Goal: Task Accomplishment & Management: Complete application form

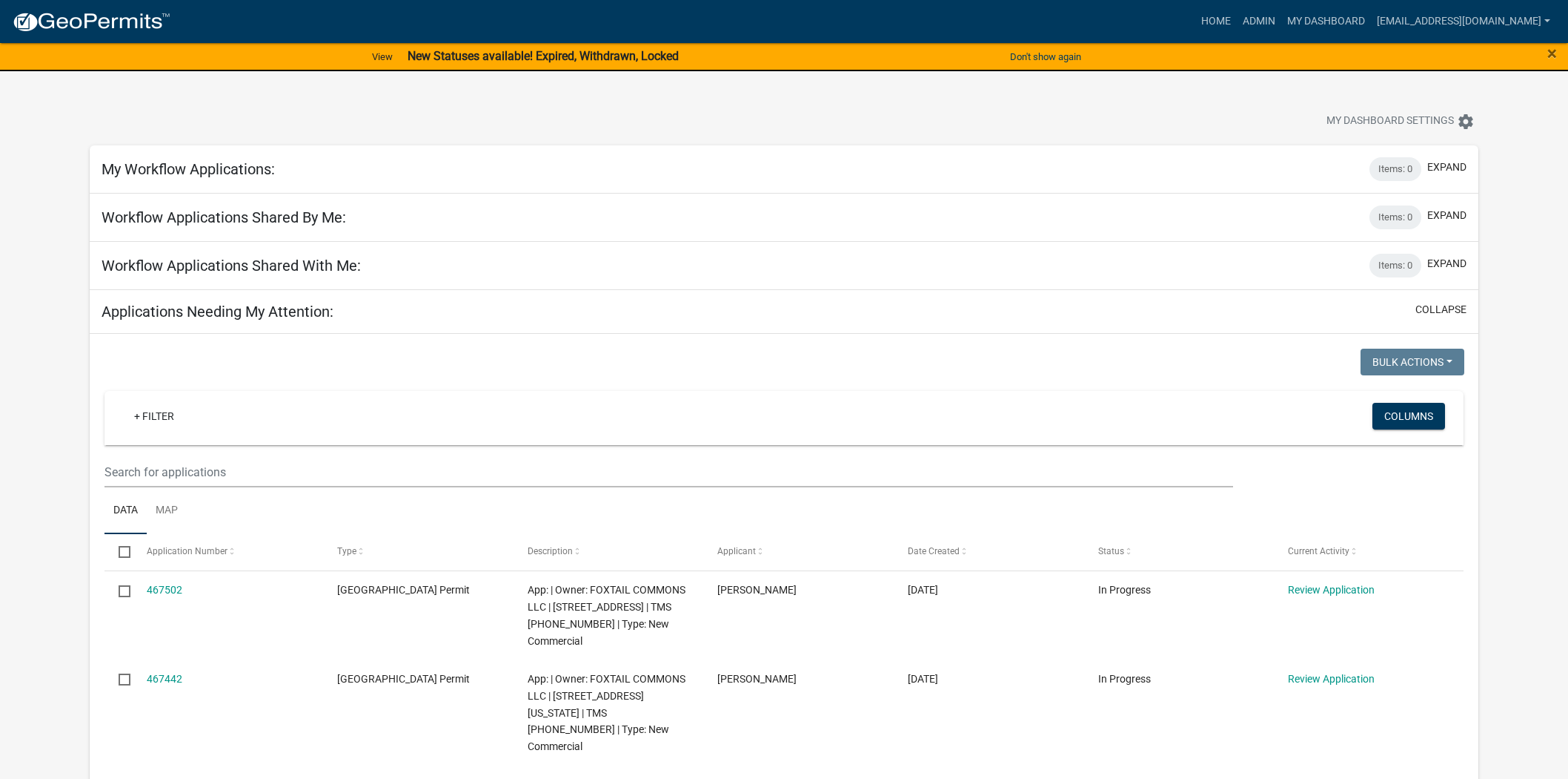
scroll to position [329, 0]
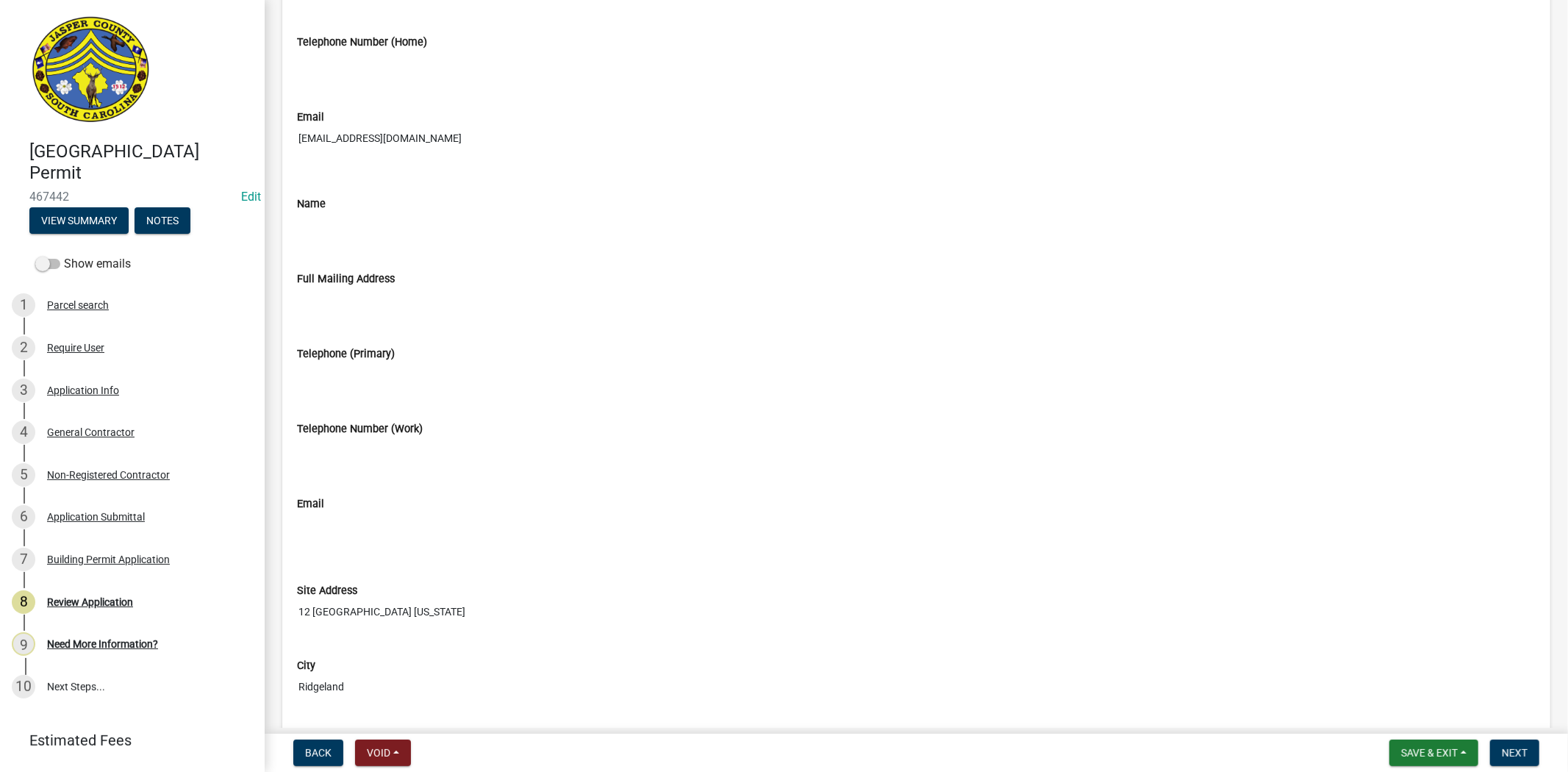
scroll to position [1388, 0]
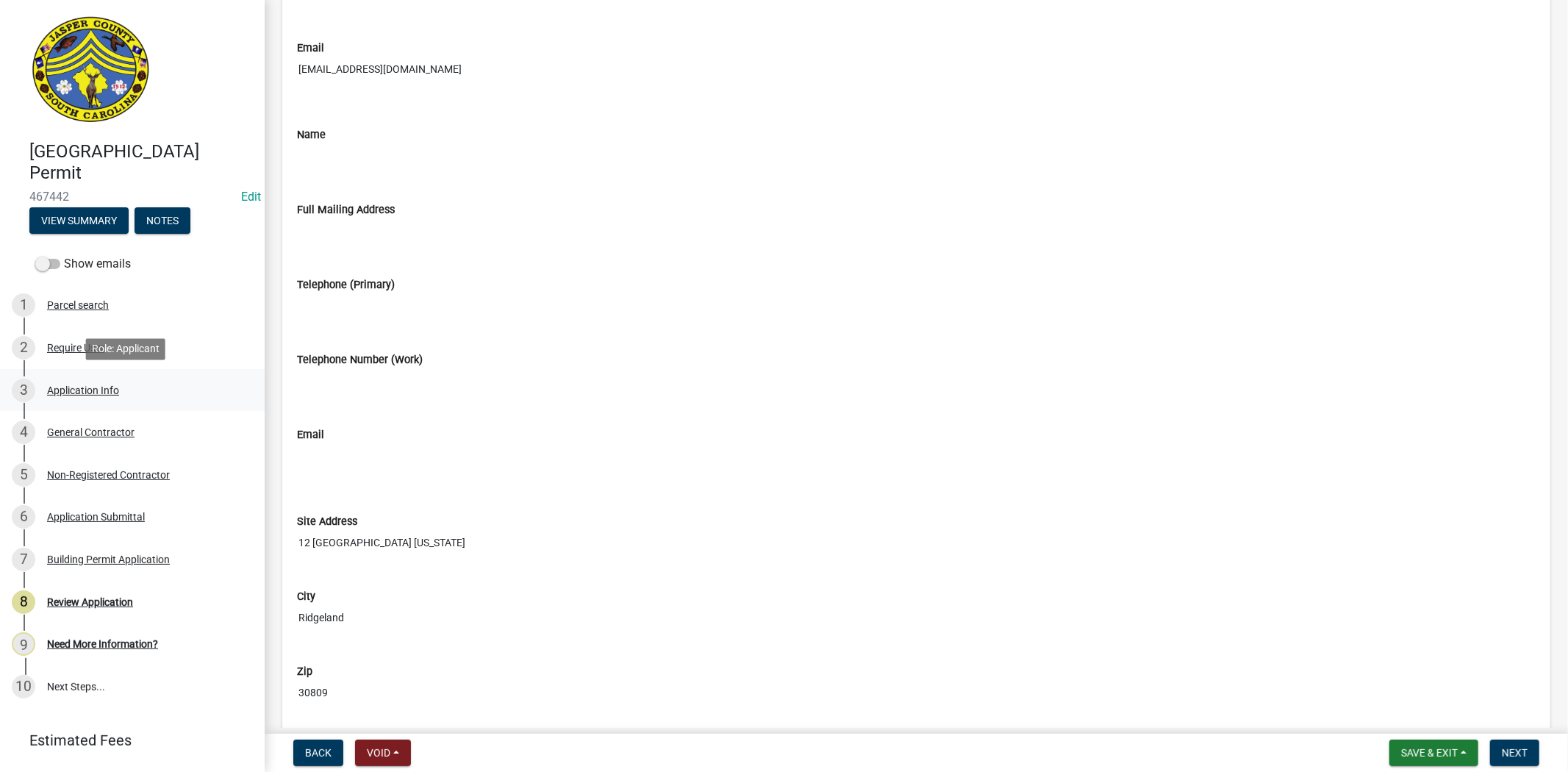
click at [104, 393] on div "Application Info" at bounding box center [83, 389] width 72 height 11
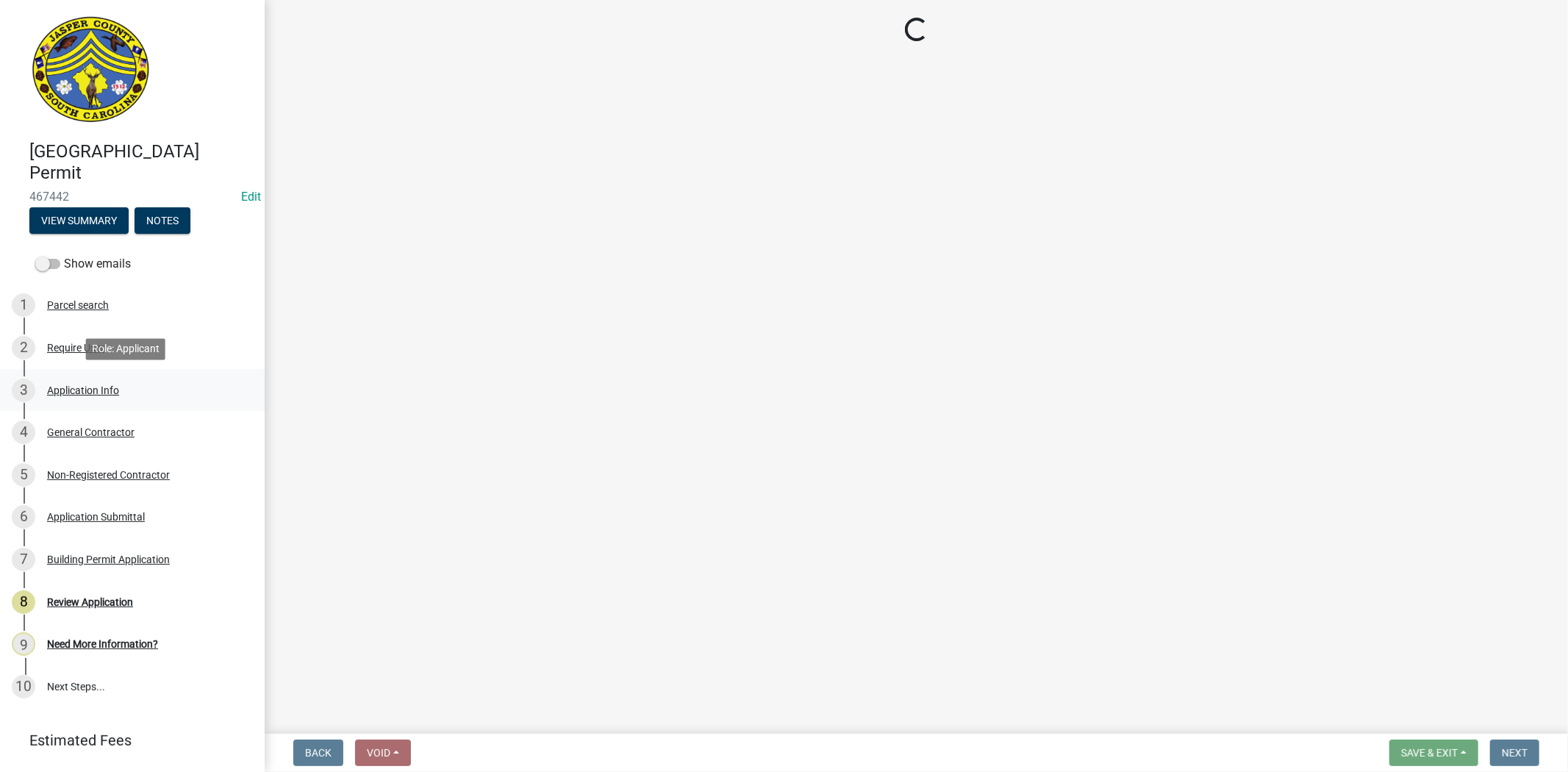
scroll to position [0, 0]
select select "d8ad81b1-fb71-4473-8687-b7f73eb7480a"
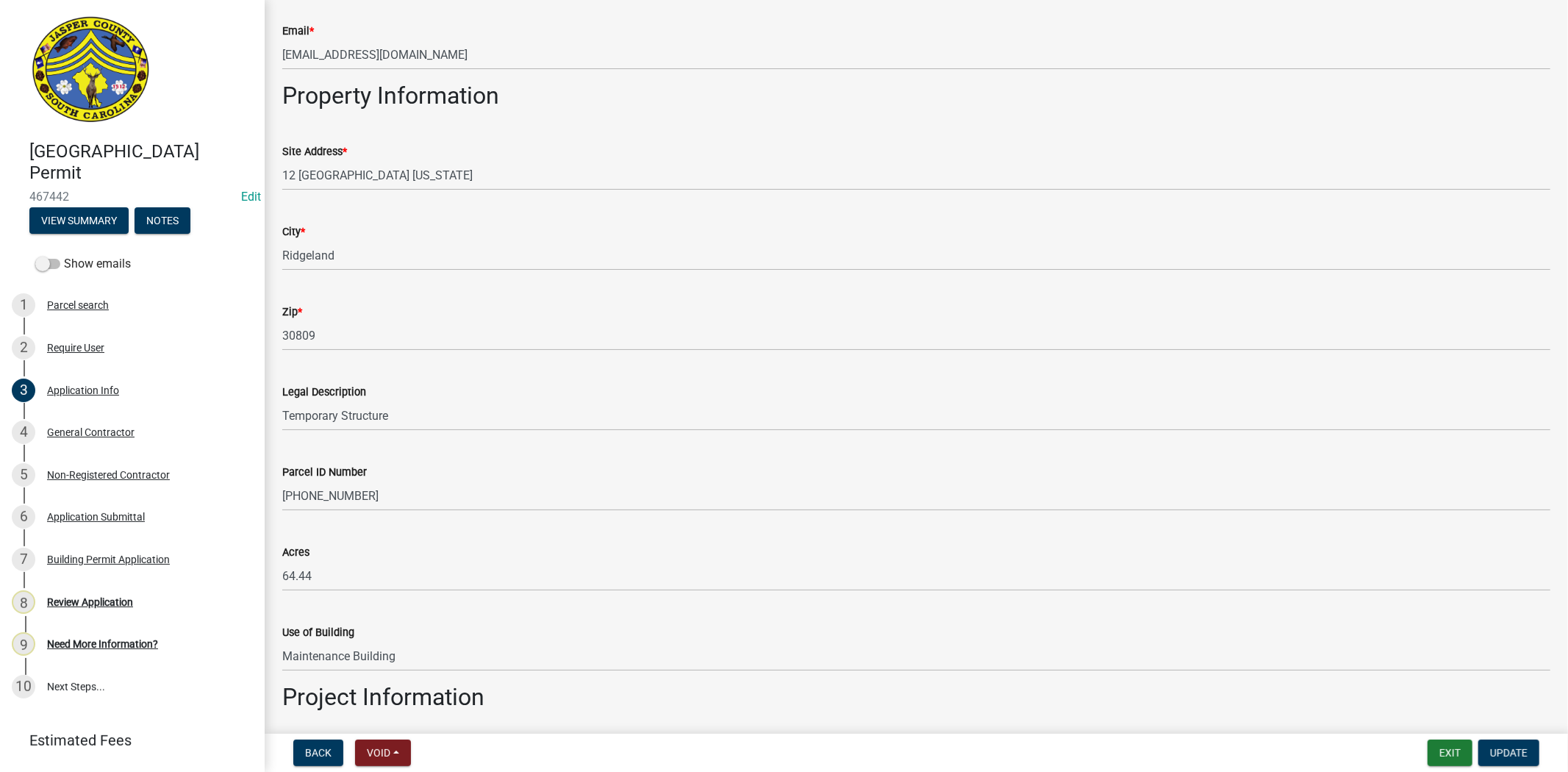
scroll to position [898, 0]
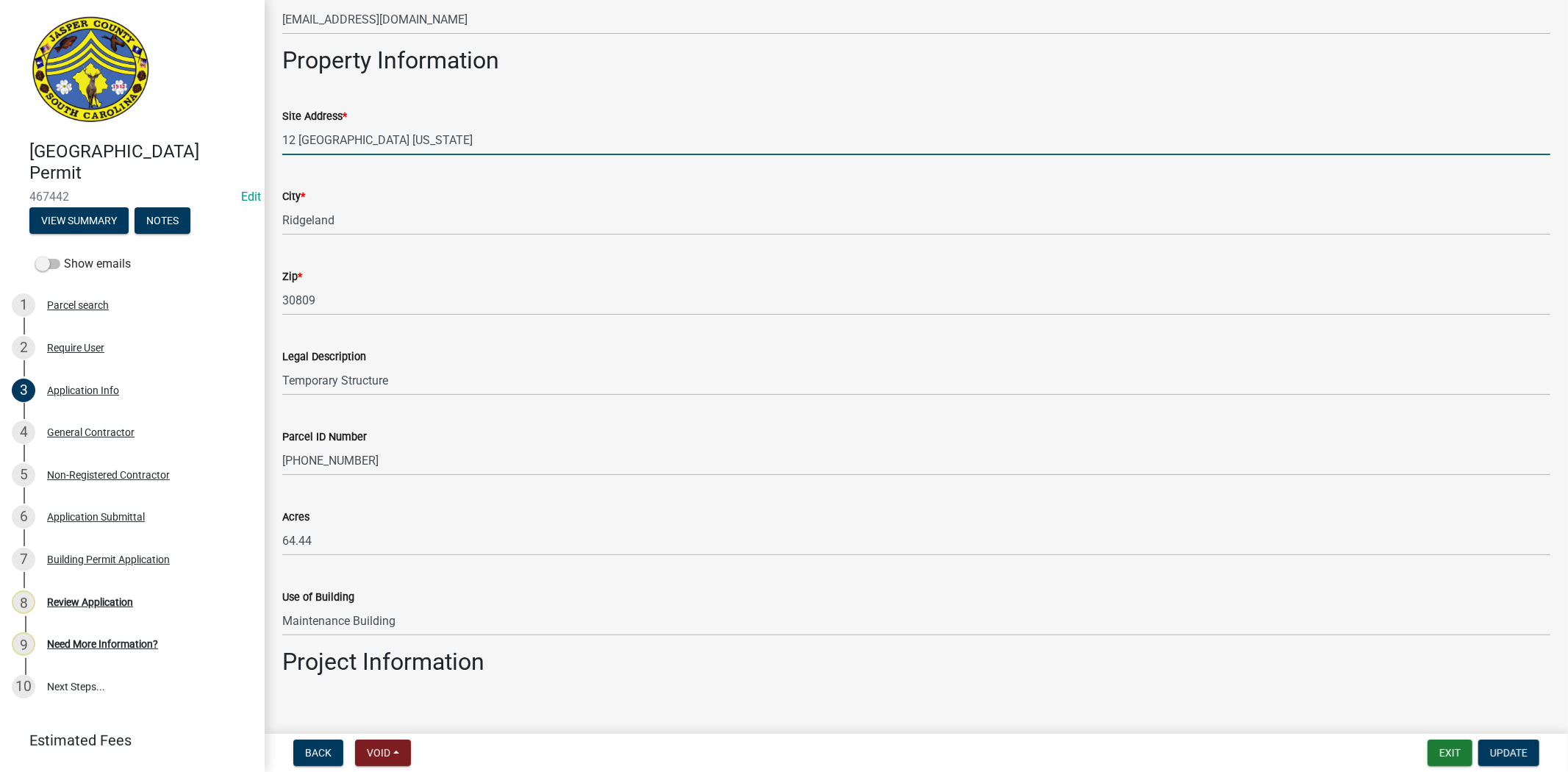
drag, startPoint x: 571, startPoint y: 140, endPoint x: 379, endPoint y: 156, distance: 192.7
click at [379, 156] on wm-data-entity-input "Site Address * 12 Leatherback Lane Ridgeland South Carolina" at bounding box center [916, 127] width 1269 height 81
type input "12 Leatherback Ln"
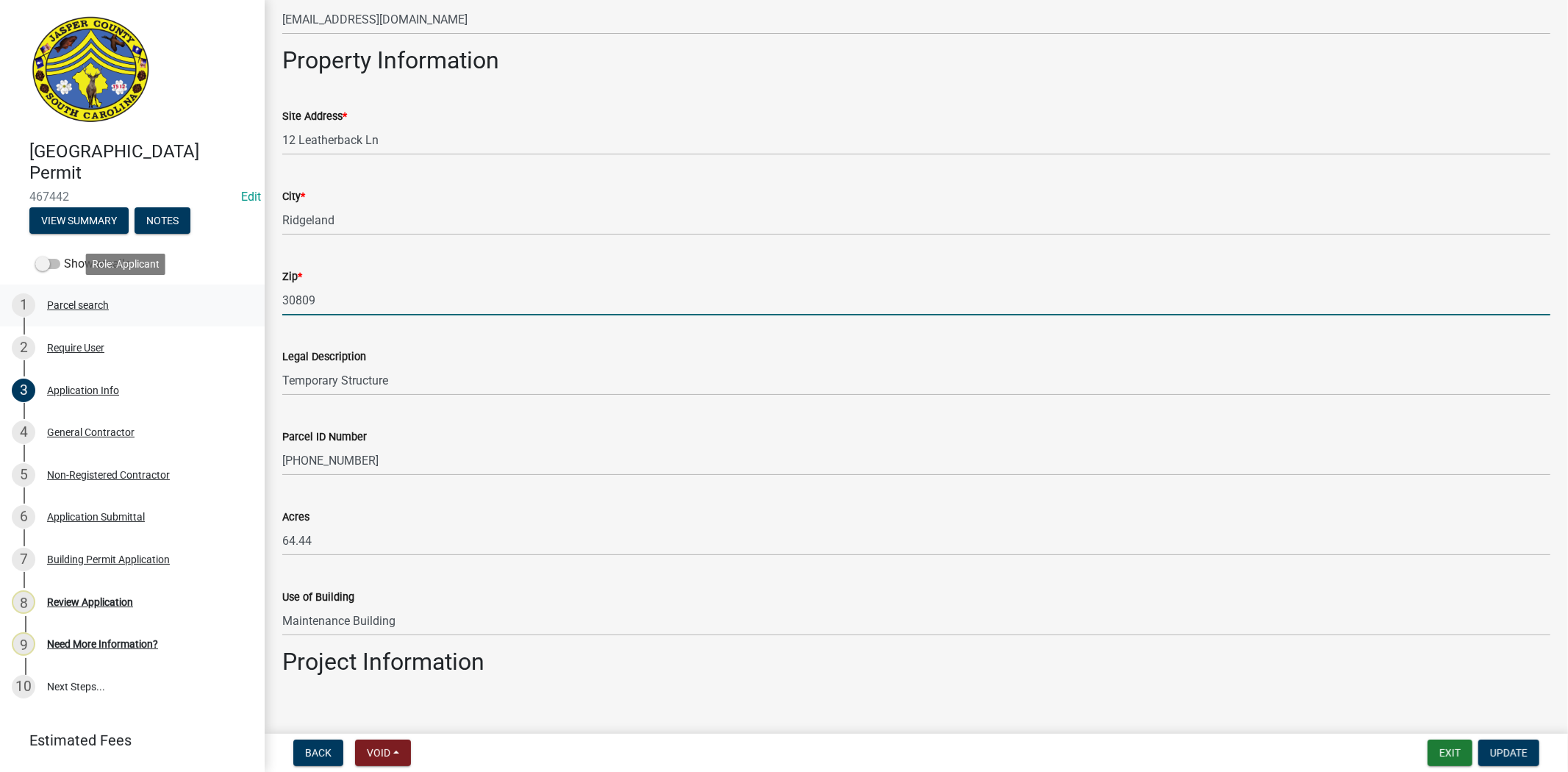
drag, startPoint x: 360, startPoint y: 306, endPoint x: 244, endPoint y: 316, distance: 116.4
click at [244, 316] on div "Jasper County Building Permit 467442 Edit View Summary Notes Show emails 1 Parc…" at bounding box center [784, 386] width 1568 height 772
type input "29936"
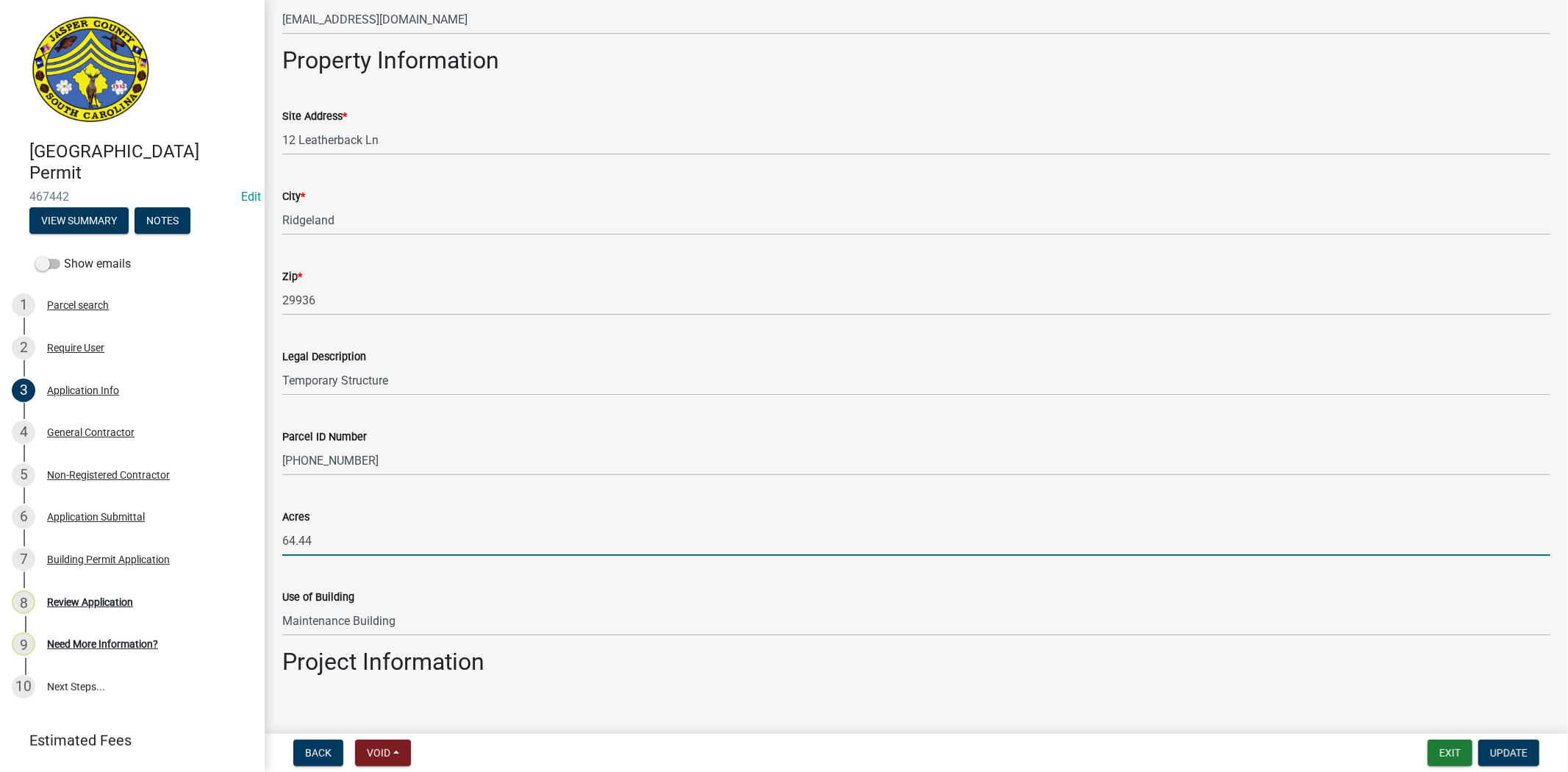
click at [533, 529] on input "64.44" at bounding box center [916, 540] width 1269 height 30
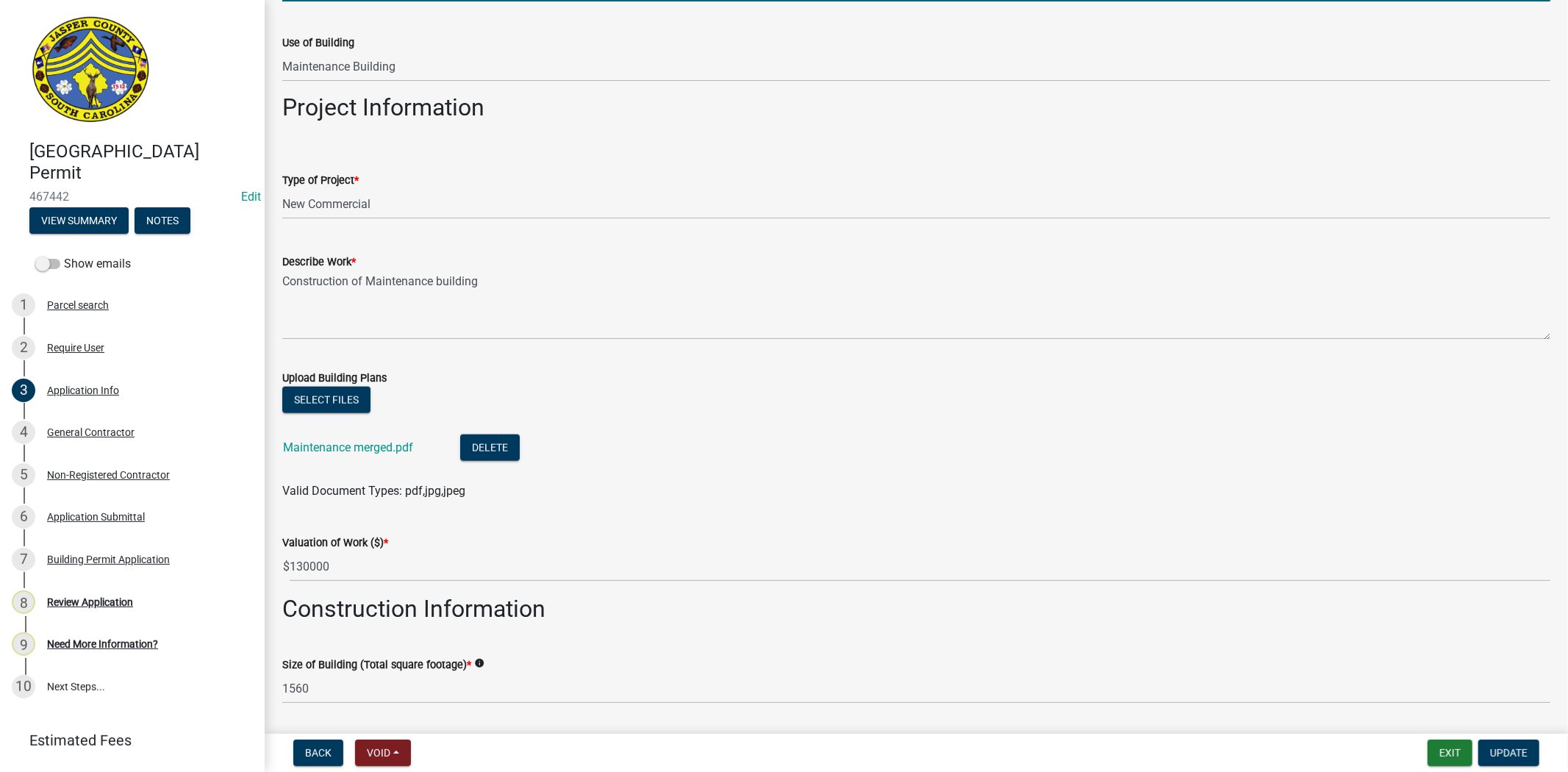
scroll to position [1469, 0]
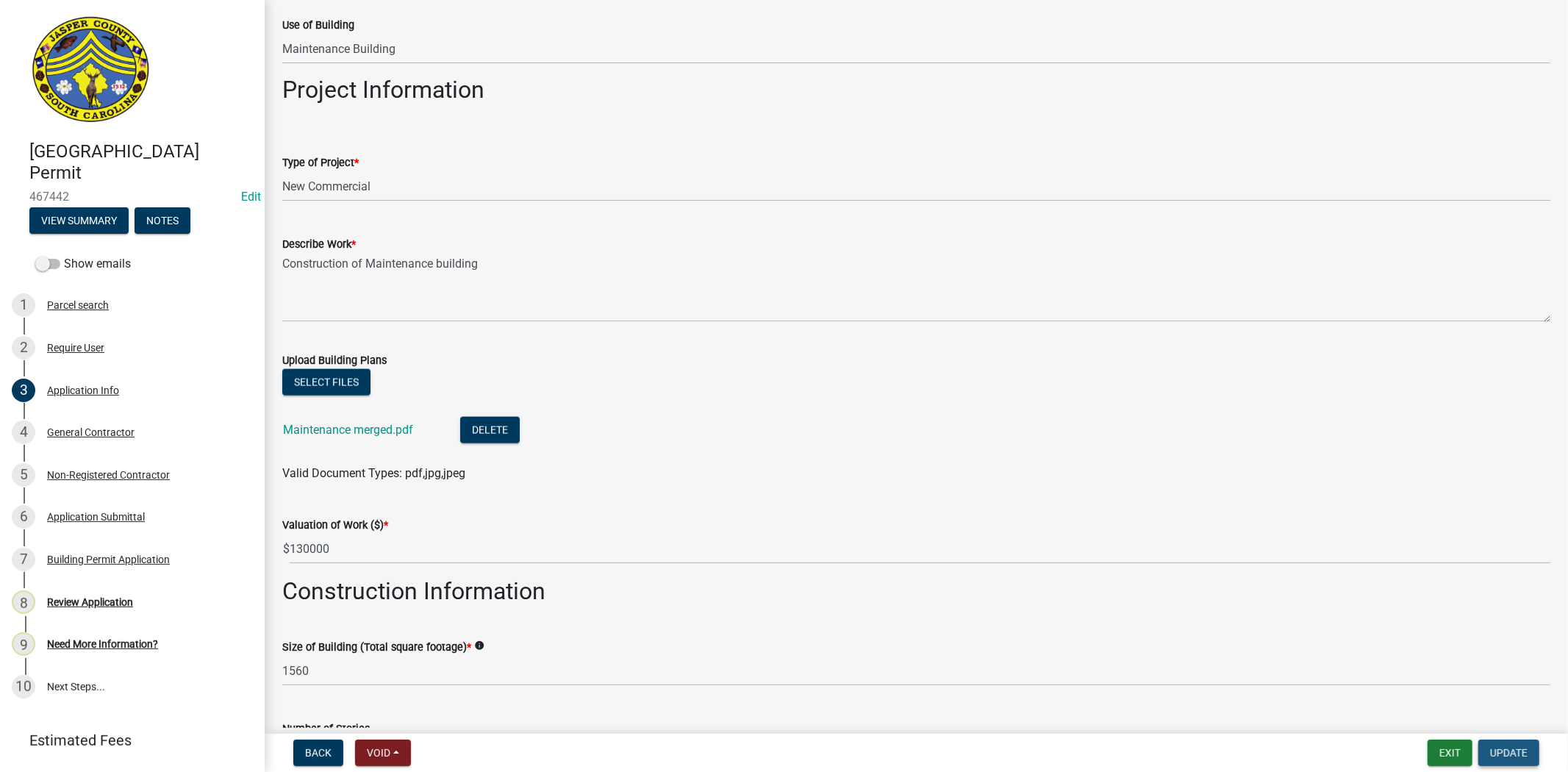
click at [1502, 740] on button "Update" at bounding box center [1509, 753] width 61 height 27
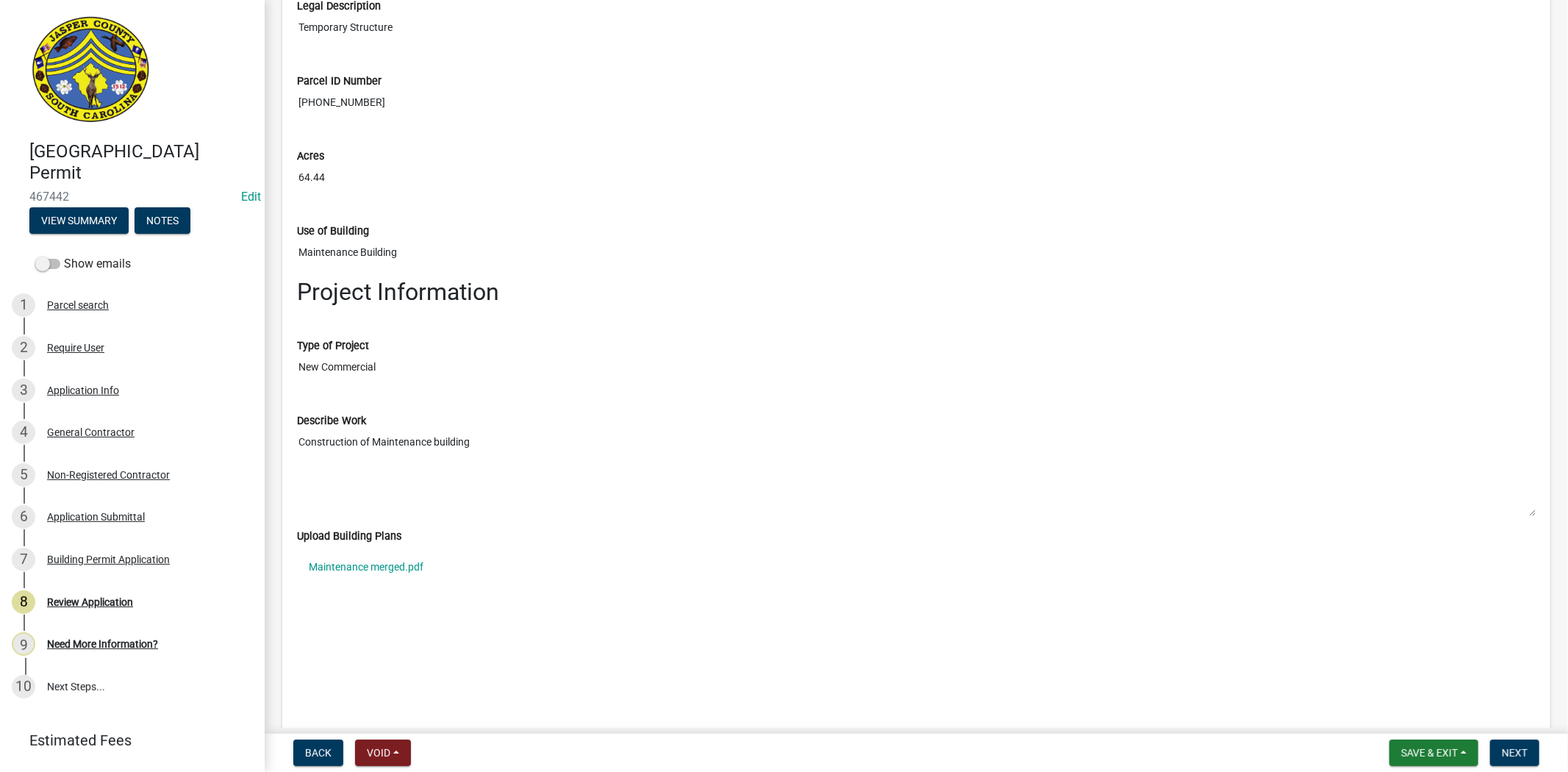
scroll to position [1959, 0]
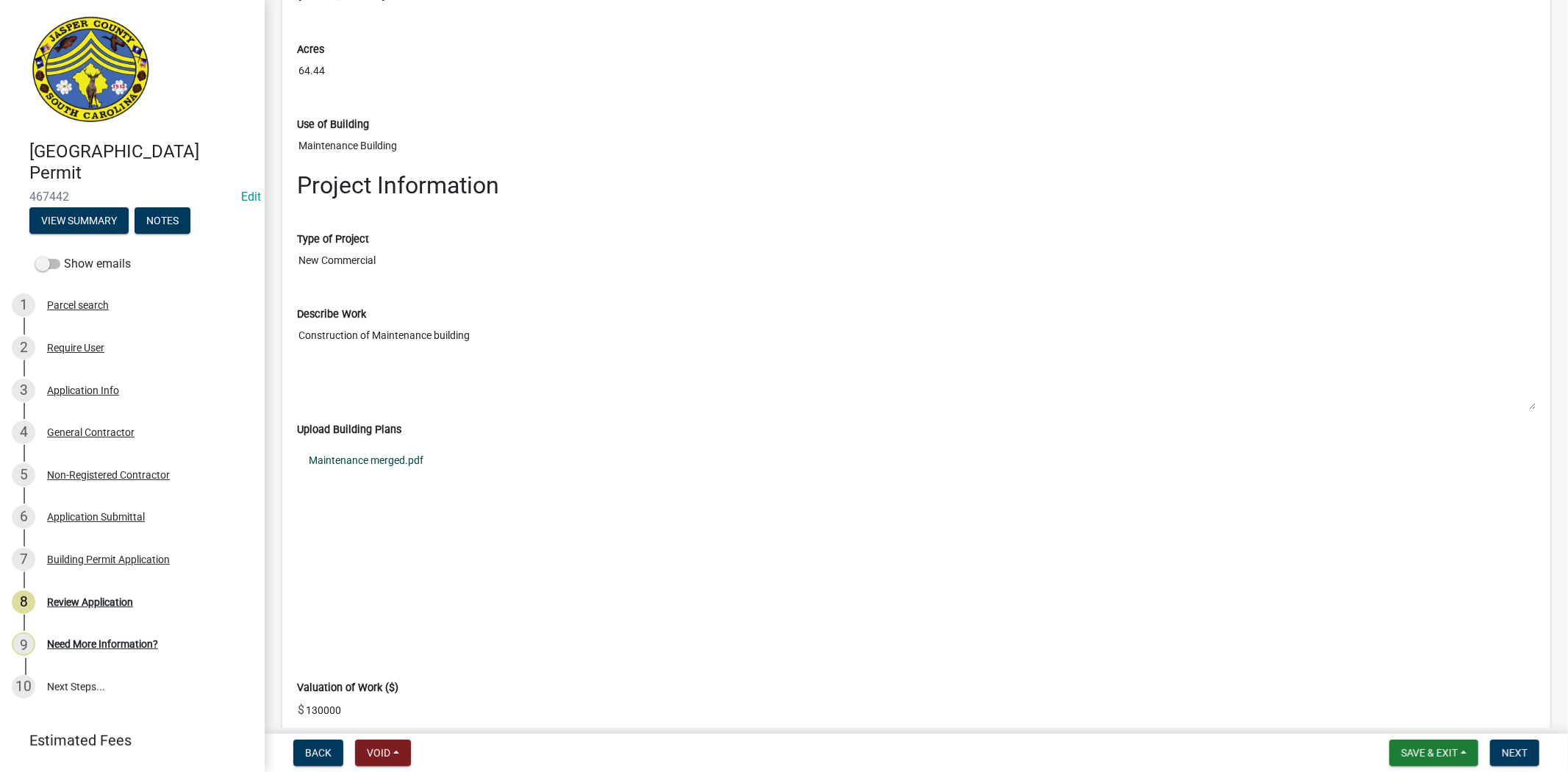
click at [397, 460] on link "Maintenance merged.pdf" at bounding box center [916, 460] width 1239 height 34
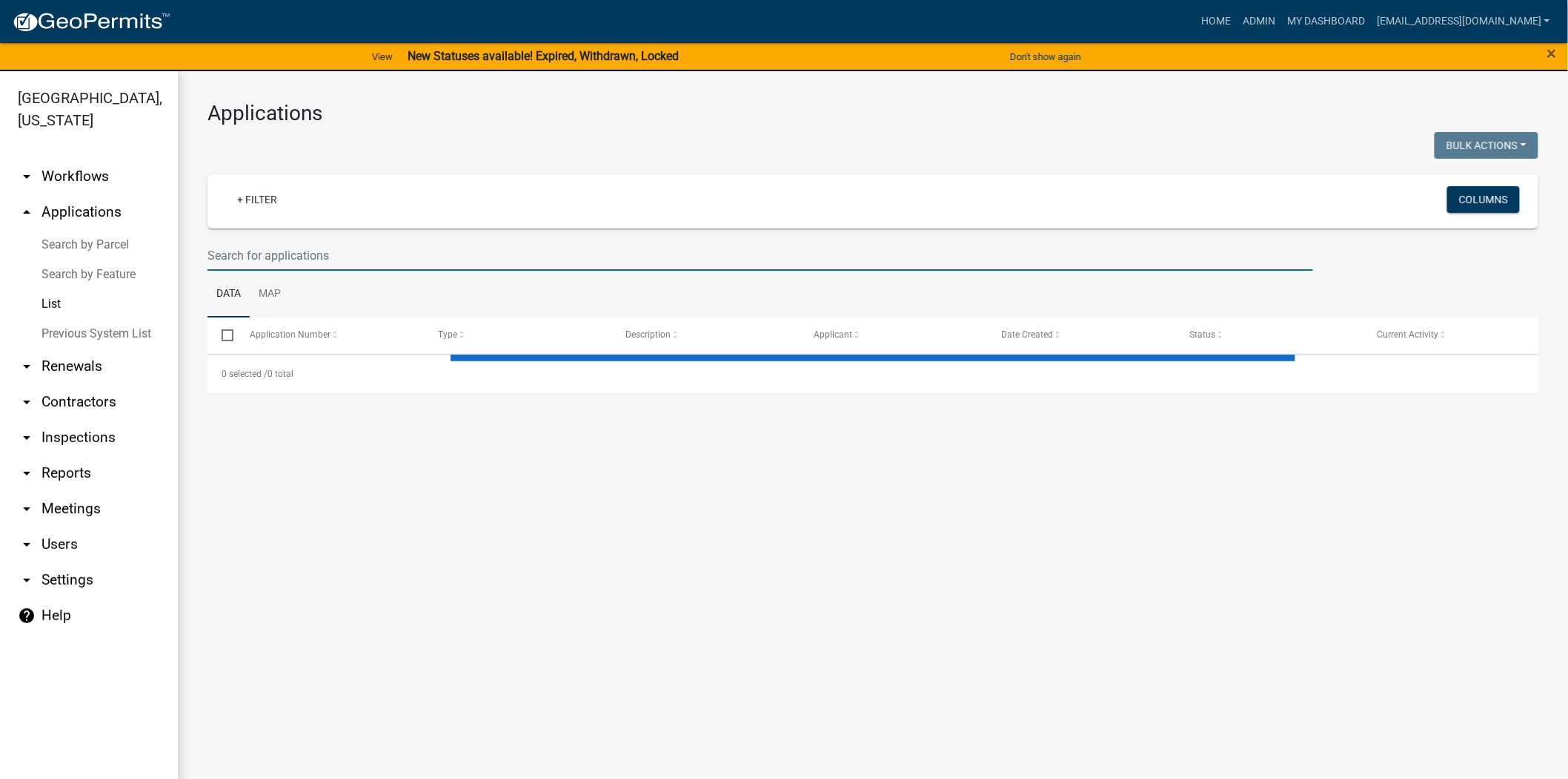
click at [825, 259] on input "text" at bounding box center [760, 255] width 1106 height 30
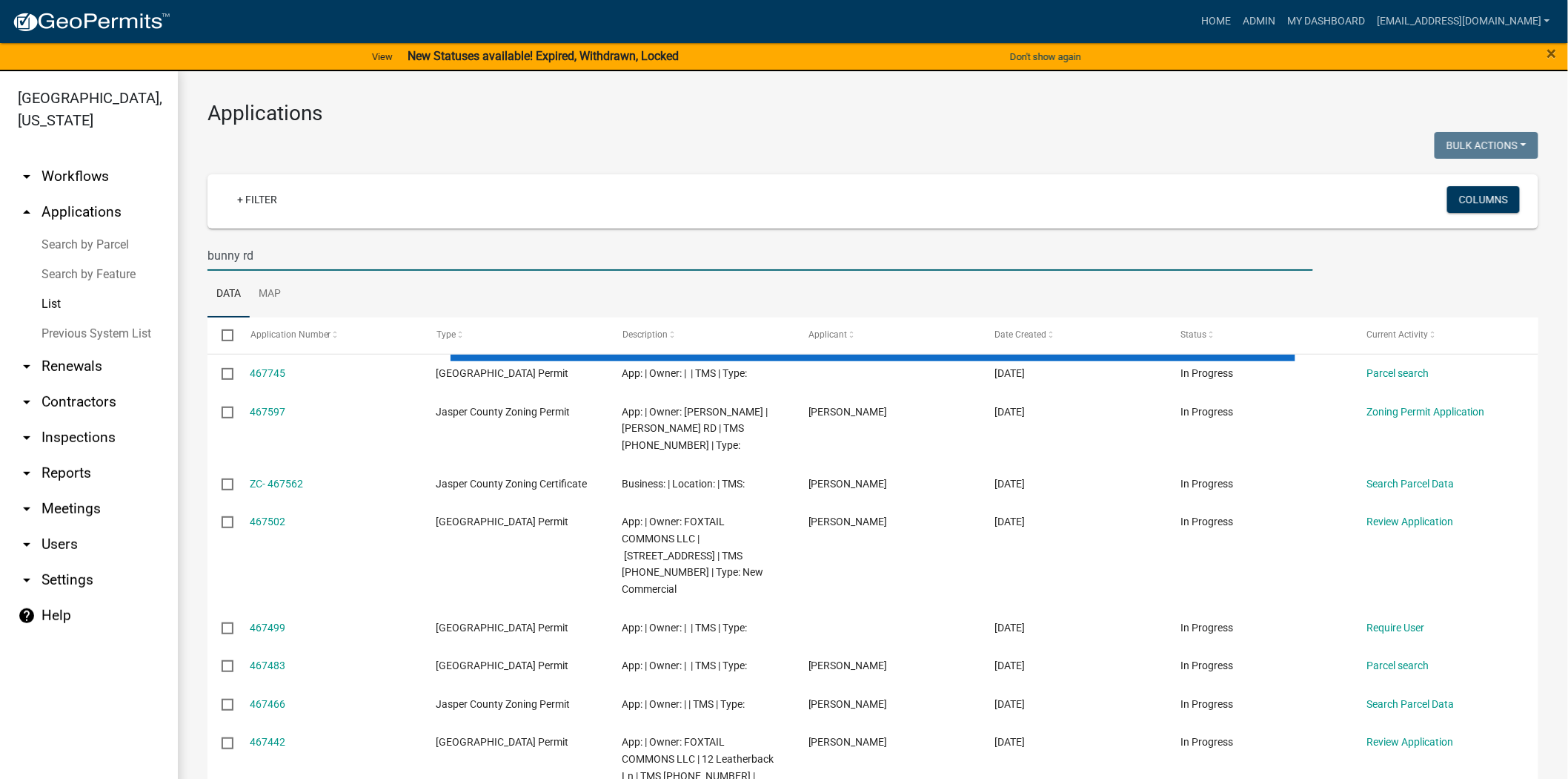
type input "bunny rd"
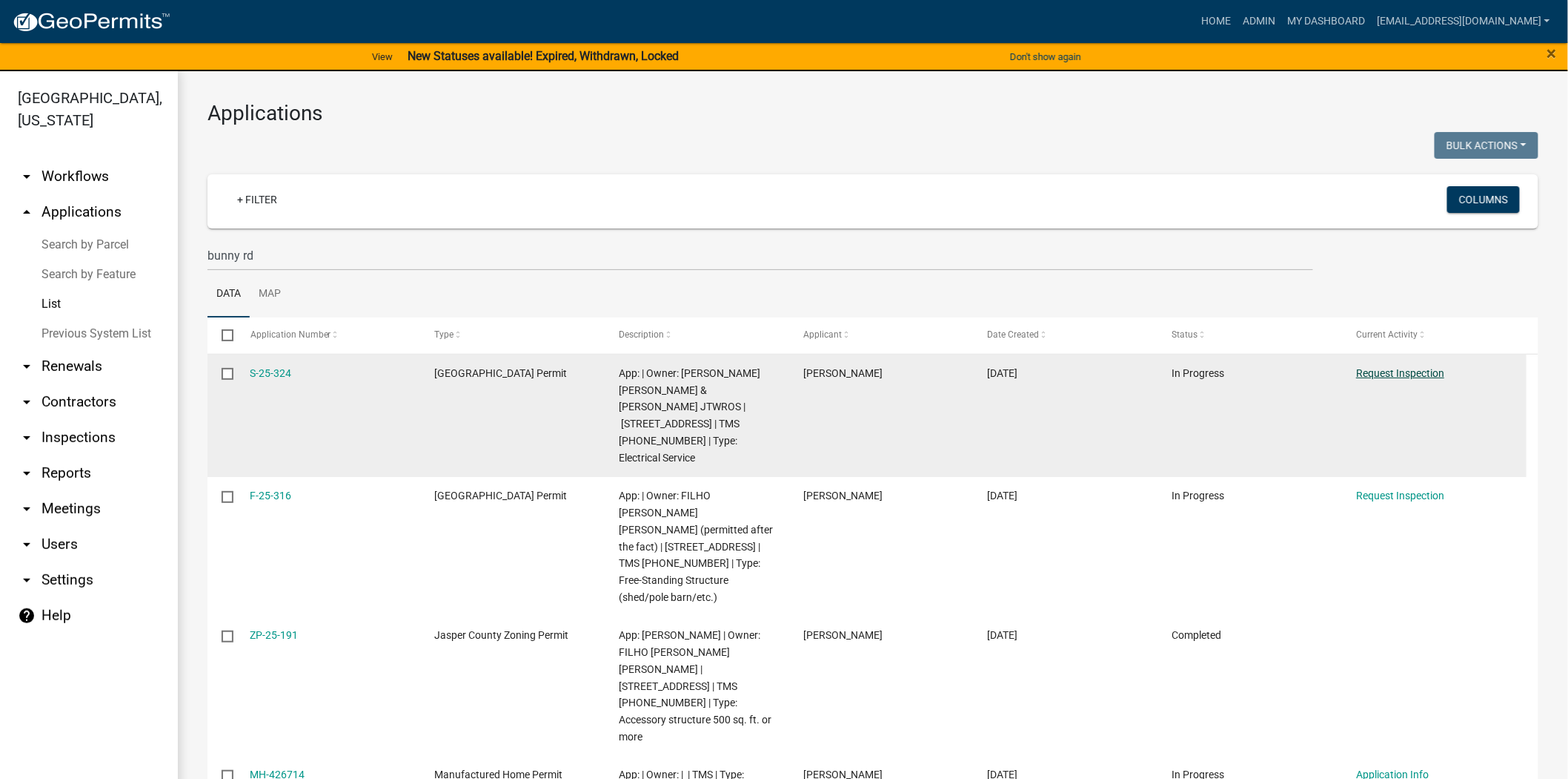
click at [1374, 370] on link "Request Inspection" at bounding box center [1400, 373] width 88 height 12
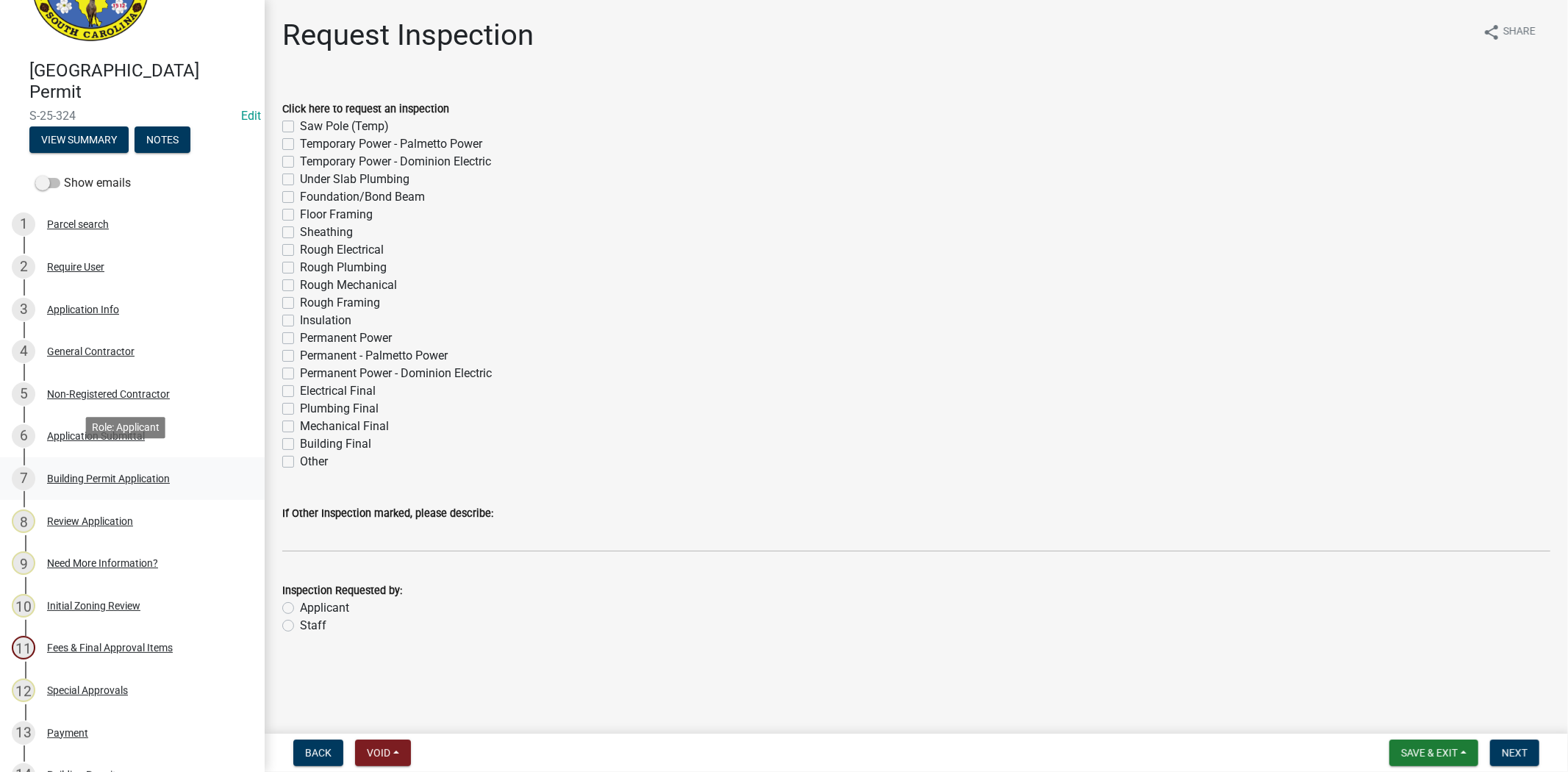
scroll to position [82, 0]
click at [300, 390] on label "Electrical Final" at bounding box center [338, 390] width 76 height 17
click at [300, 390] on input "Electrical Final" at bounding box center [305, 386] width 10 height 10
checkbox input "true"
checkbox input "false"
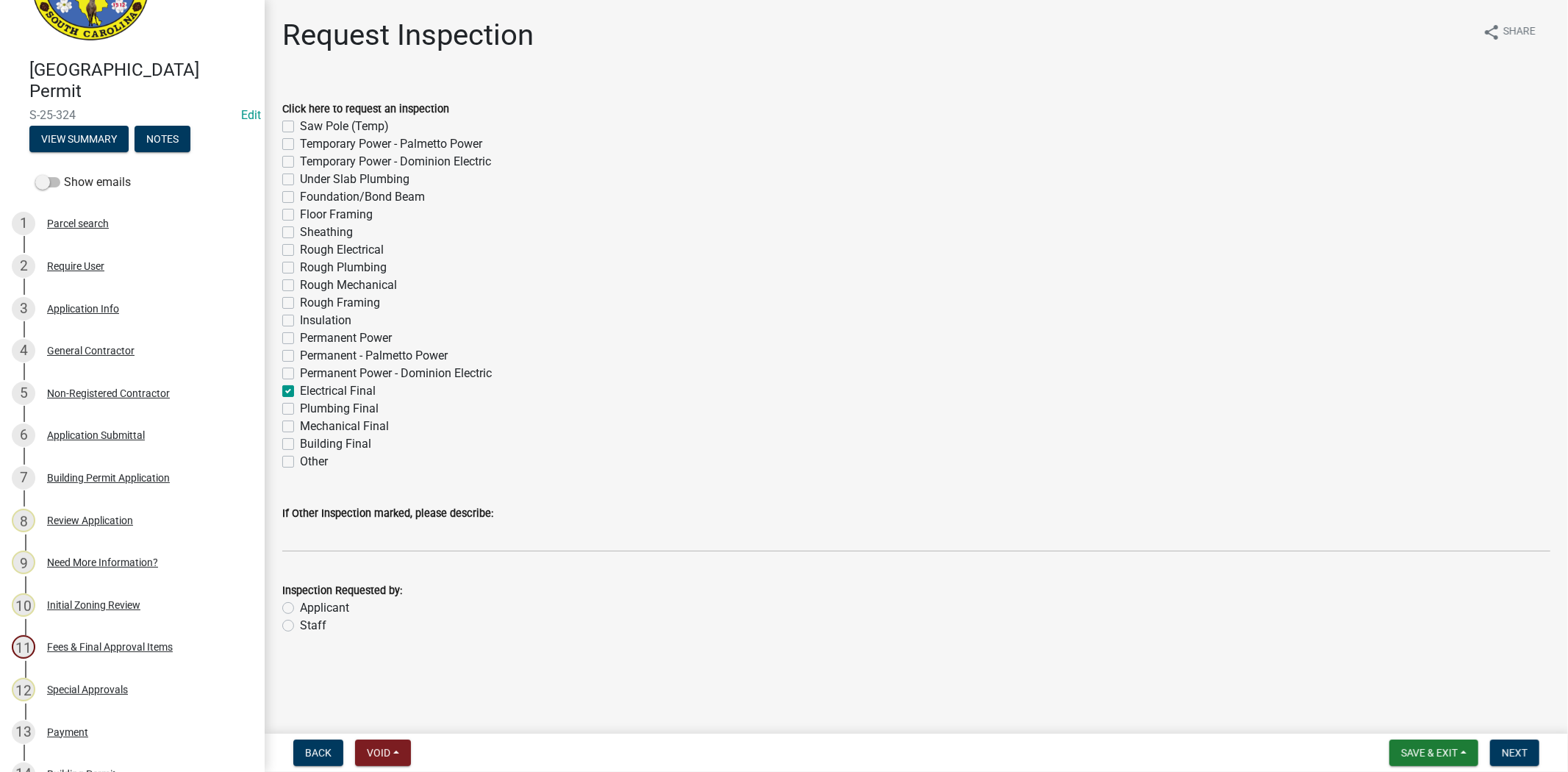
checkbox input "false"
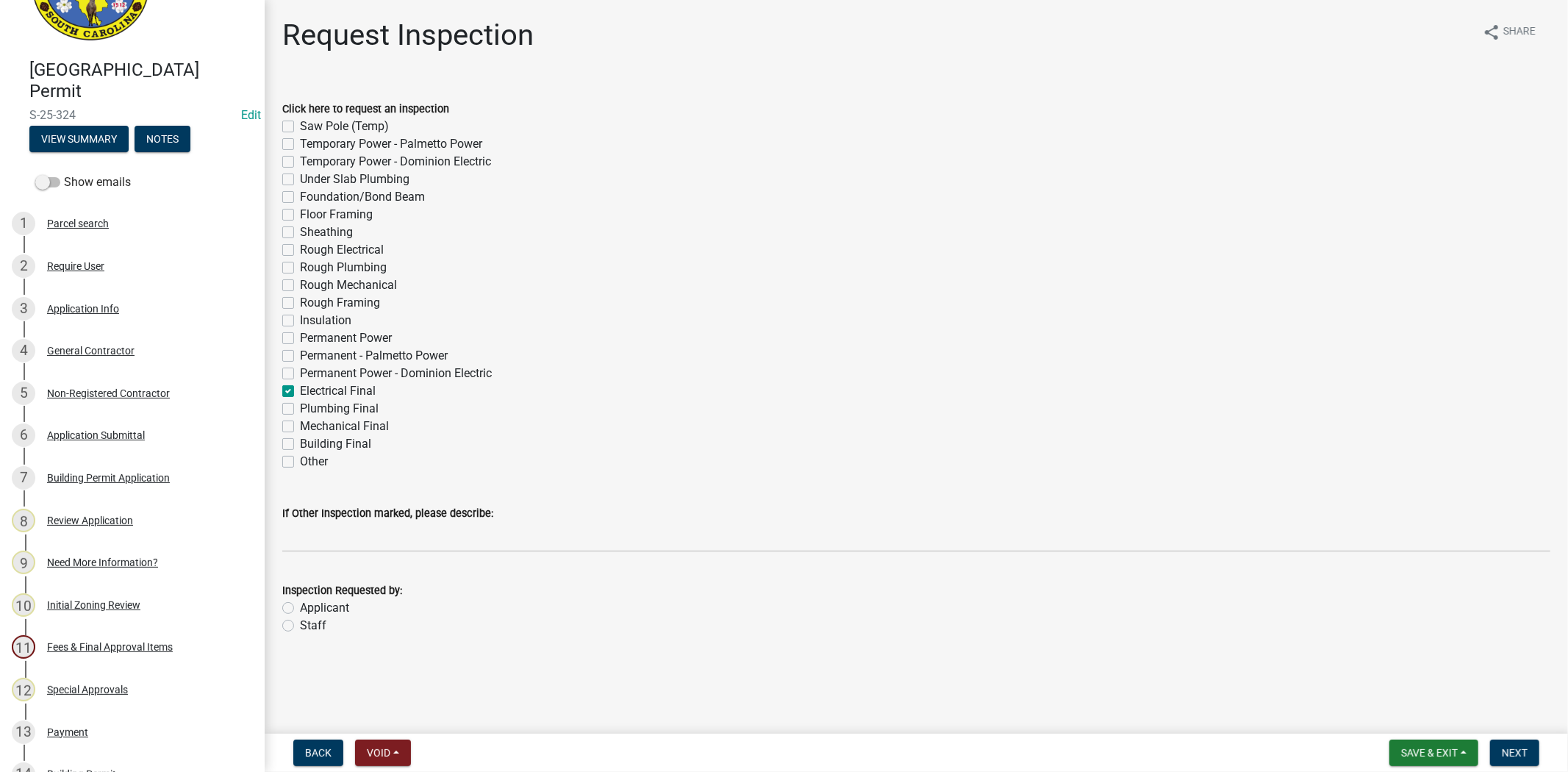
checkbox input "false"
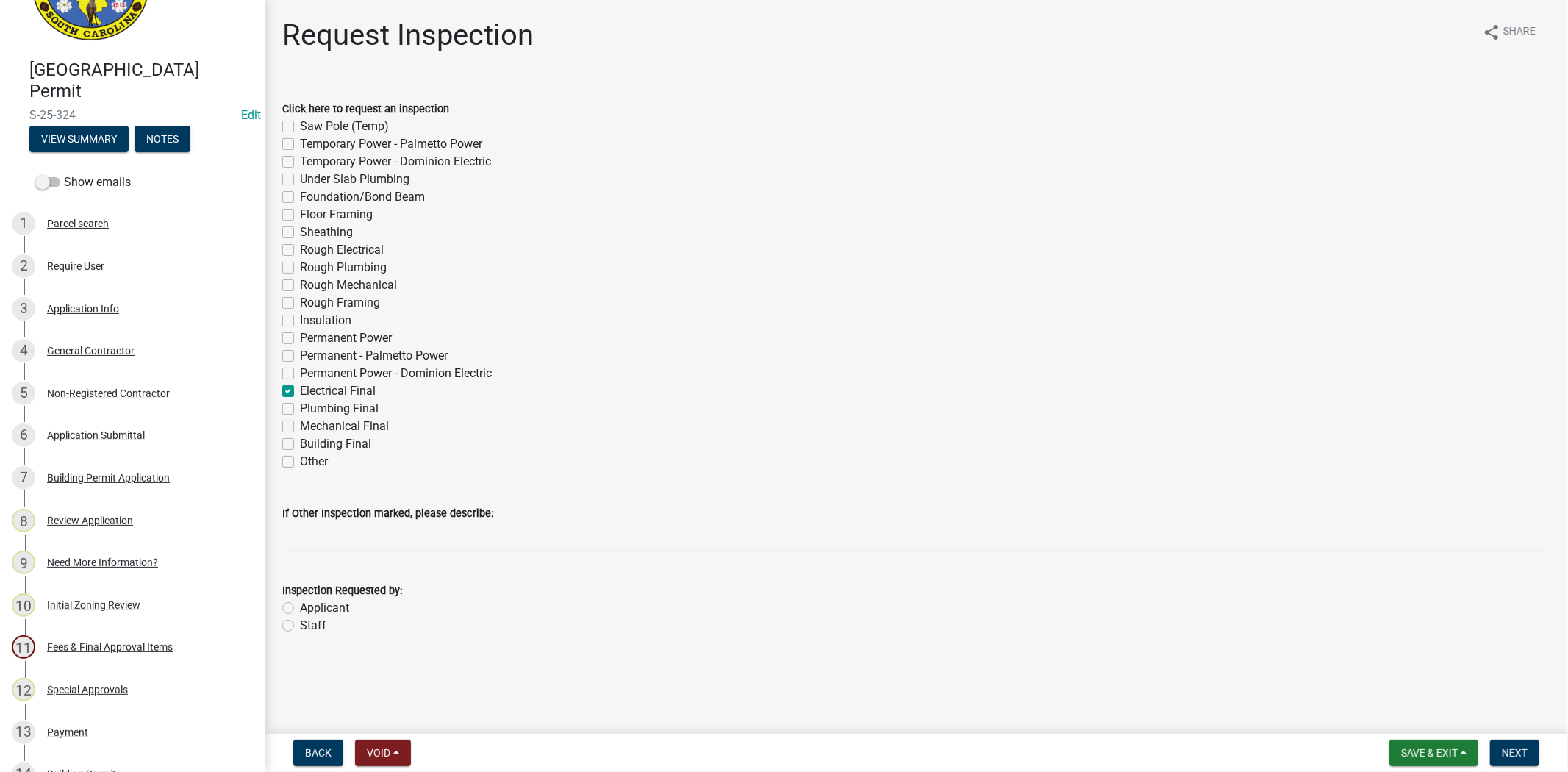
checkbox input "false"
checkbox input "true"
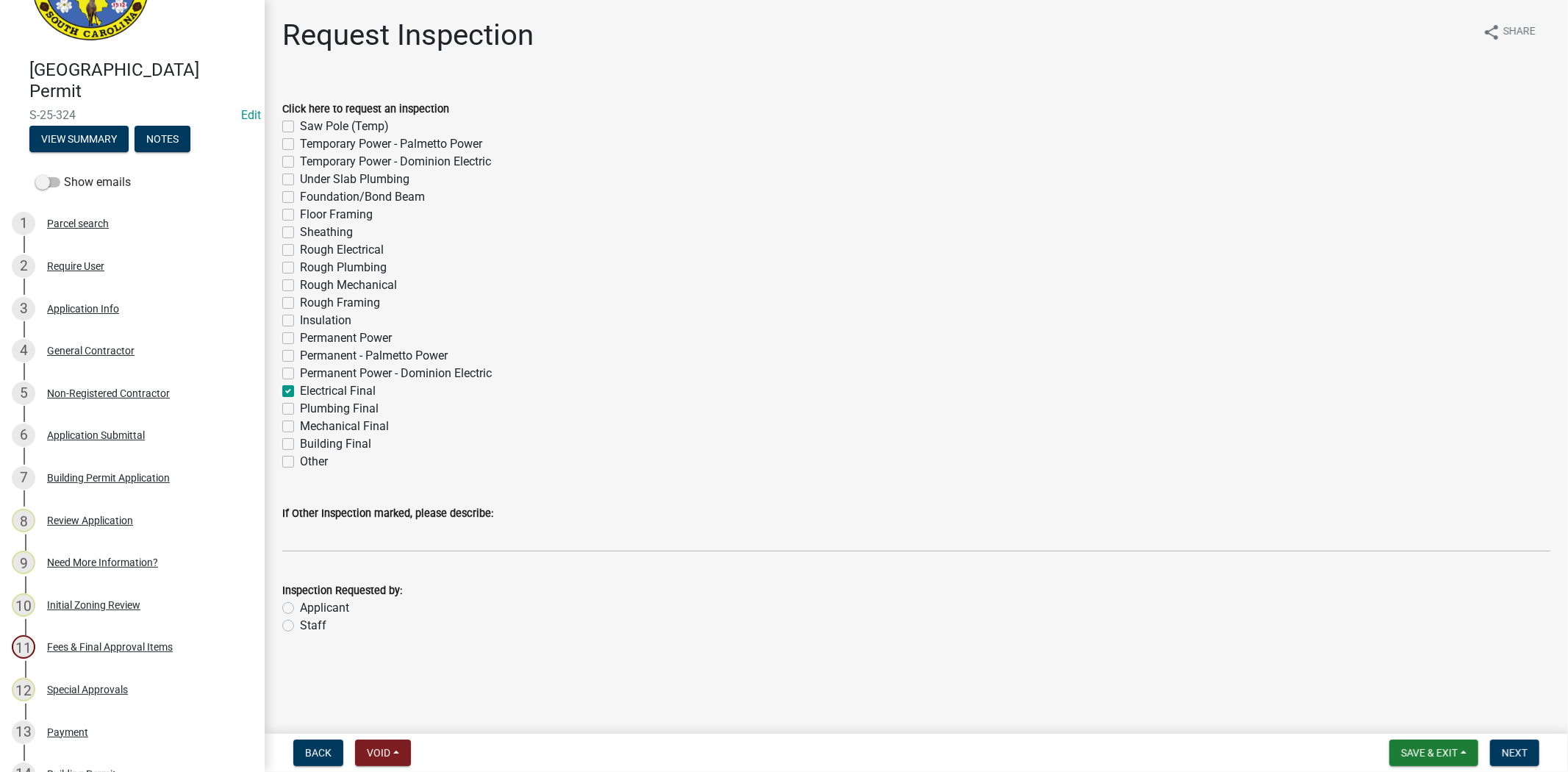
checkbox input "false"
click at [300, 611] on label "Applicant" at bounding box center [324, 607] width 49 height 17
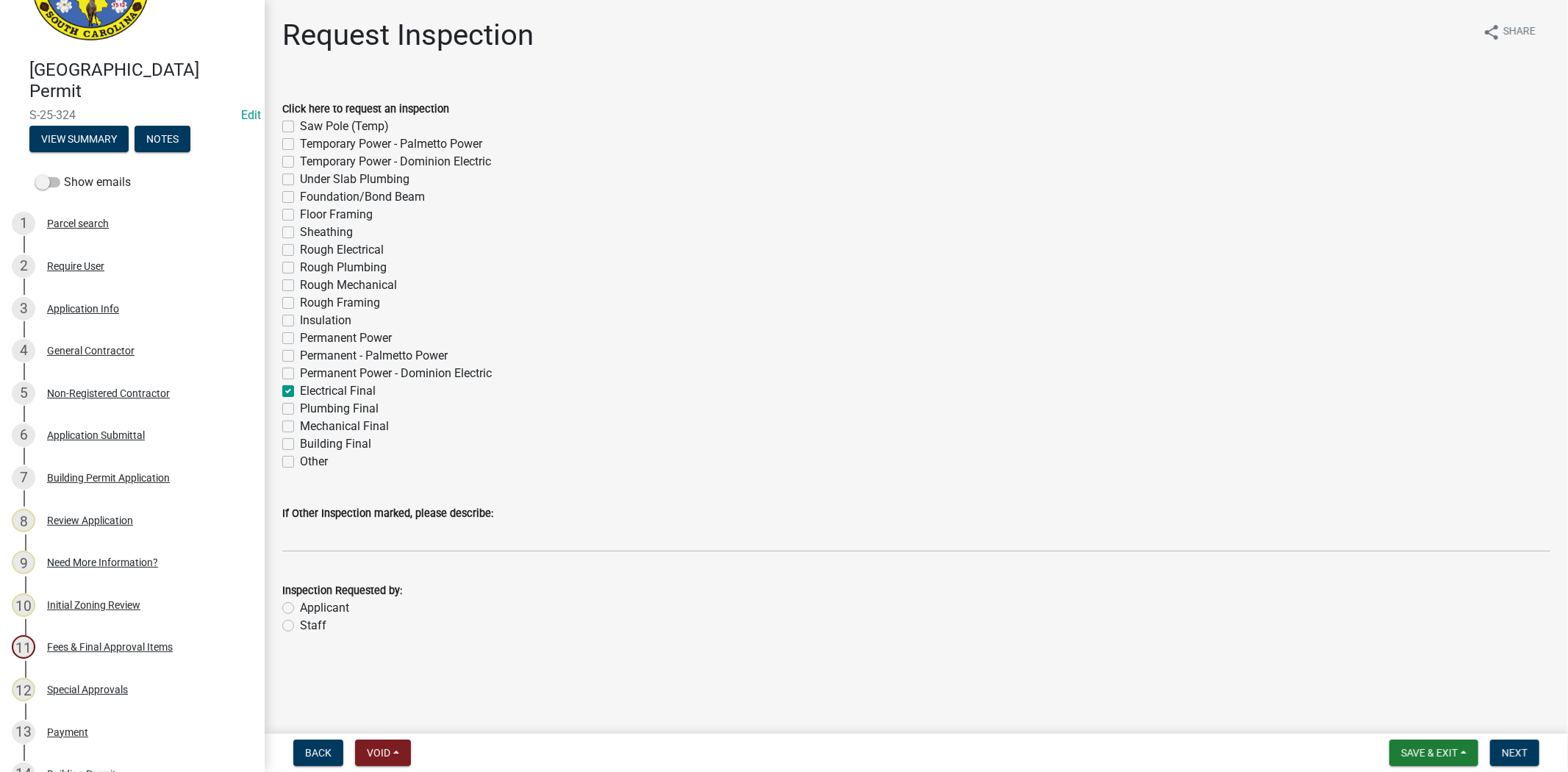
click at [300, 608] on input "Applicant" at bounding box center [305, 603] width 10 height 10
radio input "true"
click at [349, 554] on wm-data-entity-input "If Other Inspection marked, please describe:" at bounding box center [916, 524] width 1269 height 81
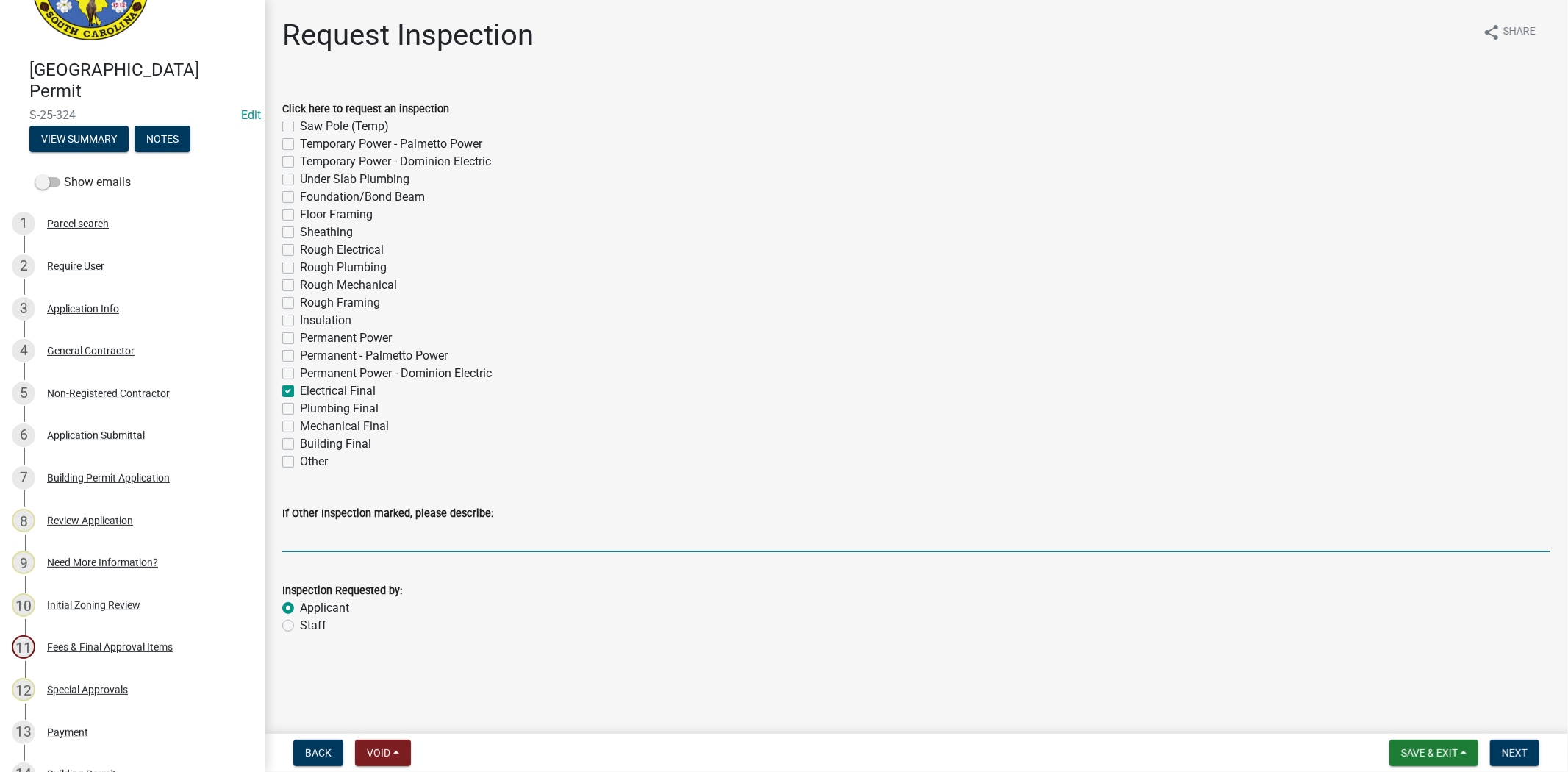
click at [350, 530] on input "If Other Inspection marked, please describe:" at bounding box center [916, 536] width 1269 height 30
type input "i"
type input "morning 9am"
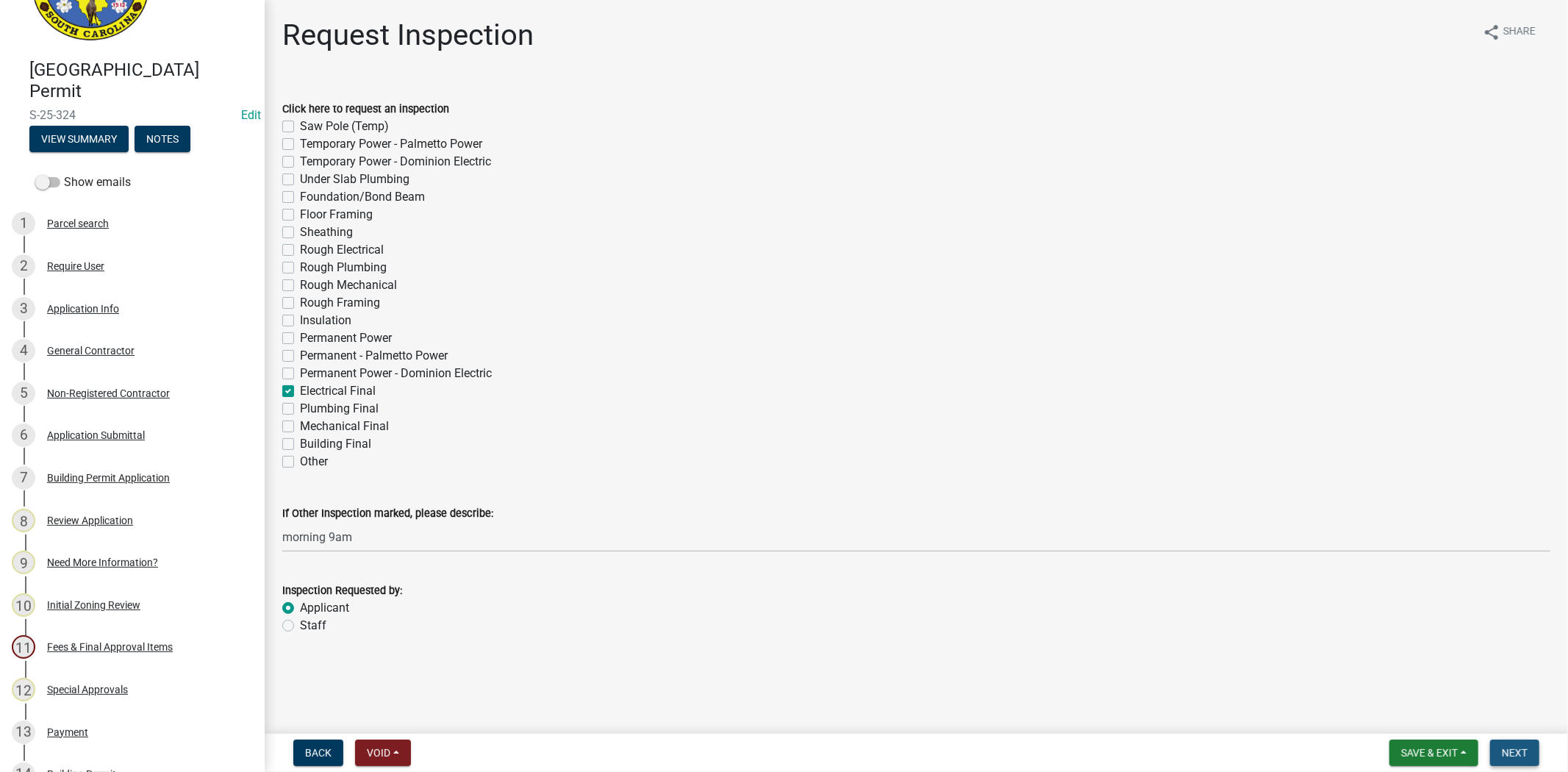
click at [1522, 750] on span "Next" at bounding box center [1514, 752] width 26 height 12
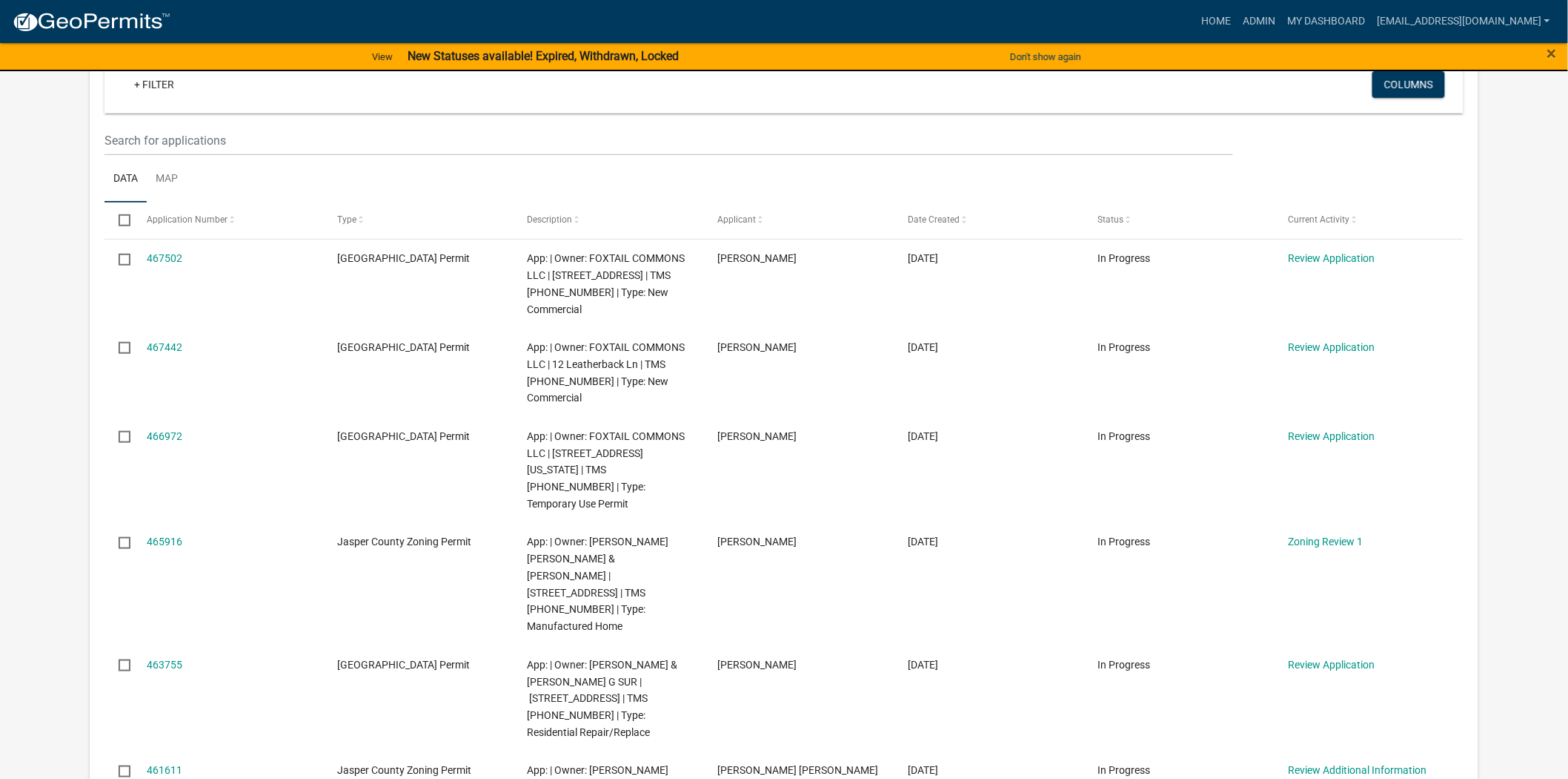
scroll to position [411, 0]
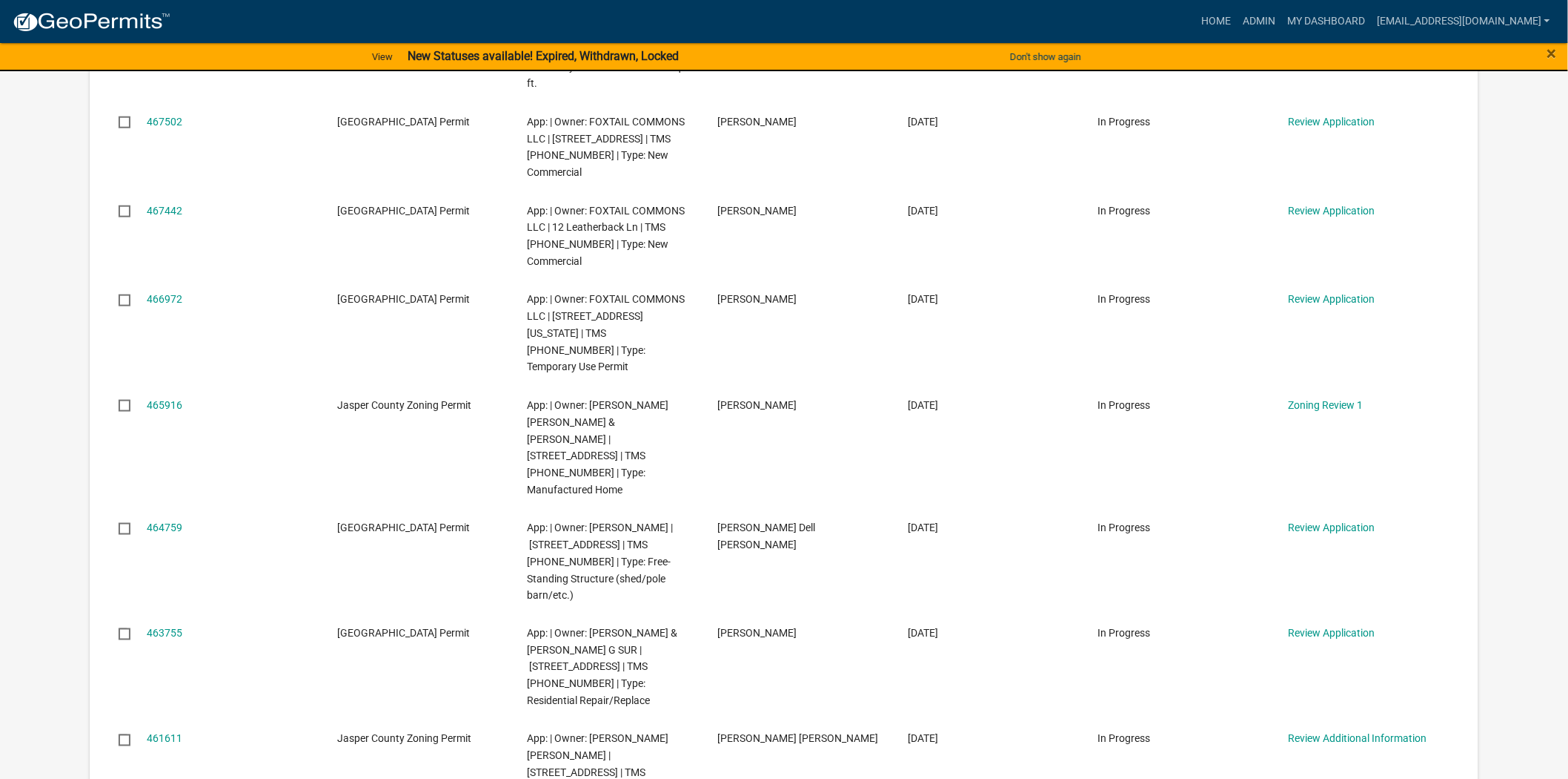
scroll to position [576, 0]
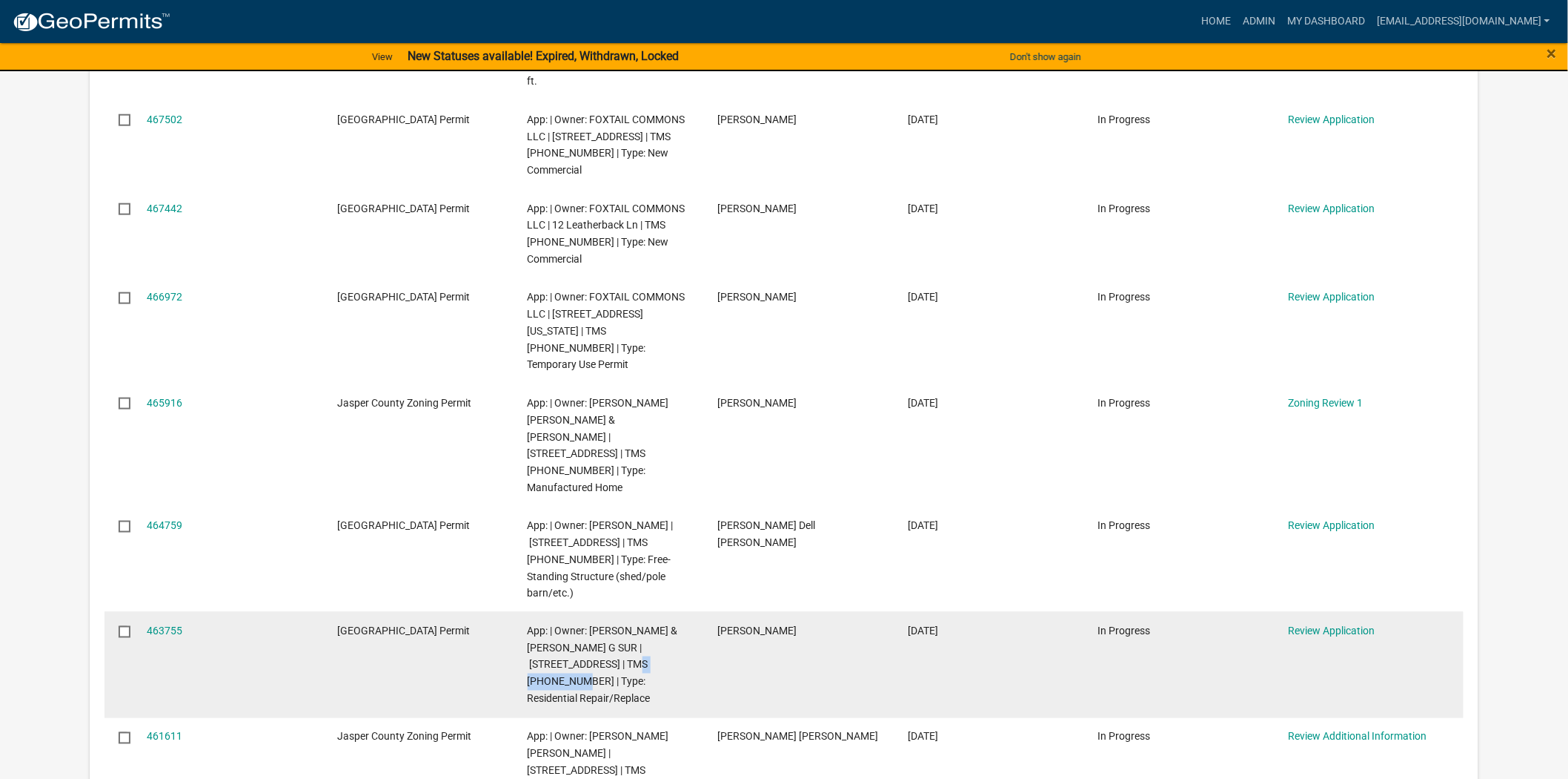
drag, startPoint x: 665, startPoint y: 594, endPoint x: 604, endPoint y: 598, distance: 61.1
click at [604, 625] on span "App: | Owner: FLYNN TIMOTHY J & DAGMAR G SUR | 109 COOPERS HAWK RD | TMS 063-23…" at bounding box center [604, 665] width 151 height 79
copy span "063-23-03-01"
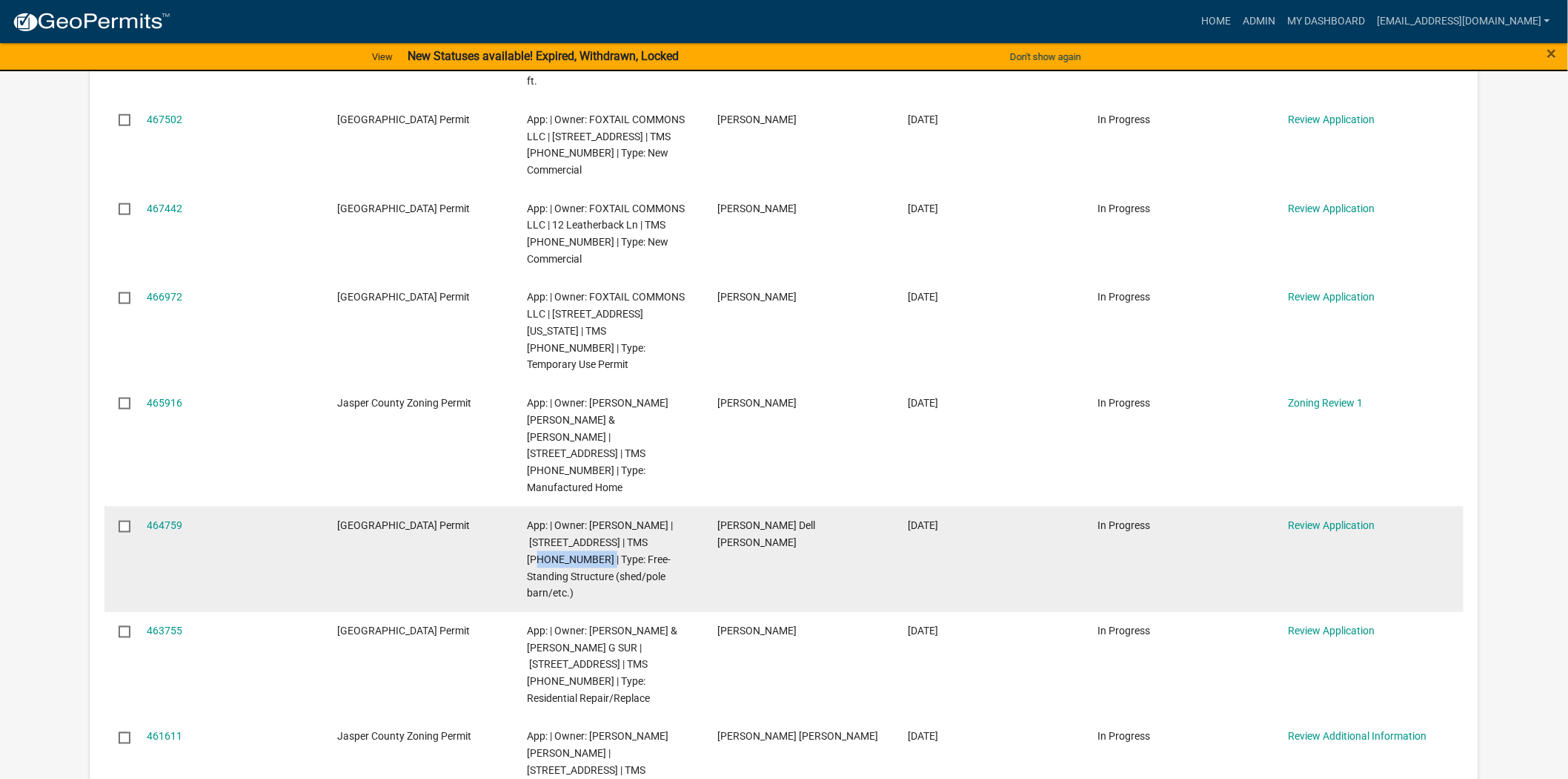
drag, startPoint x: 574, startPoint y: 506, endPoint x: 658, endPoint y: 487, distance: 86.1
click at [658, 519] on span "App: | Owner: BRYAN LUCY DELL | 380 MACEDONIA RD | TMS 038-00-03-004 | Type: Fr…" at bounding box center [601, 558] width 146 height 79
copy span "038-00-03-004"
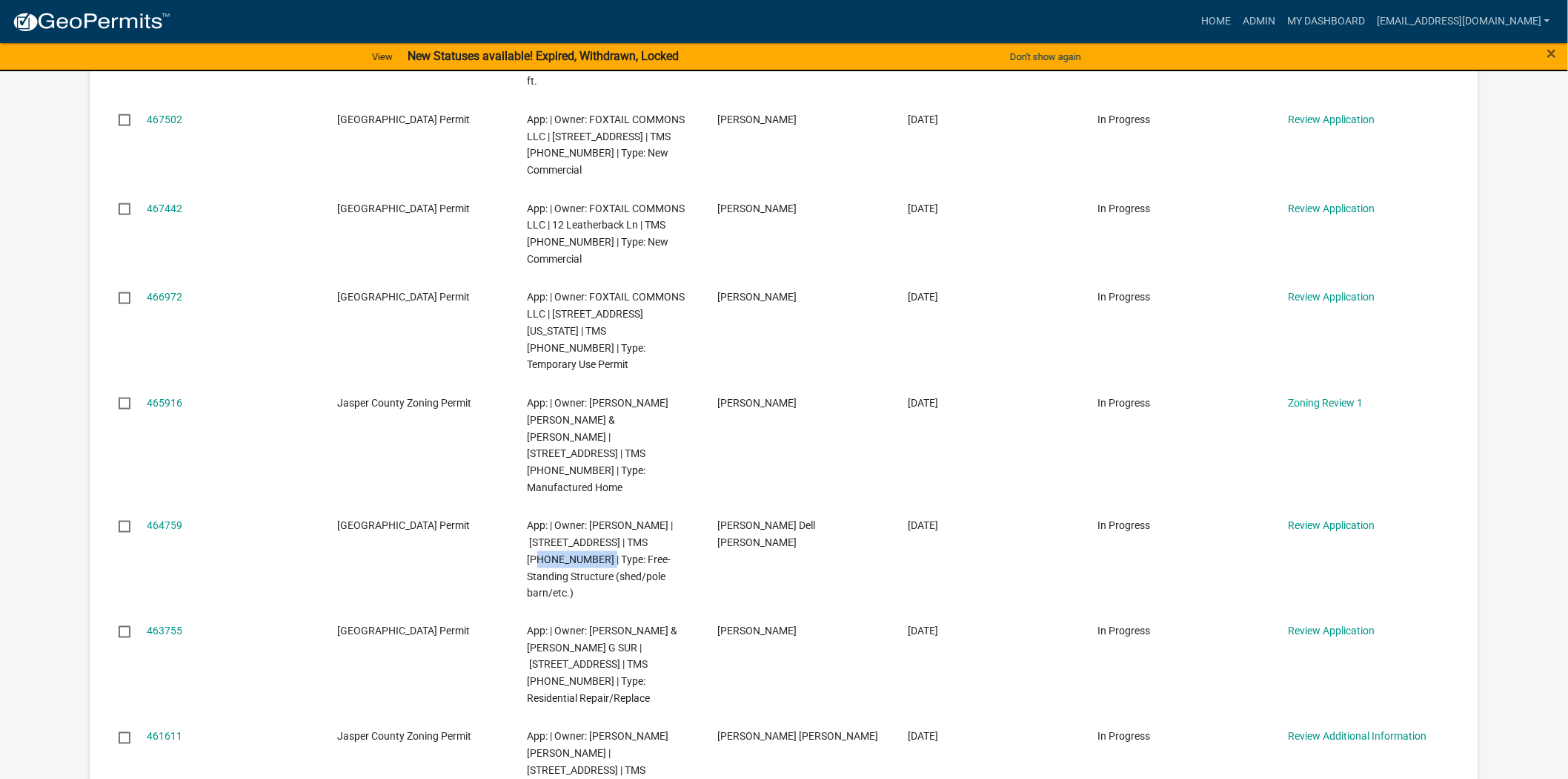
copy span "038-00-03-004"
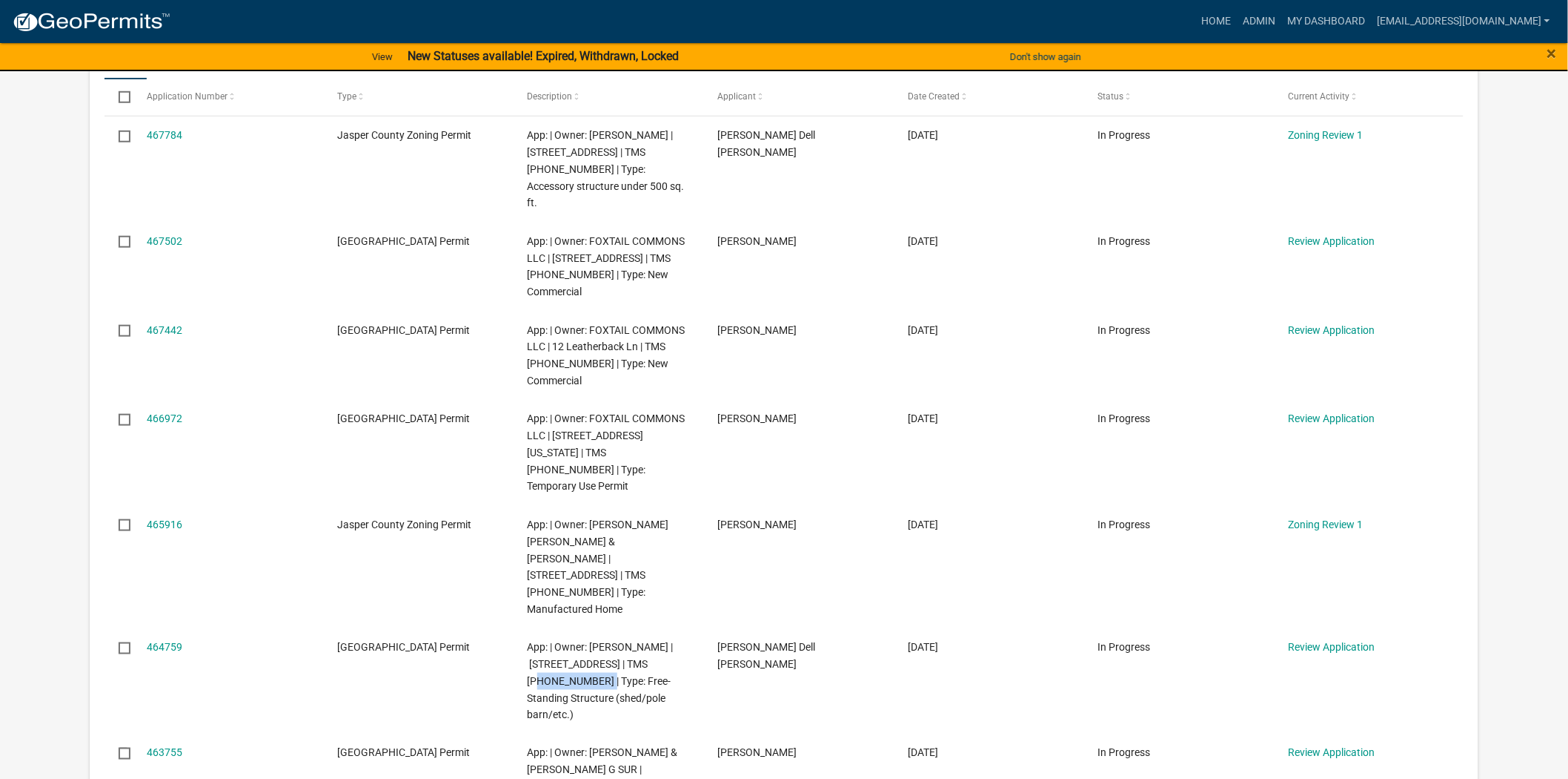
scroll to position [411, 0]
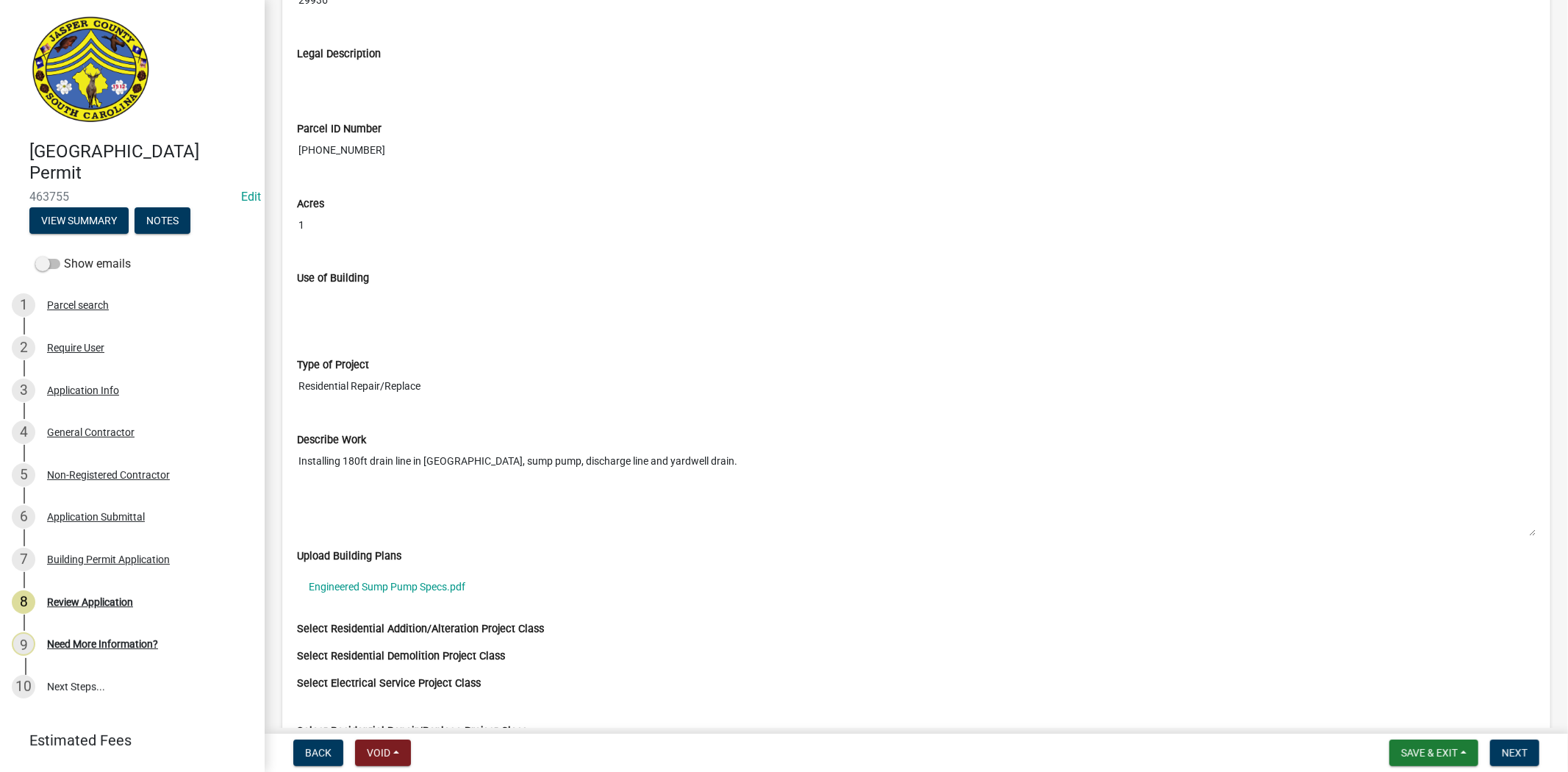
scroll to position [2122, 0]
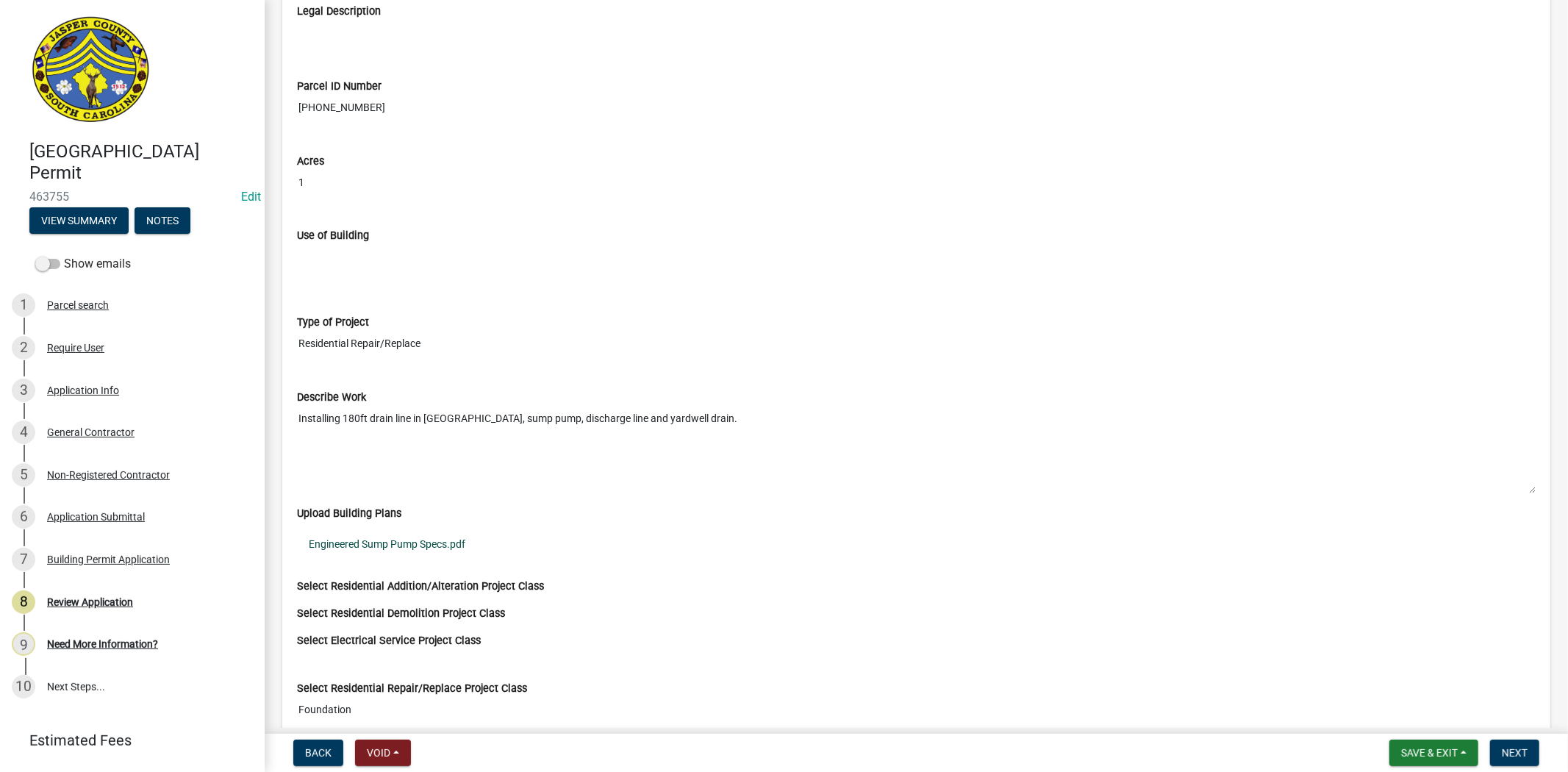
click at [439, 550] on link "Engineered Sump Pump Specs.pdf" at bounding box center [916, 544] width 1239 height 34
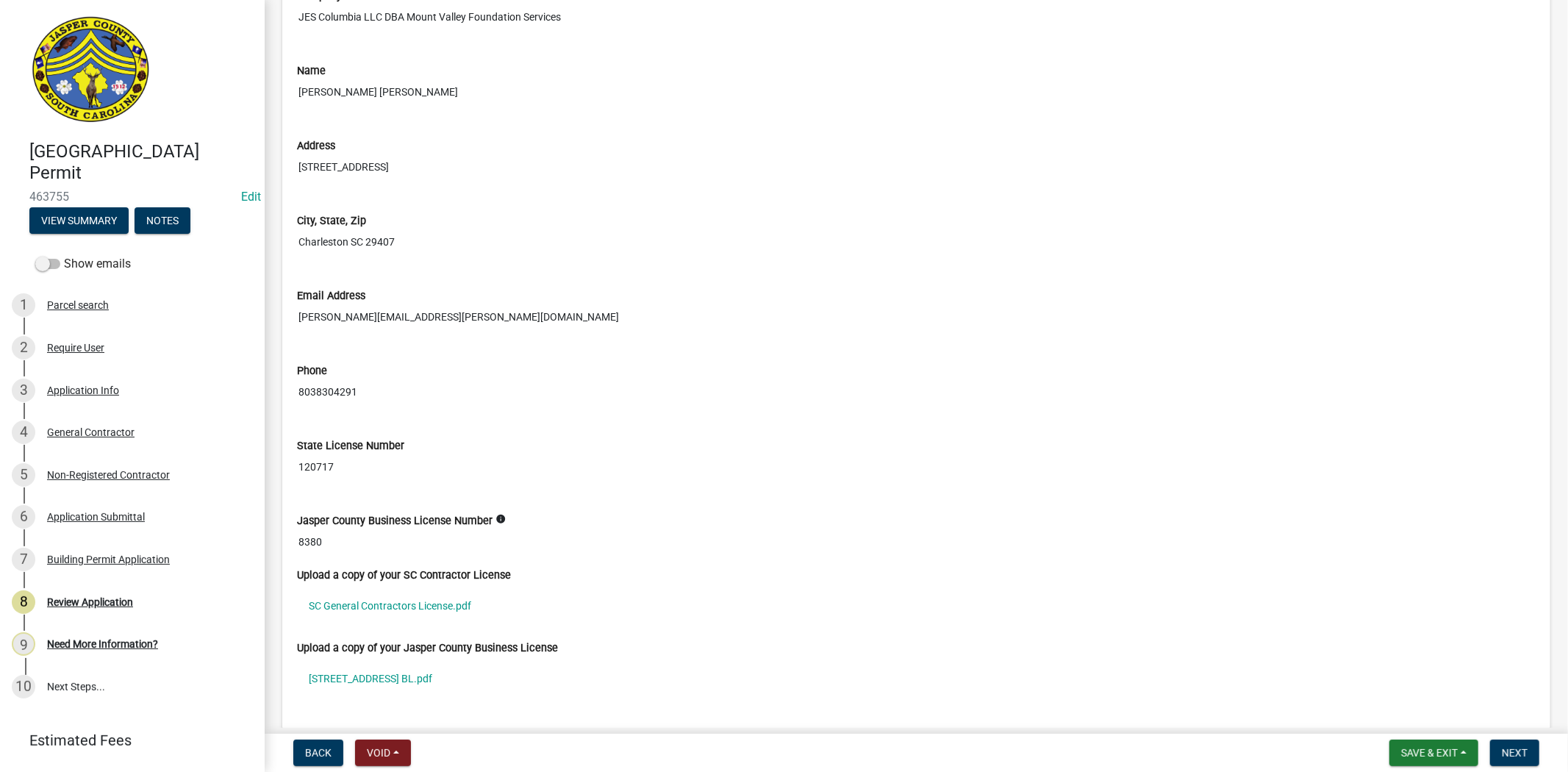
scroll to position [4245, 0]
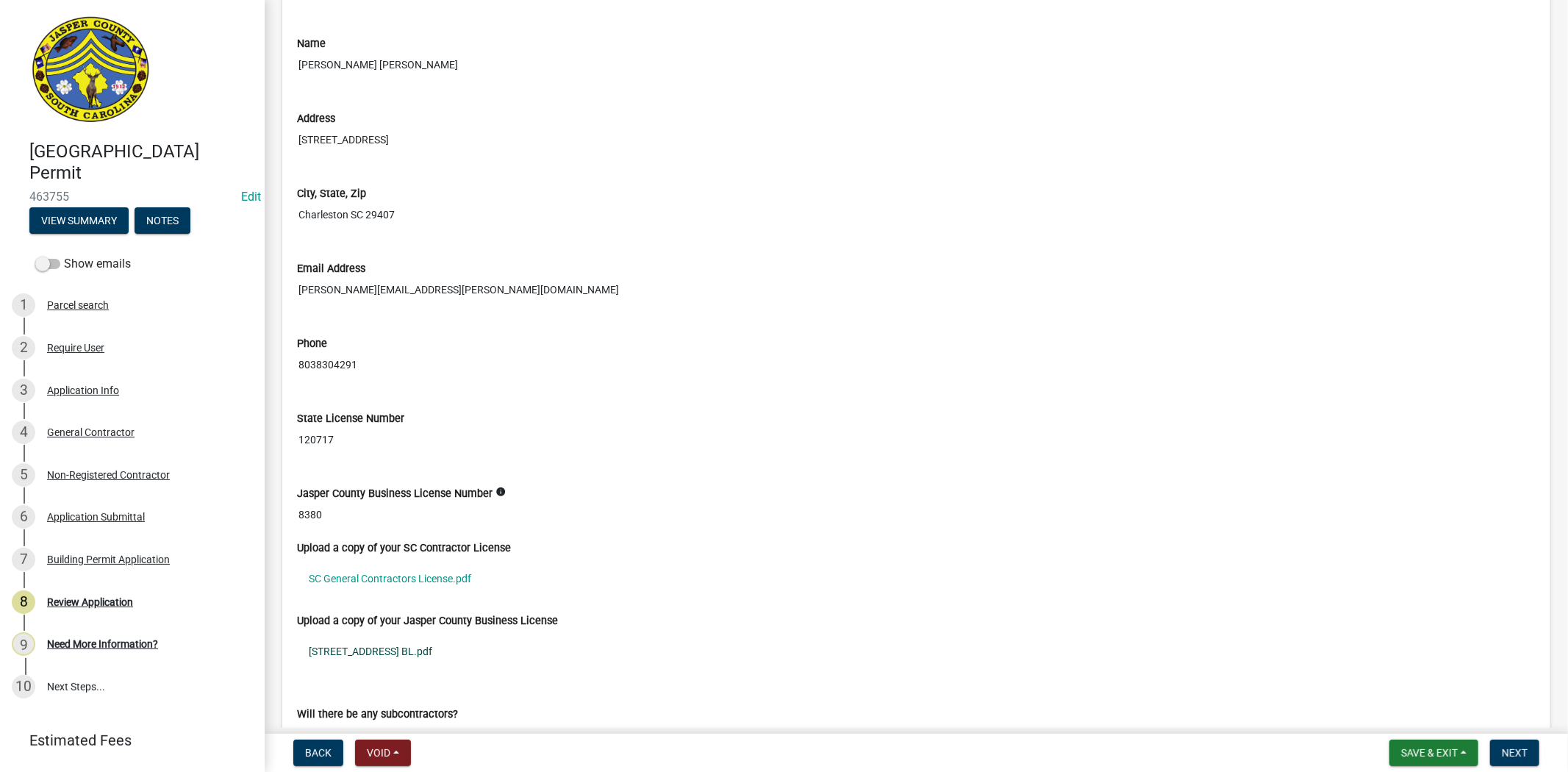
click at [402, 659] on link "[STREET_ADDRESS] BL.pdf" at bounding box center [916, 650] width 1239 height 34
click at [461, 586] on link "SC General Contractors License.pdf" at bounding box center [916, 577] width 1239 height 34
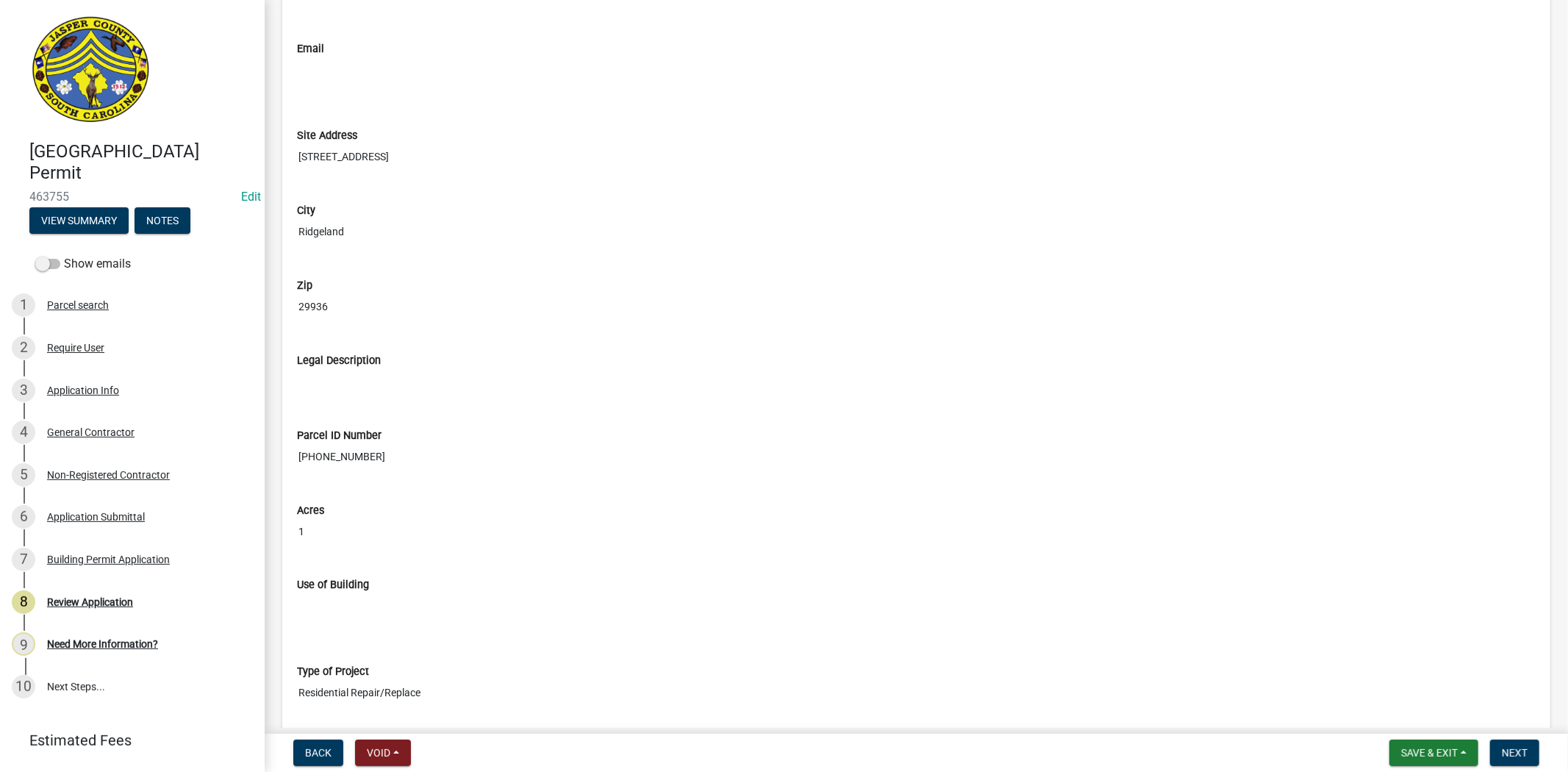
scroll to position [1796, 0]
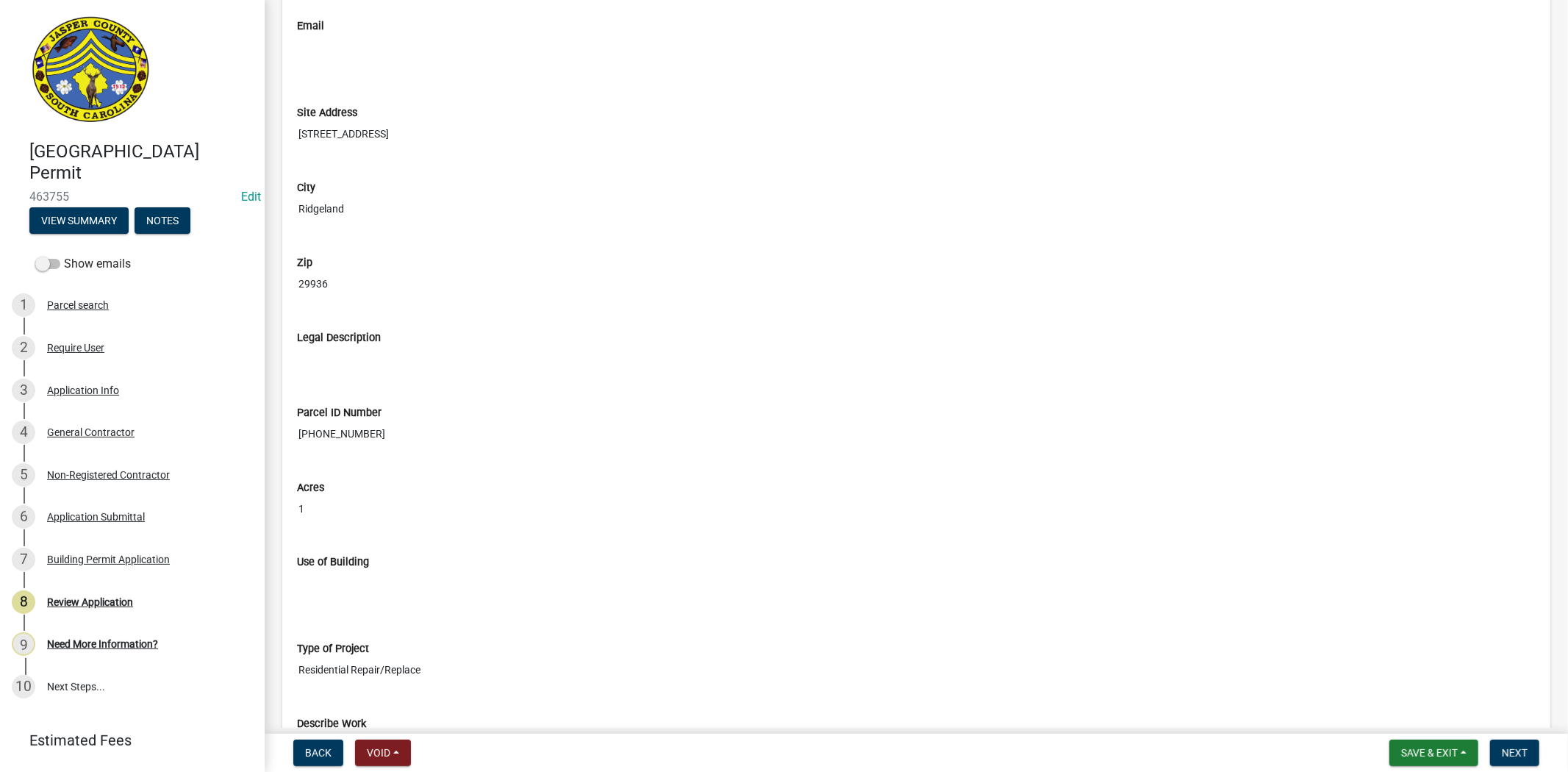
click at [1054, 241] on div "Zip 29936" at bounding box center [916, 266] width 1239 height 63
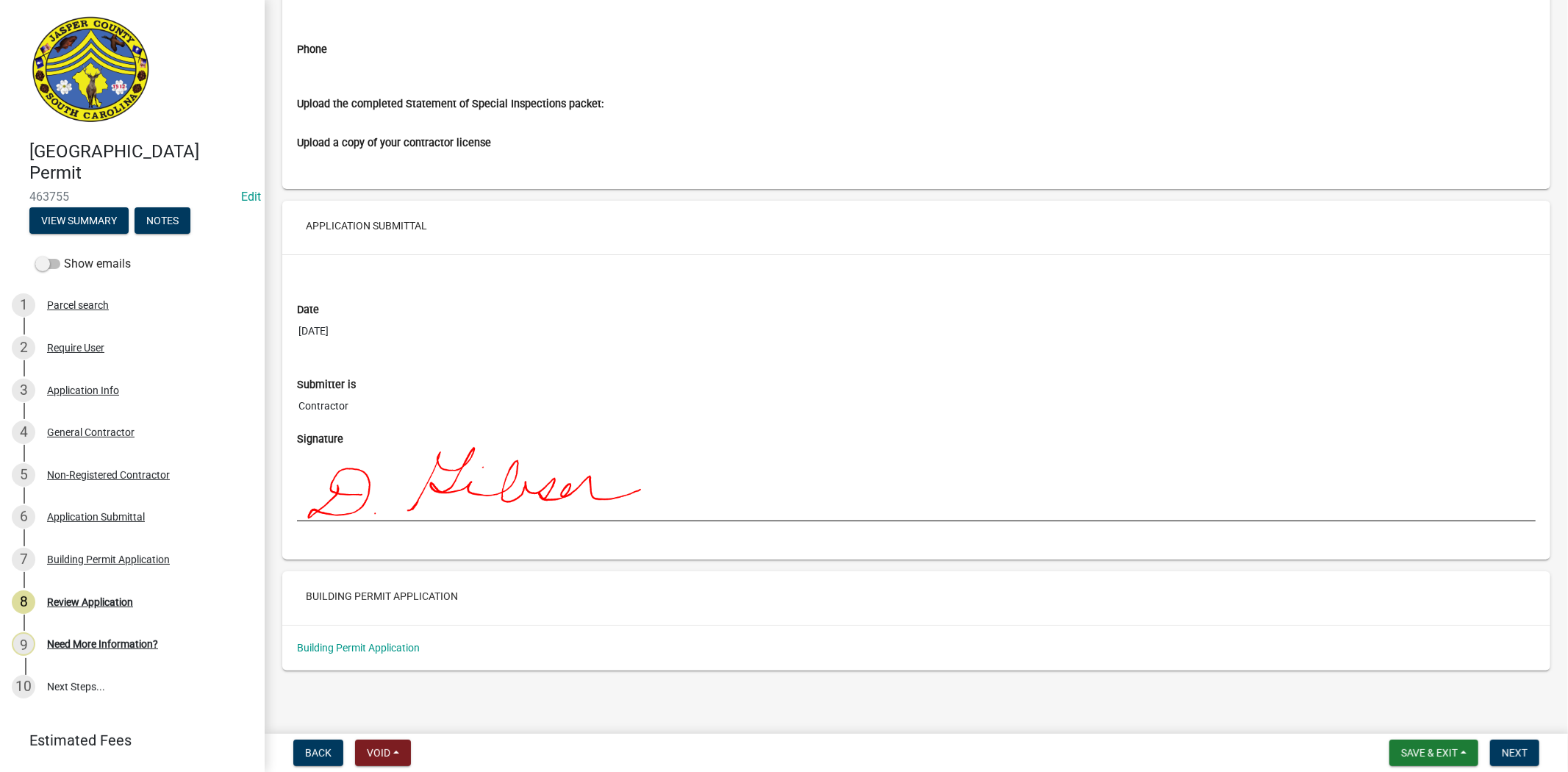
scroll to position [9416, 0]
click at [1524, 746] on span "Next" at bounding box center [1514, 752] width 26 height 12
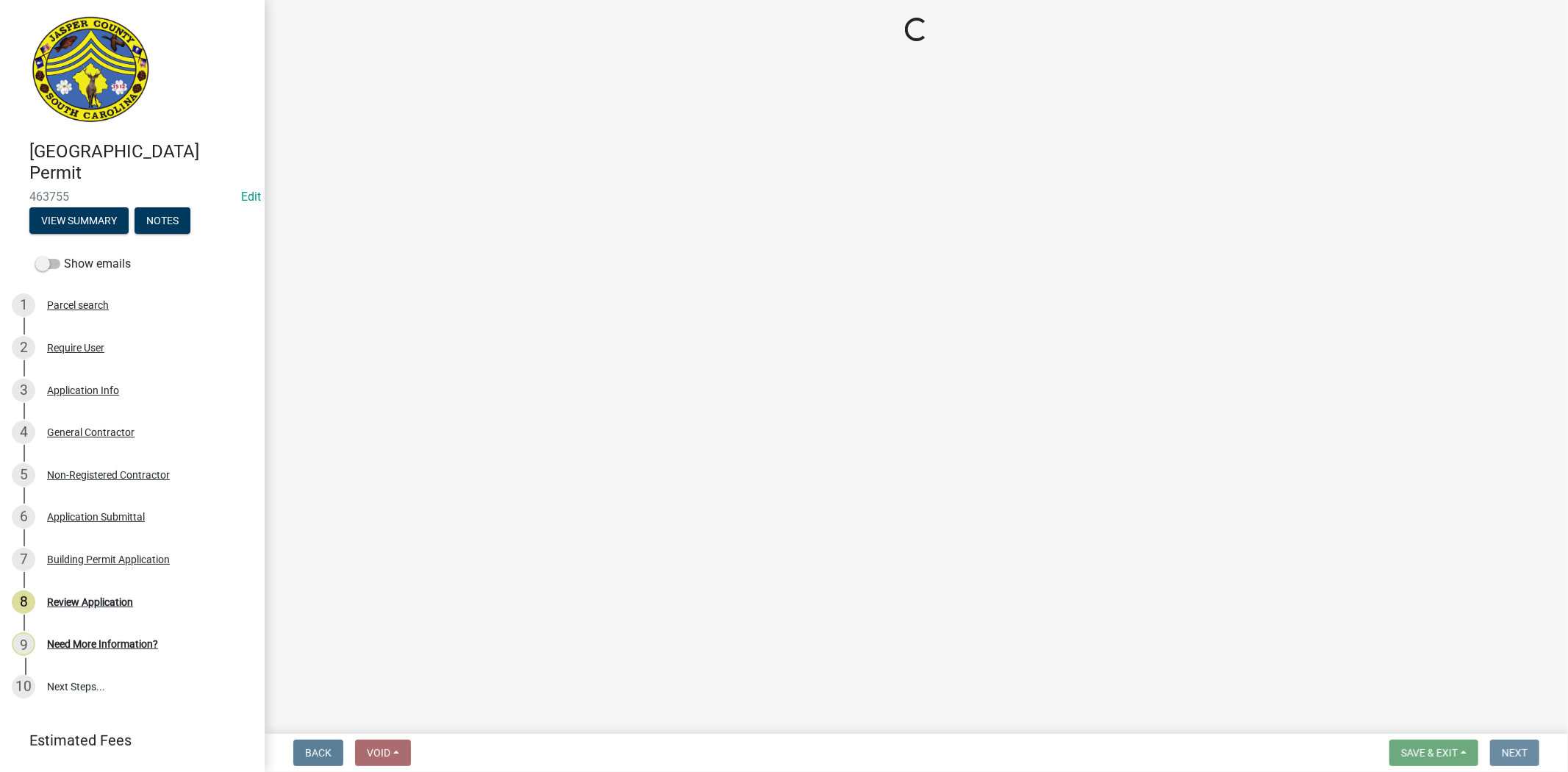
scroll to position [0, 0]
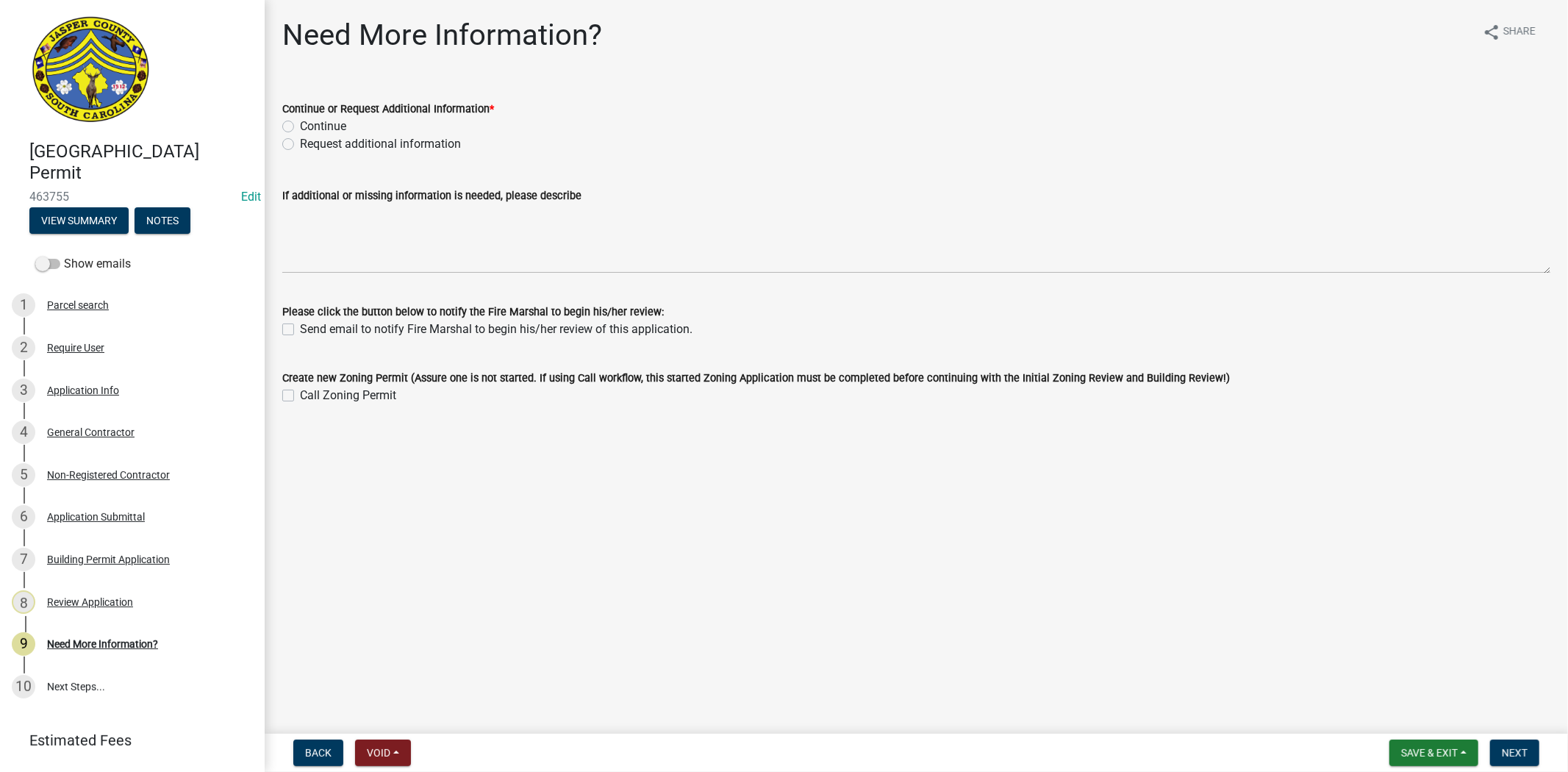
click at [300, 125] on label "Continue" at bounding box center [323, 127] width 46 height 17
click at [300, 125] on input "Continue" at bounding box center [305, 123] width 10 height 10
radio input "true"
click at [1517, 759] on button "Next" at bounding box center [1514, 753] width 49 height 27
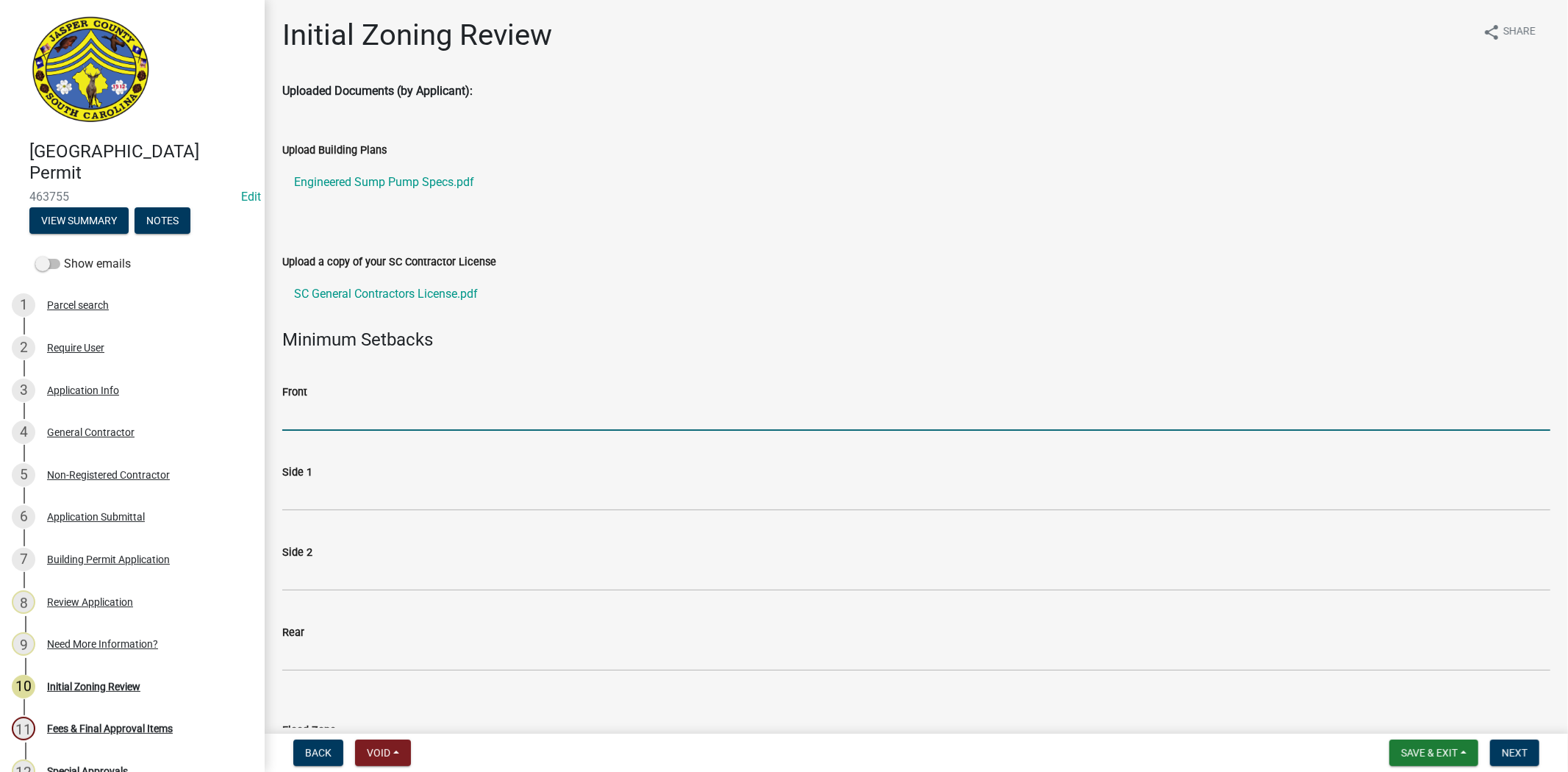
click at [443, 413] on input "Front" at bounding box center [916, 415] width 1269 height 30
type input "N/A"
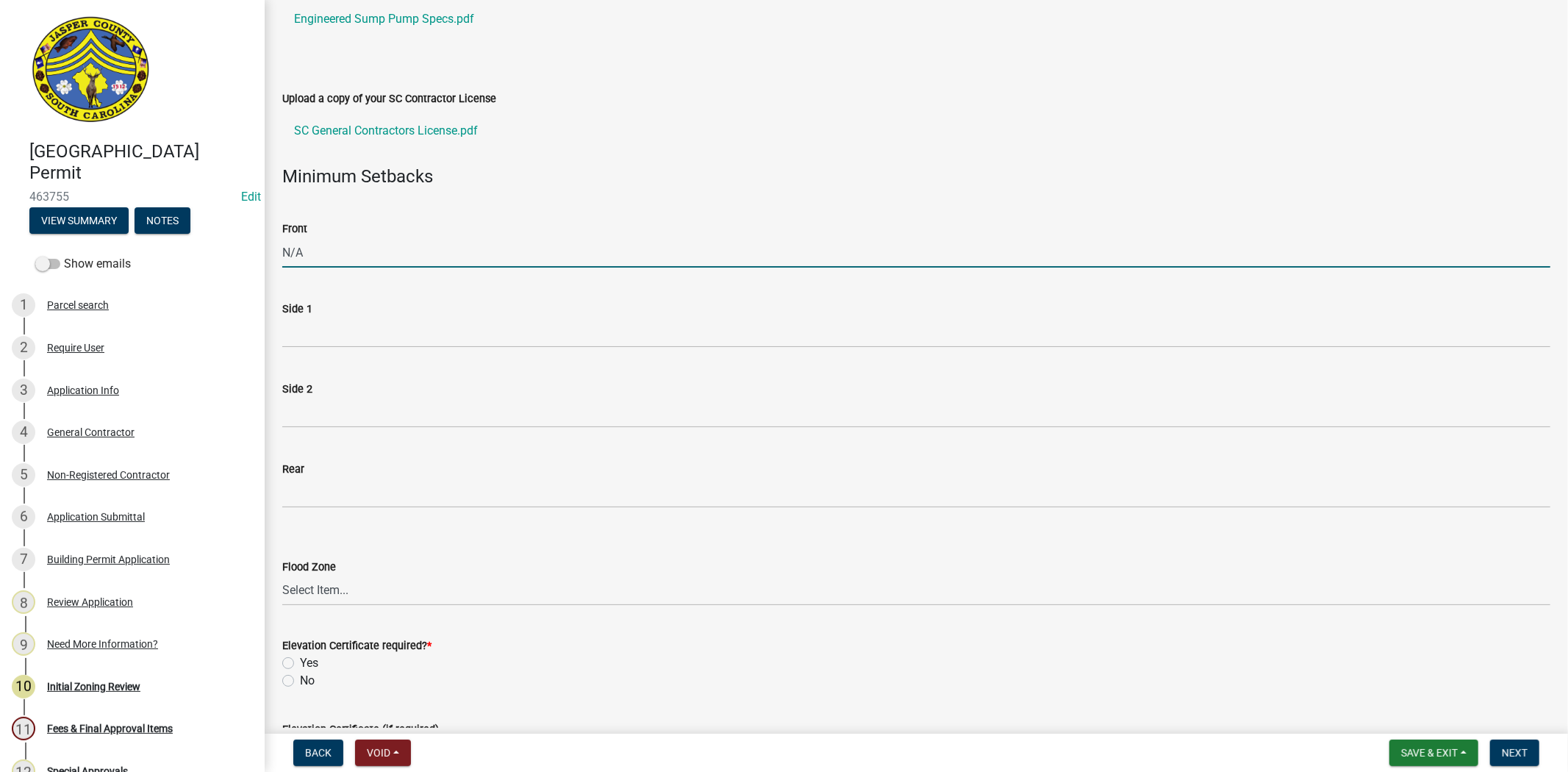
scroll to position [408, 0]
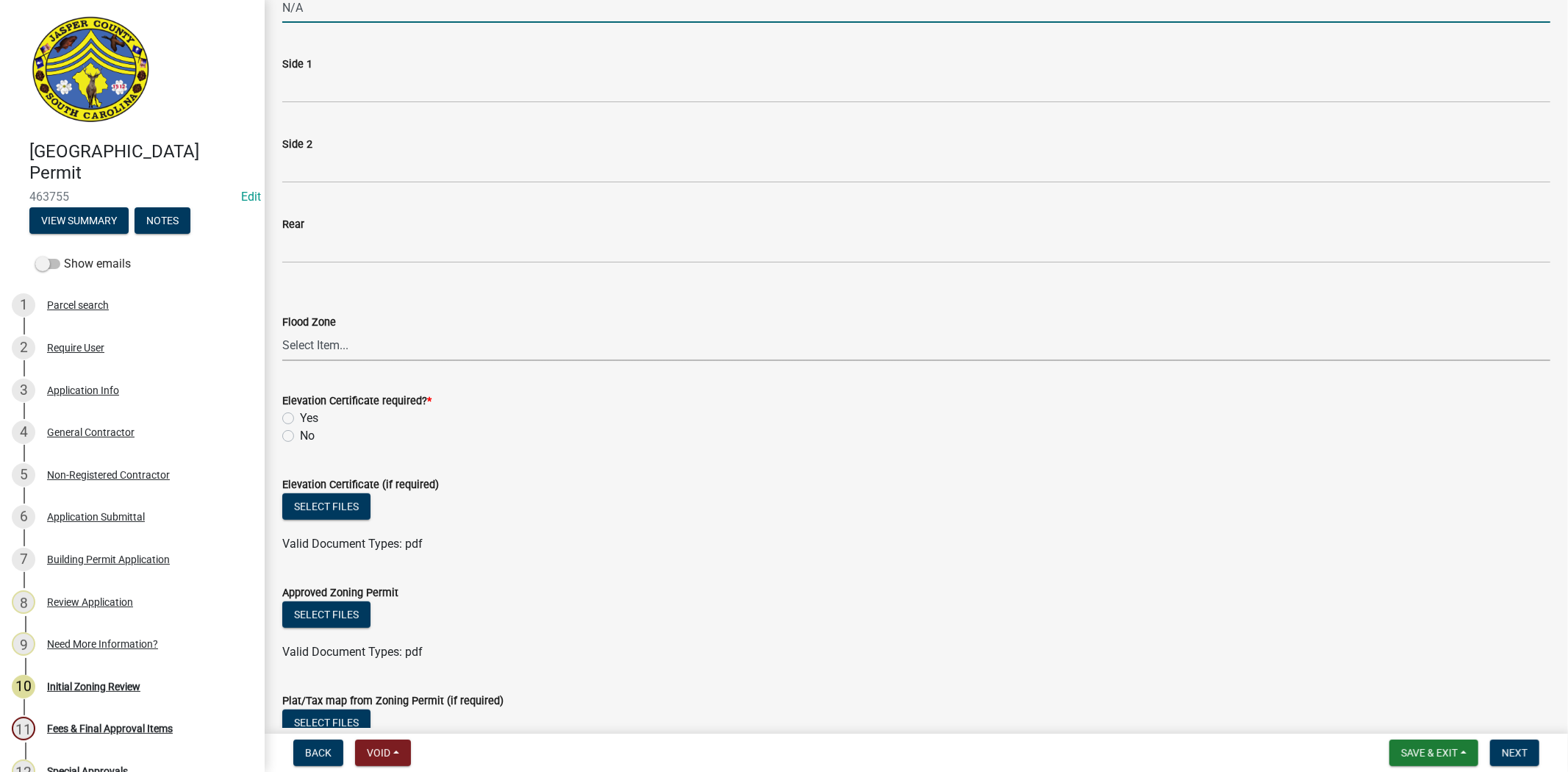
click at [403, 343] on select "Select Item... A AE X Shaded X N/A" at bounding box center [916, 345] width 1269 height 30
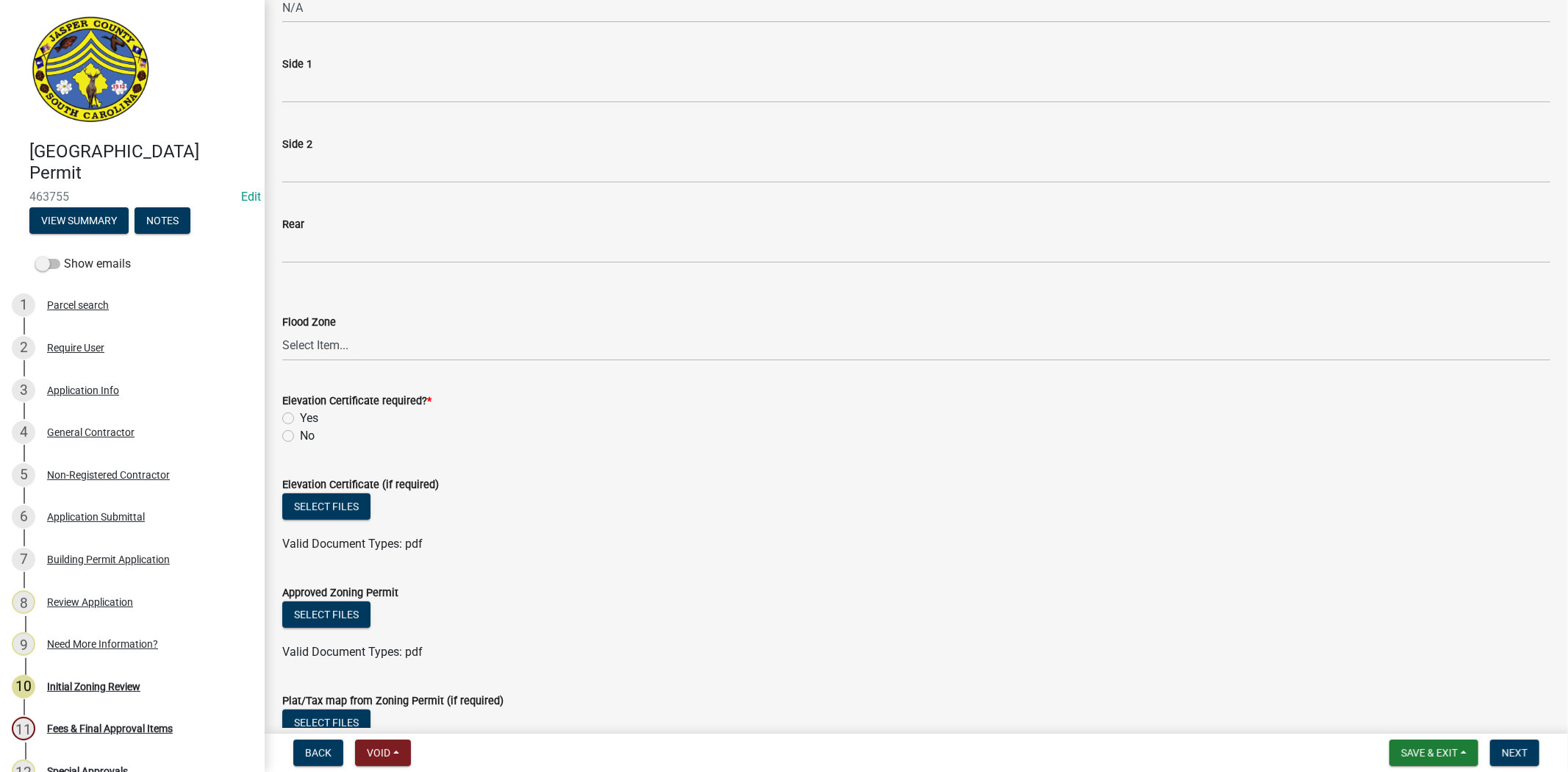
click at [717, 580] on form "Approved Zoning Permit Select files Valid Document Types: pdf" at bounding box center [916, 613] width 1269 height 95
click at [291, 346] on select "Select Item... A AE X Shaded X N/A" at bounding box center [916, 345] width 1269 height 30
click at [282, 331] on select "Select Item... A AE X Shaded X N/A" at bounding box center [916, 345] width 1269 height 30
select select "61611ad6-14f2-499c-805c-58607f11e2fc"
click at [300, 435] on label "No" at bounding box center [307, 435] width 14 height 17
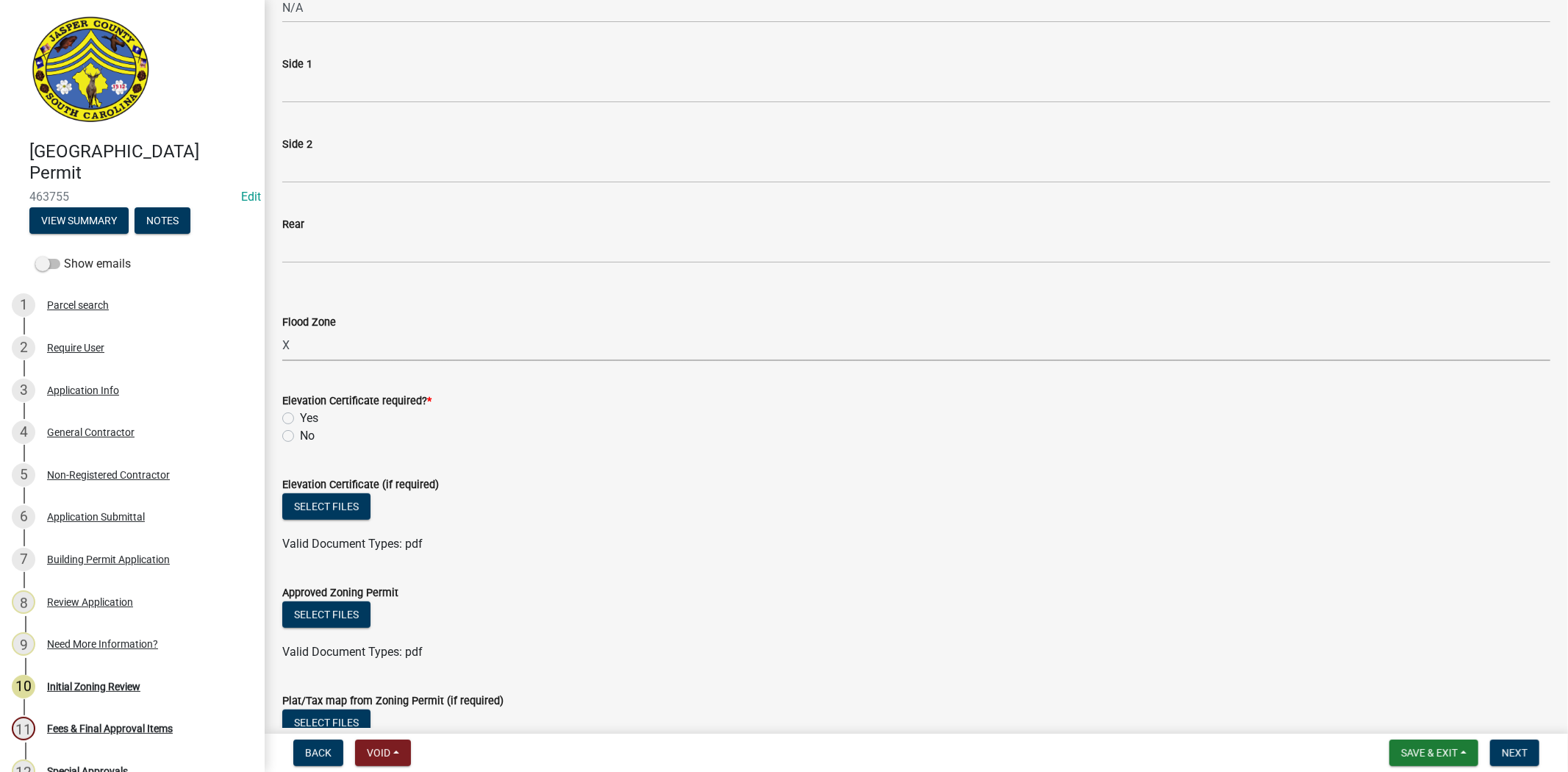
click at [300, 435] on input "No" at bounding box center [305, 432] width 10 height 10
radio input "true"
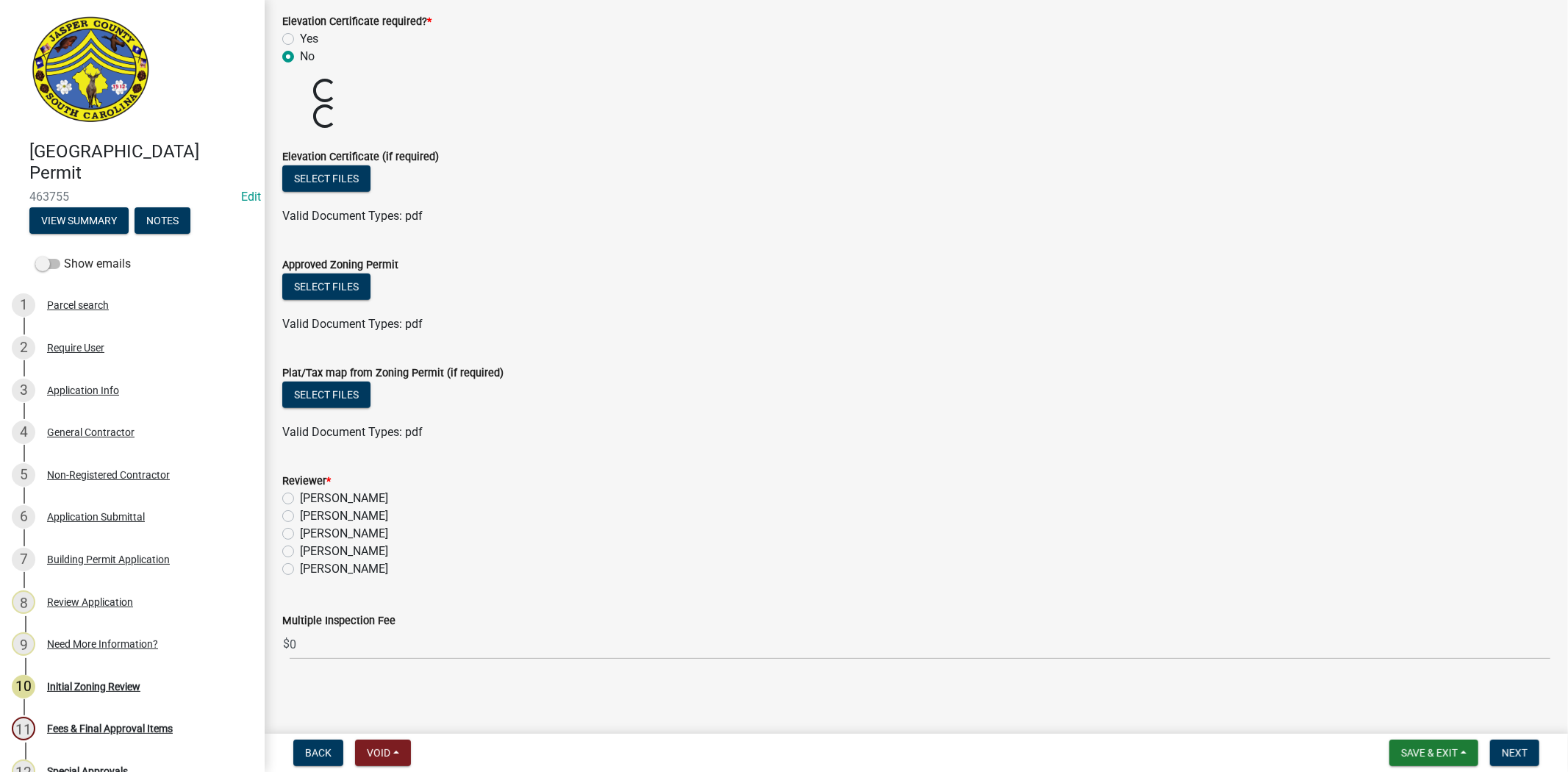
scroll to position [788, 0]
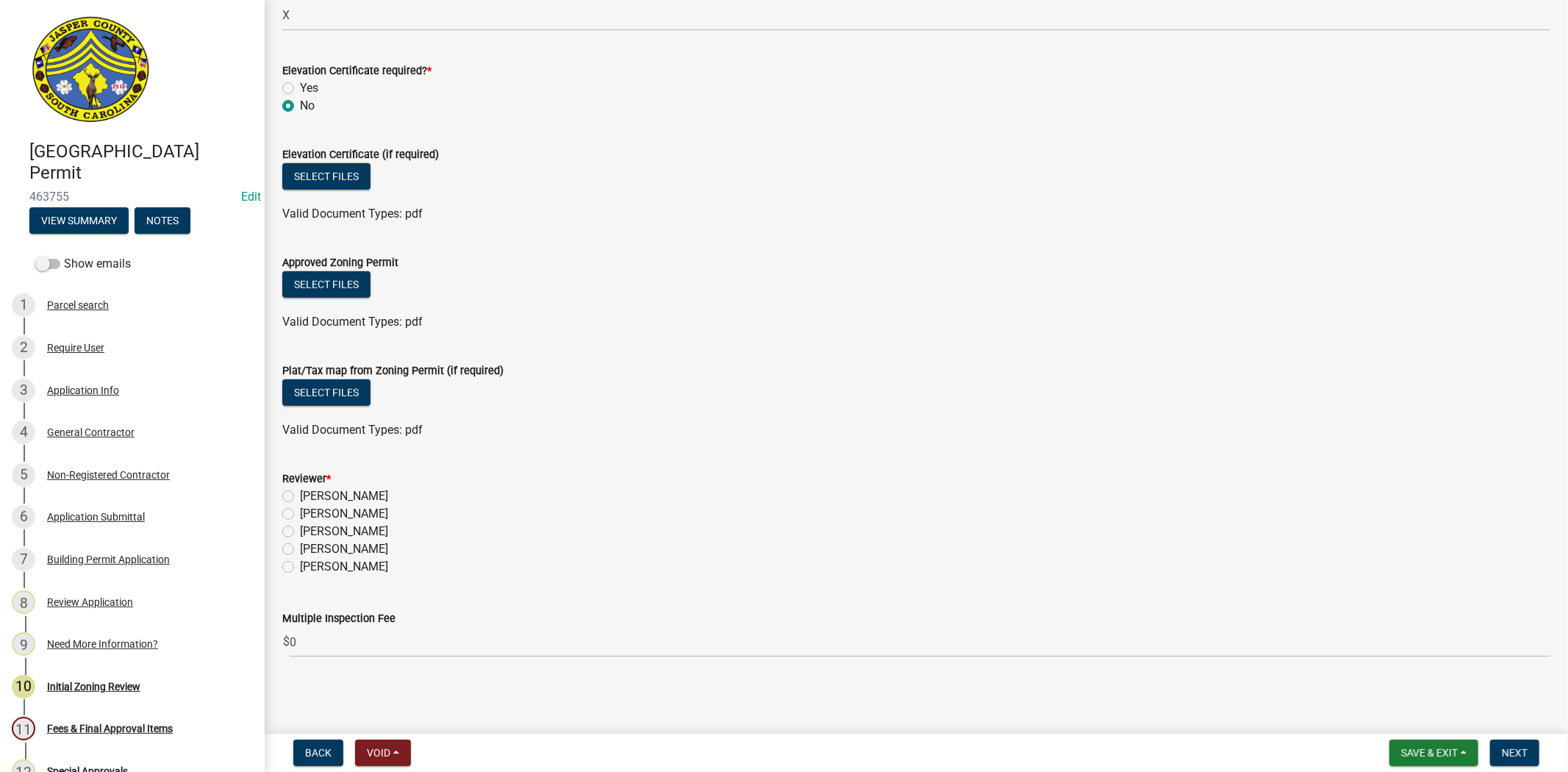
click at [300, 550] on label "Stephanie Oviedo" at bounding box center [344, 549] width 88 height 17
click at [300, 550] on input "Stephanie Oviedo" at bounding box center [305, 545] width 10 height 10
radio input "true"
click at [1502, 746] on span "Next" at bounding box center [1514, 752] width 26 height 12
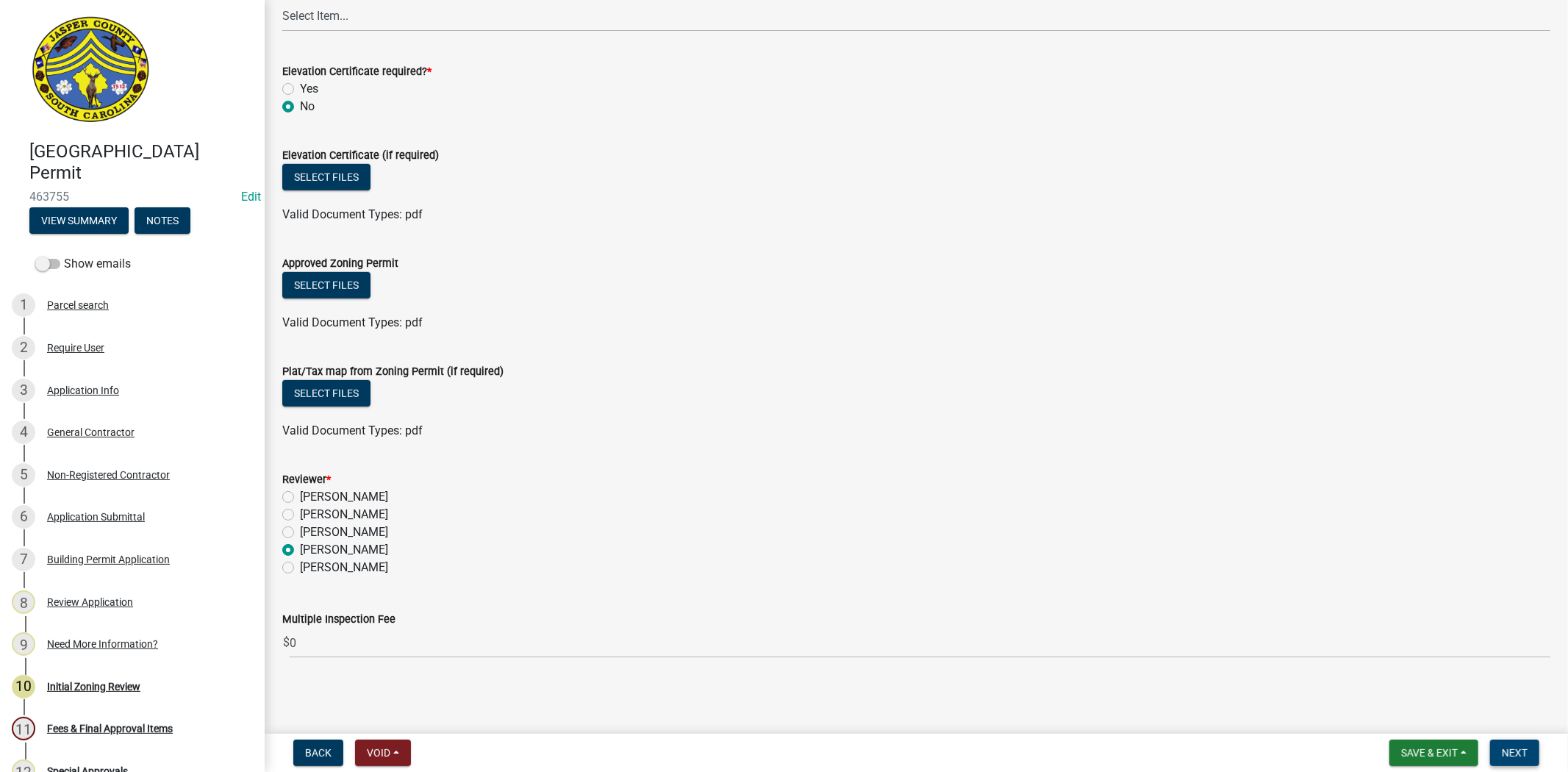
scroll to position [0, 0]
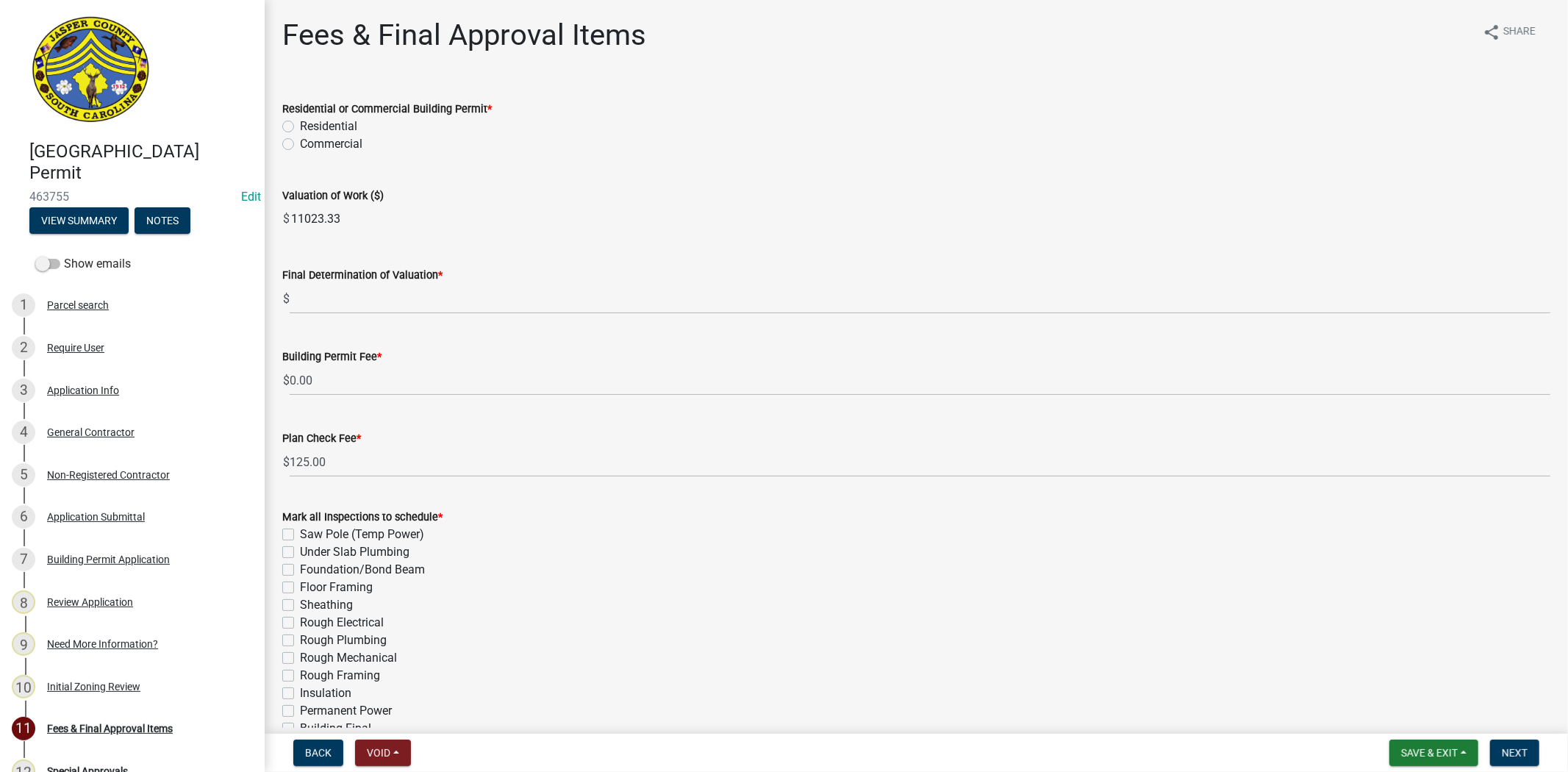
click at [300, 127] on label "Residential" at bounding box center [329, 127] width 58 height 17
click at [300, 127] on input "Residential" at bounding box center [305, 123] width 10 height 10
radio input "true"
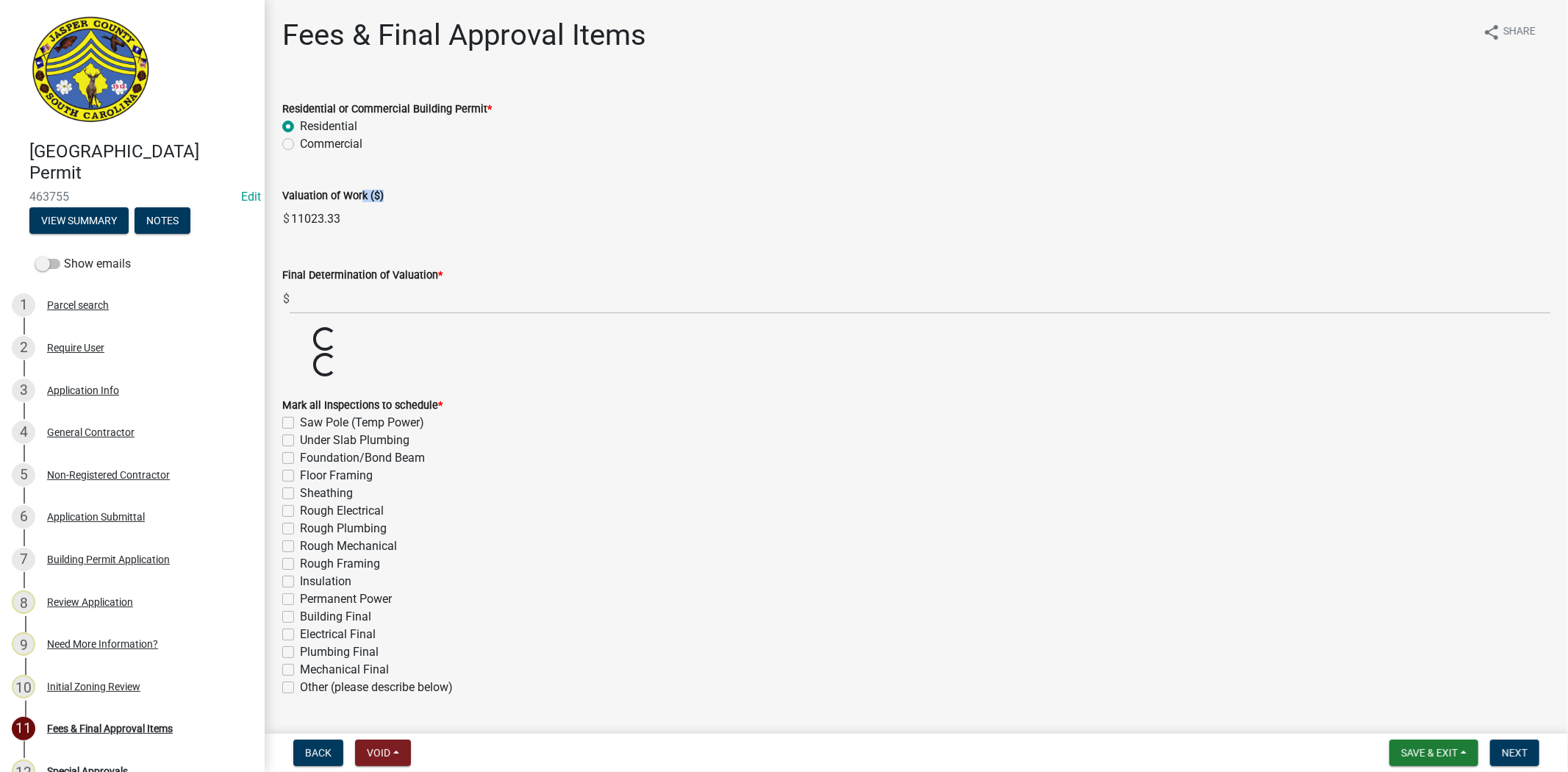
drag, startPoint x: 353, startPoint y: 206, endPoint x: 265, endPoint y: 231, distance: 91.5
click at [265, 231] on div "Fees & Final Approval Items share Share Residential or Commercial Building Perm…" at bounding box center [916, 409] width 1303 height 784
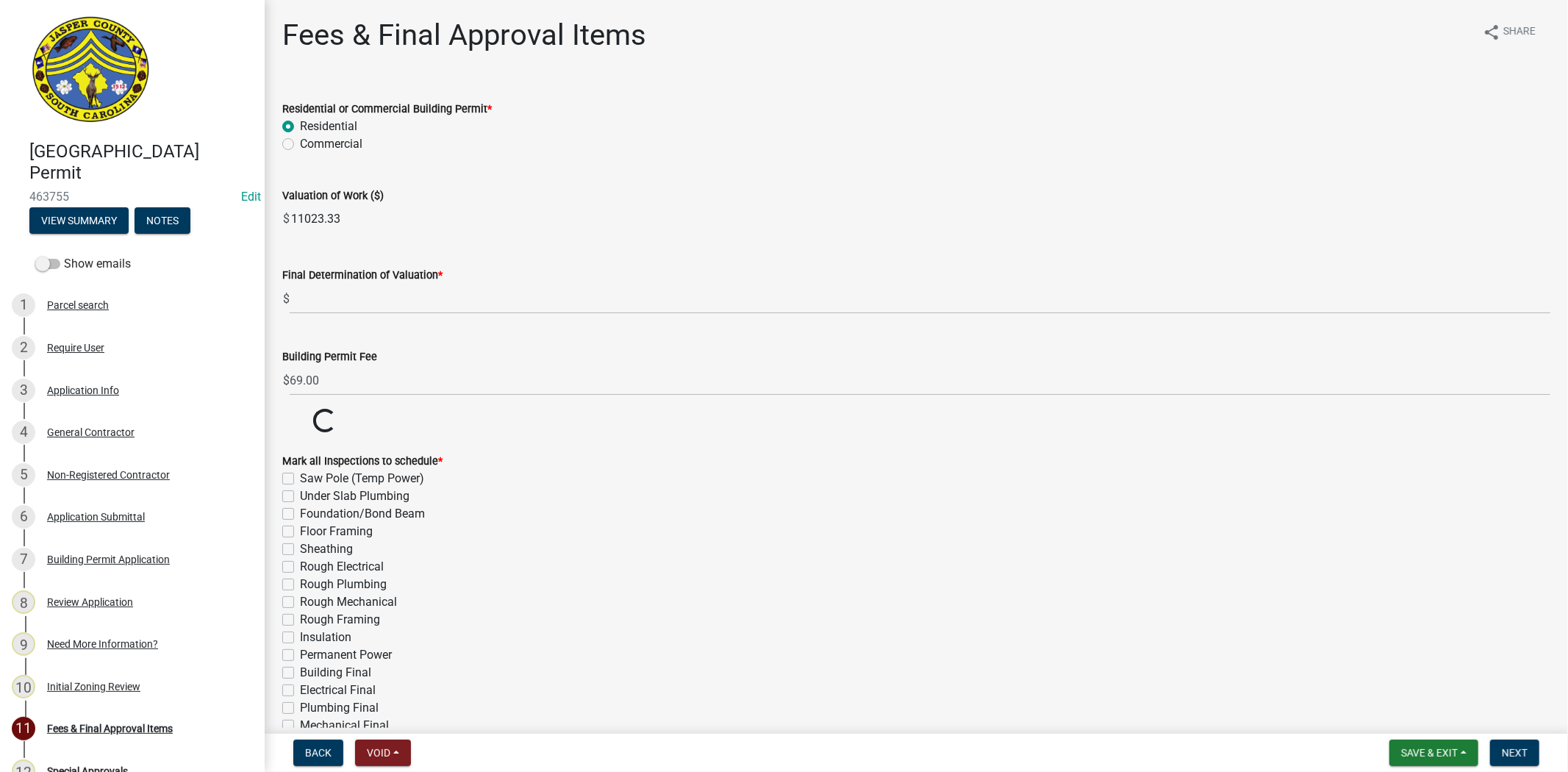
drag, startPoint x: 350, startPoint y: 219, endPoint x: 262, endPoint y: 219, distance: 88.0
click at [262, 219] on div "Jasper County Building Permit 463755 Edit View Summary Notes Show emails 1 Parc…" at bounding box center [784, 386] width 1568 height 772
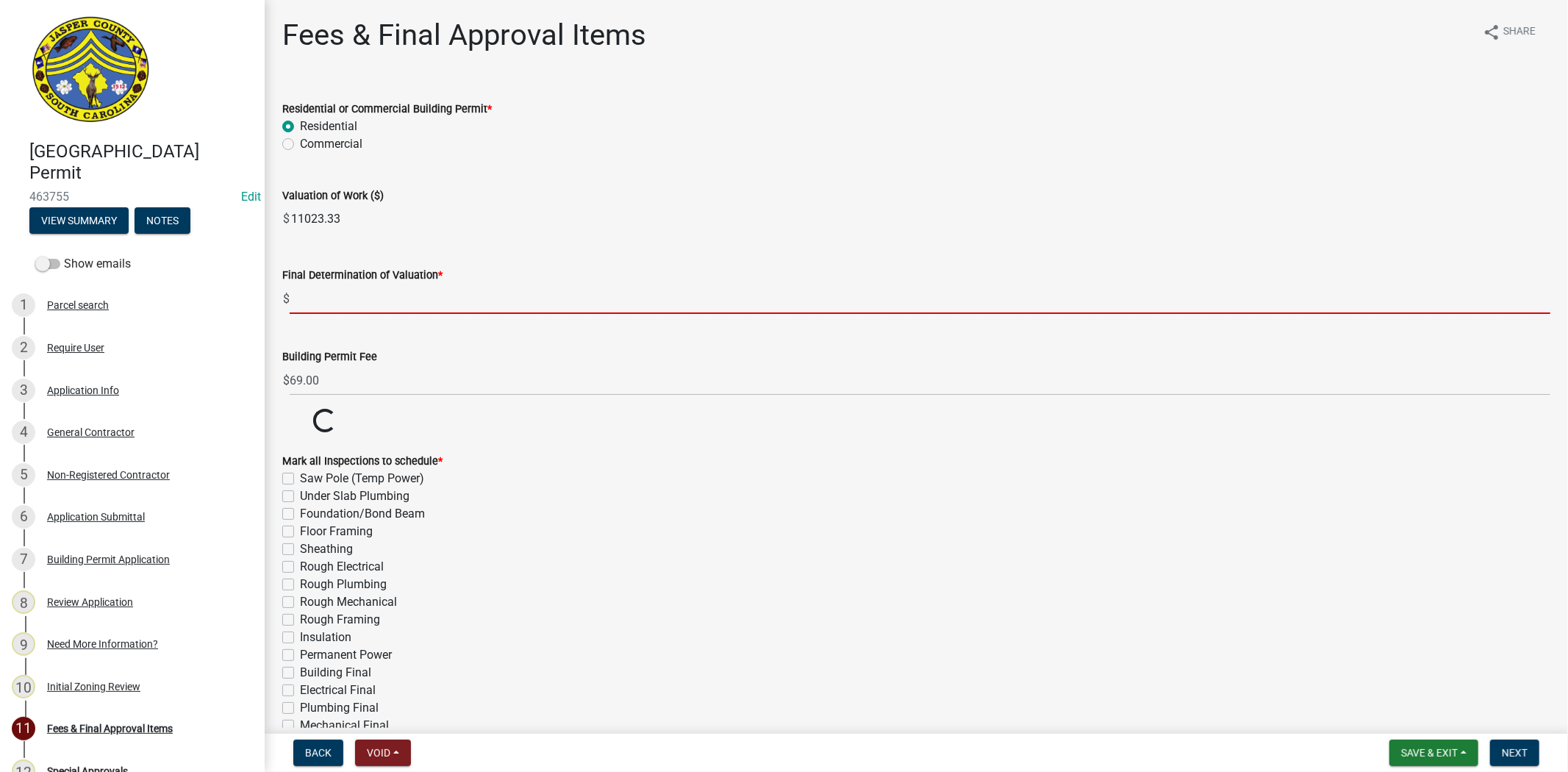
click at [332, 310] on input "text" at bounding box center [920, 298] width 1261 height 30
paste input "11023.33"
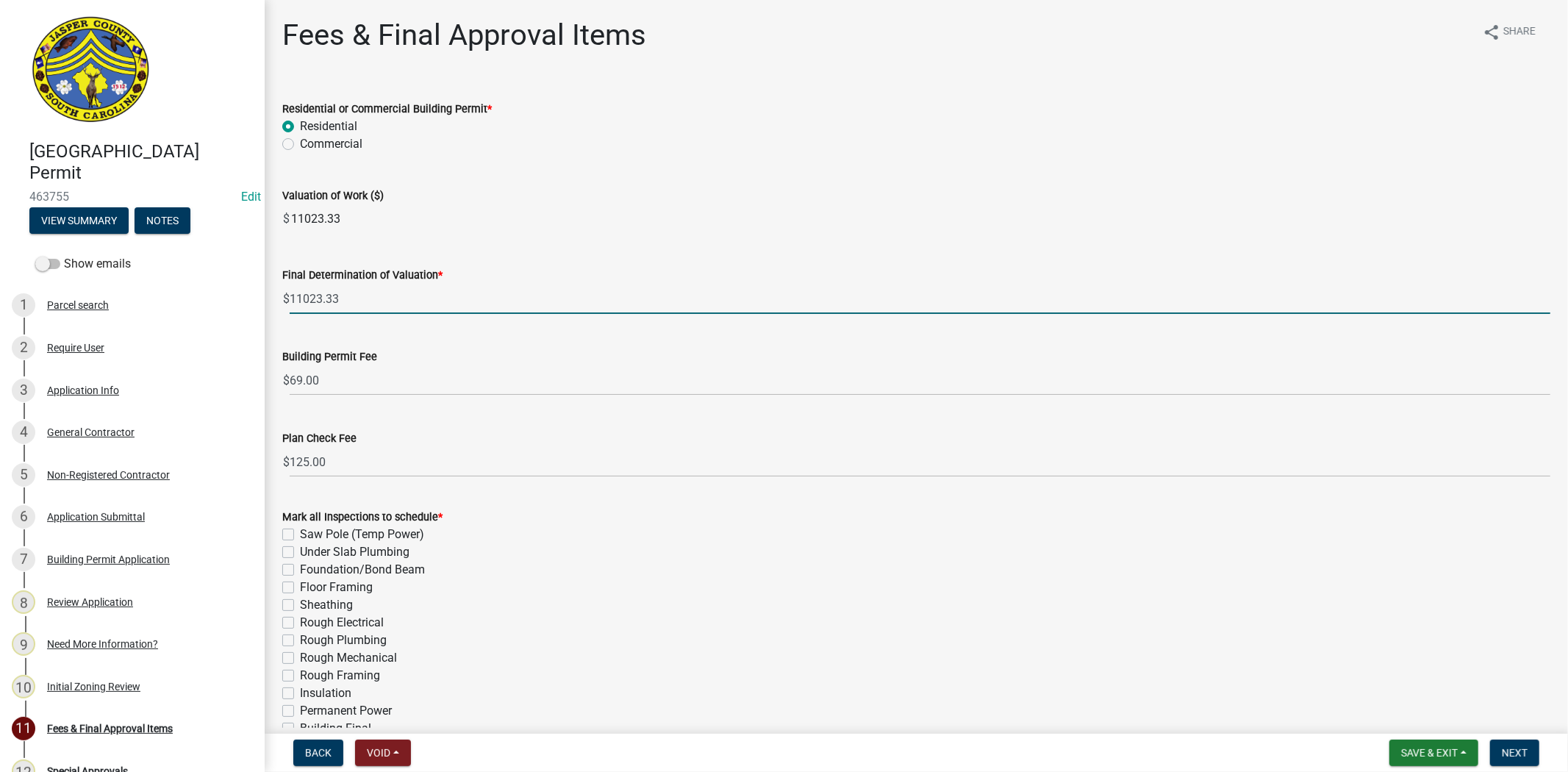
type input "11023.33"
click at [644, 180] on div "Valuation of Work ($) $ 11023.33" at bounding box center [916, 199] width 1269 height 67
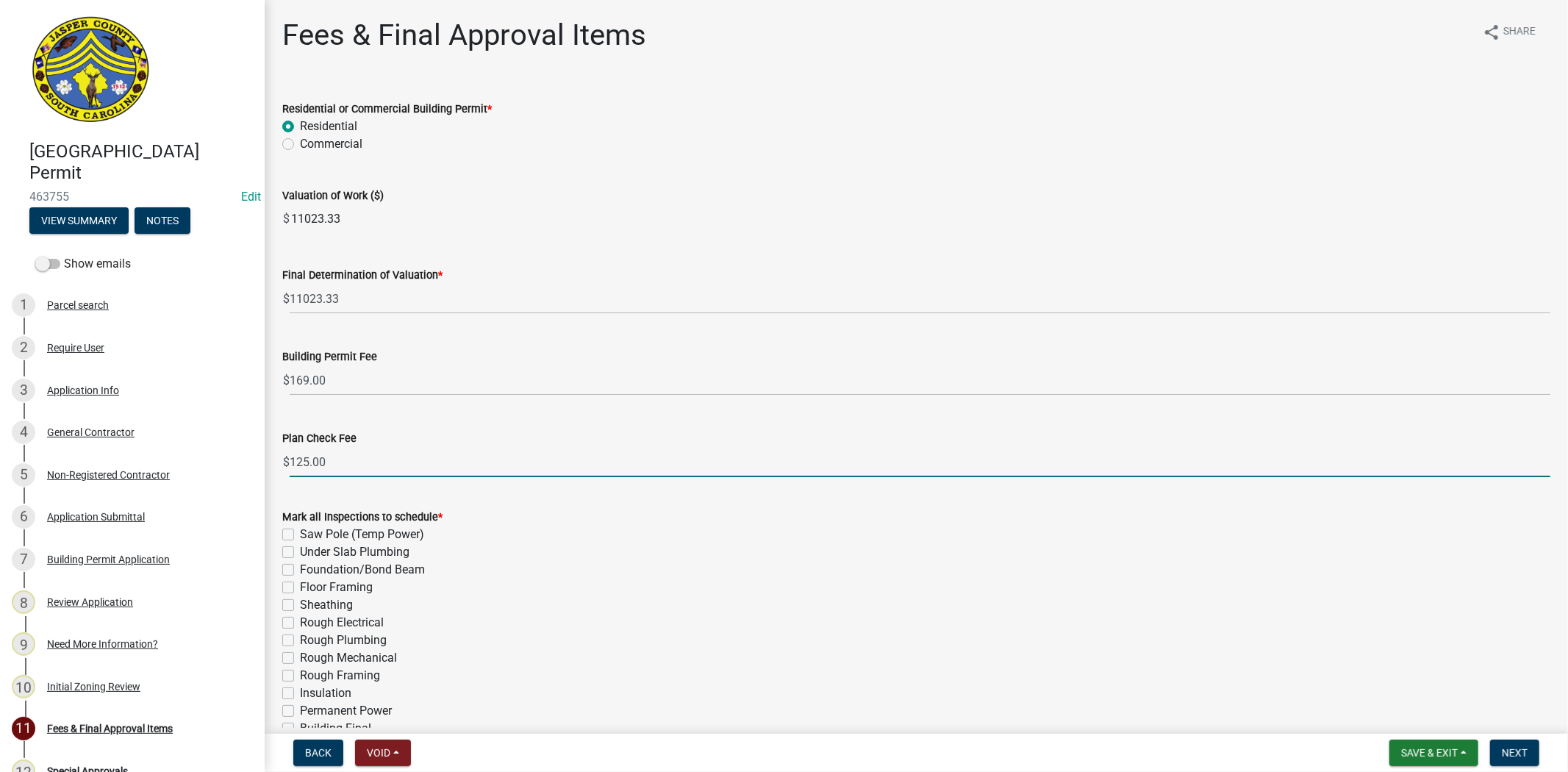
drag, startPoint x: 305, startPoint y: 460, endPoint x: 259, endPoint y: 460, distance: 46.0
click at [259, 460] on div "Jasper County Building Permit 463755 Edit View Summary Notes Show emails 1 Parc…" at bounding box center [784, 386] width 1568 height 772
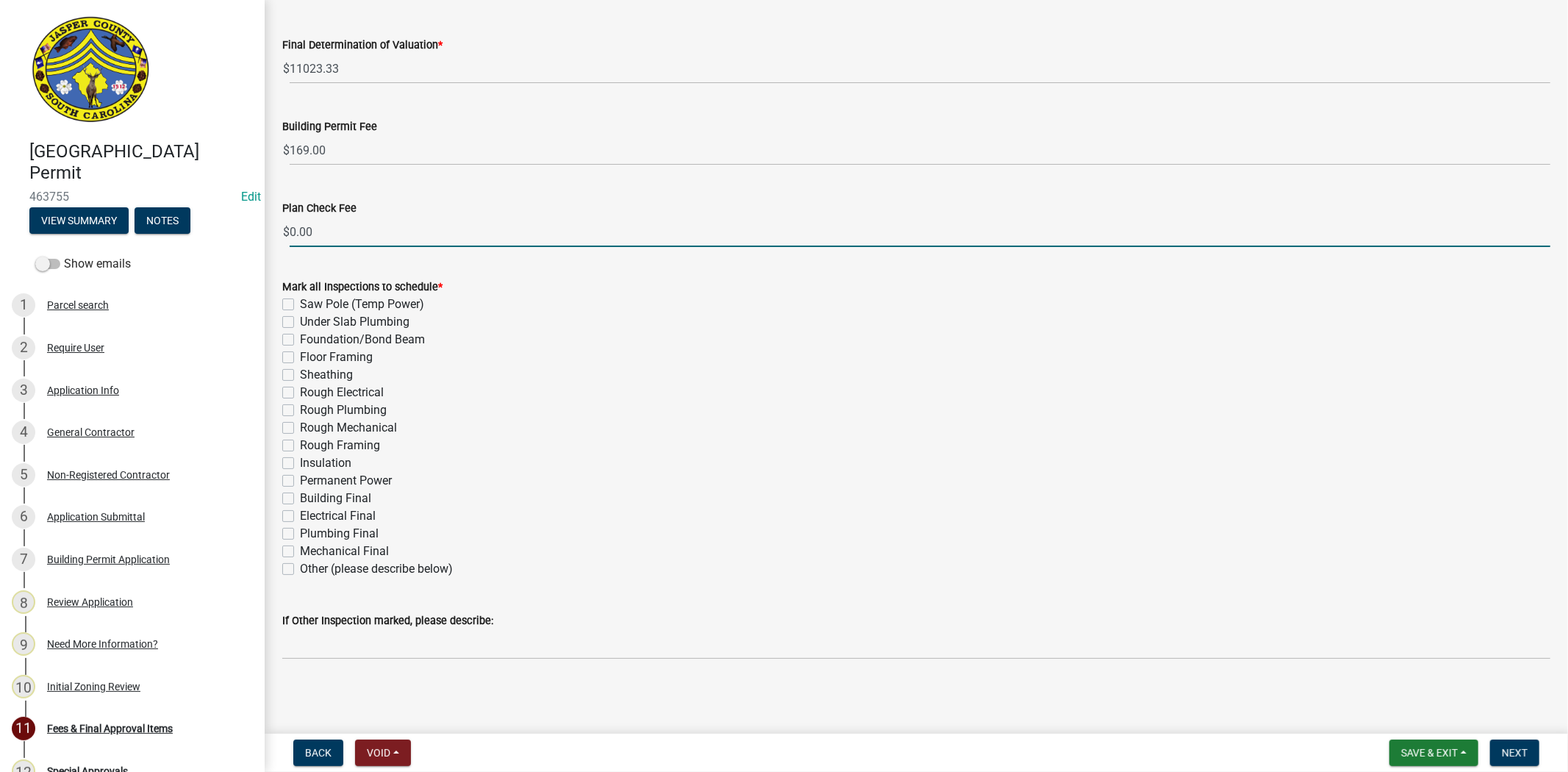
scroll to position [231, 0]
type input "0.00"
click at [300, 568] on label "Other (please describe below)" at bounding box center [376, 568] width 153 height 17
click at [300, 568] on input "Other (please describe below)" at bounding box center [305, 564] width 10 height 10
checkbox input "true"
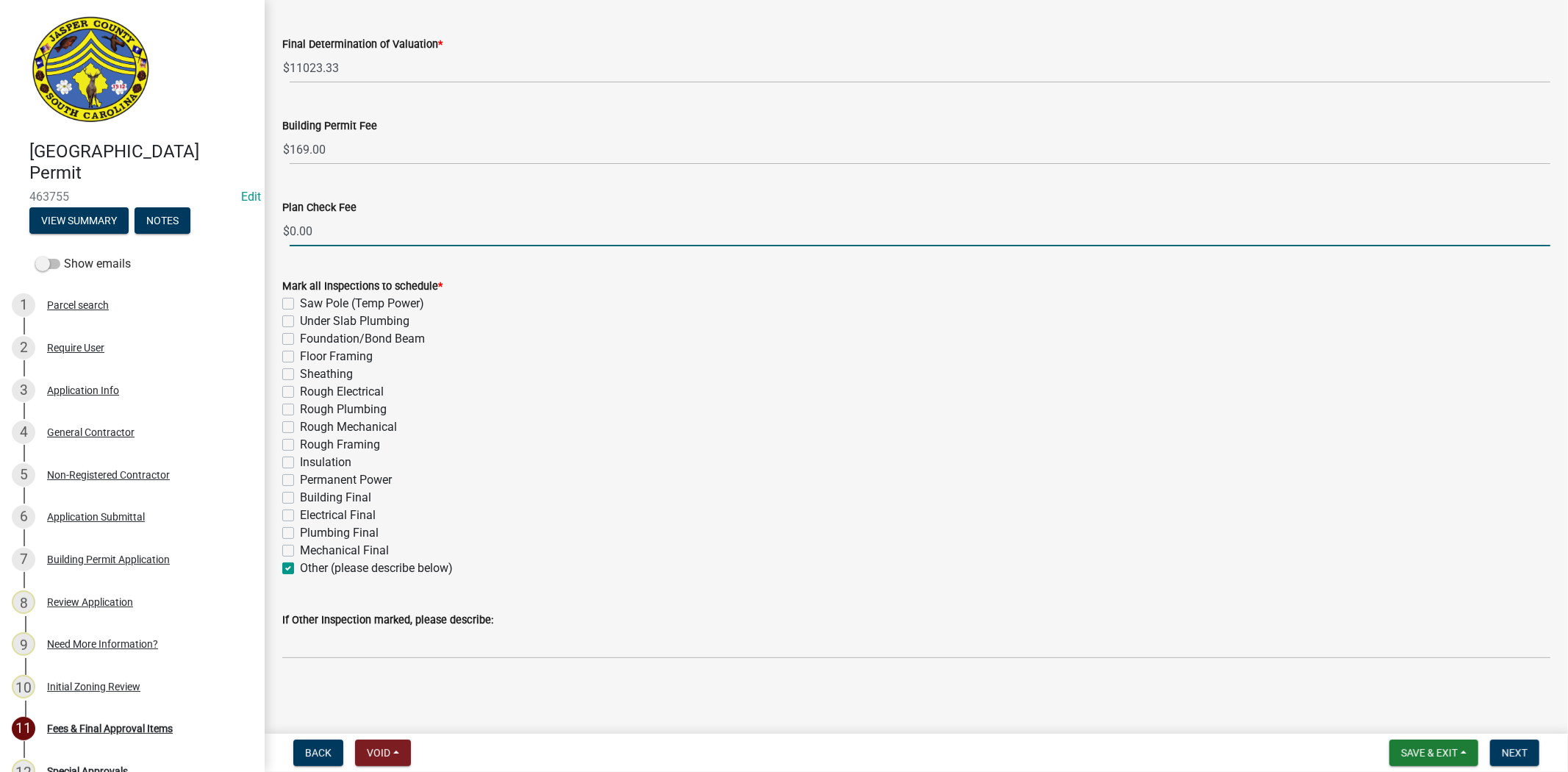
checkbox input "false"
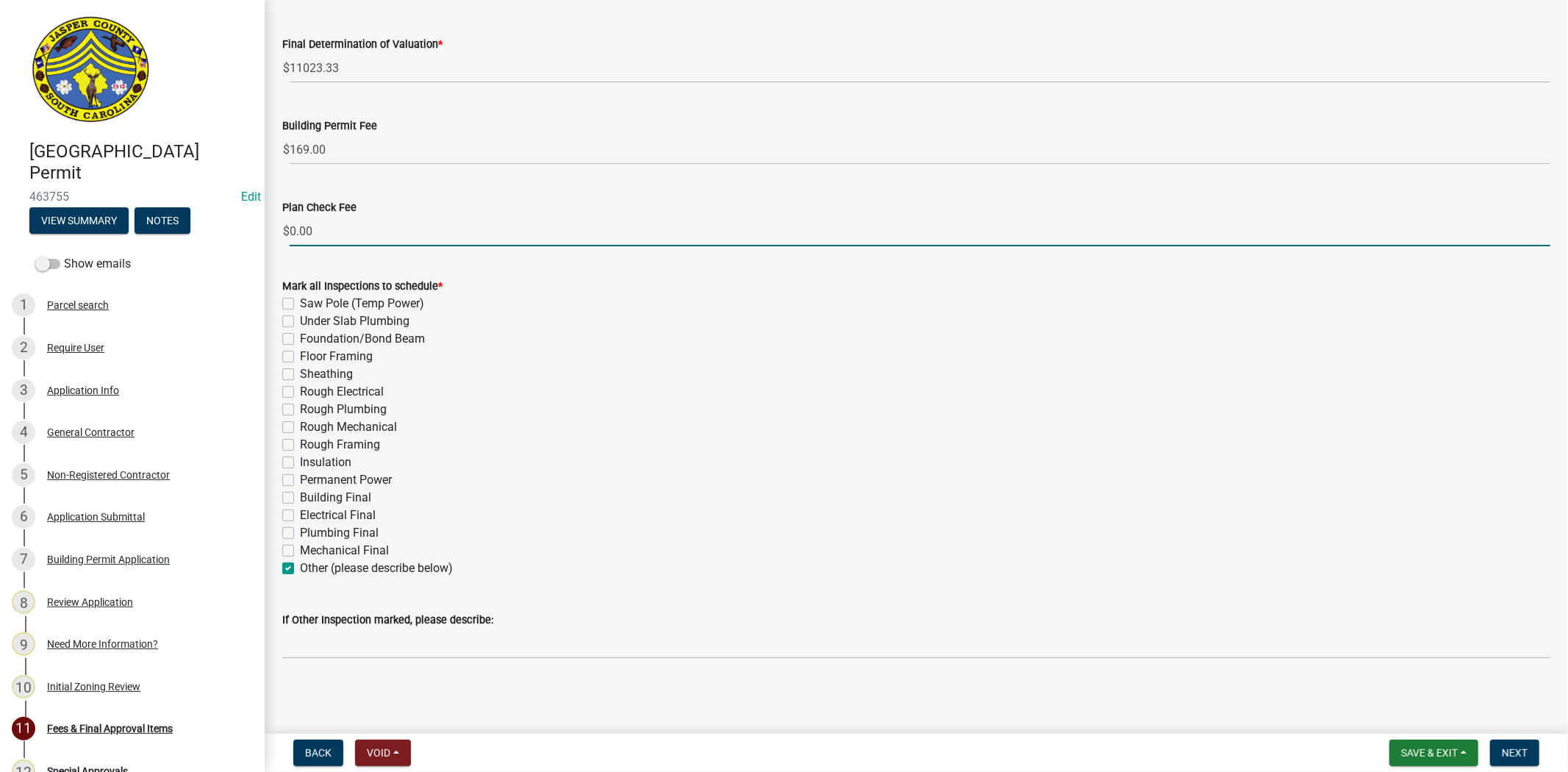
checkbox input "false"
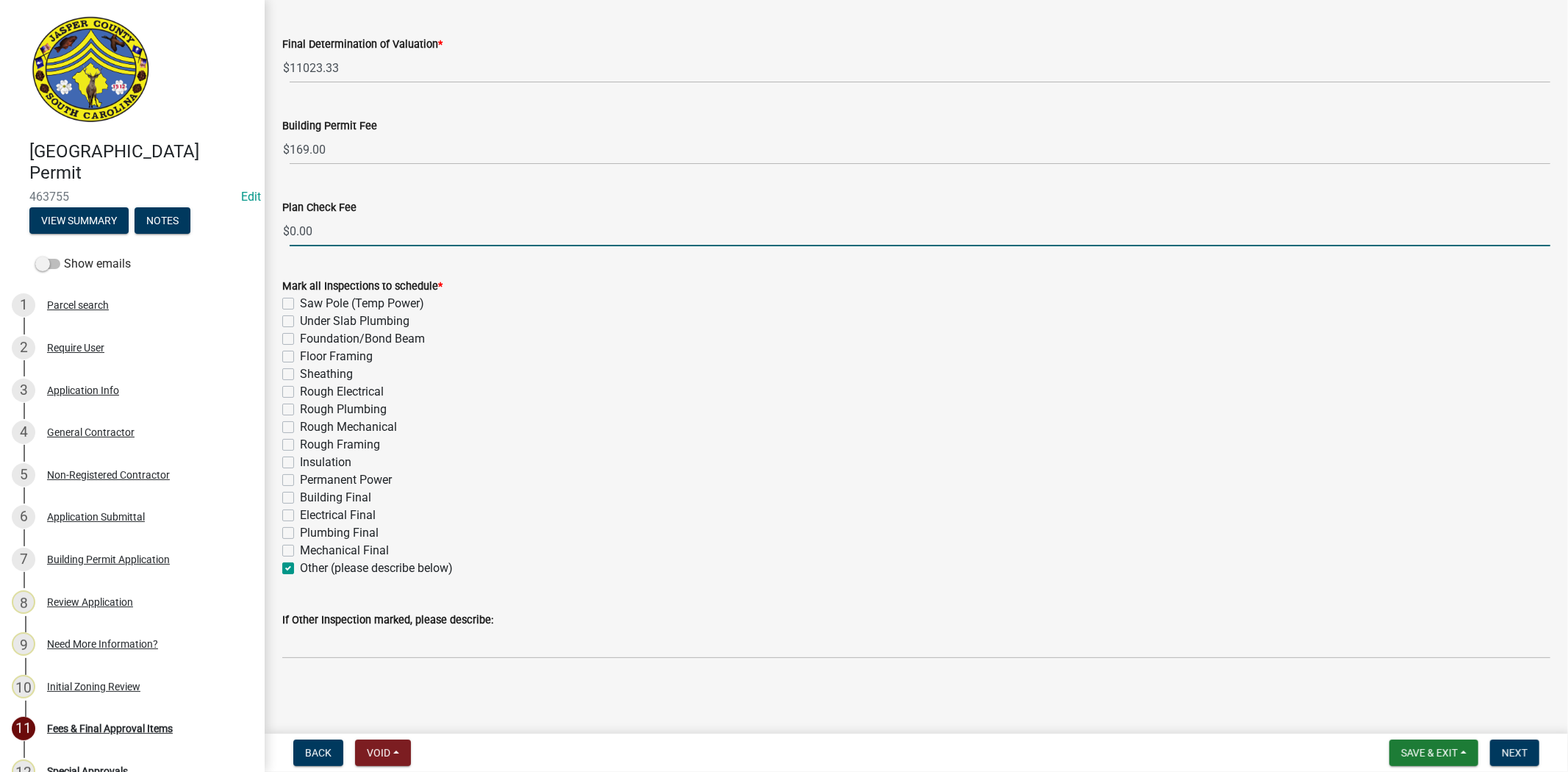
checkbox input "false"
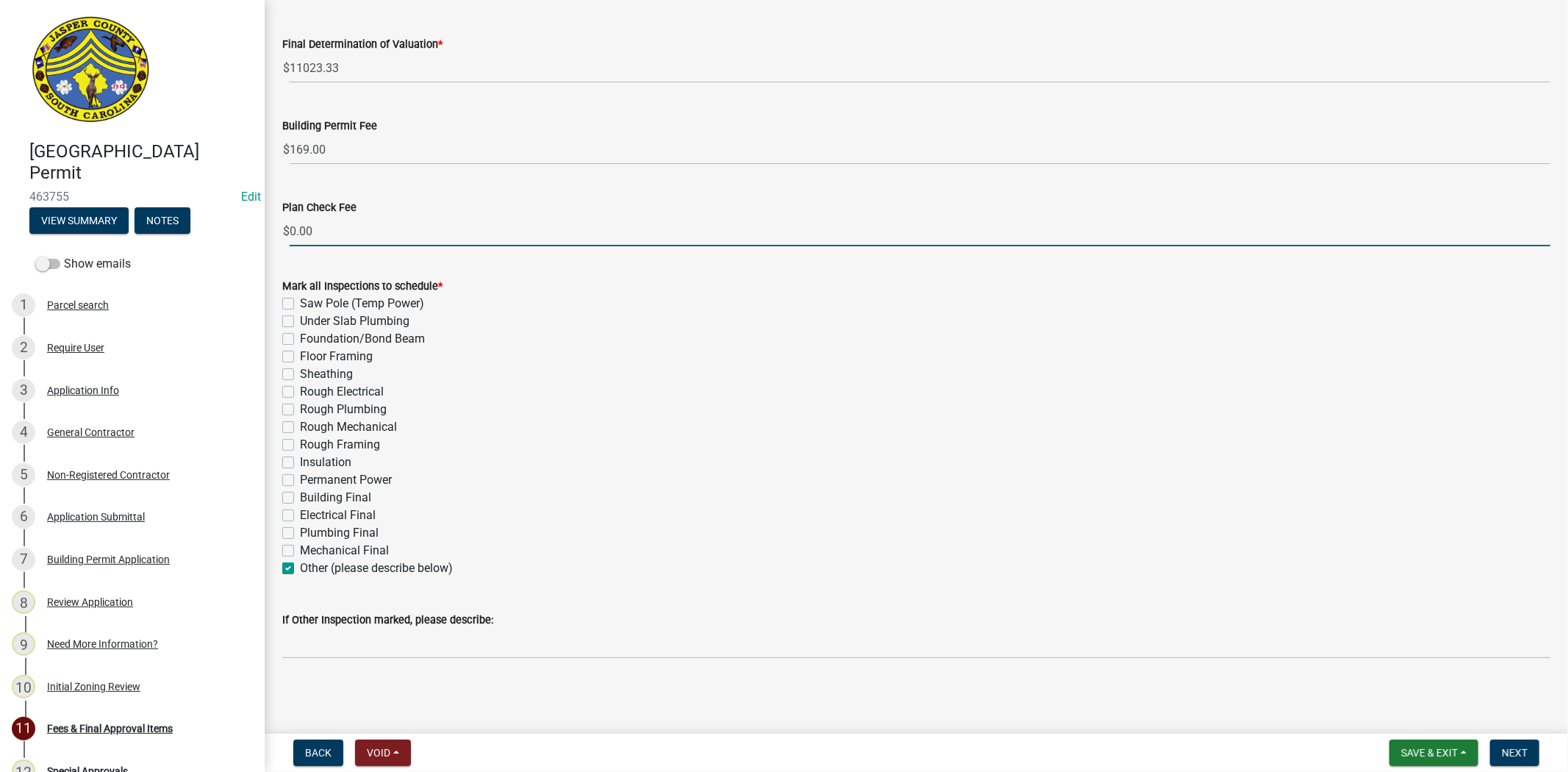
checkbox input "true"
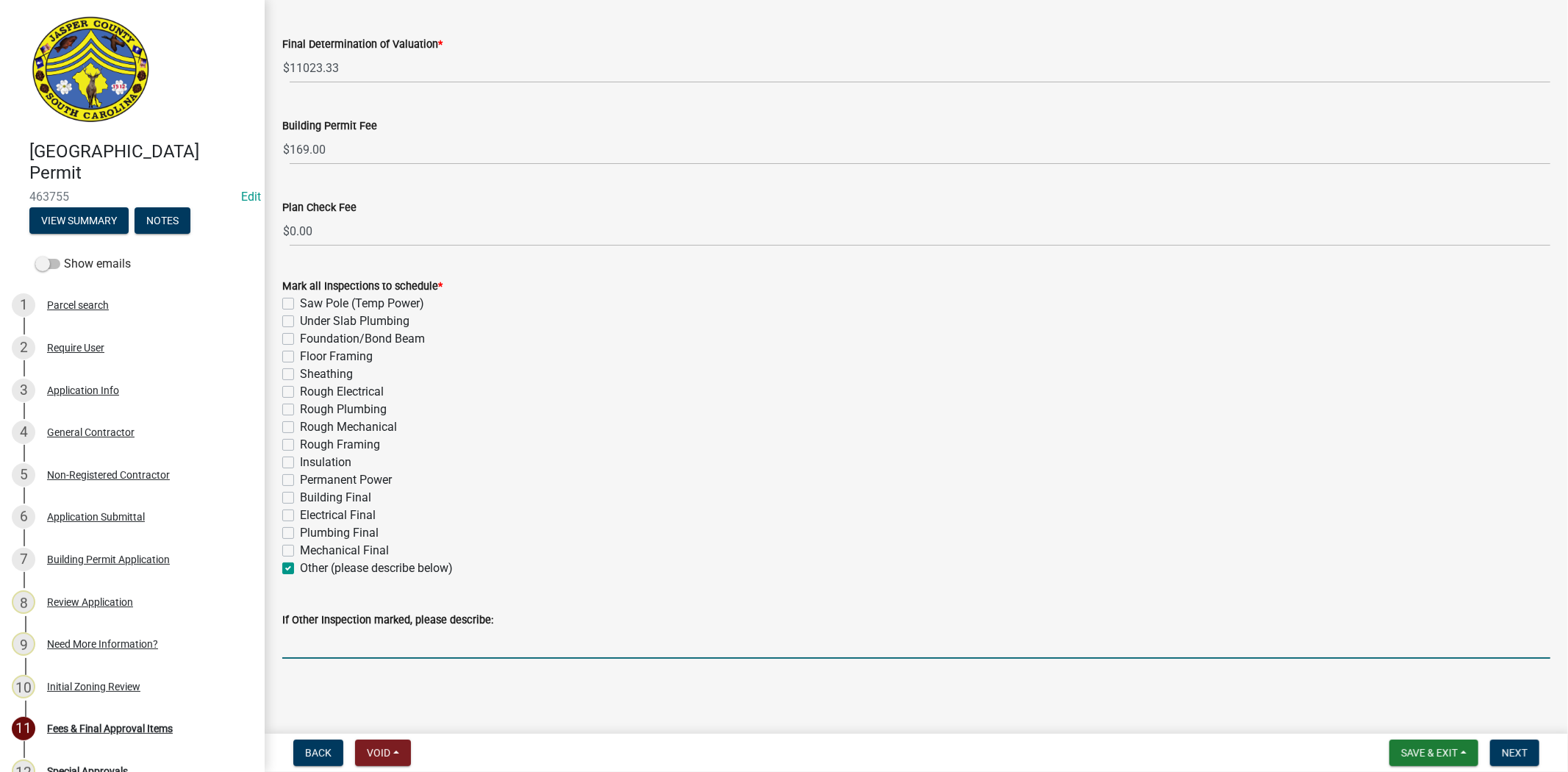
click at [303, 640] on input "If Other Inspection marked, please describe:" at bounding box center [916, 643] width 1269 height 30
type input "drain line final"
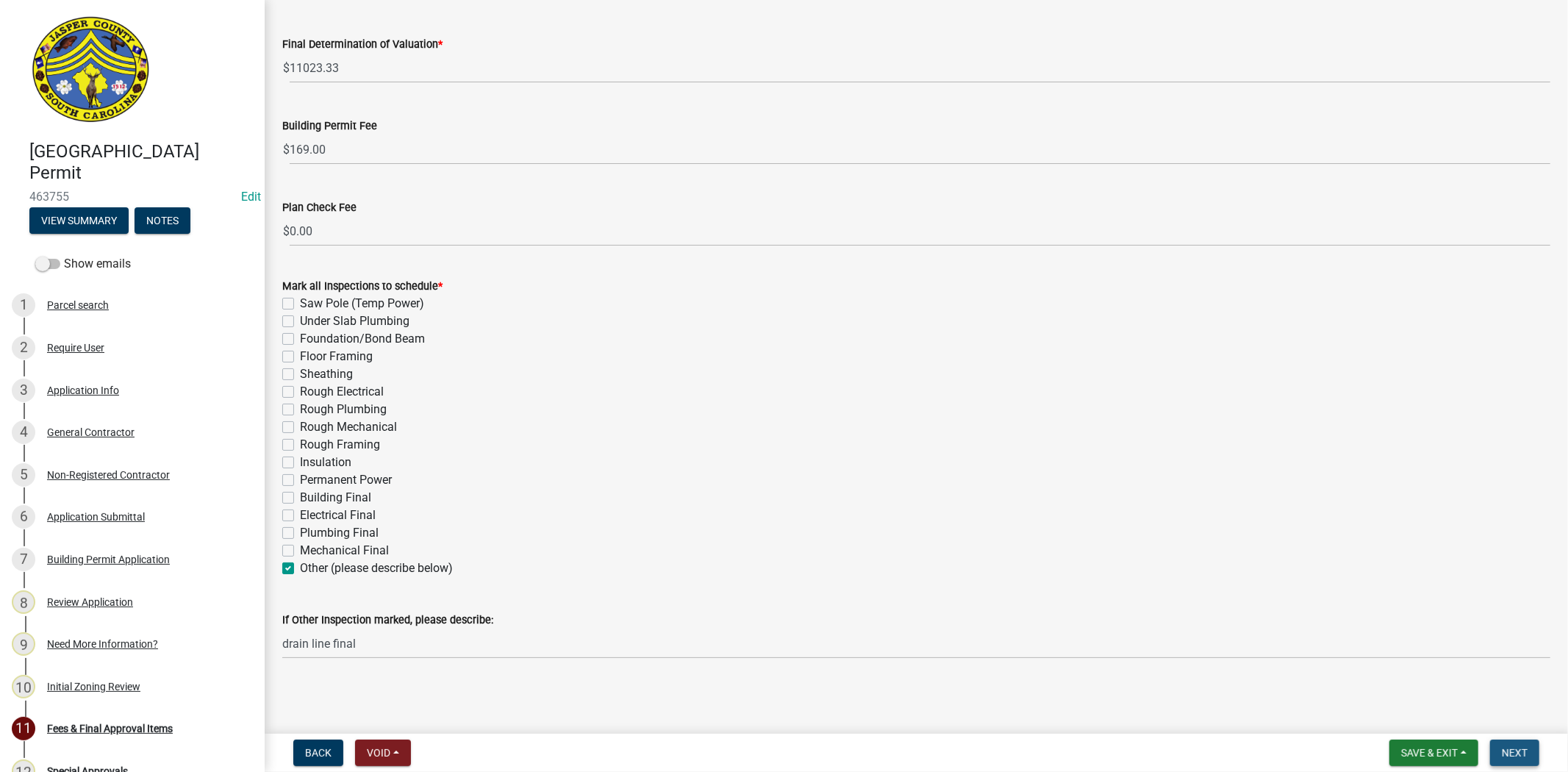
click at [1531, 757] on button "Next" at bounding box center [1514, 753] width 49 height 27
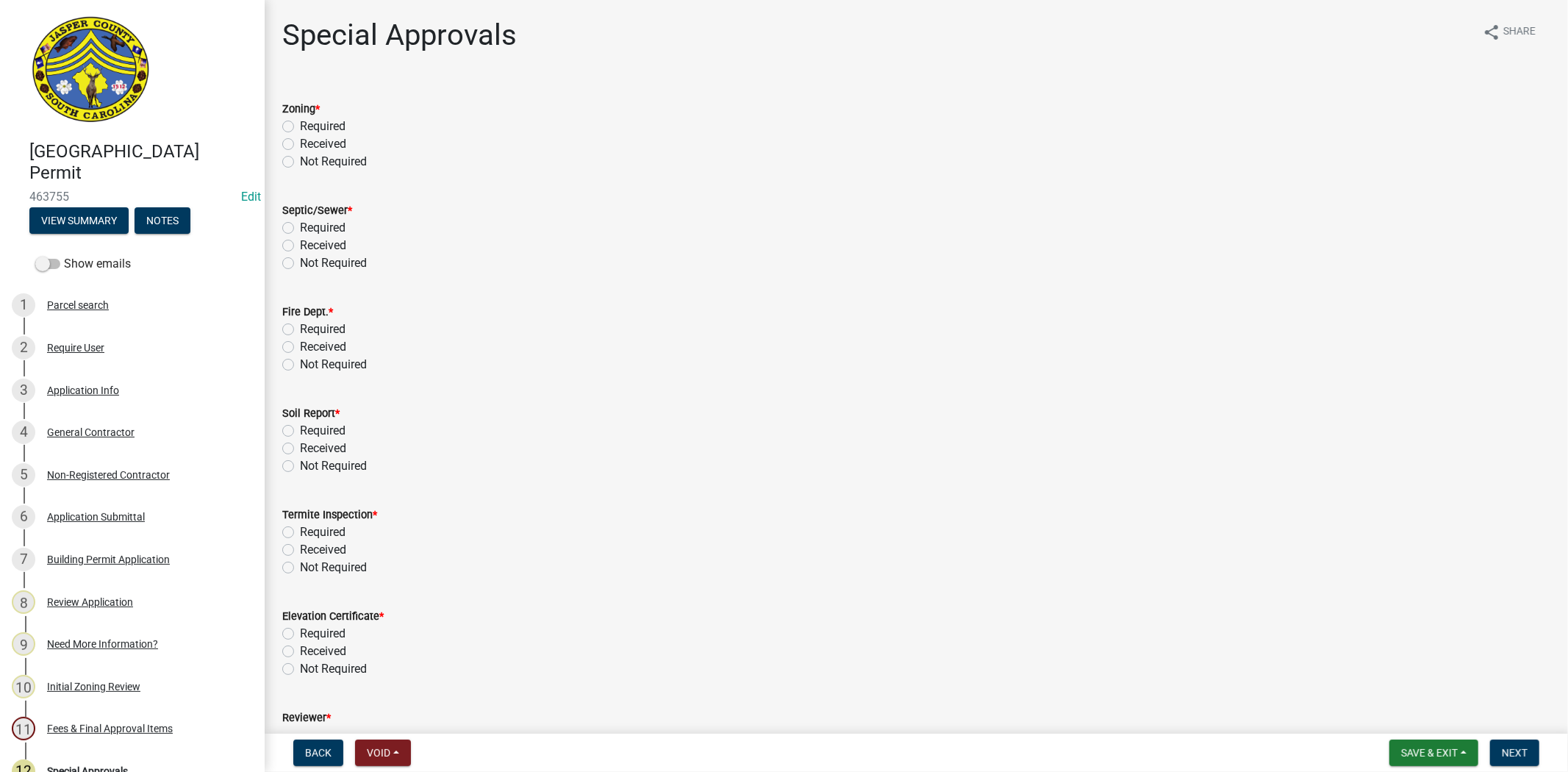
click at [597, 175] on wm-data-entity-input "Zoning * Required Received Not Required" at bounding box center [916, 133] width 1269 height 102
click at [300, 164] on label "Not Required" at bounding box center [334, 161] width 67 height 17
click at [300, 162] on input "Not Required" at bounding box center [305, 157] width 10 height 10
radio input "true"
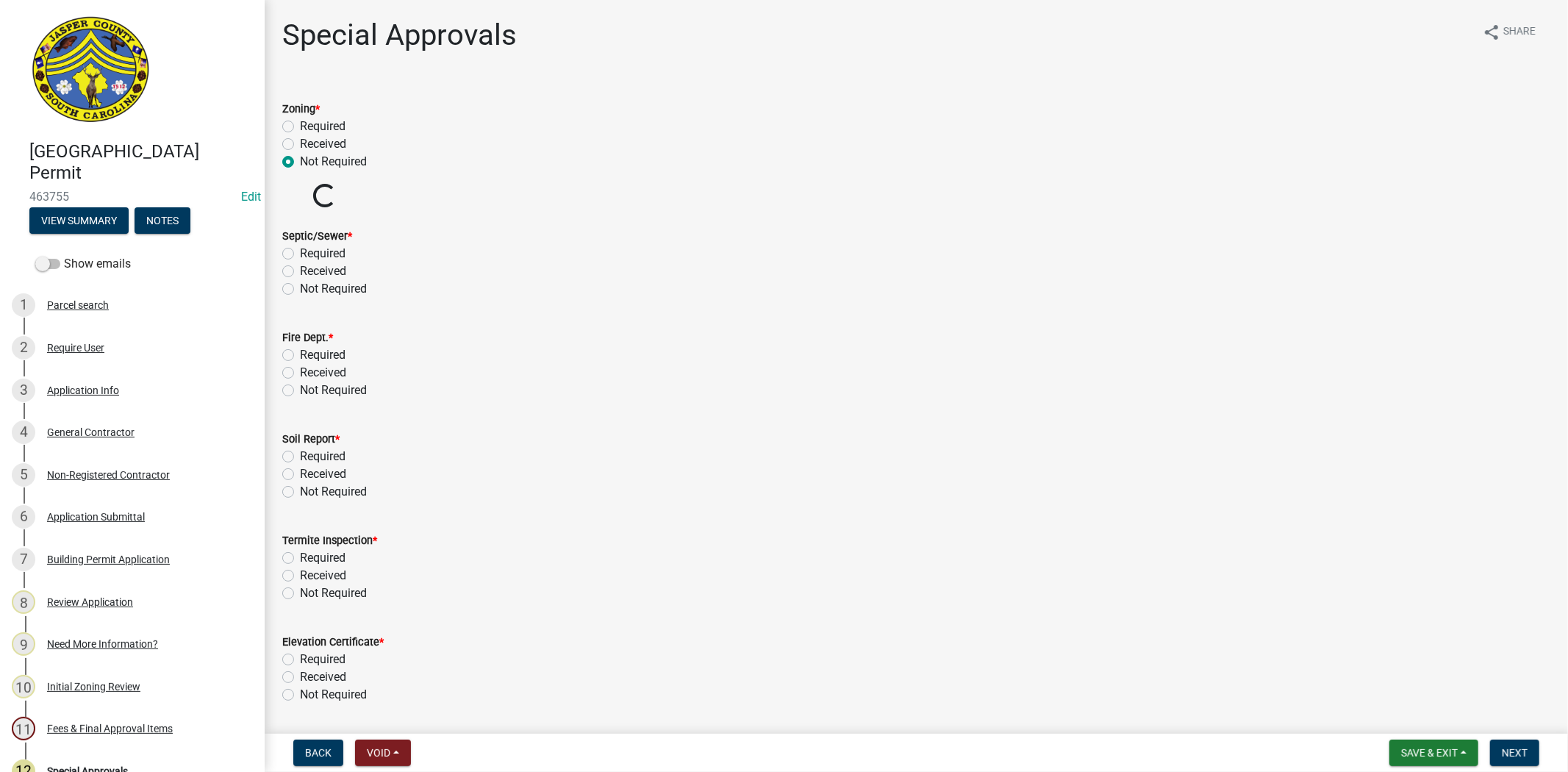
click at [291, 289] on wm-data-entity-input-list "Zoning * Required Received Not Required Zoning Permit Number * Loading... Septi…" at bounding box center [916, 477] width 1269 height 788
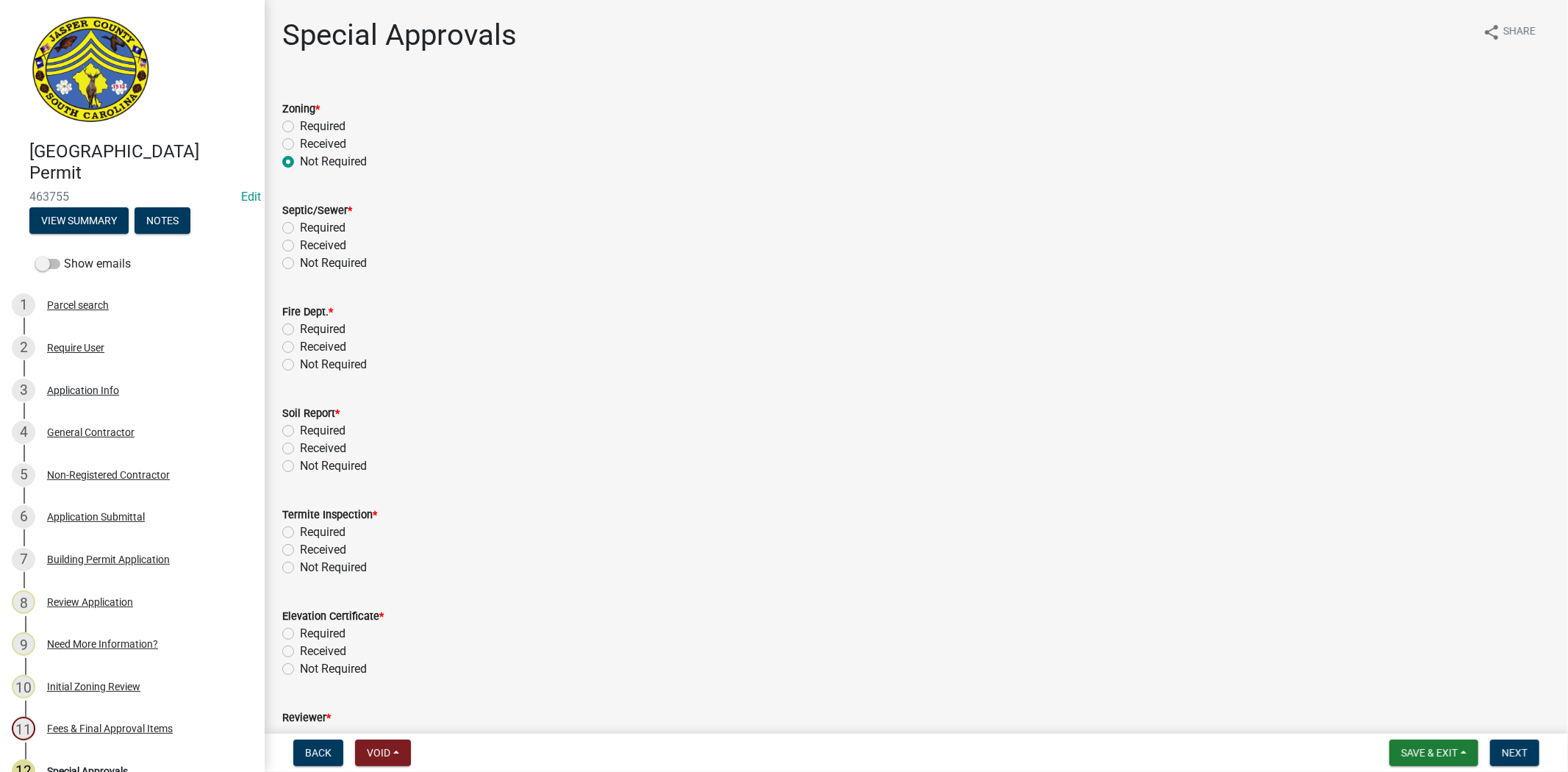
click at [300, 261] on label "Not Required" at bounding box center [334, 263] width 67 height 17
click at [300, 261] on input "Not Required" at bounding box center [305, 259] width 10 height 10
radio input "true"
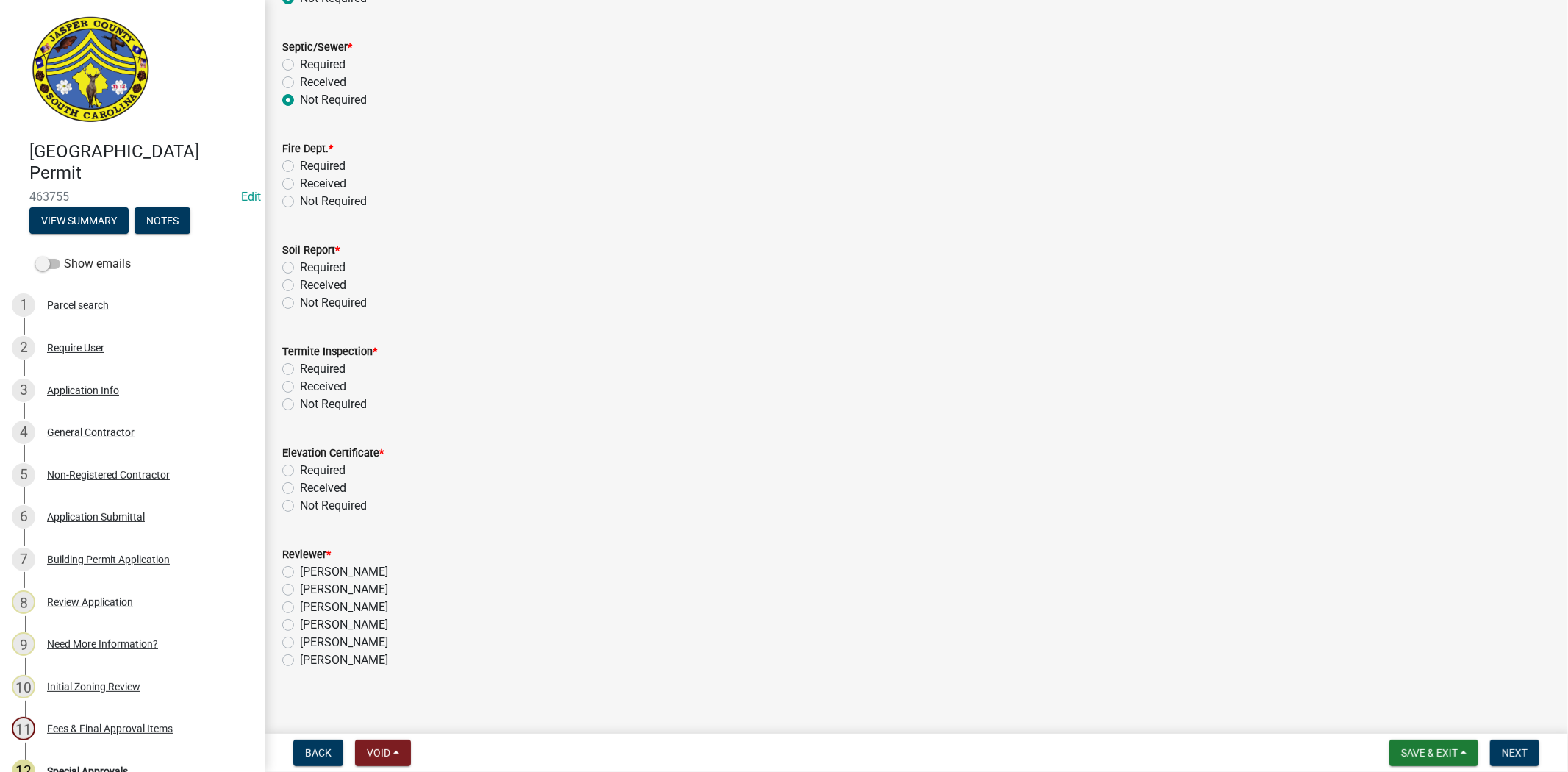
scroll to position [175, 0]
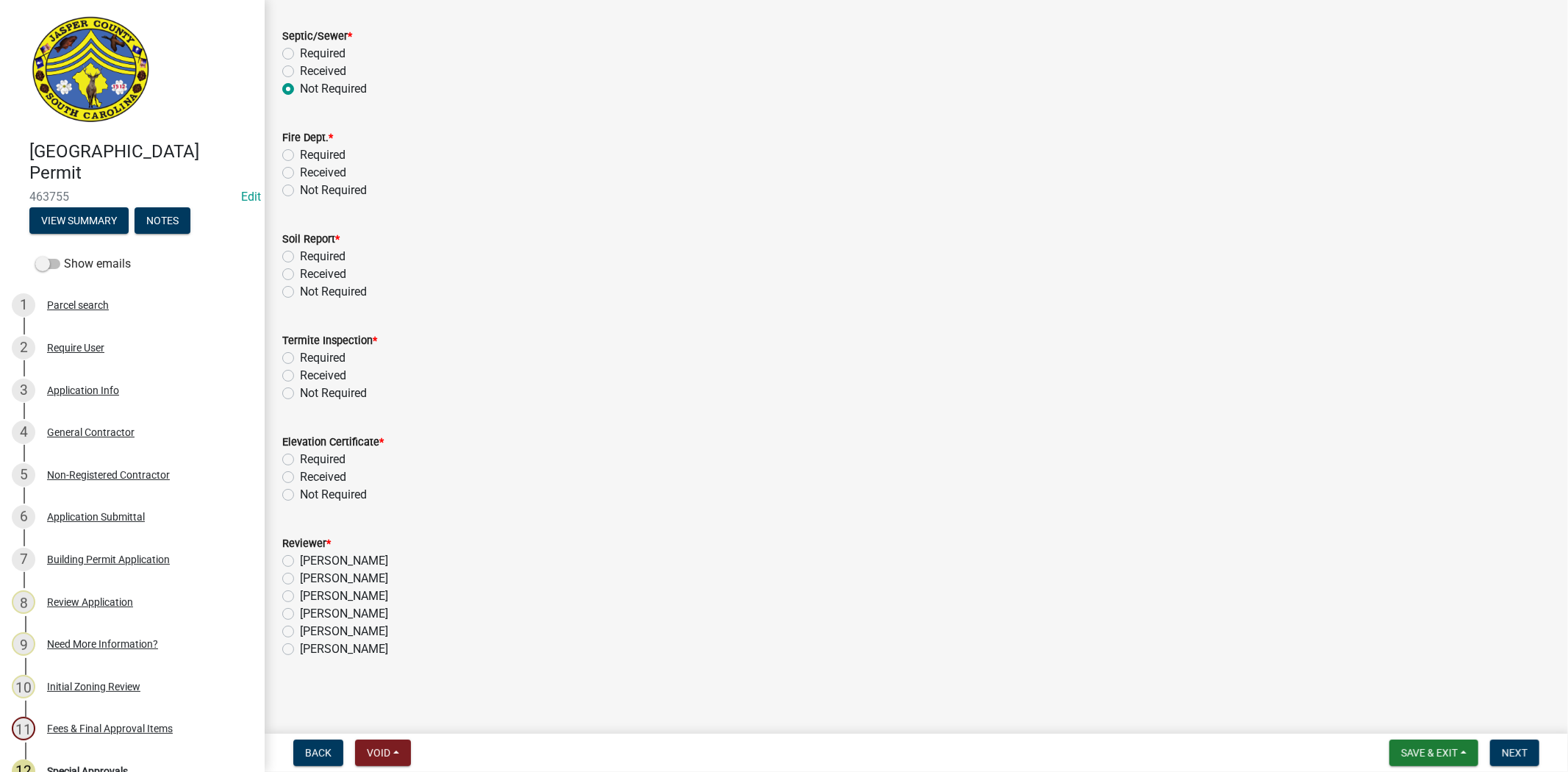
click at [300, 195] on label "Not Required" at bounding box center [334, 190] width 67 height 17
click at [300, 191] on input "Not Required" at bounding box center [305, 186] width 10 height 10
radio input "true"
click at [300, 294] on label "Not Required" at bounding box center [334, 292] width 67 height 17
click at [300, 292] on input "Not Required" at bounding box center [305, 288] width 10 height 10
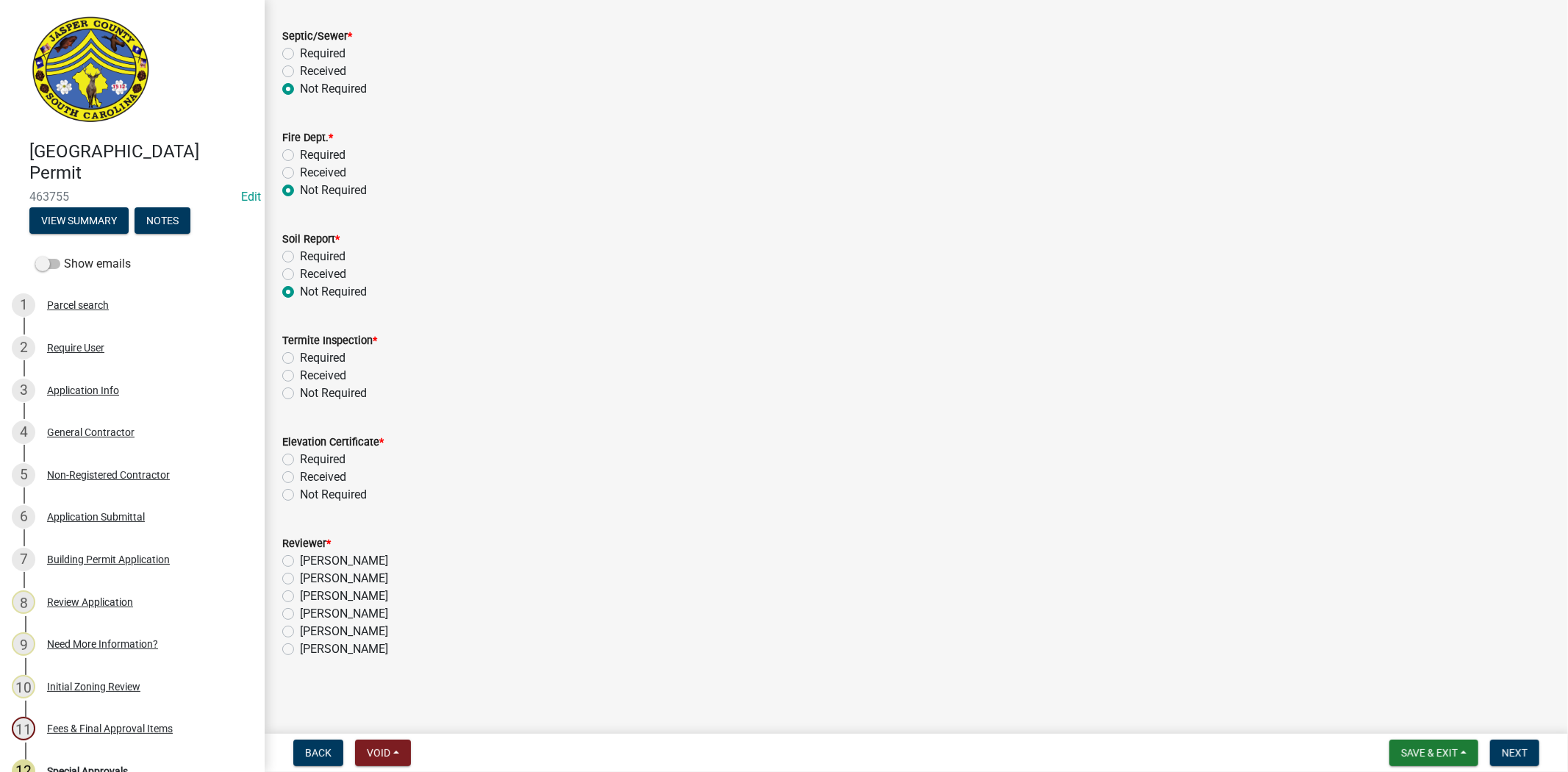
radio input "true"
click at [300, 394] on label "Not Required" at bounding box center [334, 393] width 67 height 17
click at [300, 394] on input "Not Required" at bounding box center [305, 389] width 10 height 10
radio input "true"
click at [300, 495] on label "Not Required" at bounding box center [334, 494] width 67 height 17
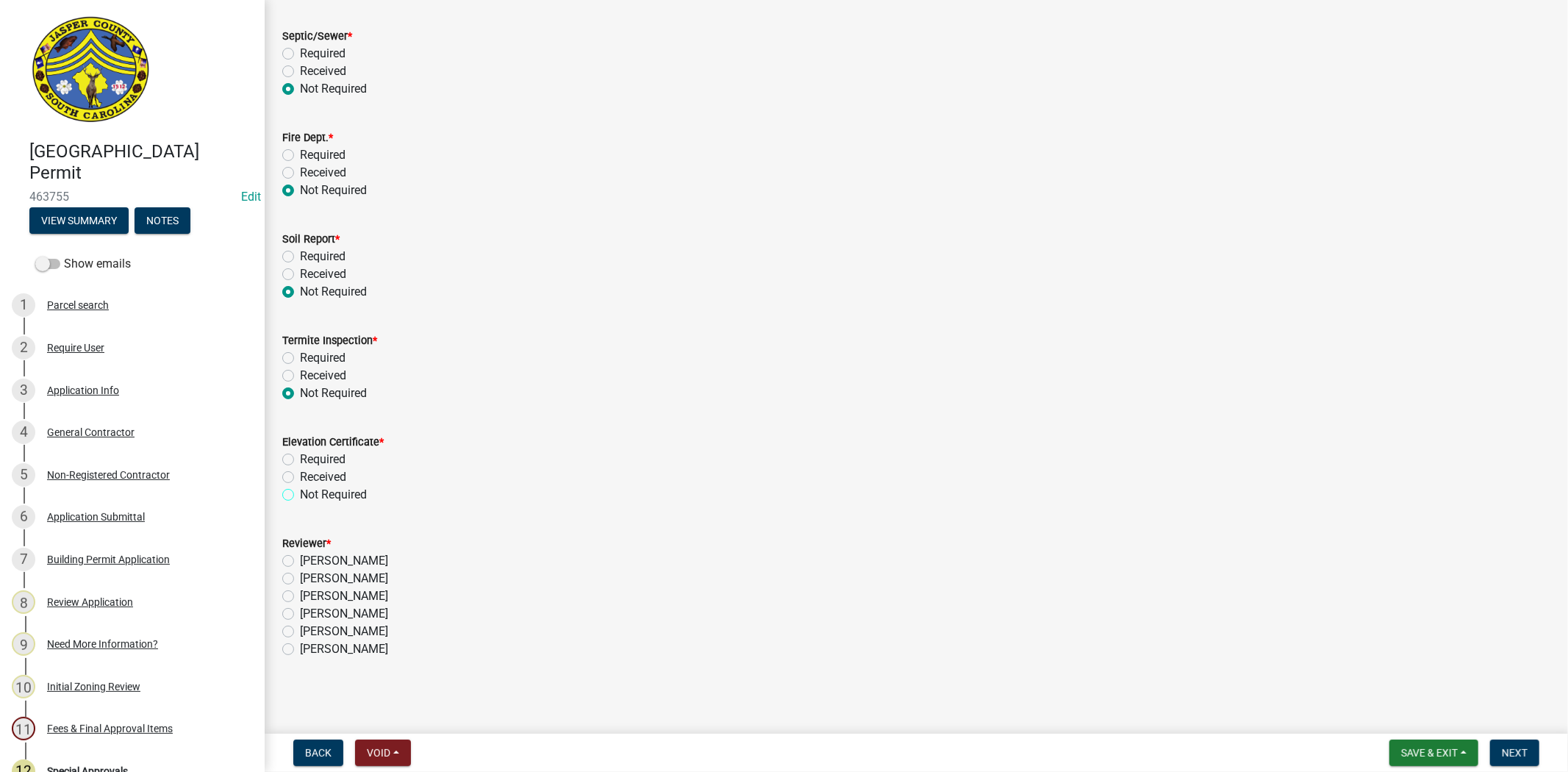
click at [300, 495] on input "Not Required" at bounding box center [305, 490] width 10 height 10
radio input "true"
click at [300, 594] on label "Stephanie Oviedo" at bounding box center [344, 596] width 88 height 17
click at [300, 594] on input "Stephanie Oviedo" at bounding box center [305, 592] width 10 height 10
radio input "true"
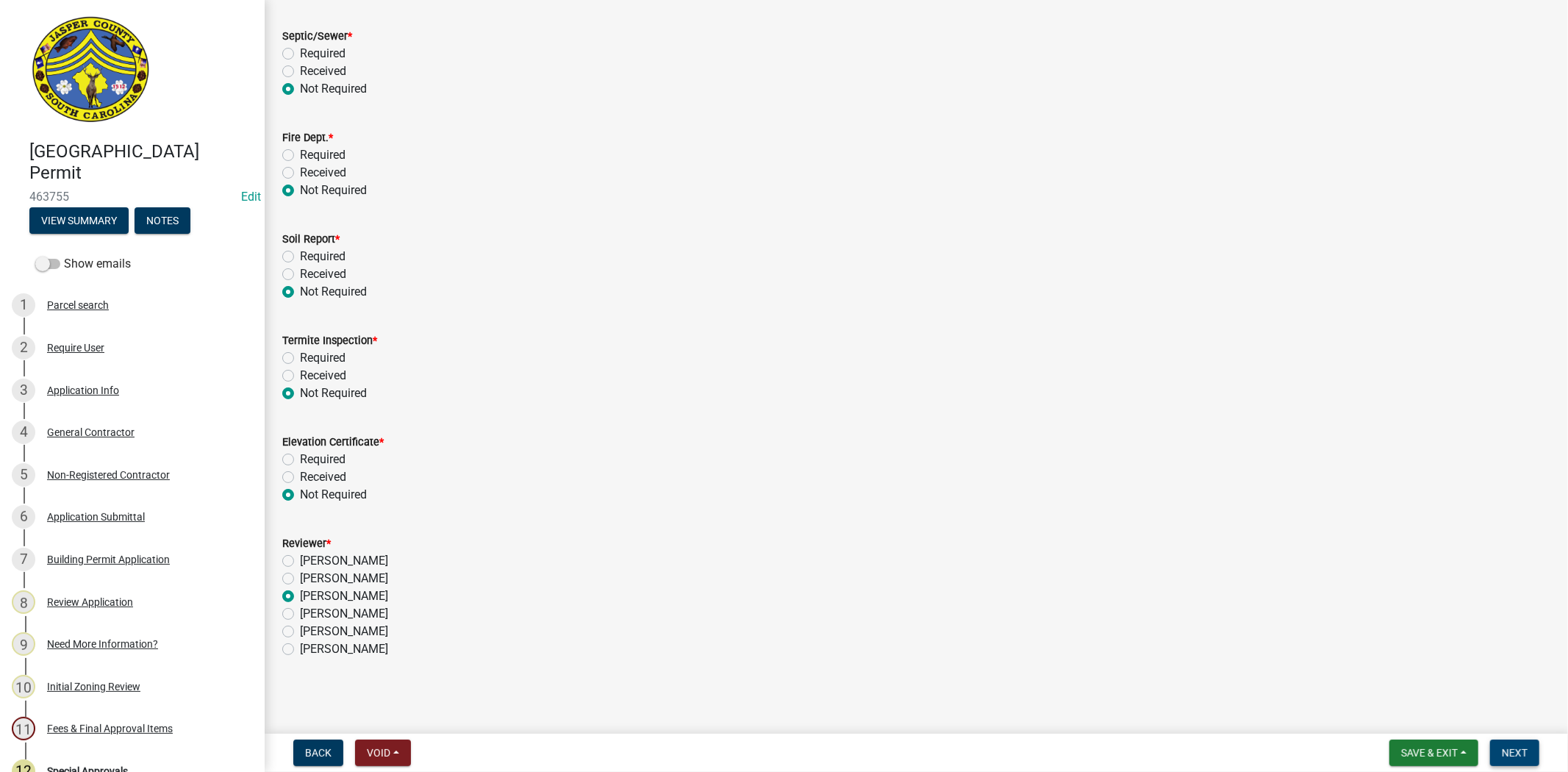
click at [1505, 751] on span "Next" at bounding box center [1514, 752] width 26 height 12
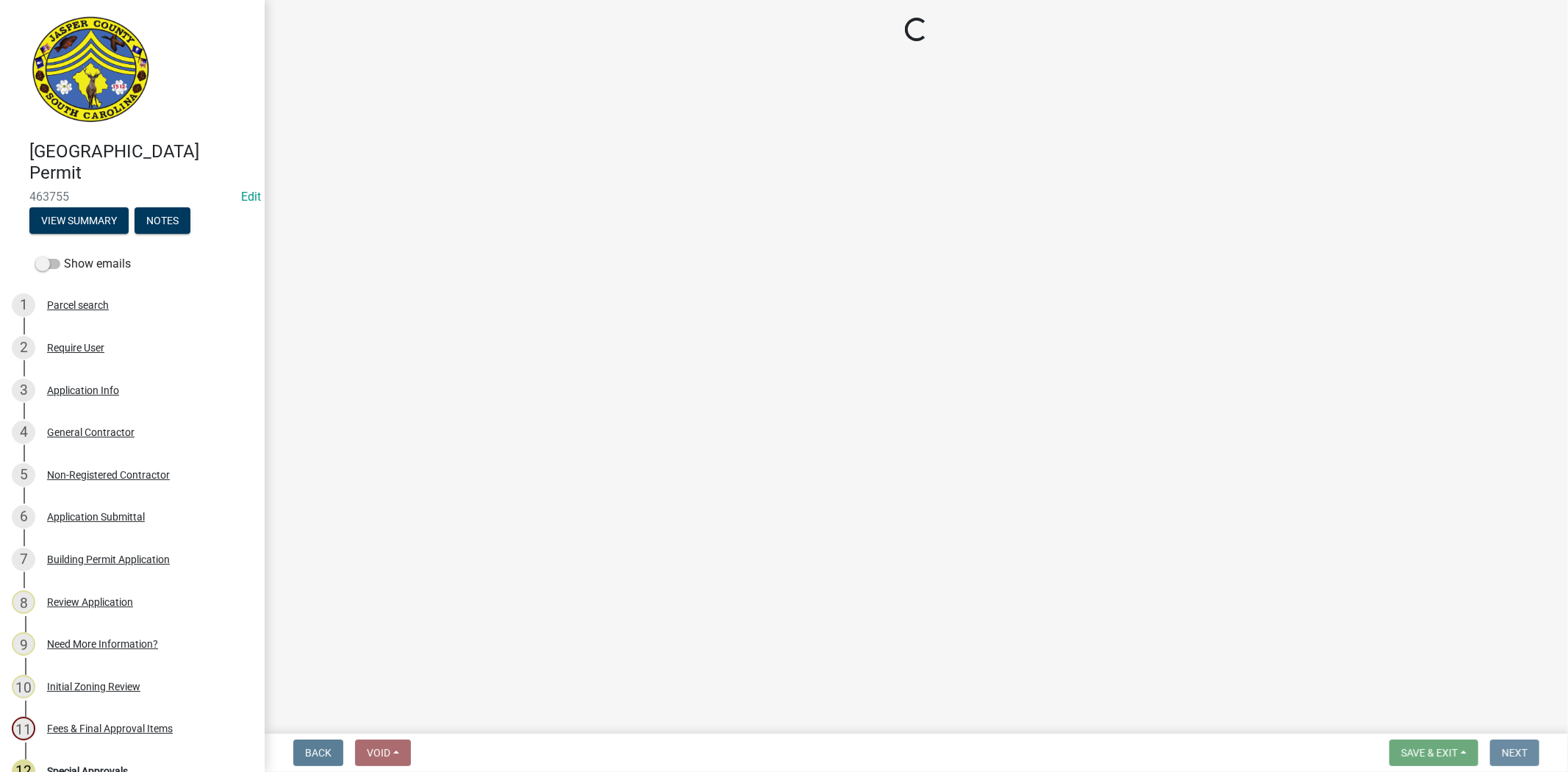
scroll to position [0, 0]
select select "3: 3"
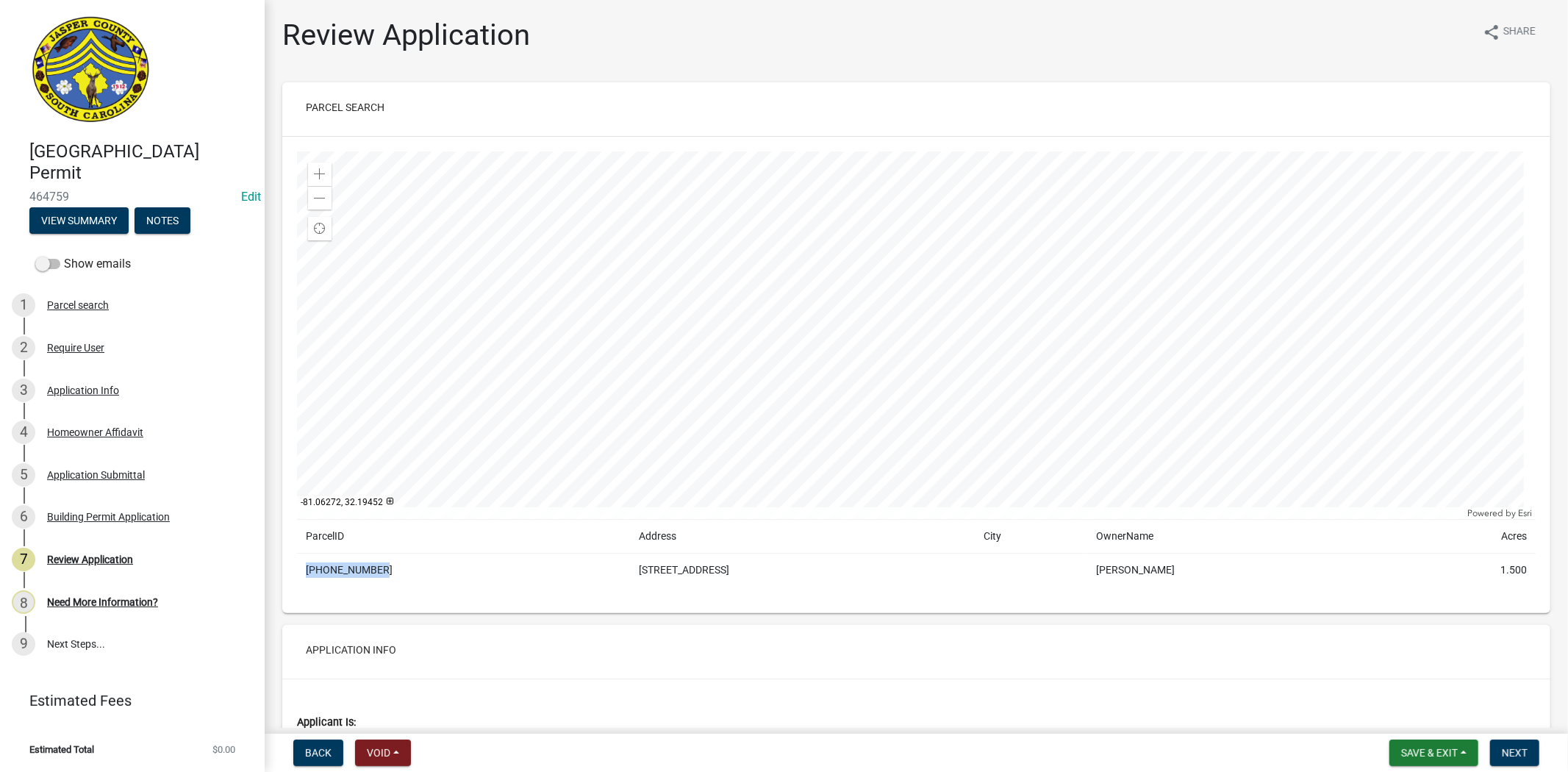
drag, startPoint x: 439, startPoint y: 573, endPoint x: 297, endPoint y: 581, distance: 142.2
click at [297, 581] on td "[PHONE_NUMBER]" at bounding box center [463, 570] width 333 height 34
copy td "[PHONE_NUMBER]"
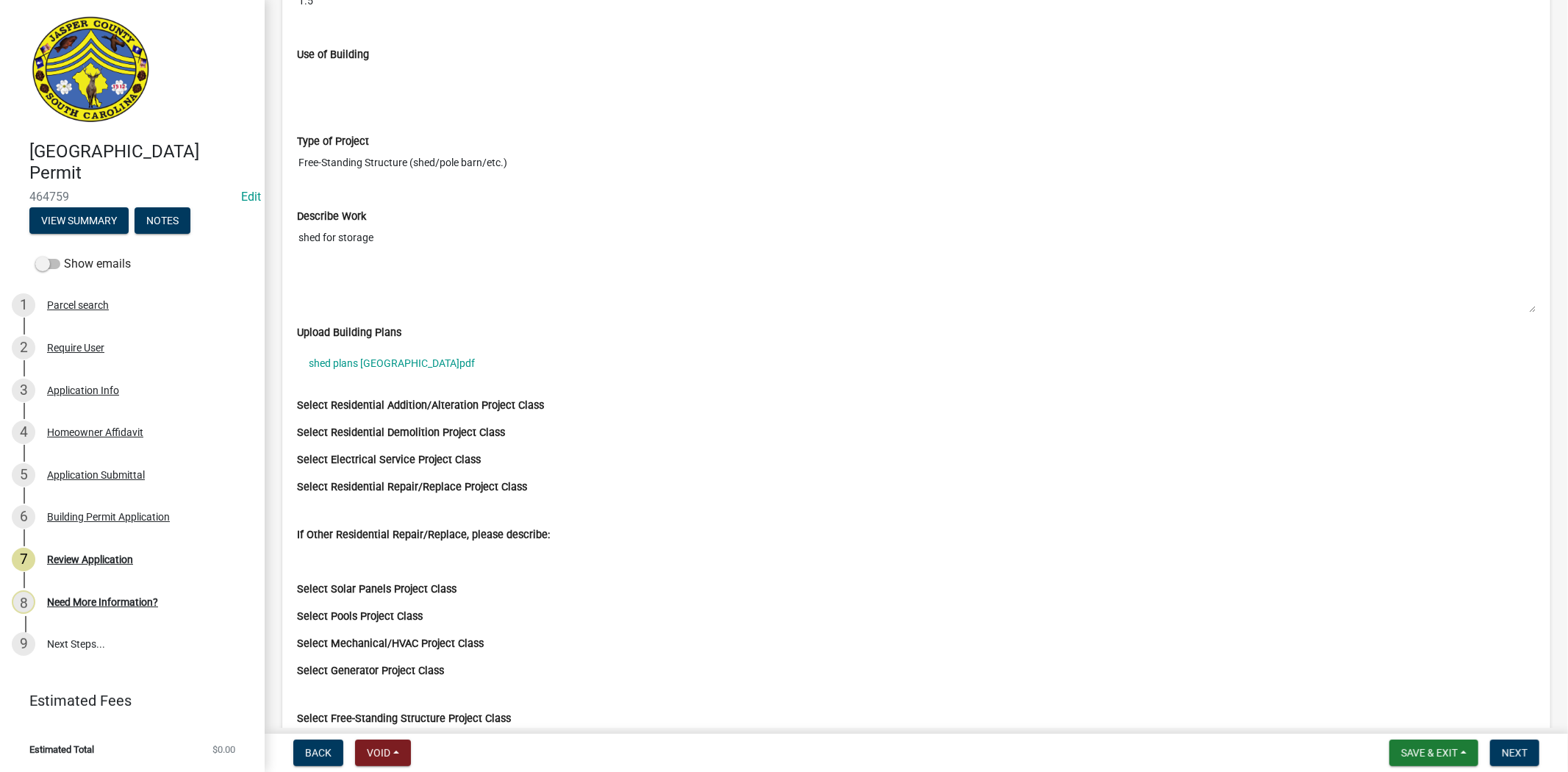
scroll to position [2368, 0]
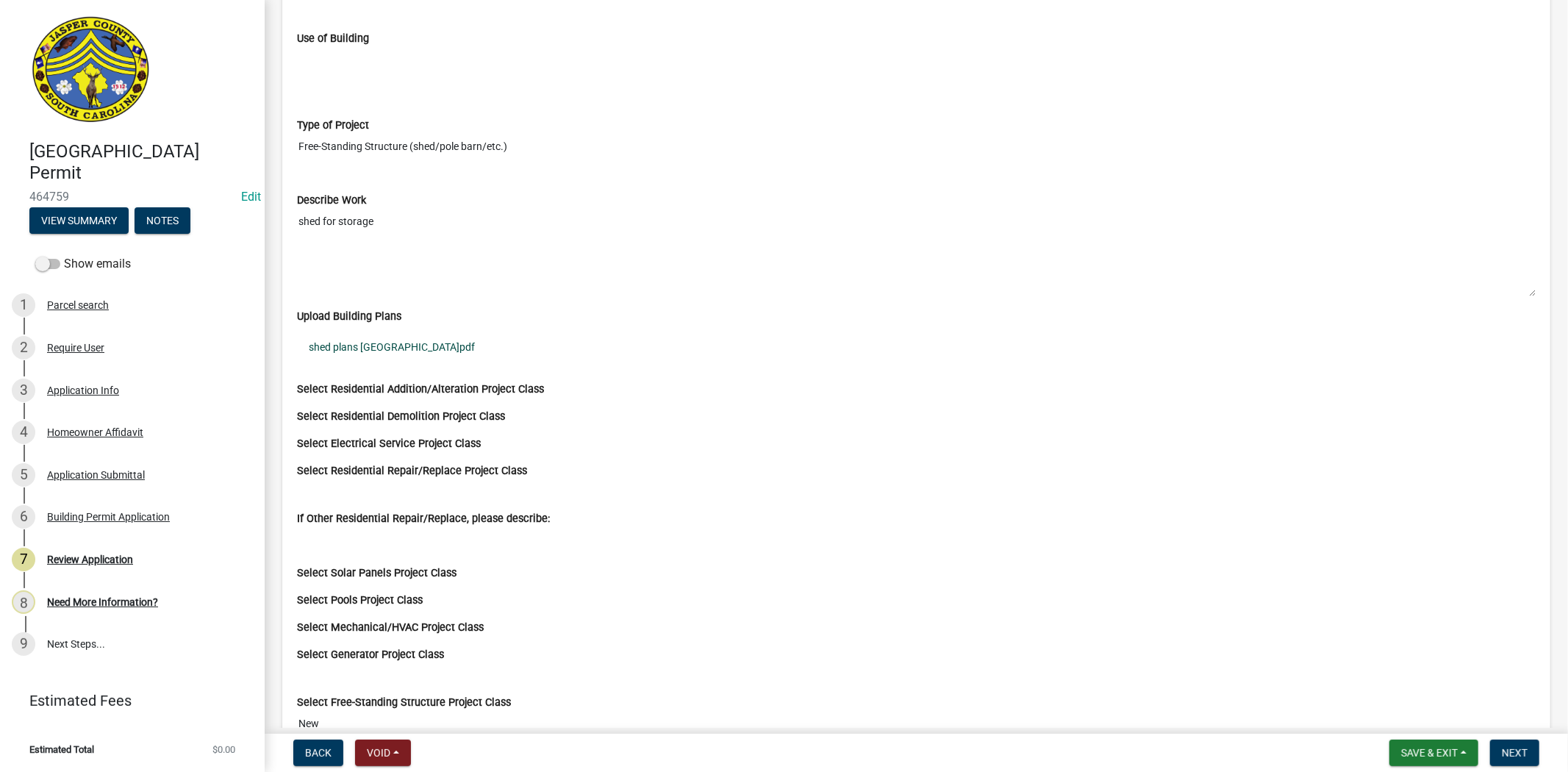
click at [411, 347] on link "shed plans macedonia.pdf" at bounding box center [916, 346] width 1239 height 34
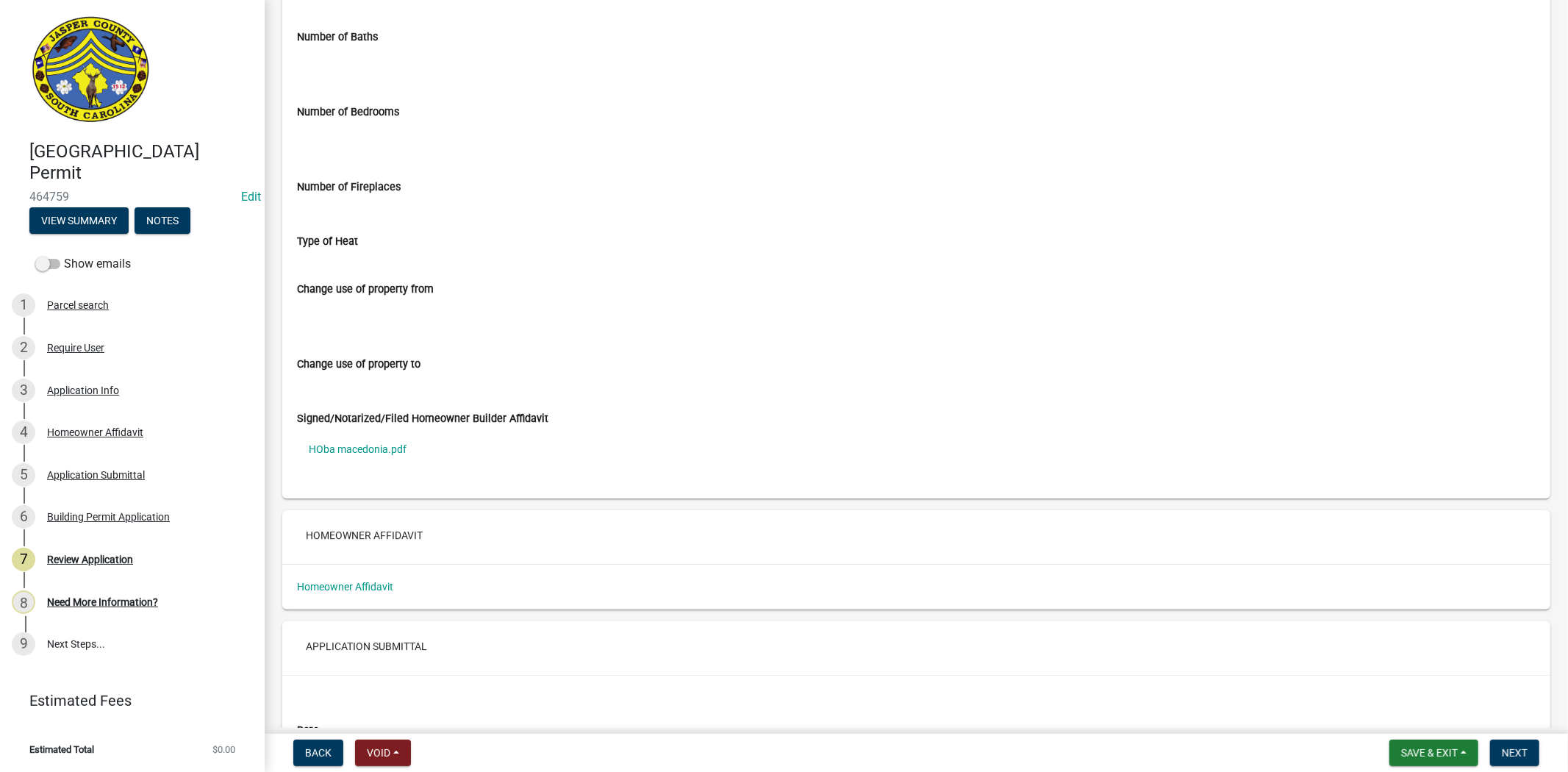
scroll to position [3591, 0]
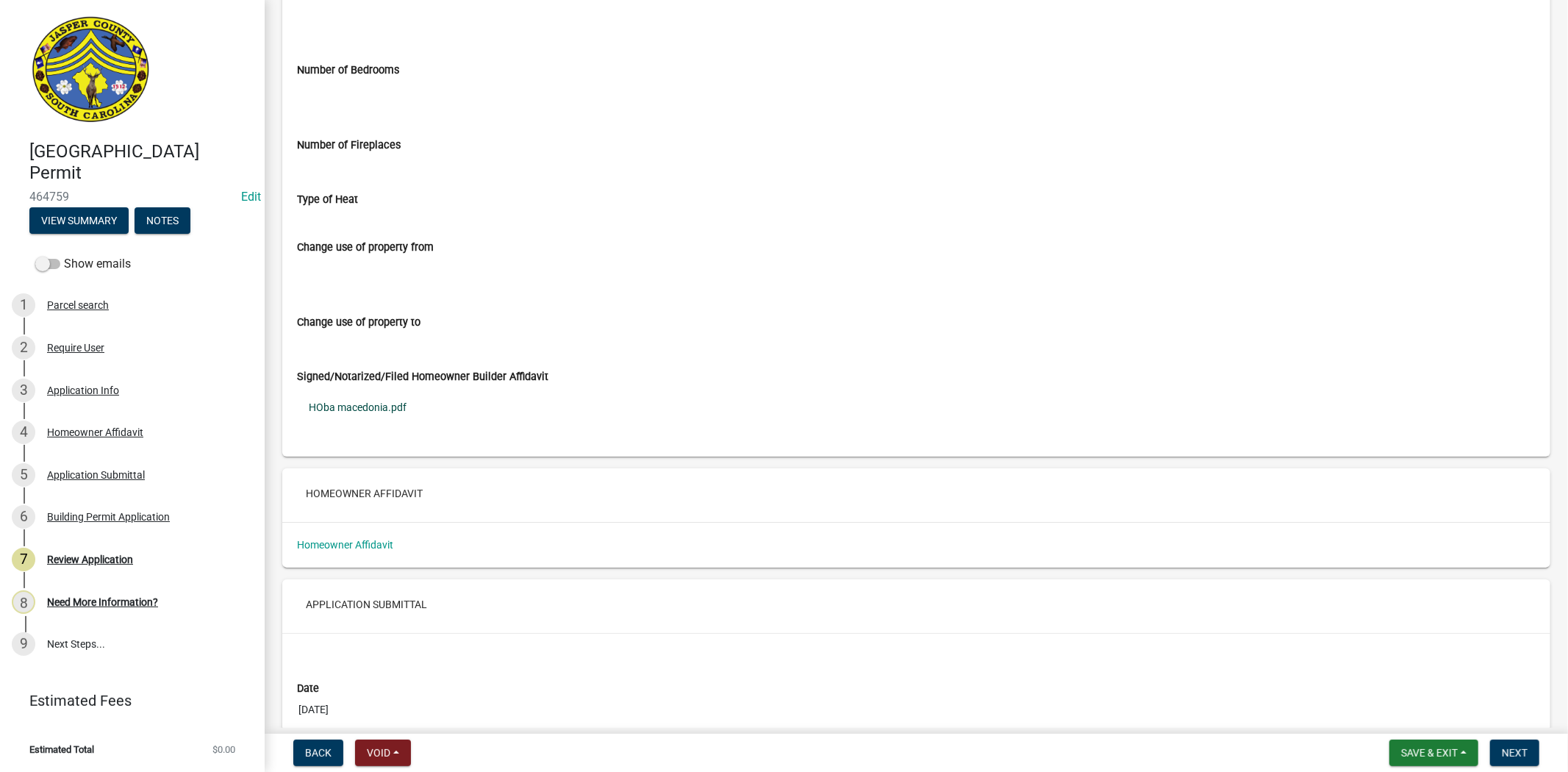
click at [392, 407] on link "HOba macedonia.pdf" at bounding box center [916, 407] width 1239 height 34
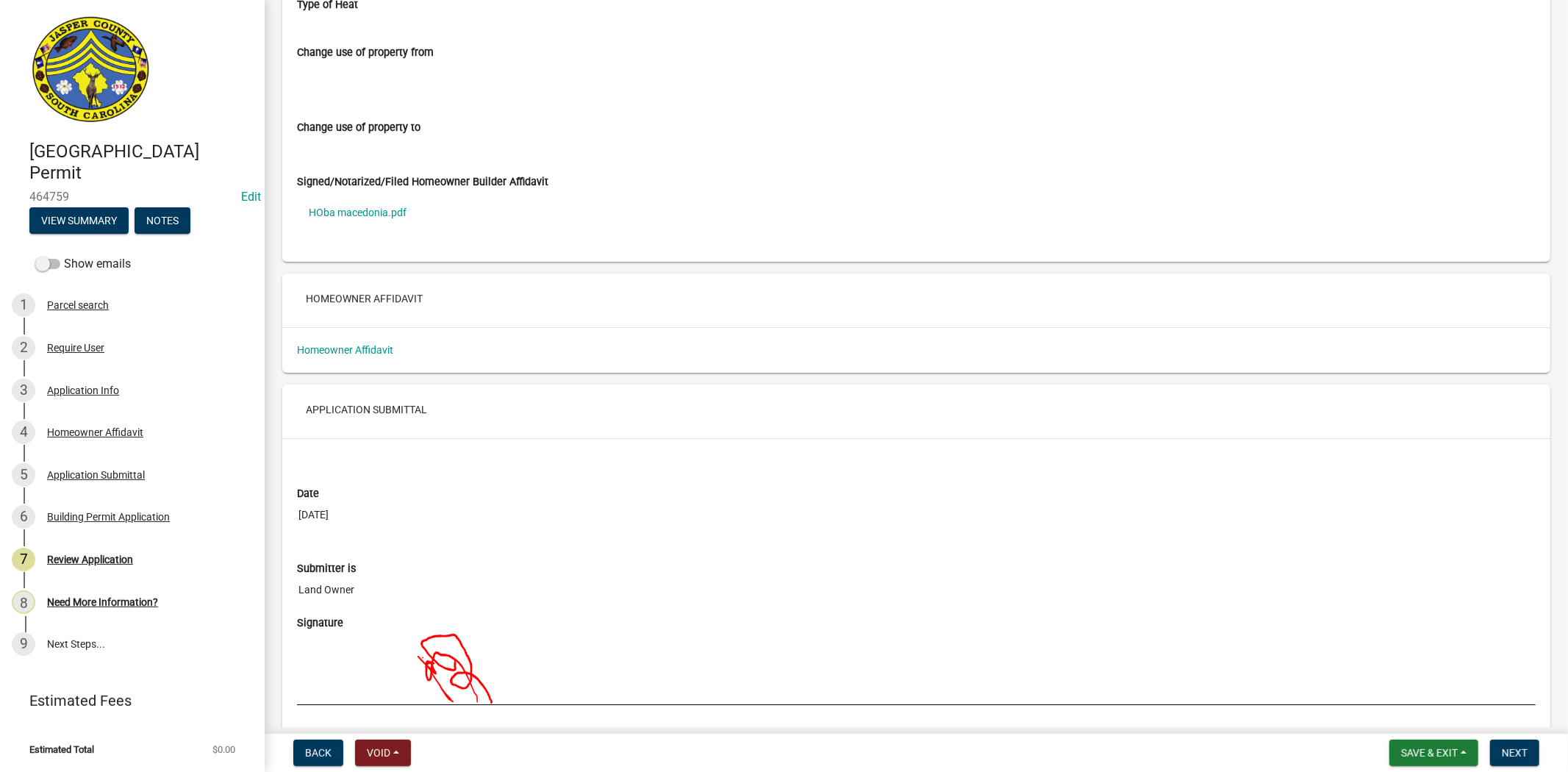
scroll to position [3974, 0]
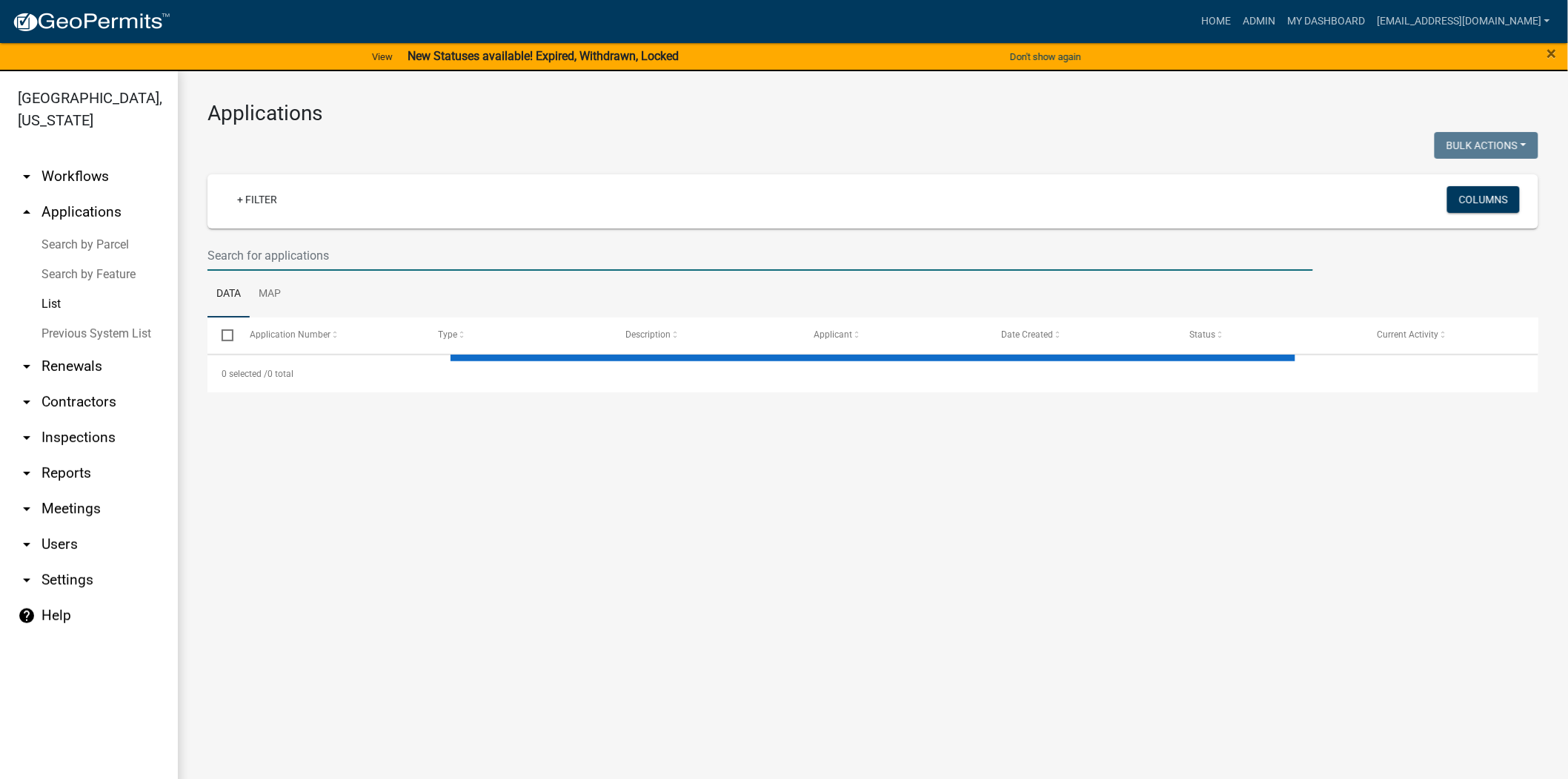
click at [358, 250] on input "text" at bounding box center [760, 255] width 1106 height 30
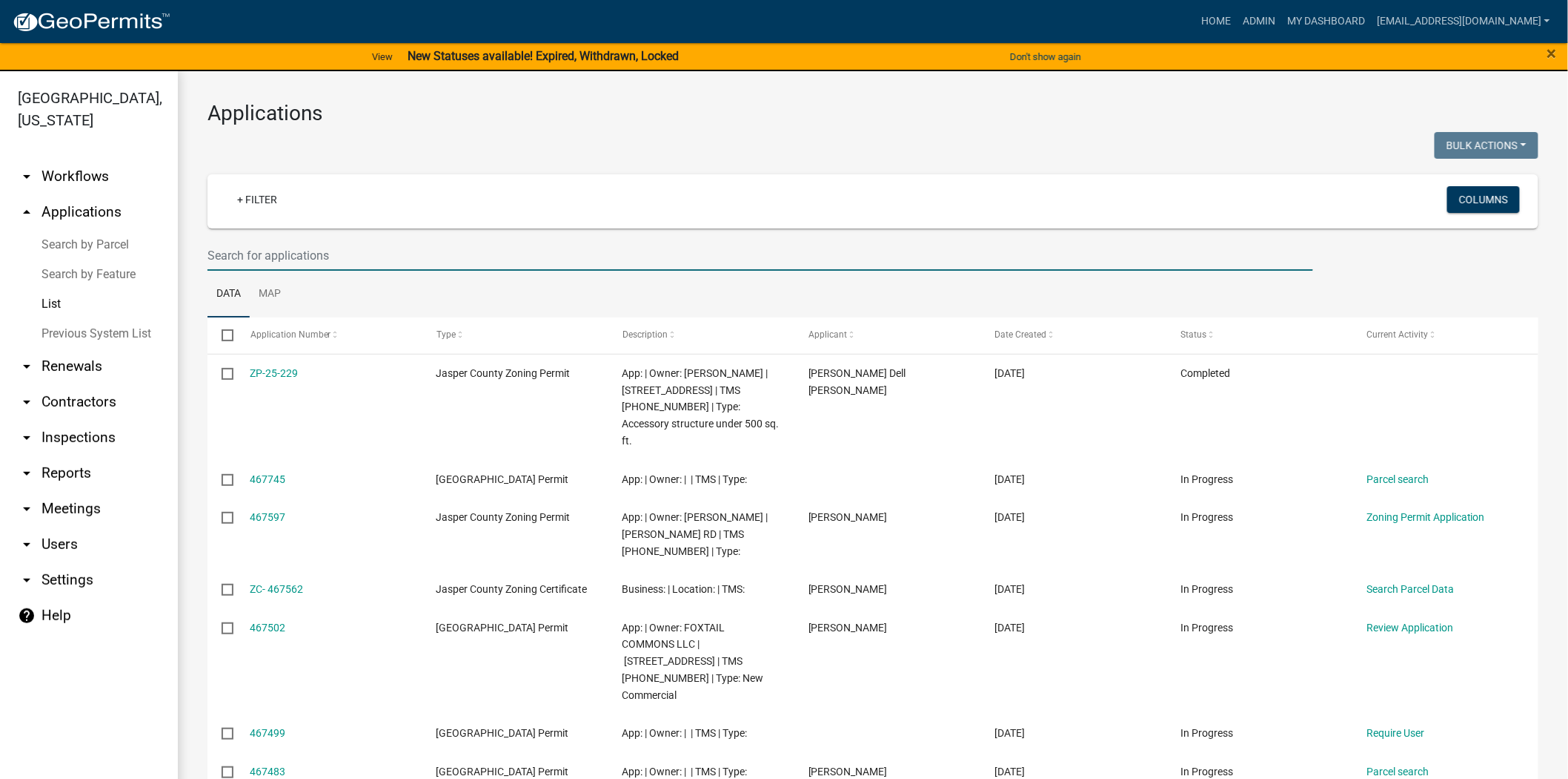
paste input "[PHONE_NUMBER]"
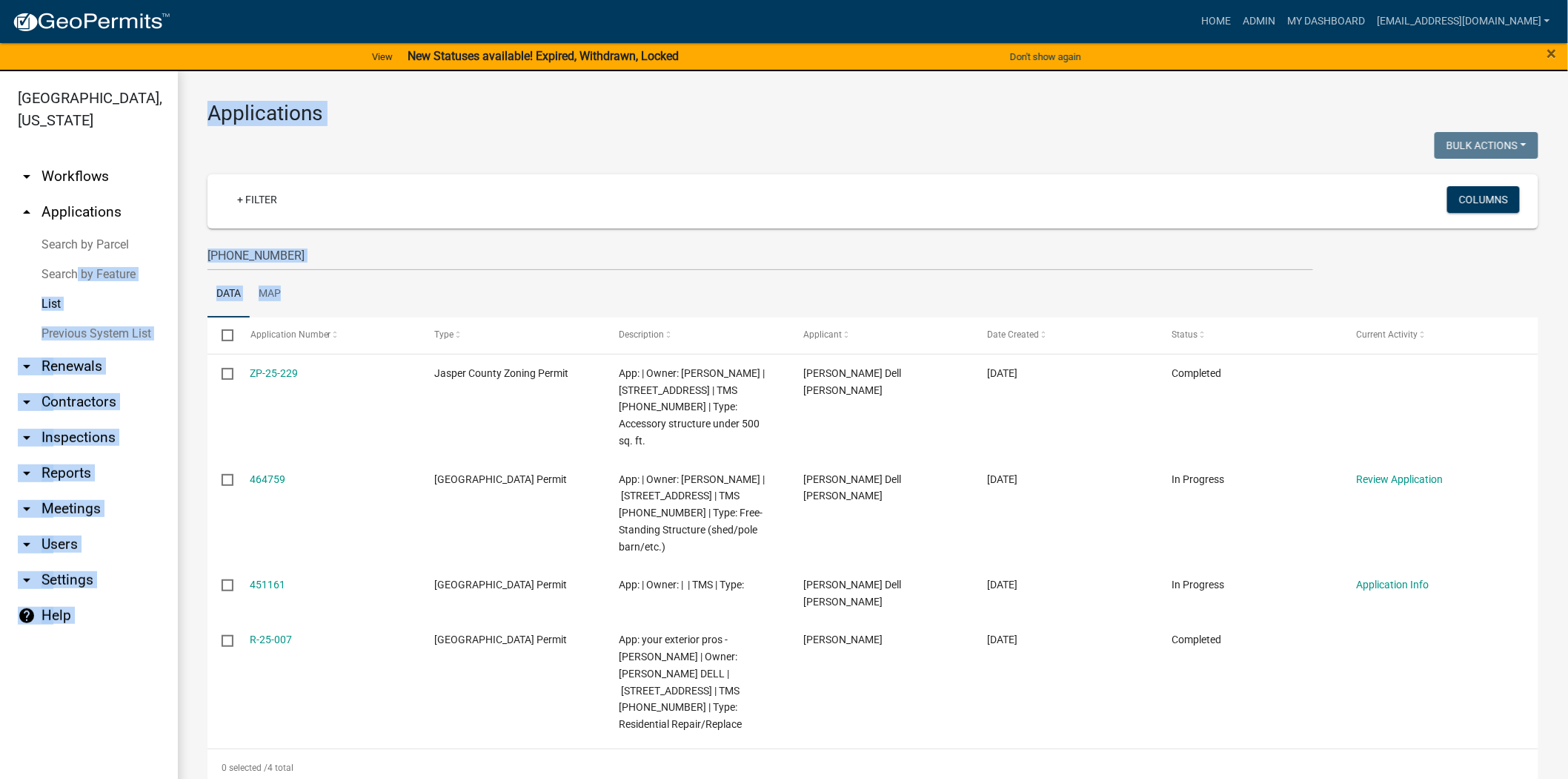
drag, startPoint x: 507, startPoint y: 275, endPoint x: 68, endPoint y: 264, distance: 439.1
click at [68, 264] on div "Jasper County, South Carolina arrow_drop_down Workflows List arrow_drop_up Appl…" at bounding box center [784, 434] width 1568 height 725
click at [310, 264] on input "038-00-03-004" at bounding box center [760, 255] width 1106 height 30
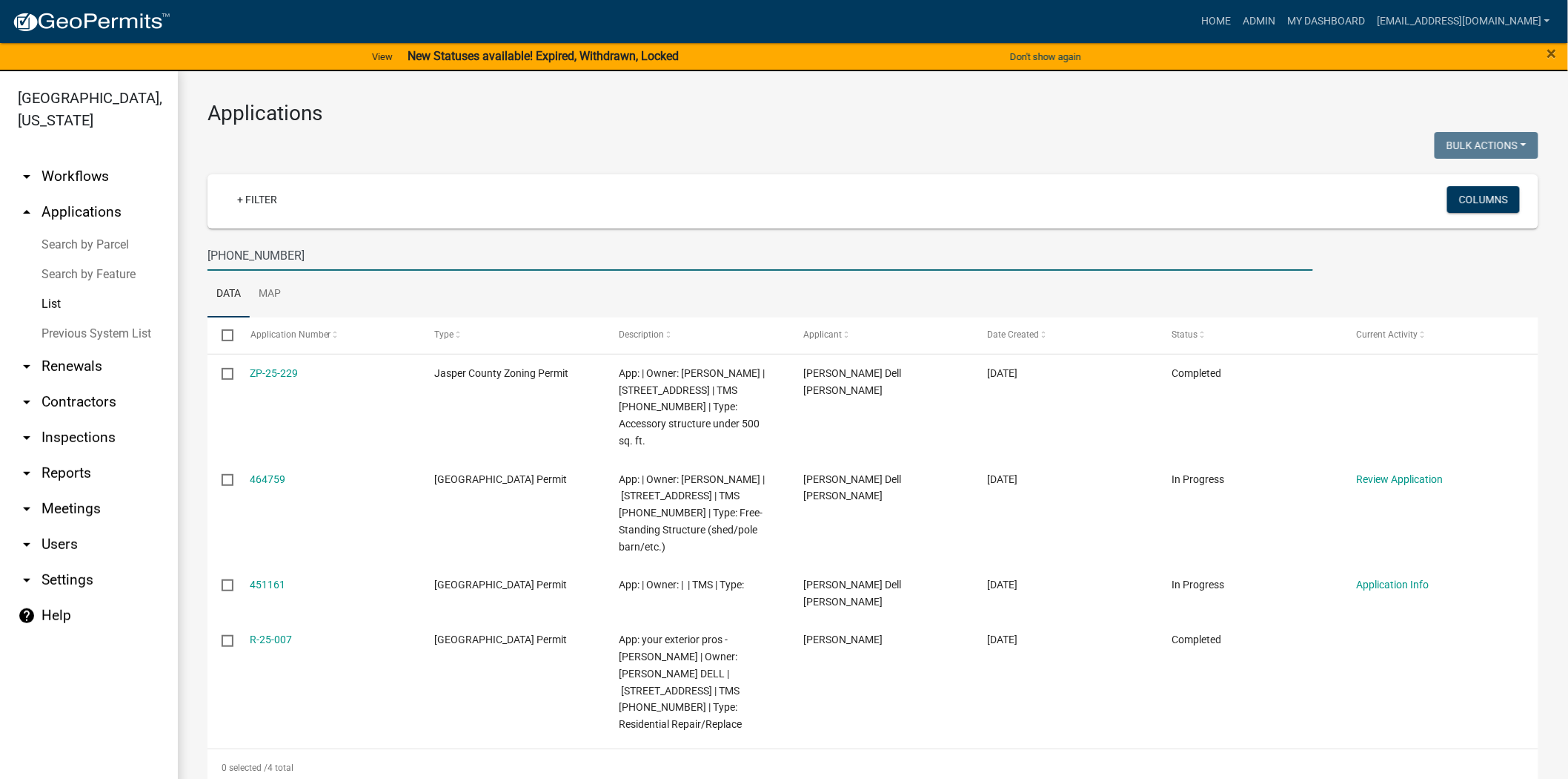
drag, startPoint x: 306, startPoint y: 261, endPoint x: 187, endPoint y: 259, distance: 119.0
click at [187, 259] on div "Applications Bulk Actions Void Expire Lock Withdraw + Filter Columns 038-00-03-…" at bounding box center [873, 443] width 1390 height 744
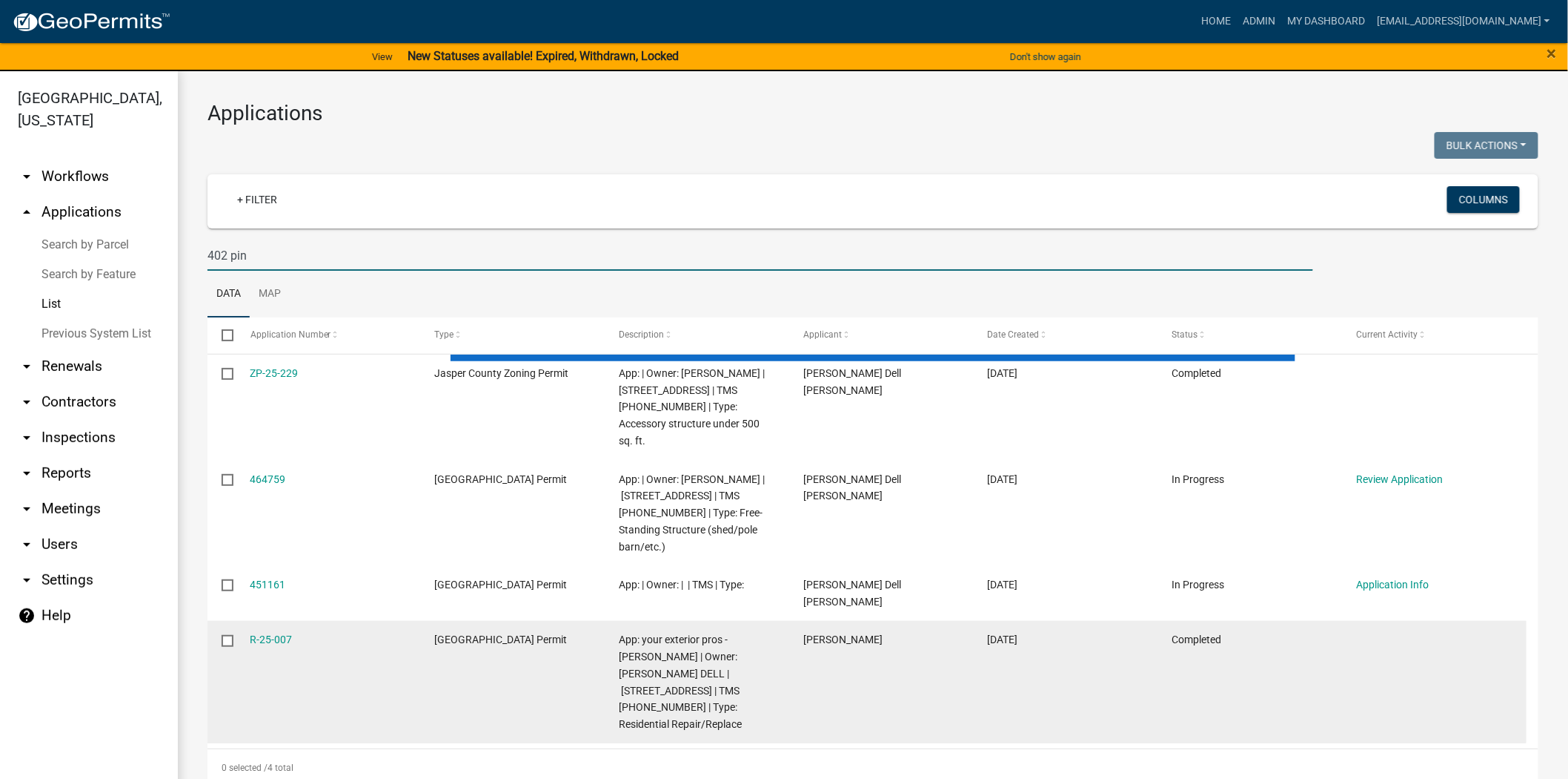
type input "402 pine"
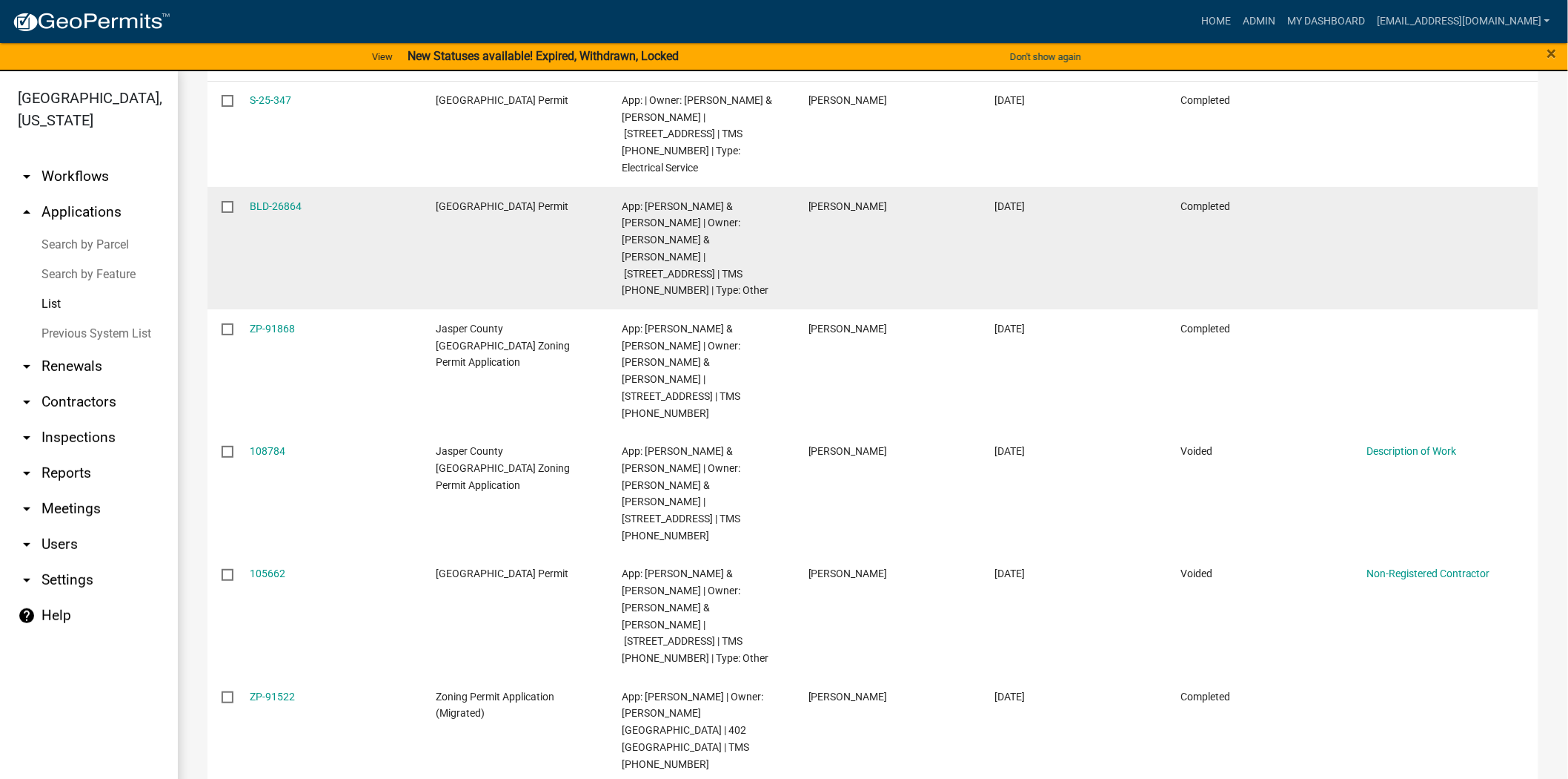
scroll to position [285, 0]
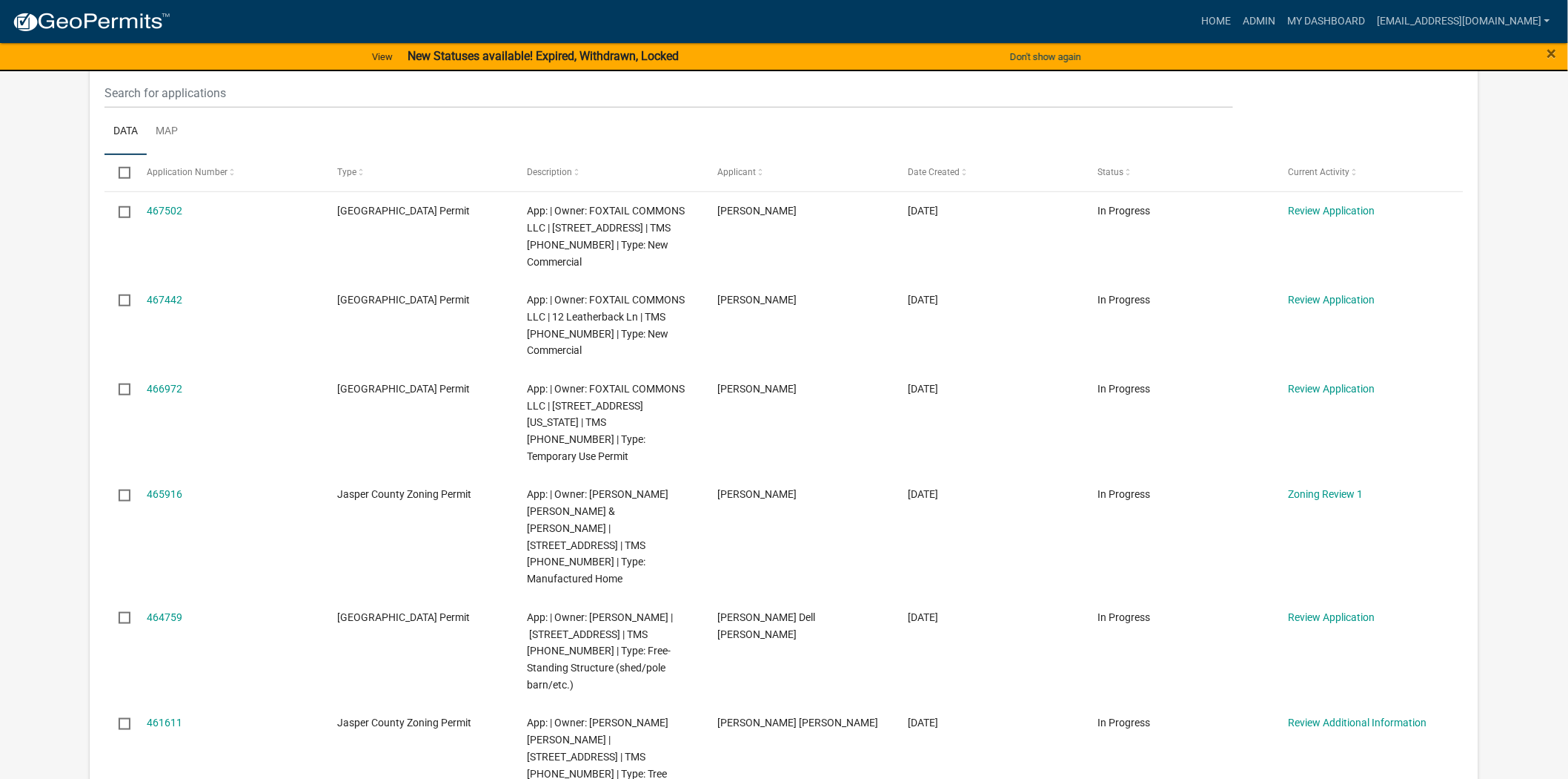
scroll to position [411, 0]
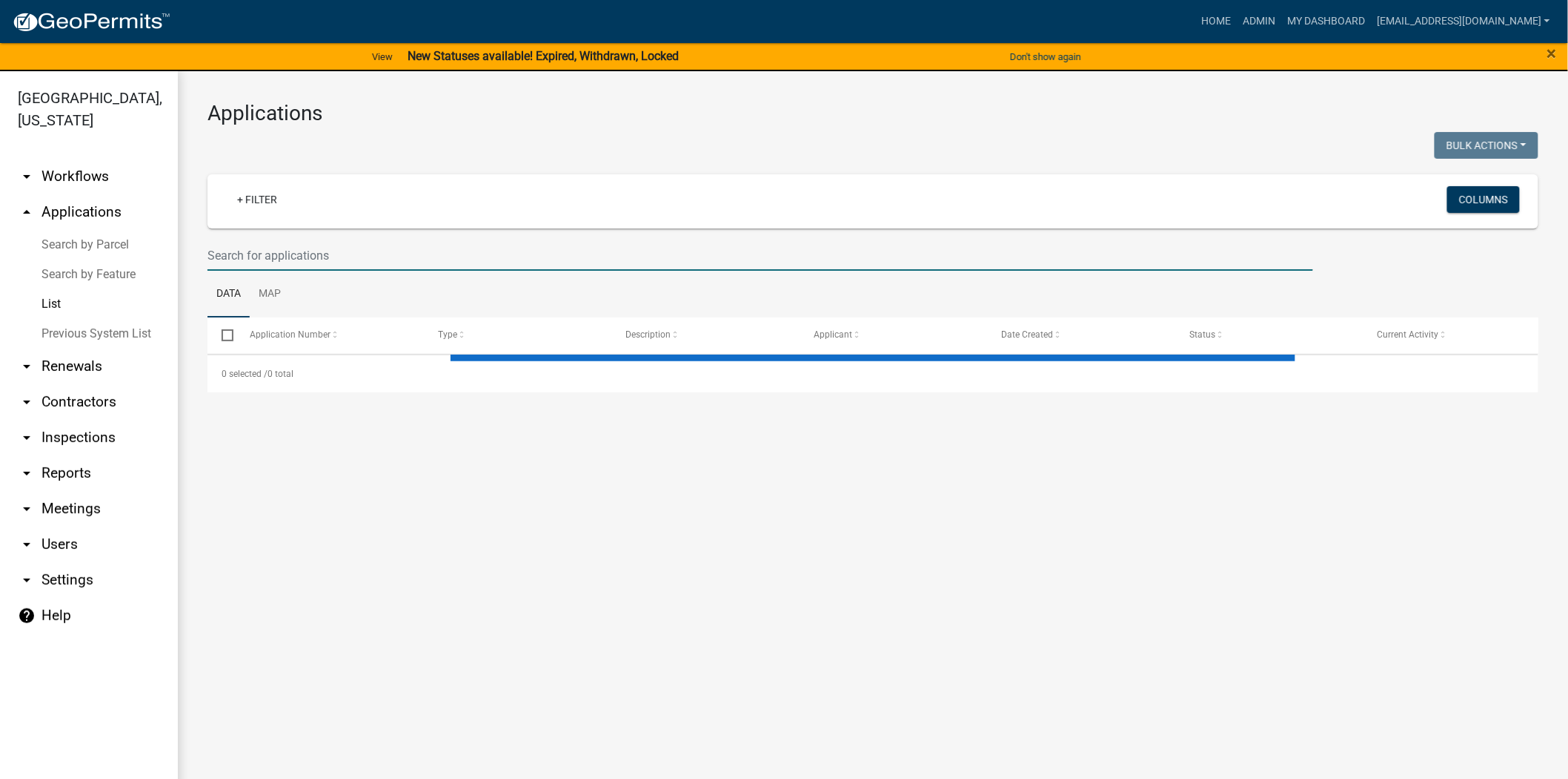
click at [474, 249] on input "text" at bounding box center [760, 255] width 1106 height 30
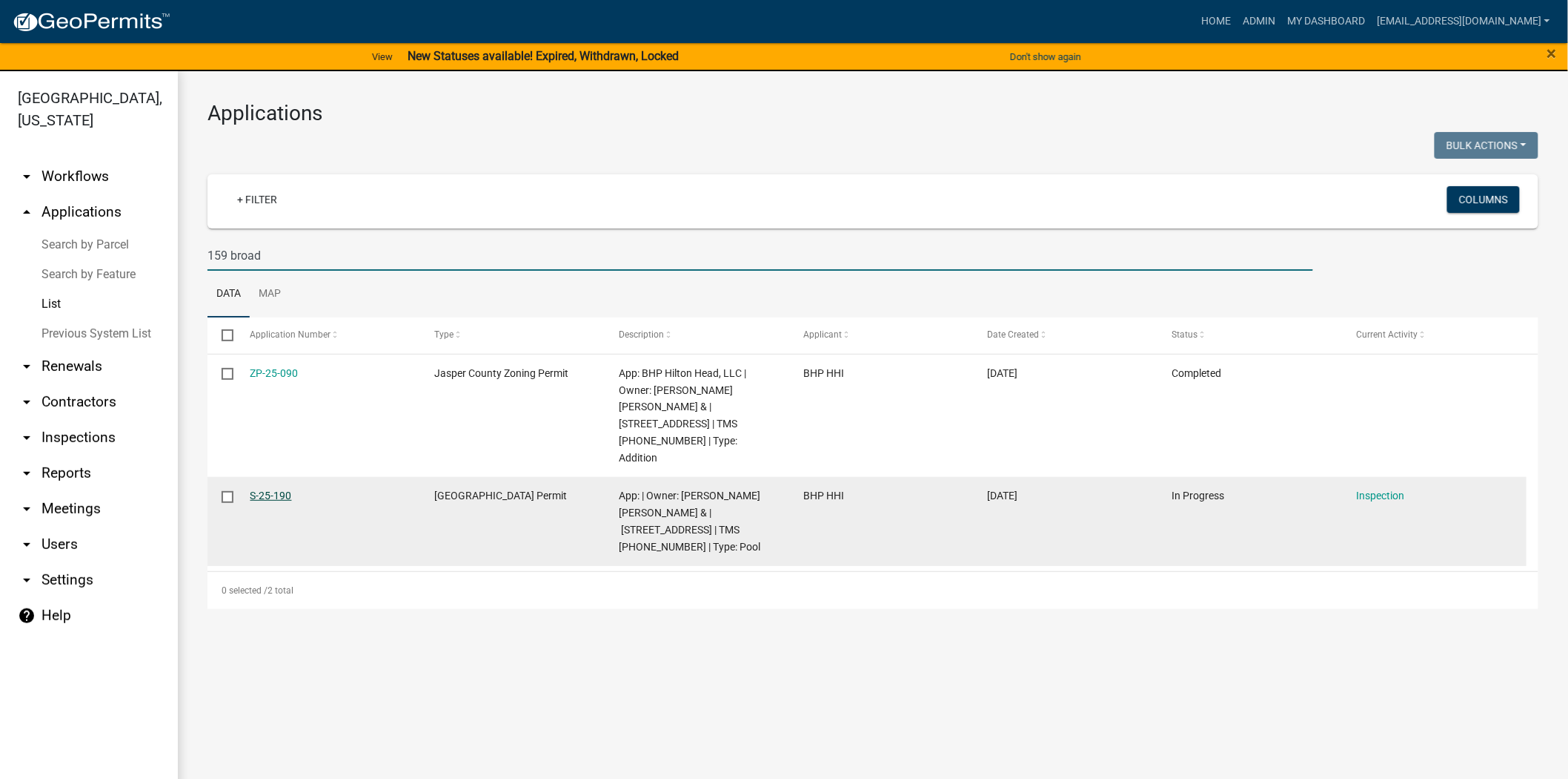
type input "159 broad"
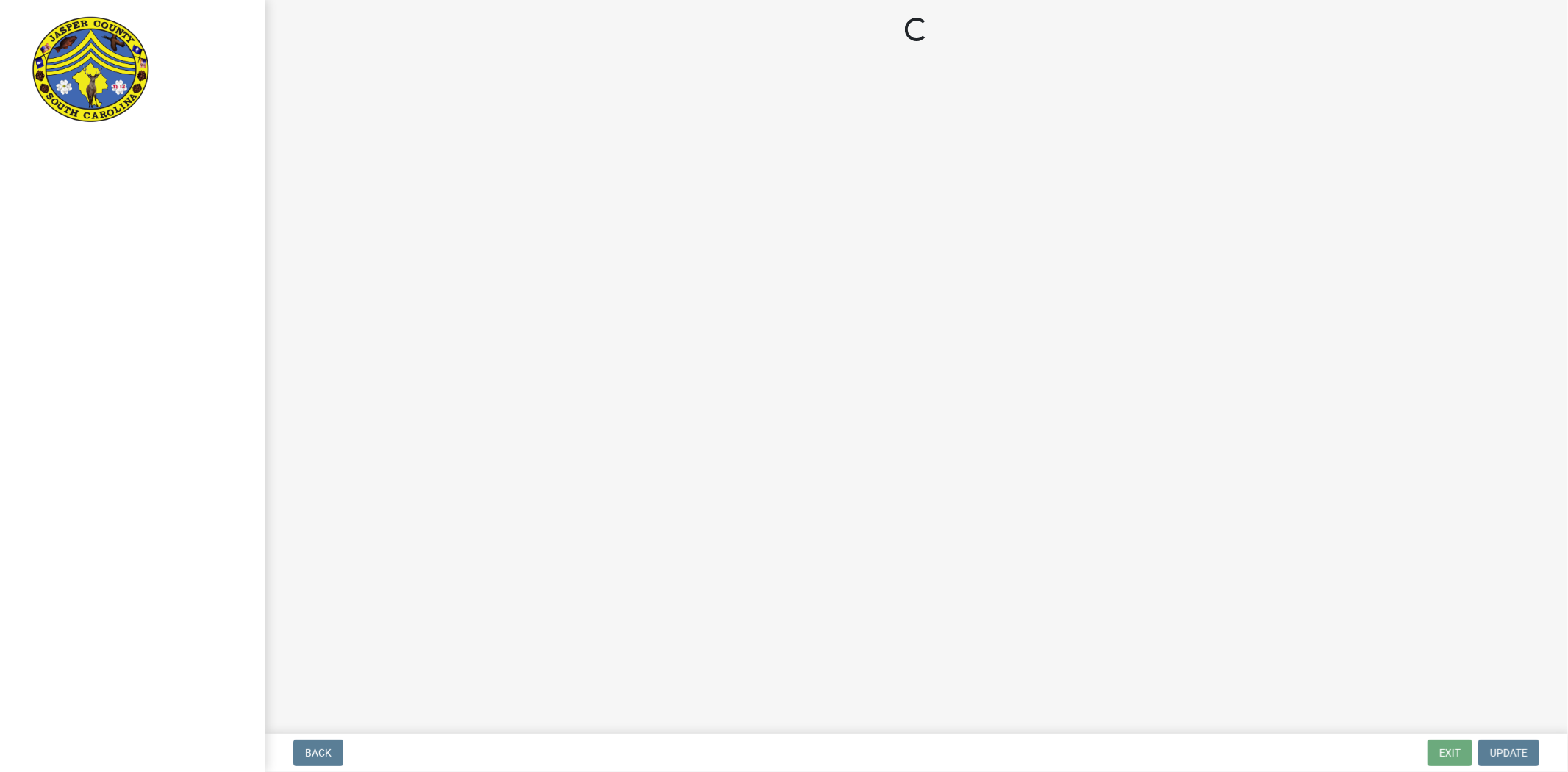
select select "2d9ba1e5-2fdd-4b15-98d0-073dcbeb5880"
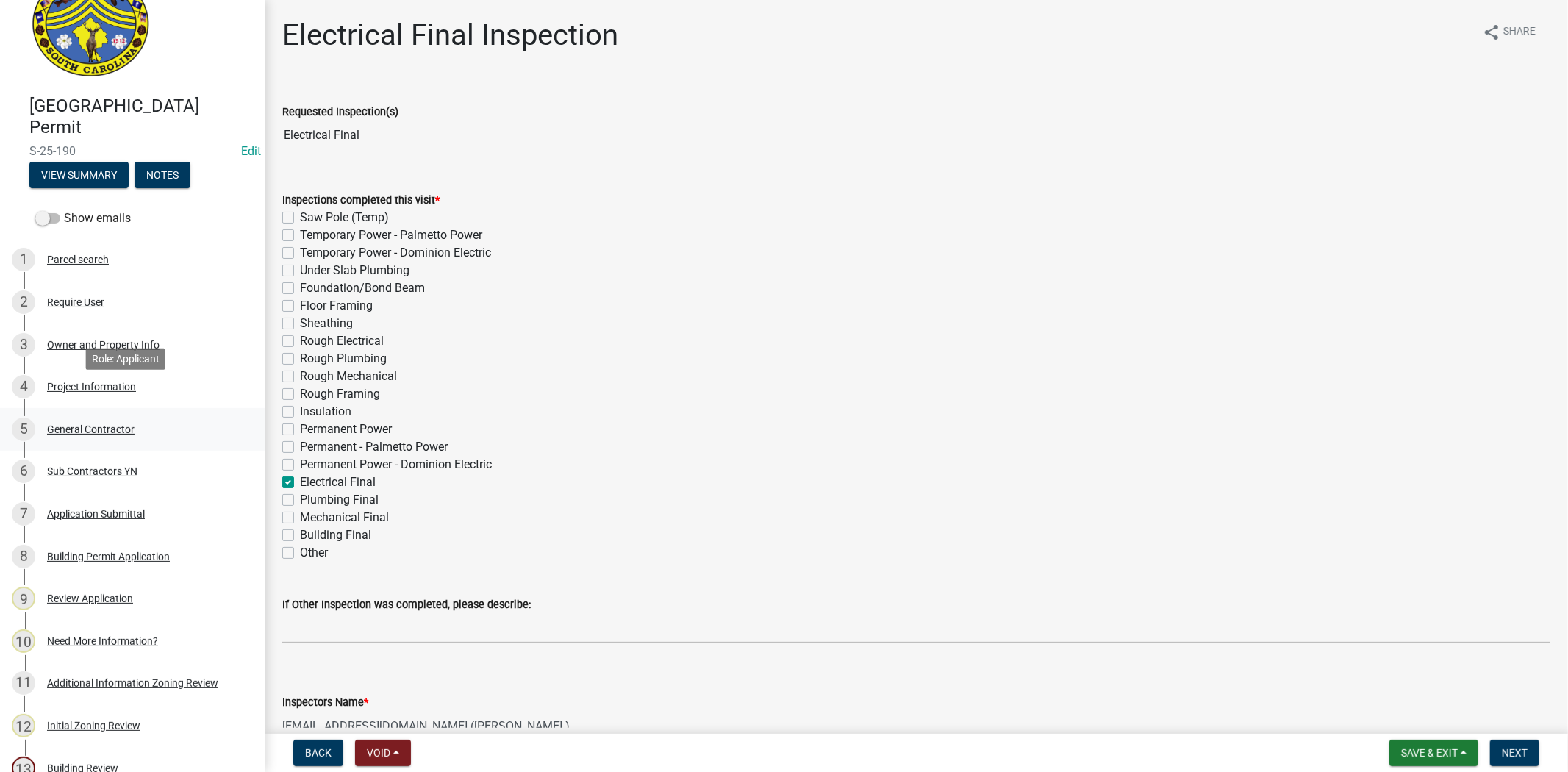
scroll to position [82, 0]
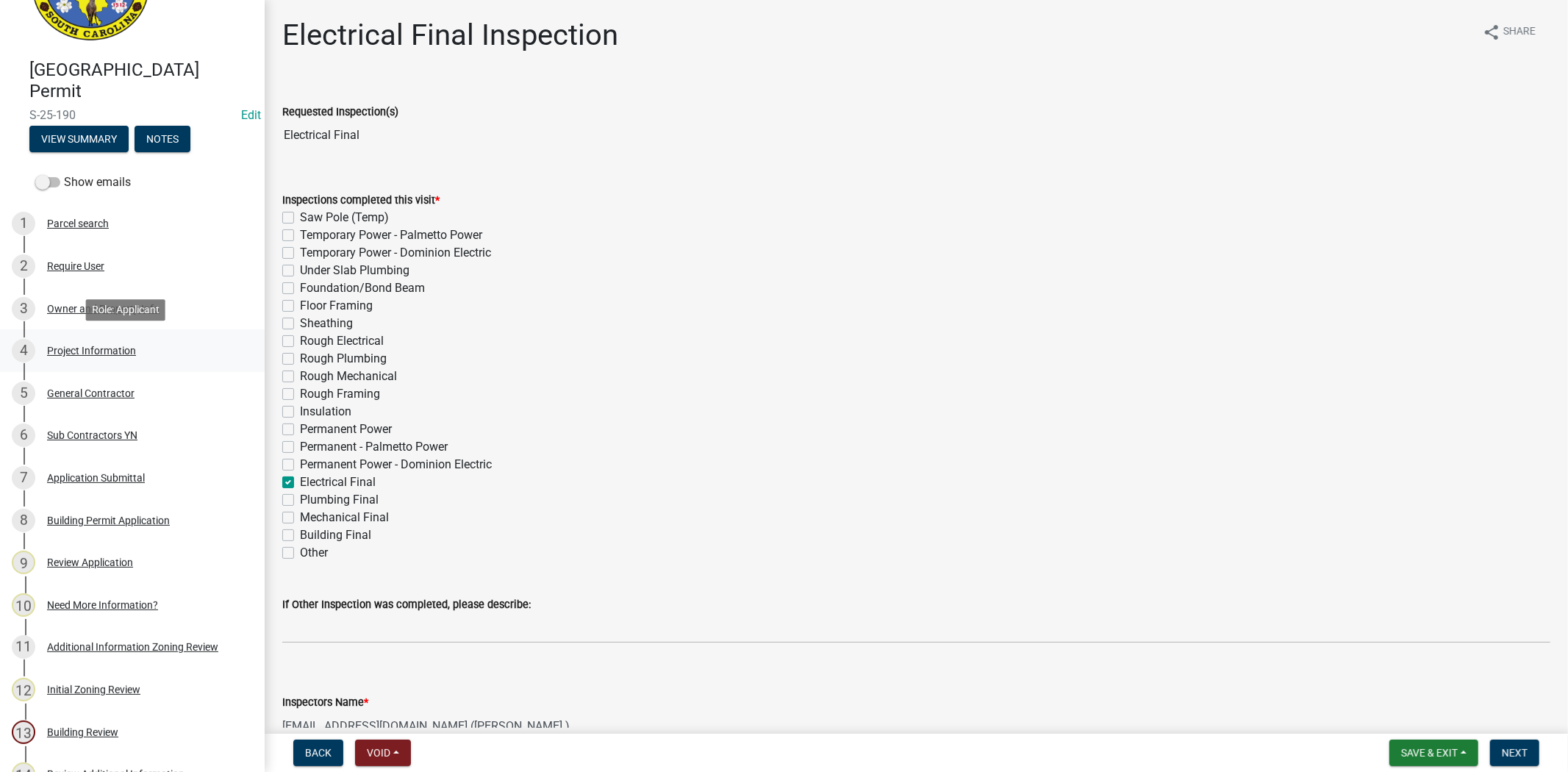
click at [86, 353] on div "Project Information" at bounding box center [91, 350] width 89 height 11
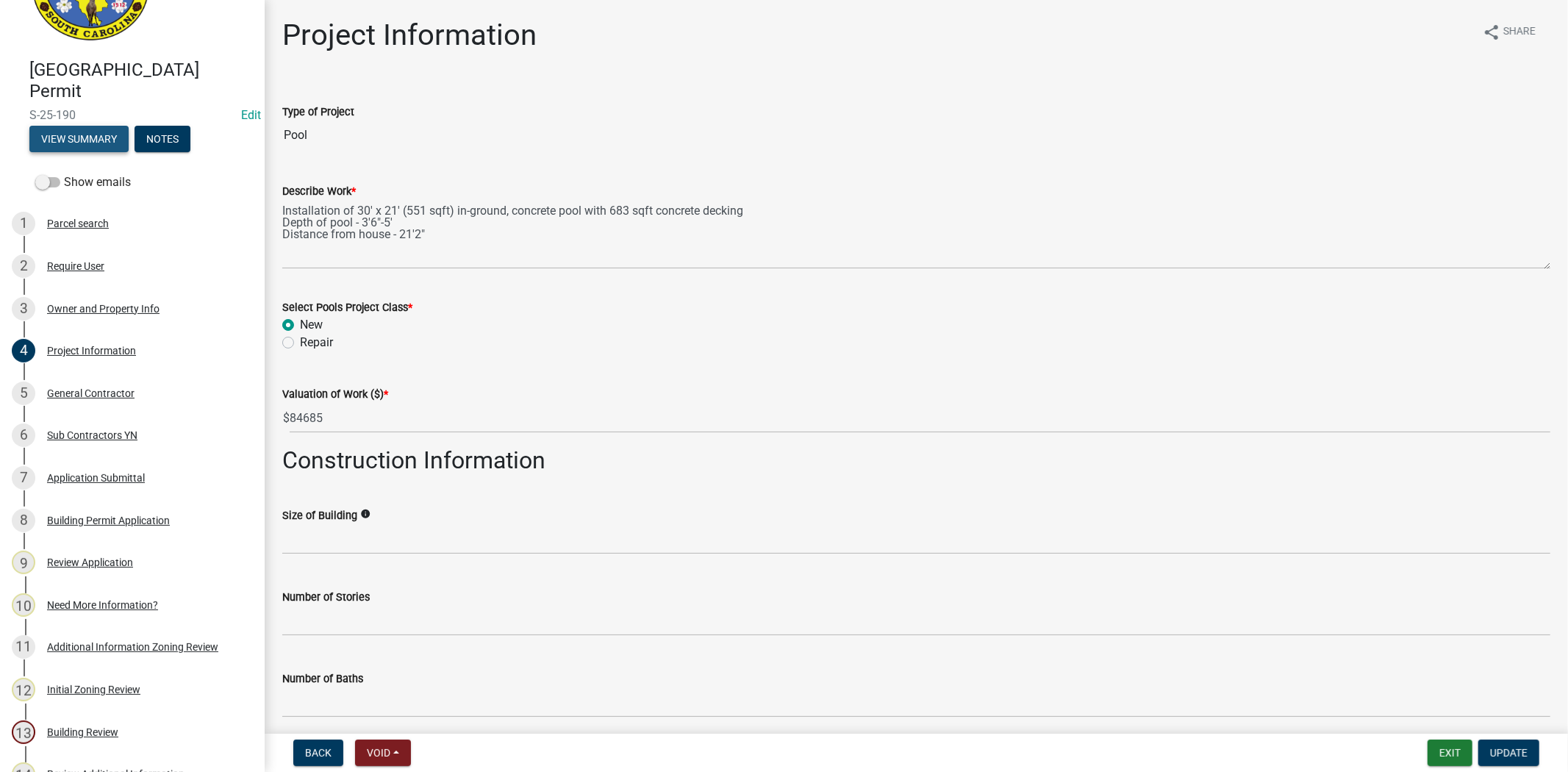
click at [89, 143] on button "View Summary" at bounding box center [79, 139] width 99 height 27
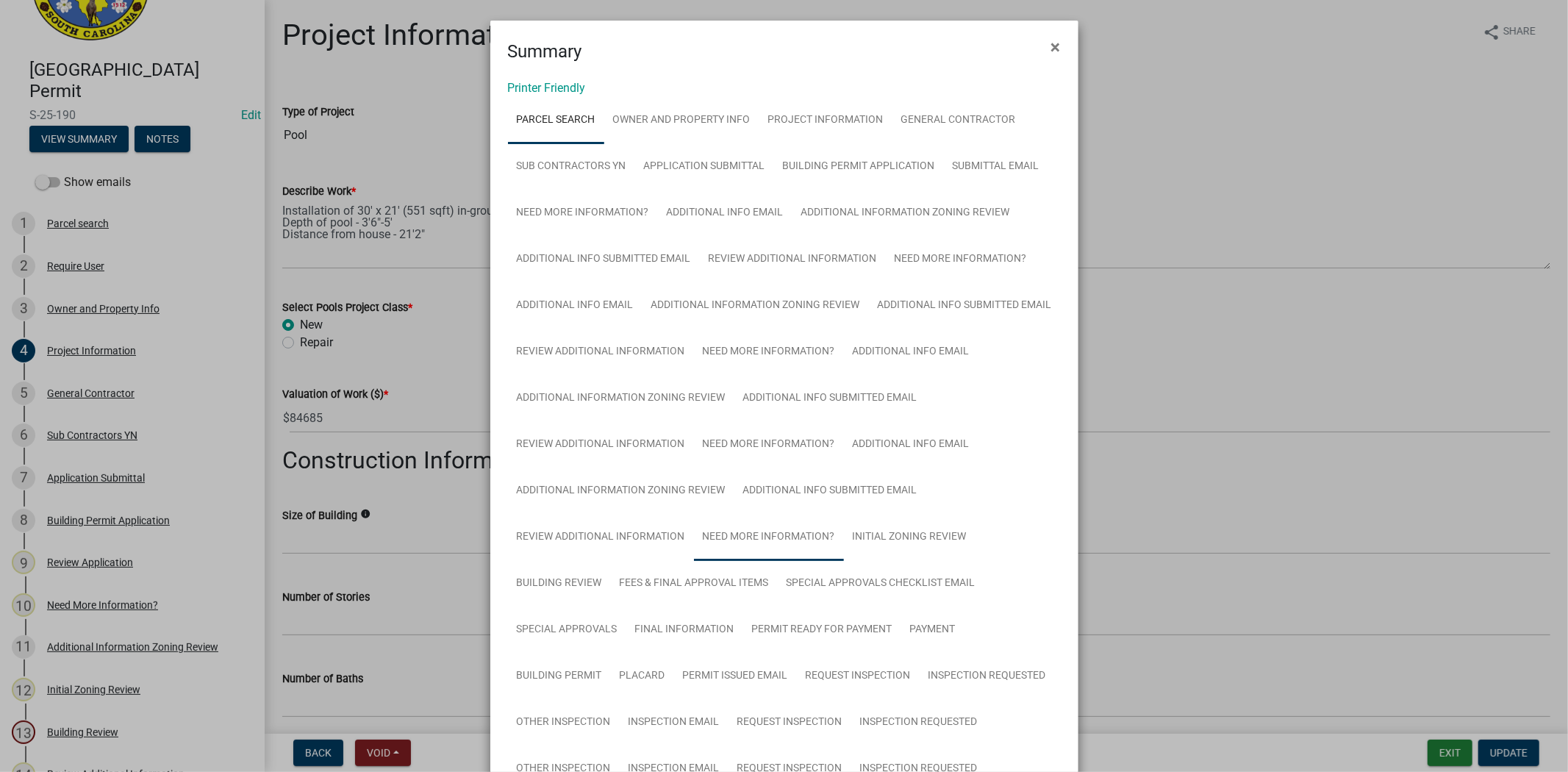
scroll to position [245, 0]
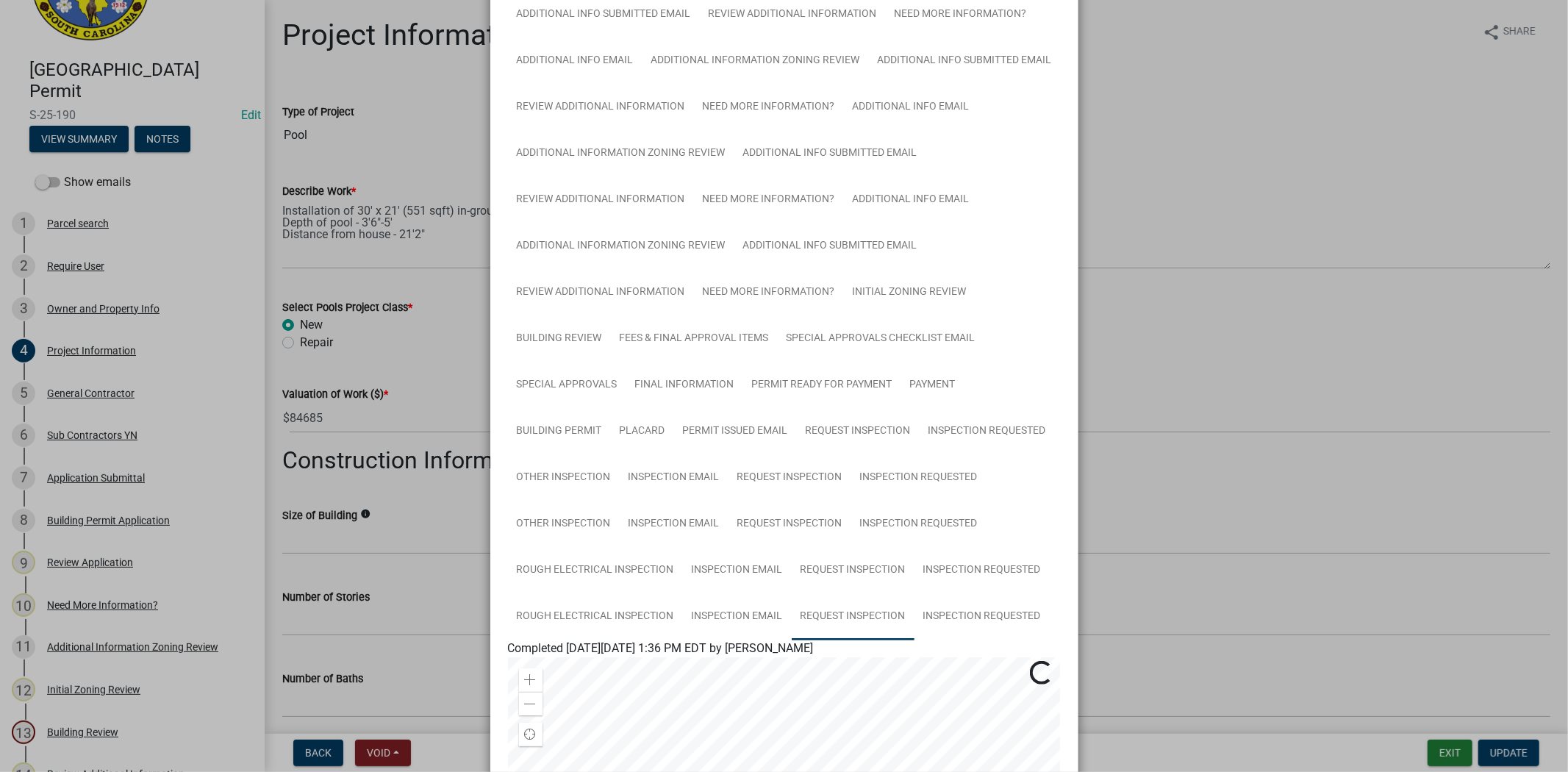
click at [880, 616] on link "Request Inspection" at bounding box center [853, 616] width 123 height 47
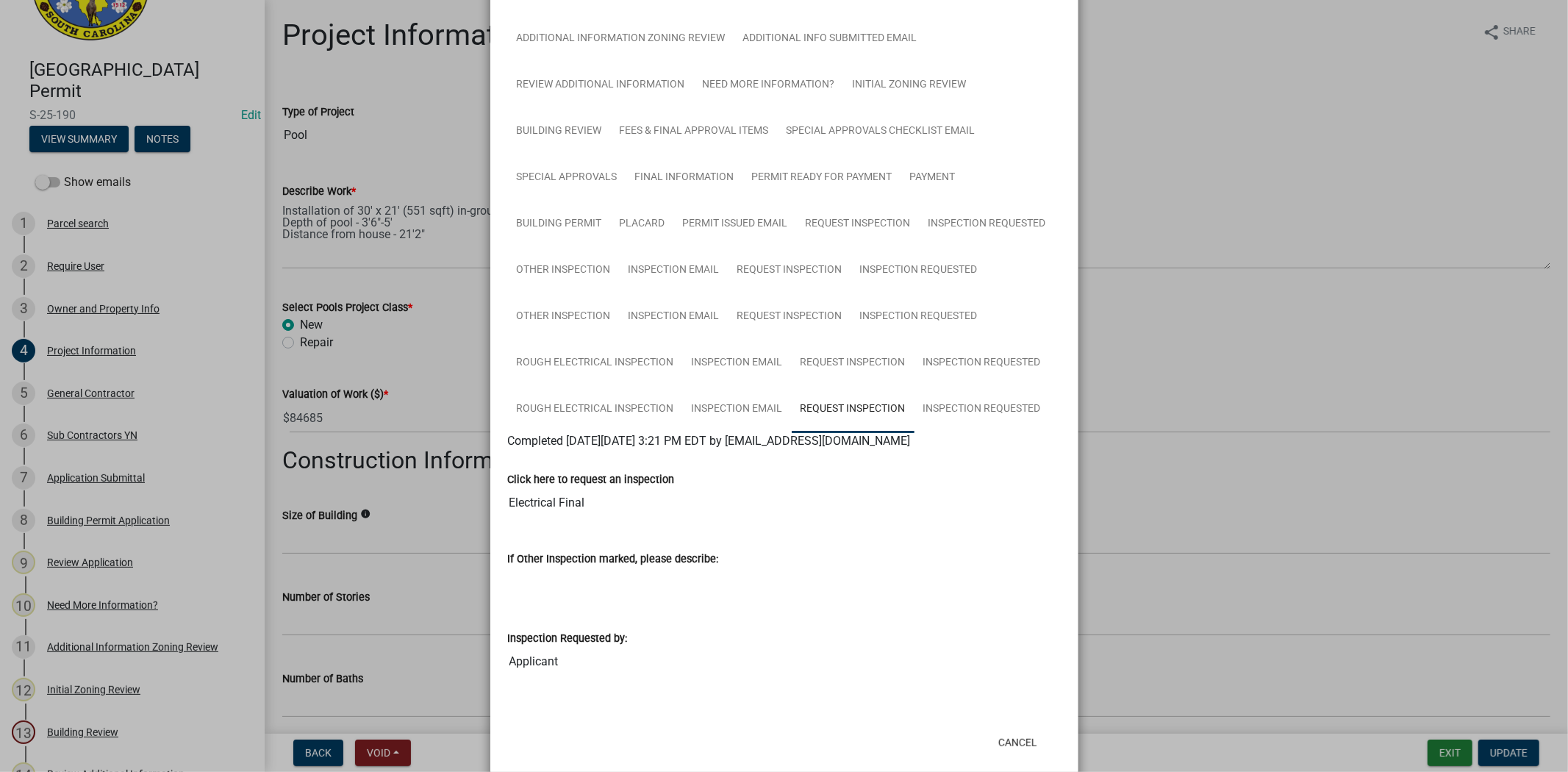
scroll to position [482, 0]
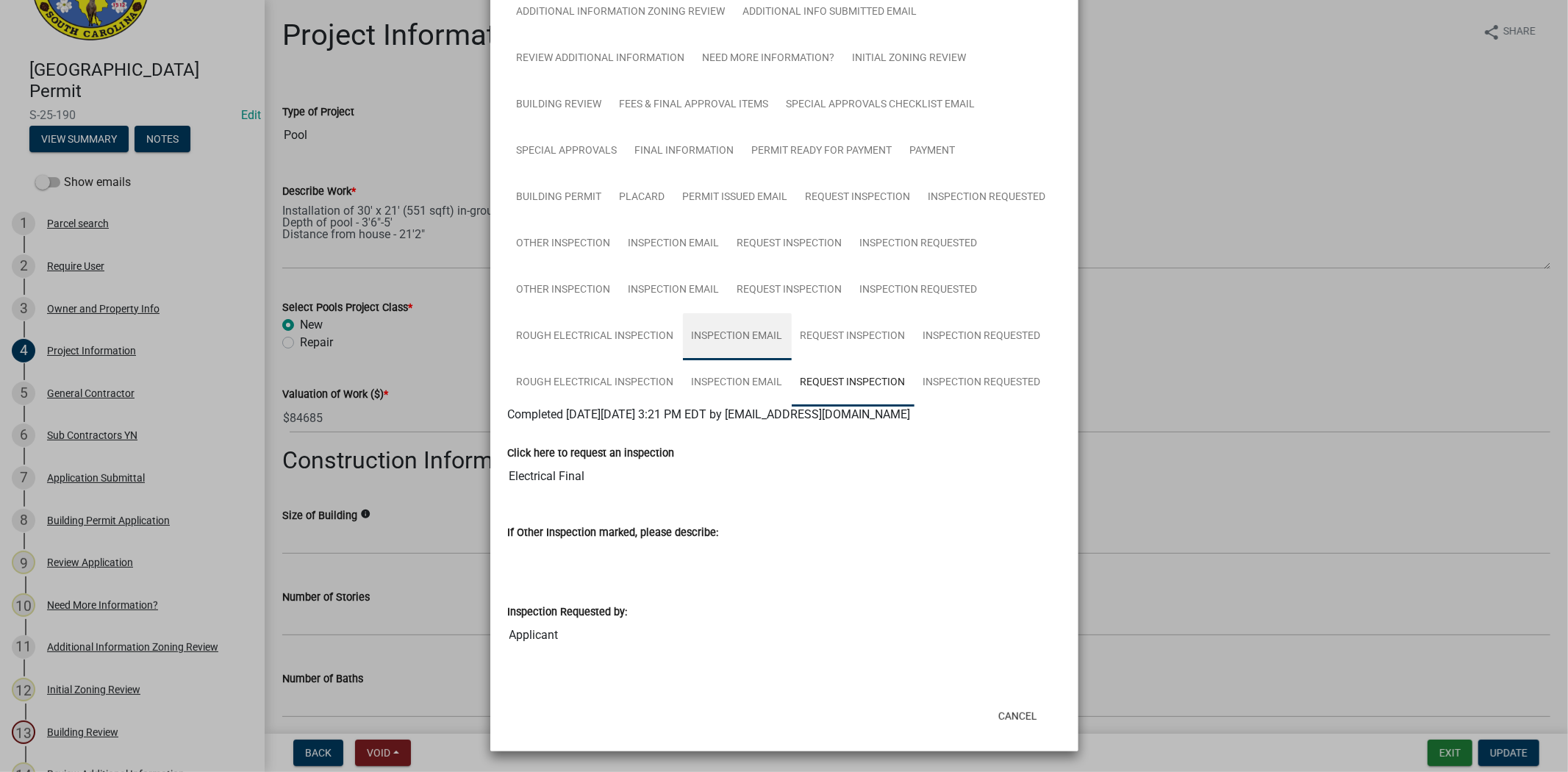
click at [756, 335] on link "Inspection Email" at bounding box center [737, 336] width 108 height 47
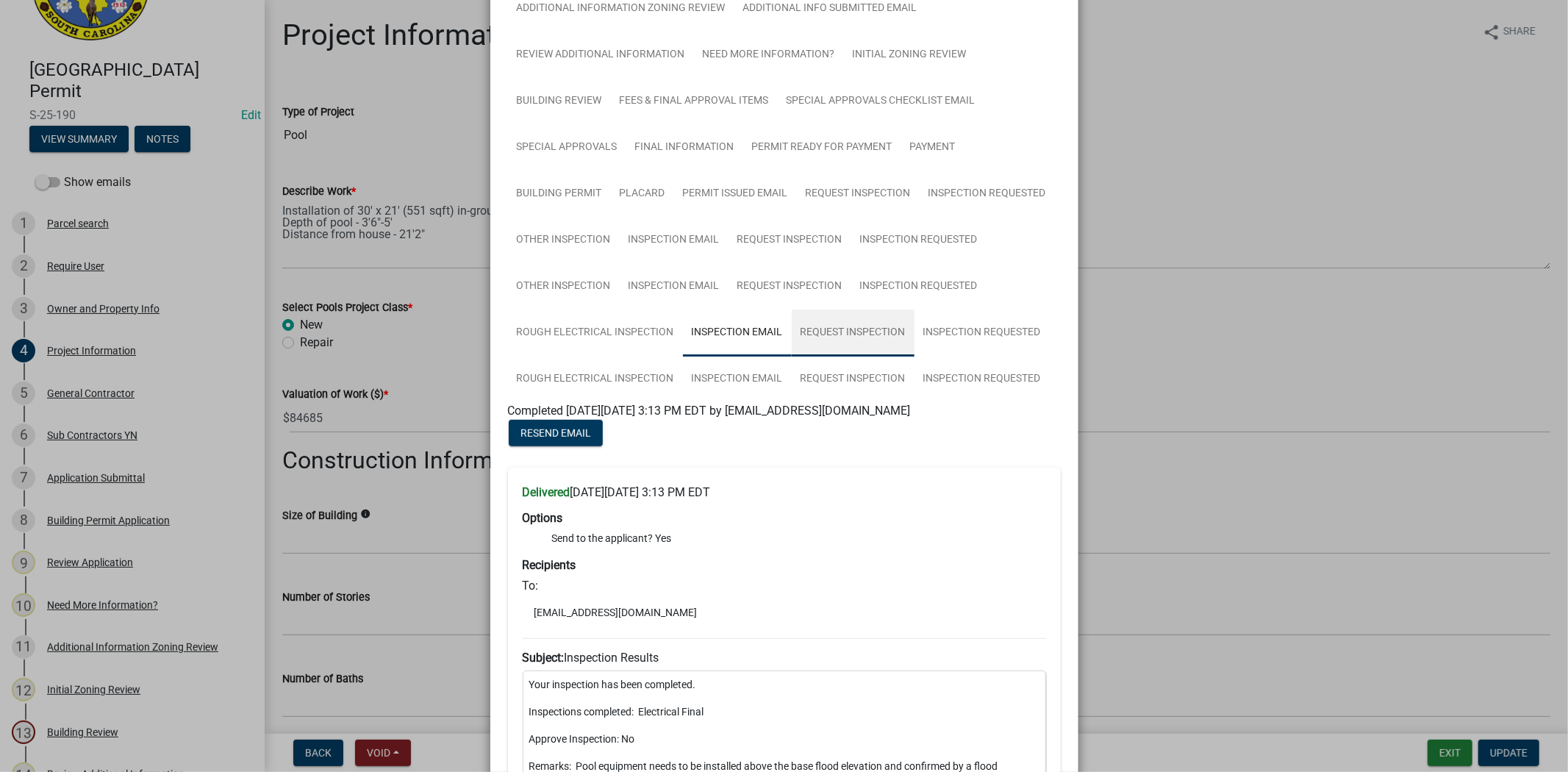
click at [832, 338] on link "Request Inspection" at bounding box center [853, 333] width 123 height 47
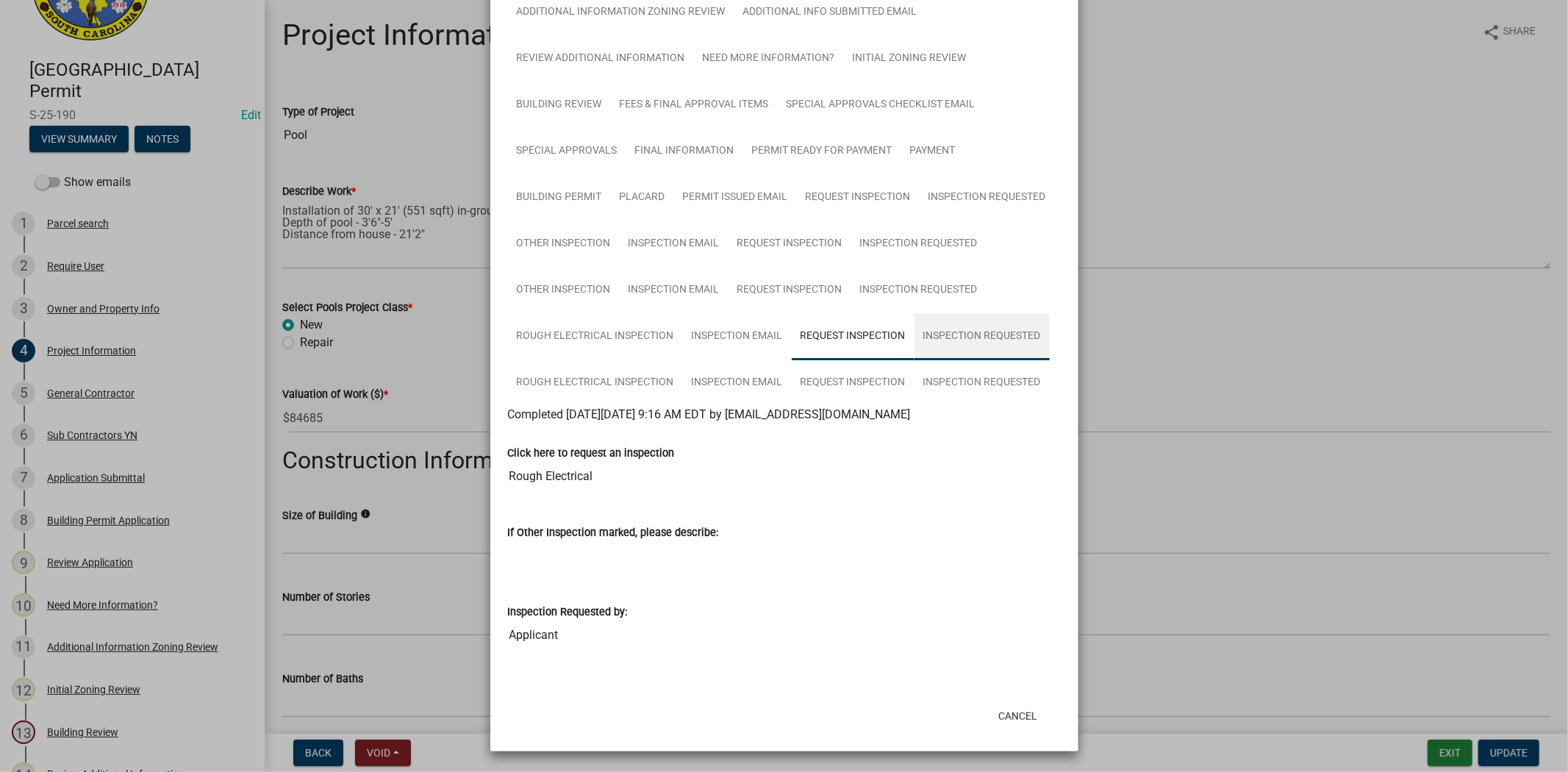
click at [957, 339] on link "Inspection Requested" at bounding box center [982, 336] width 135 height 47
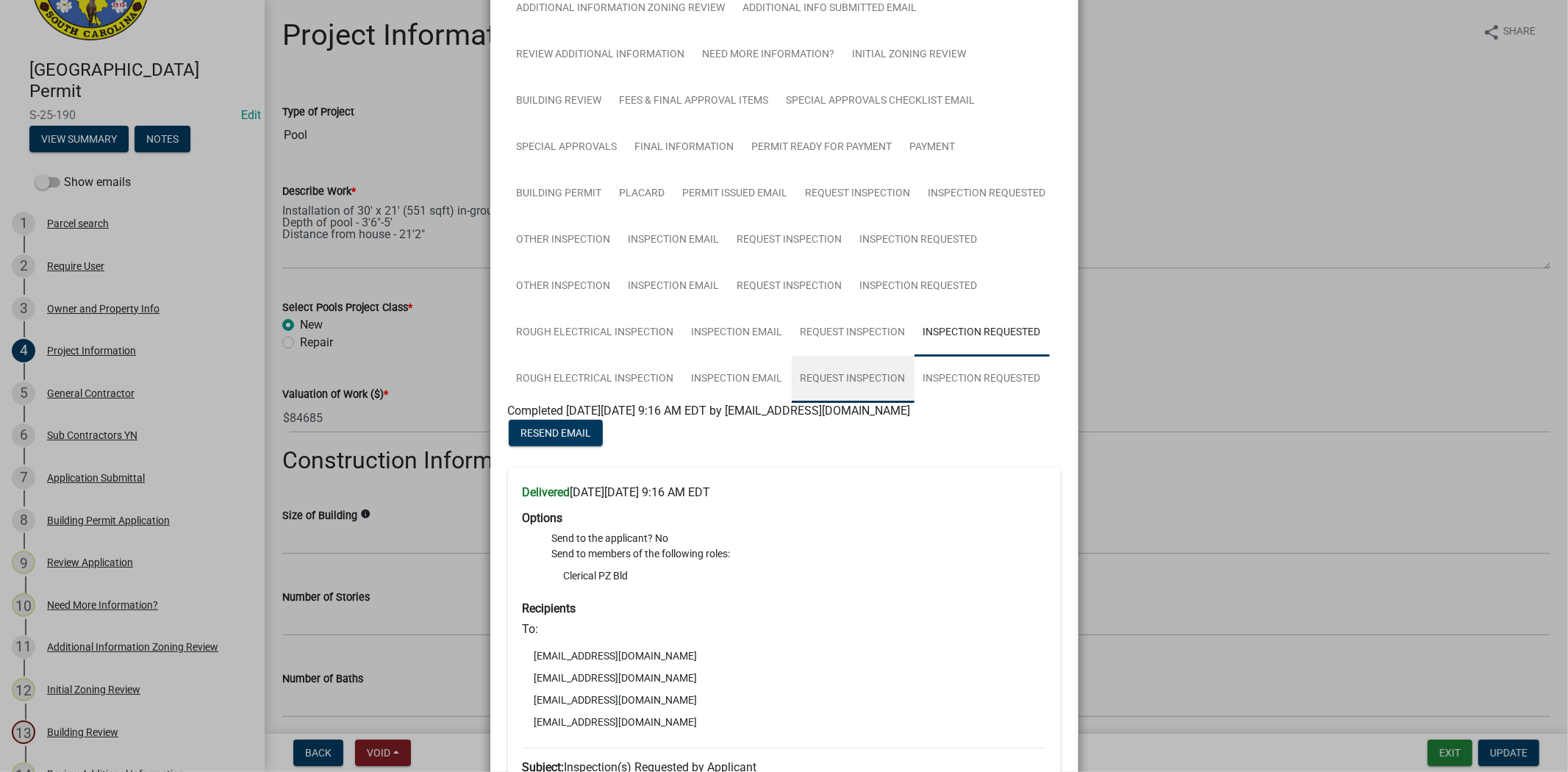
click at [862, 378] on link "Request Inspection" at bounding box center [853, 379] width 123 height 47
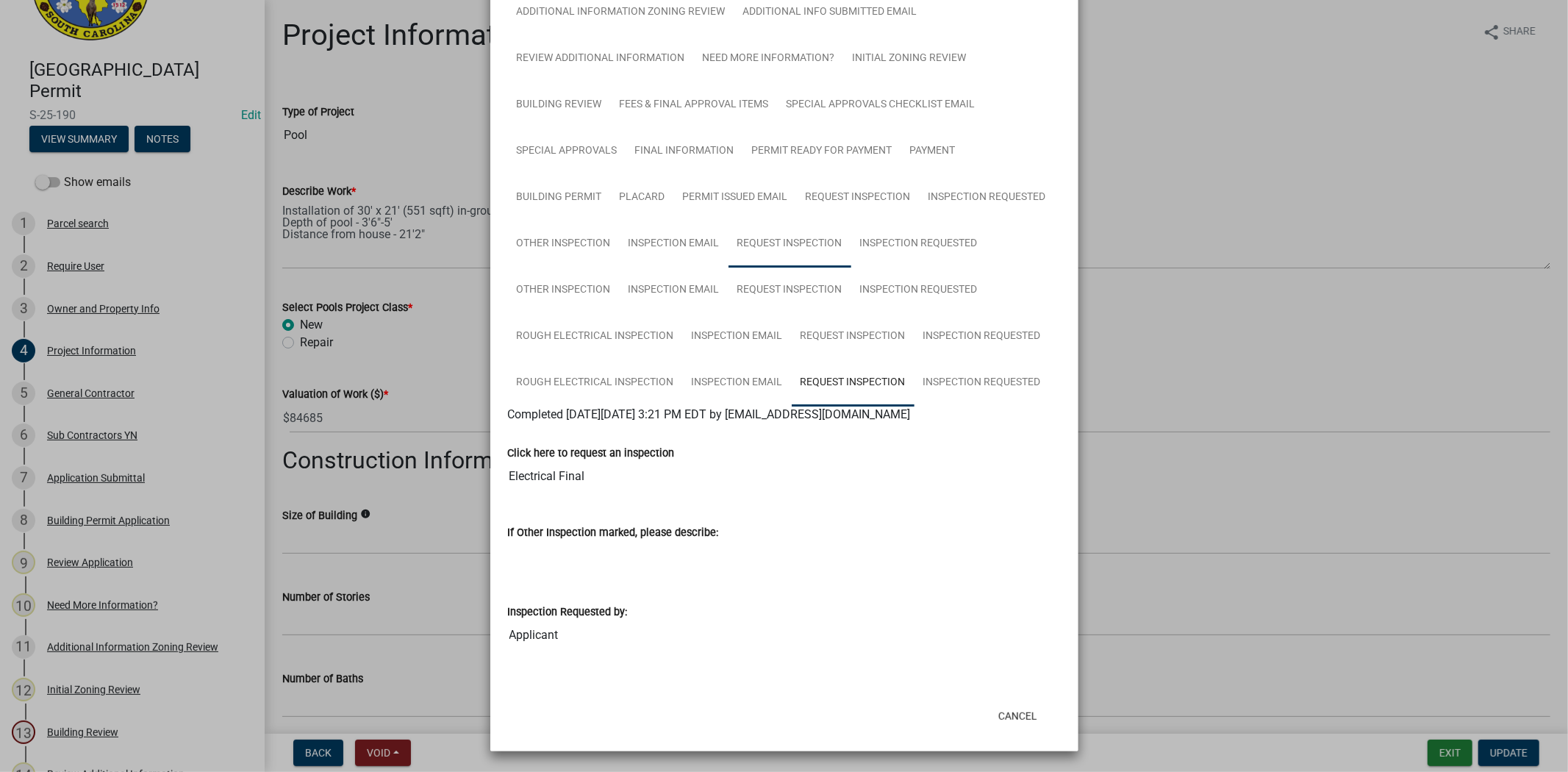
click at [823, 233] on link "Request Inspection" at bounding box center [790, 244] width 123 height 47
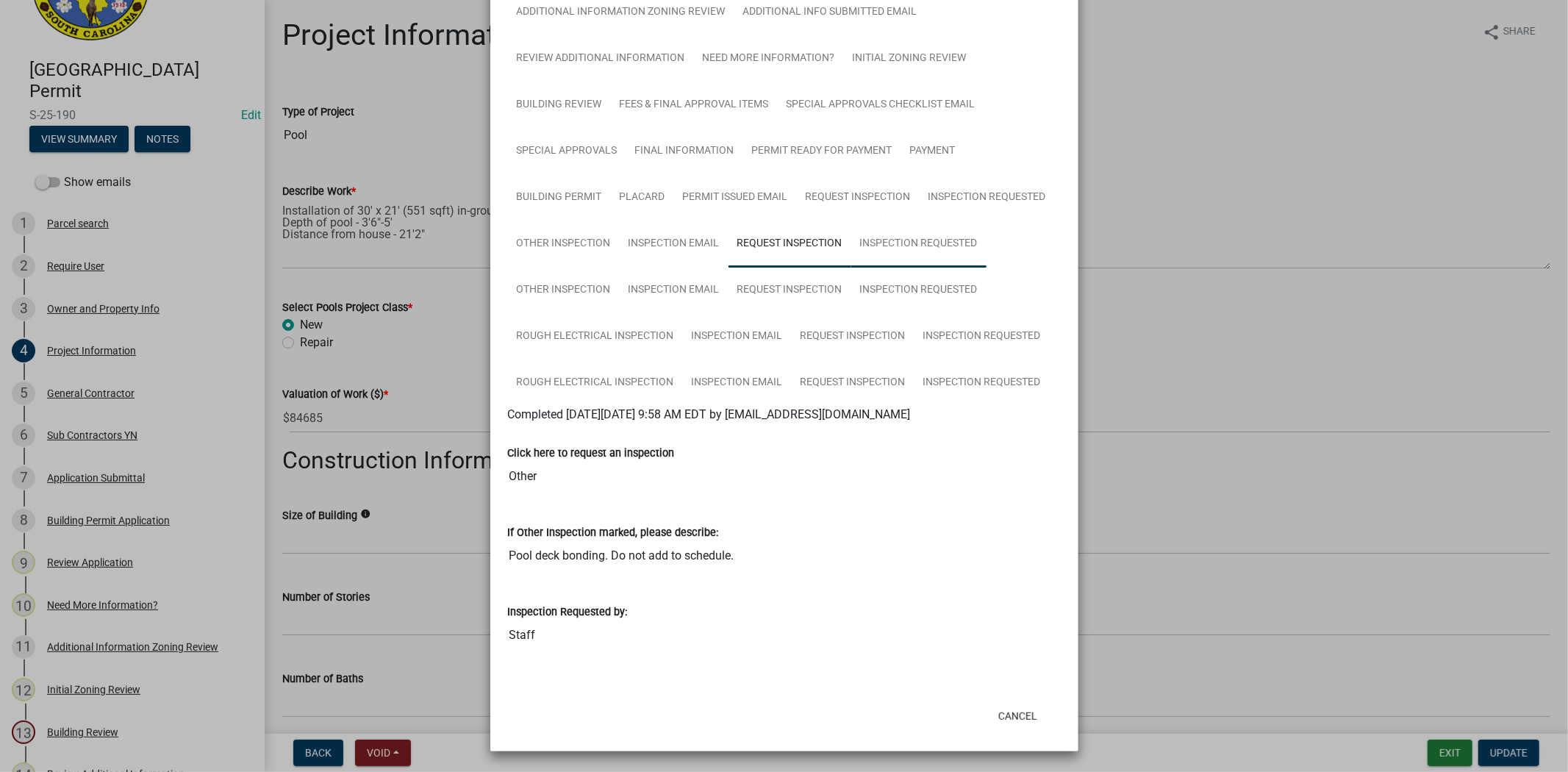
click at [909, 250] on link "Inspection Requested" at bounding box center [918, 244] width 135 height 47
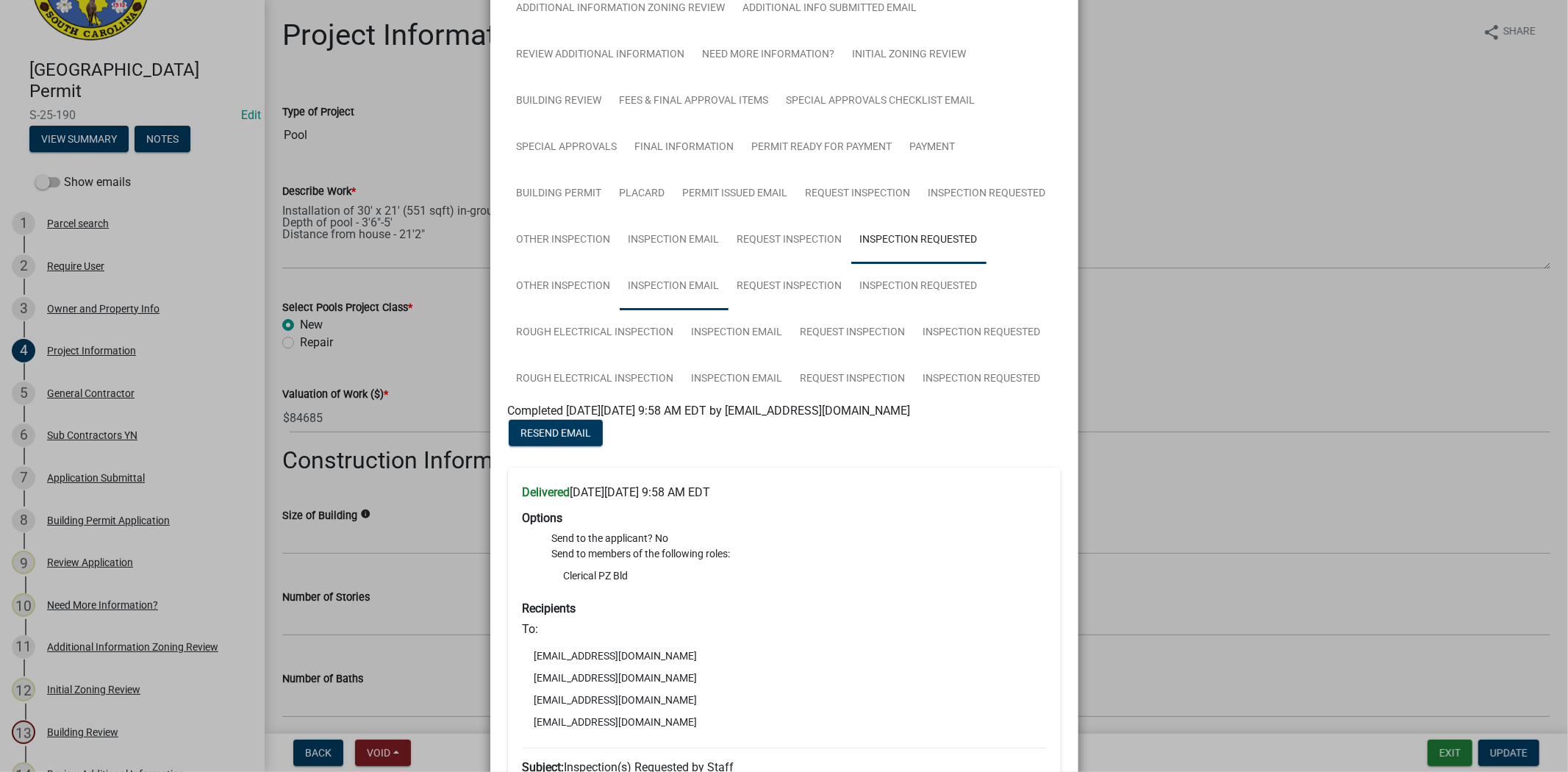
click at [665, 296] on link "Inspection Email" at bounding box center [674, 286] width 108 height 47
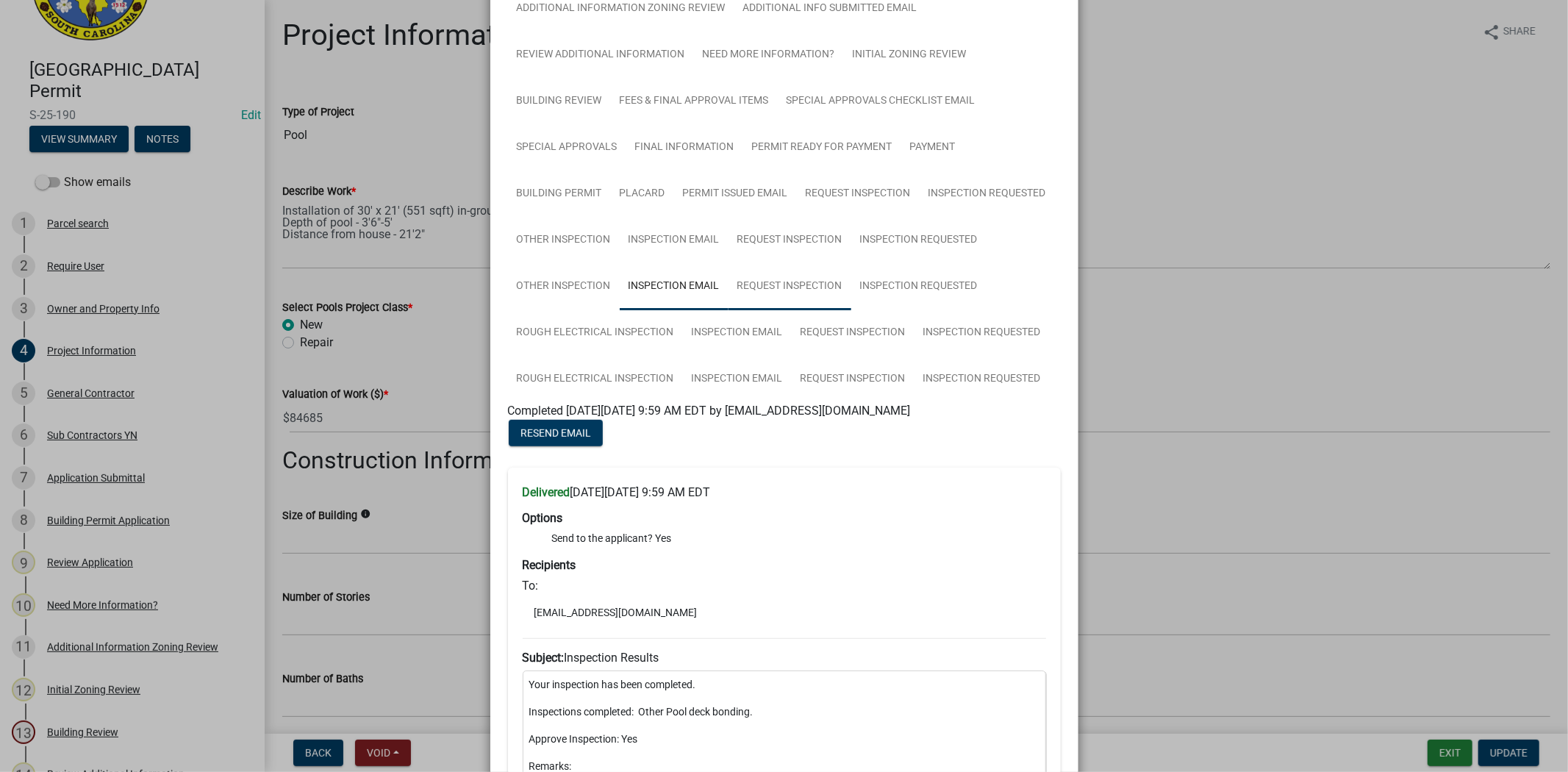
click at [785, 292] on link "Request Inspection" at bounding box center [790, 286] width 123 height 47
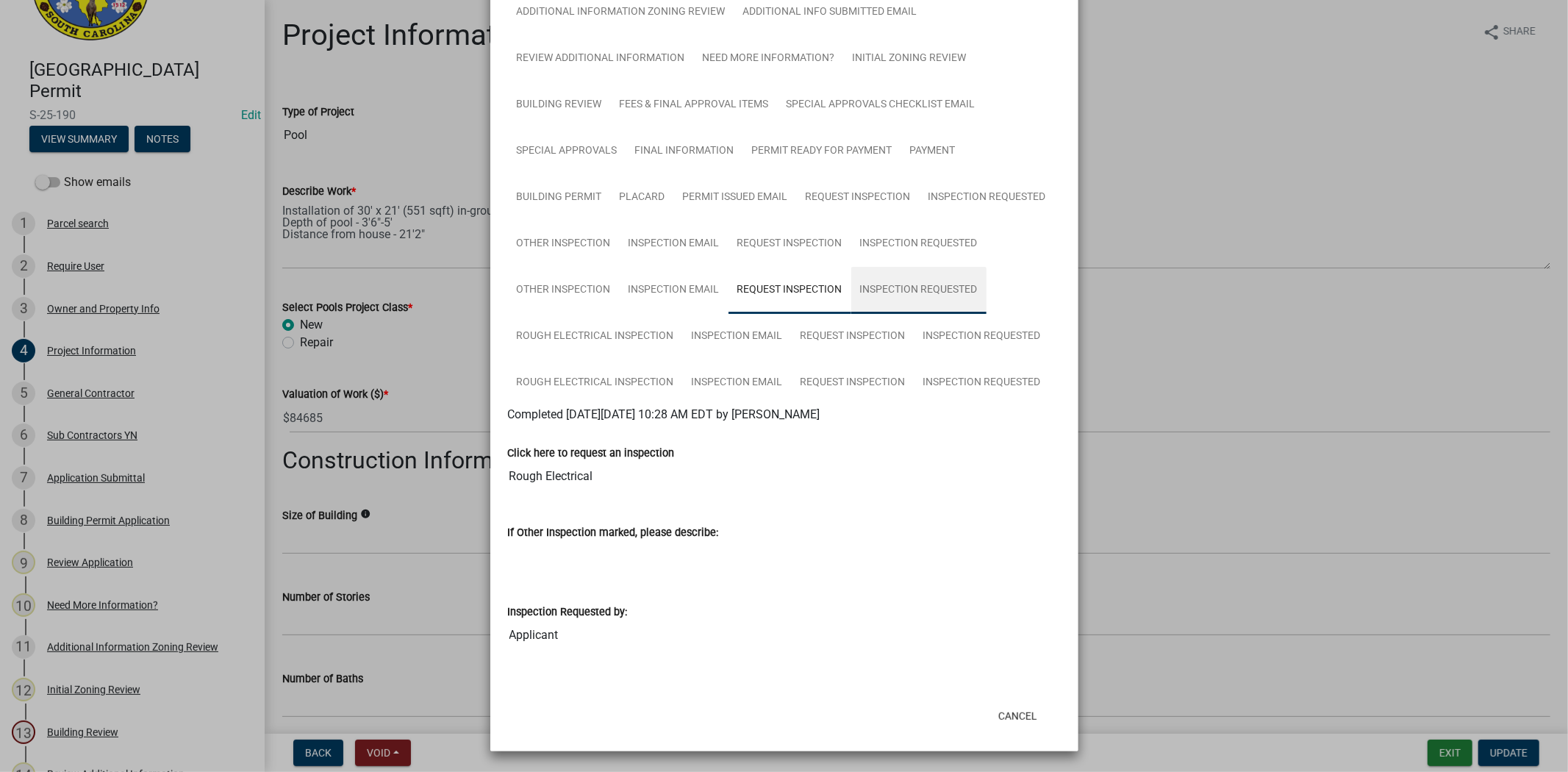
click at [890, 290] on link "Inspection Requested" at bounding box center [918, 290] width 135 height 47
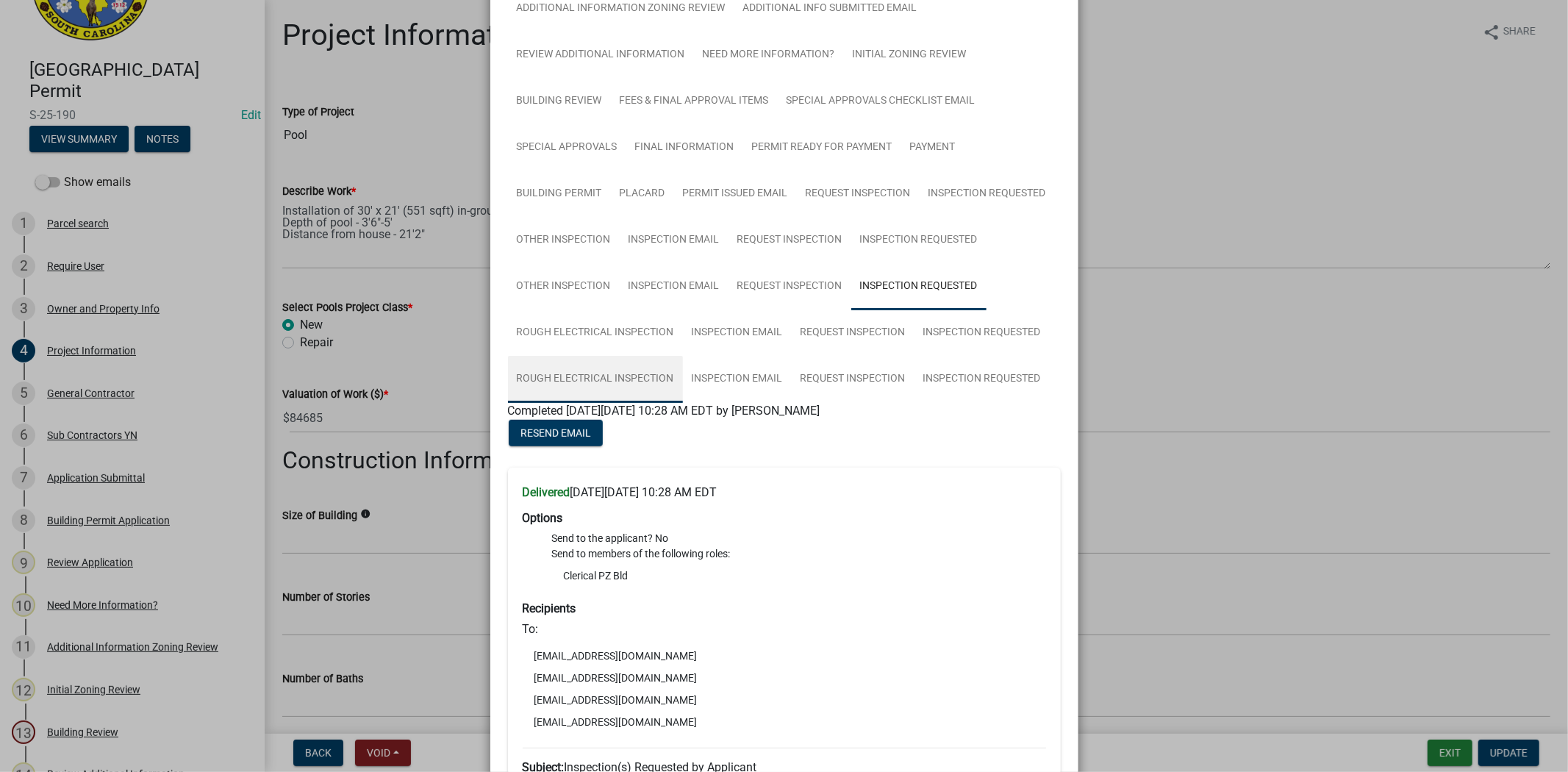
click at [646, 372] on link "Rough Electrical Inspection" at bounding box center [595, 379] width 175 height 47
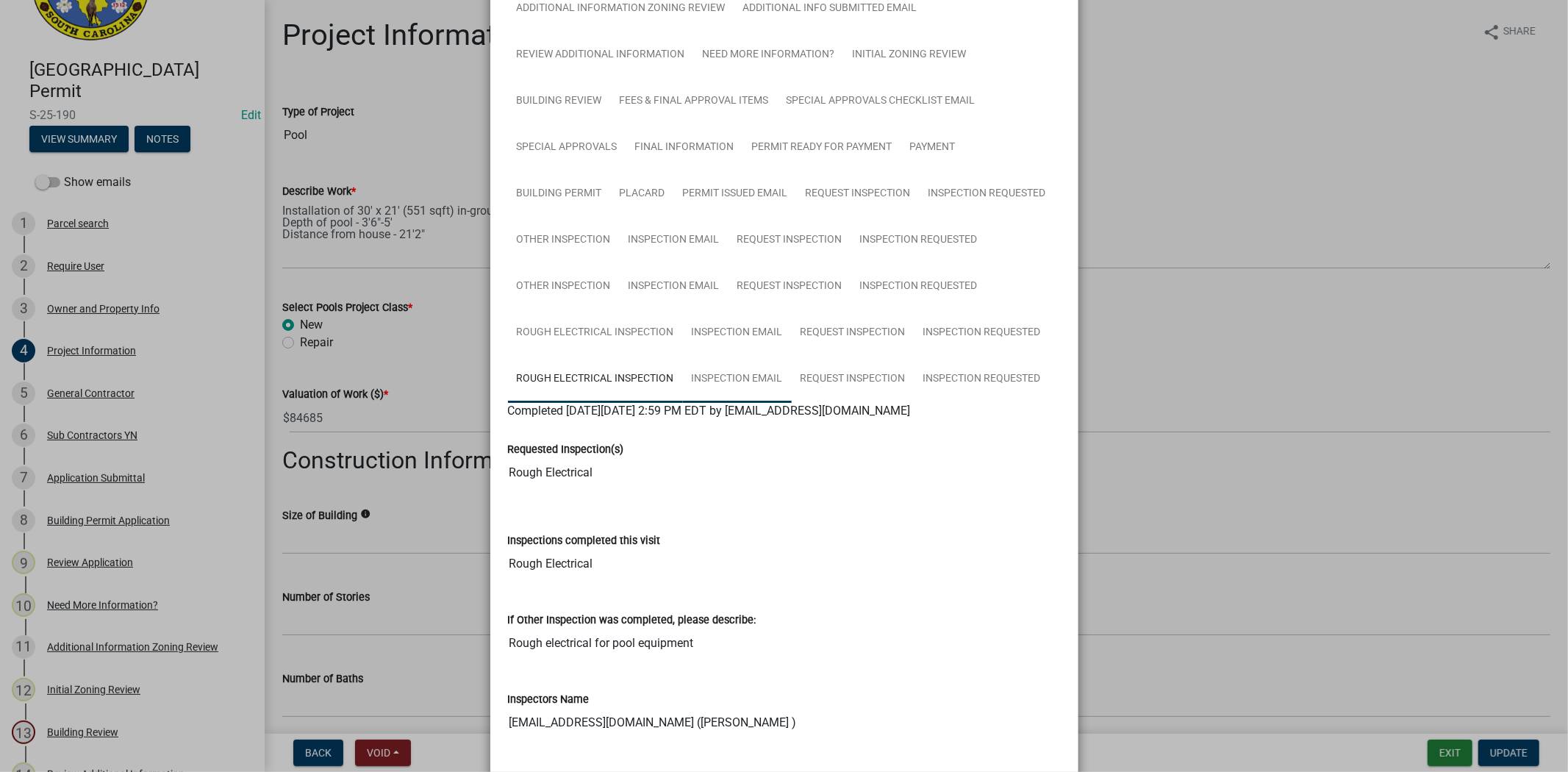
click at [717, 376] on link "Inspection Email" at bounding box center [737, 379] width 108 height 47
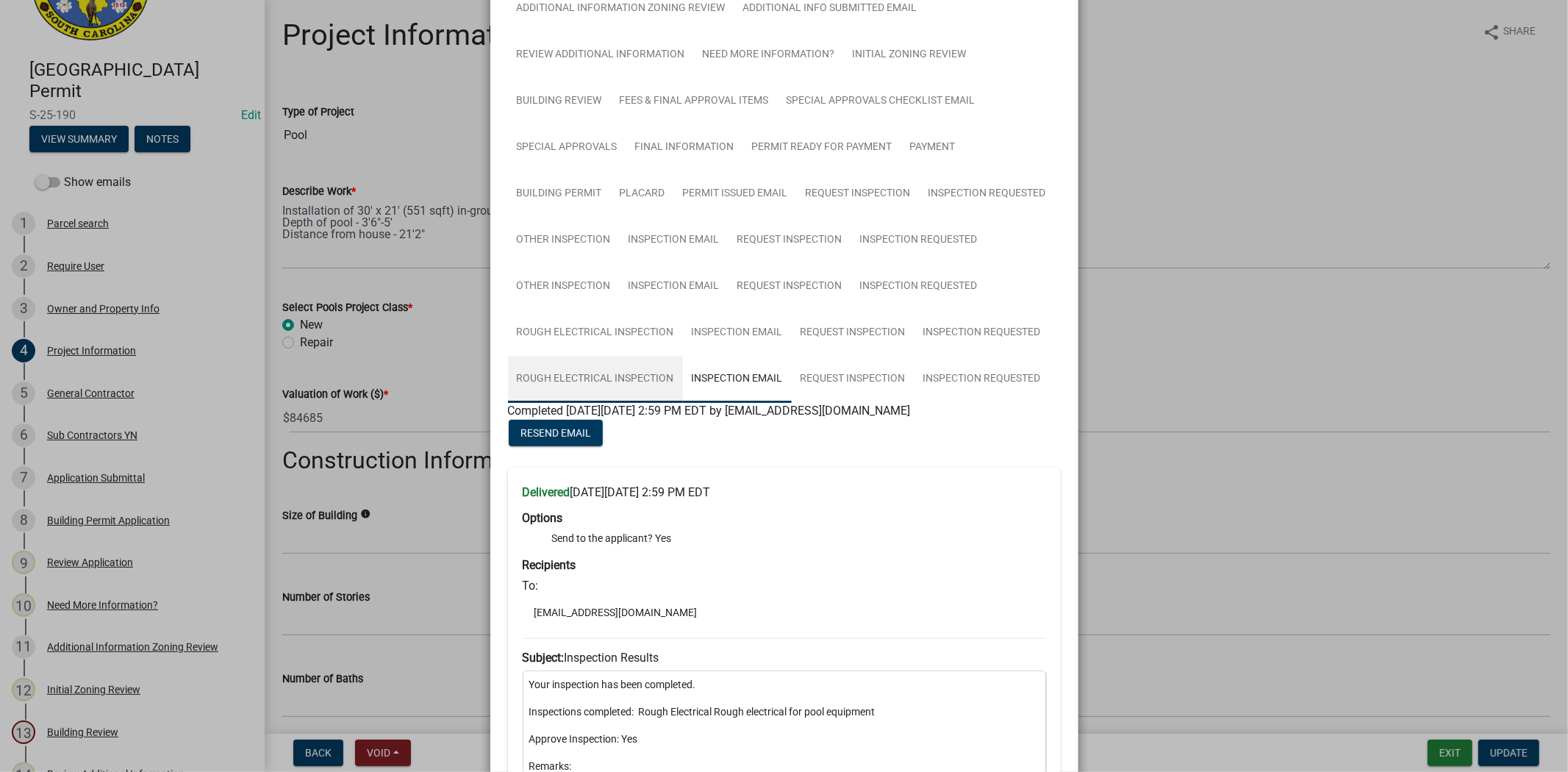
click at [620, 392] on link "Rough Electrical Inspection" at bounding box center [595, 379] width 175 height 47
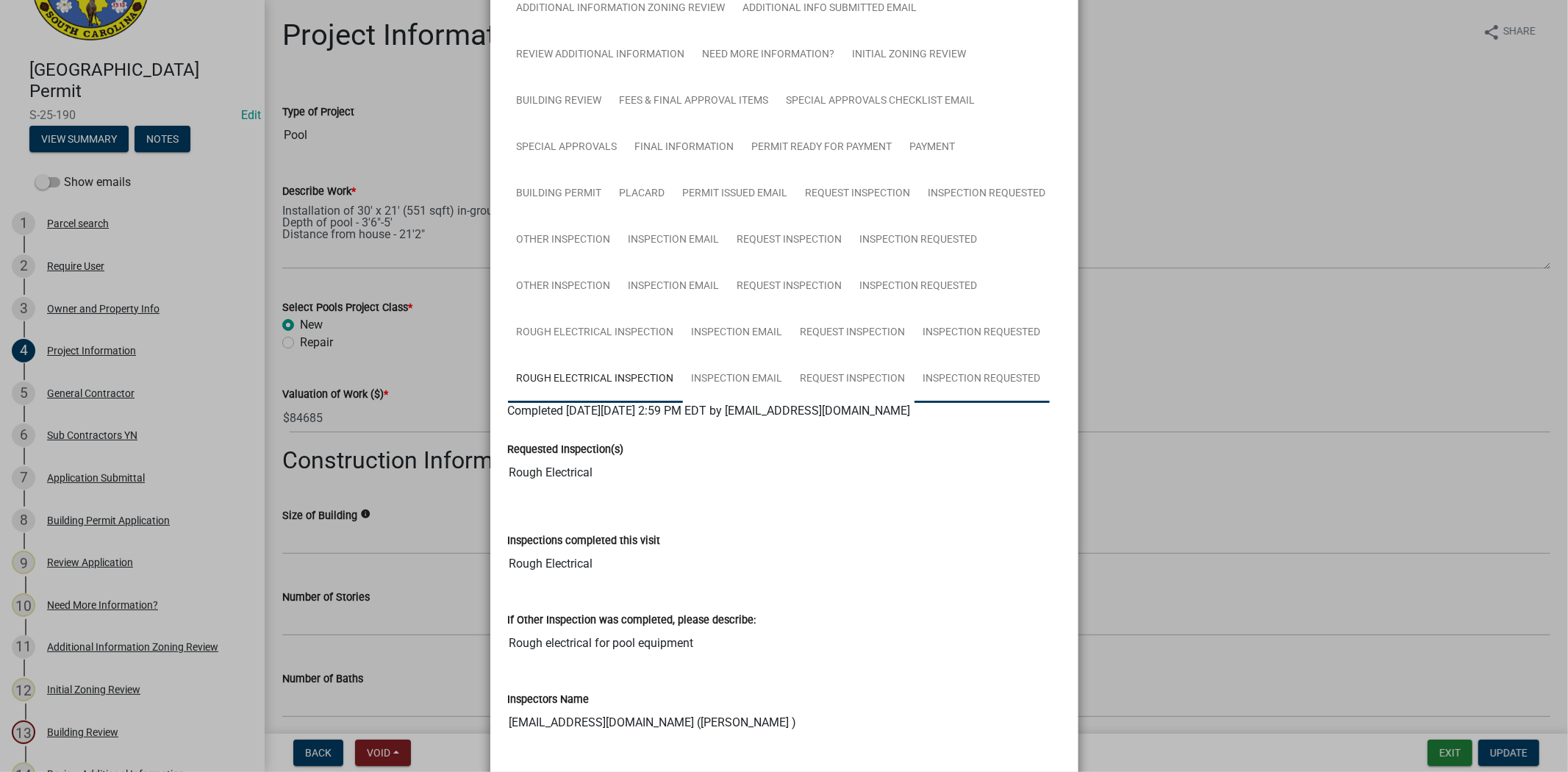
click at [975, 373] on link "Inspection Requested" at bounding box center [982, 379] width 135 height 47
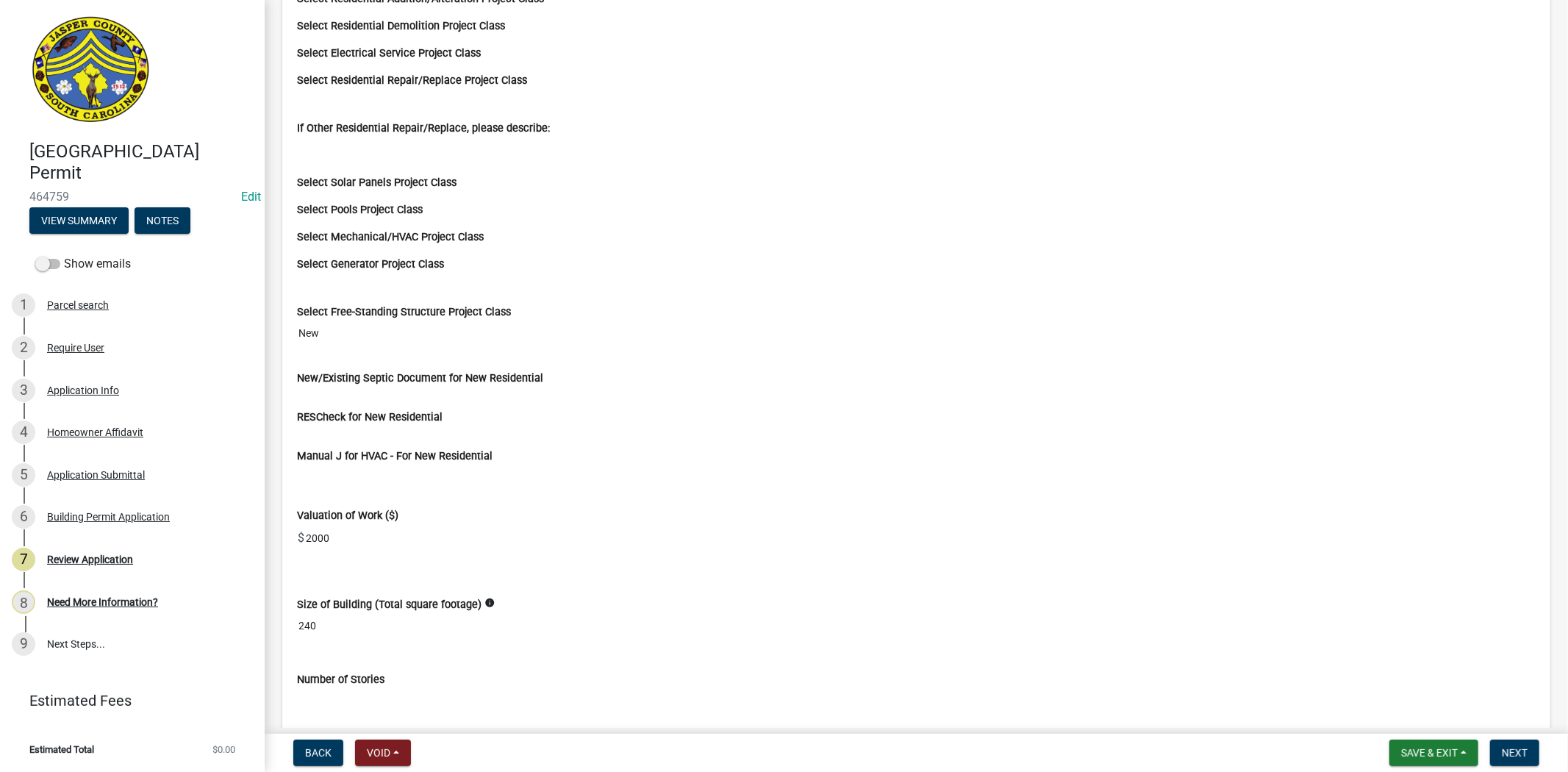
scroll to position [2749, 0]
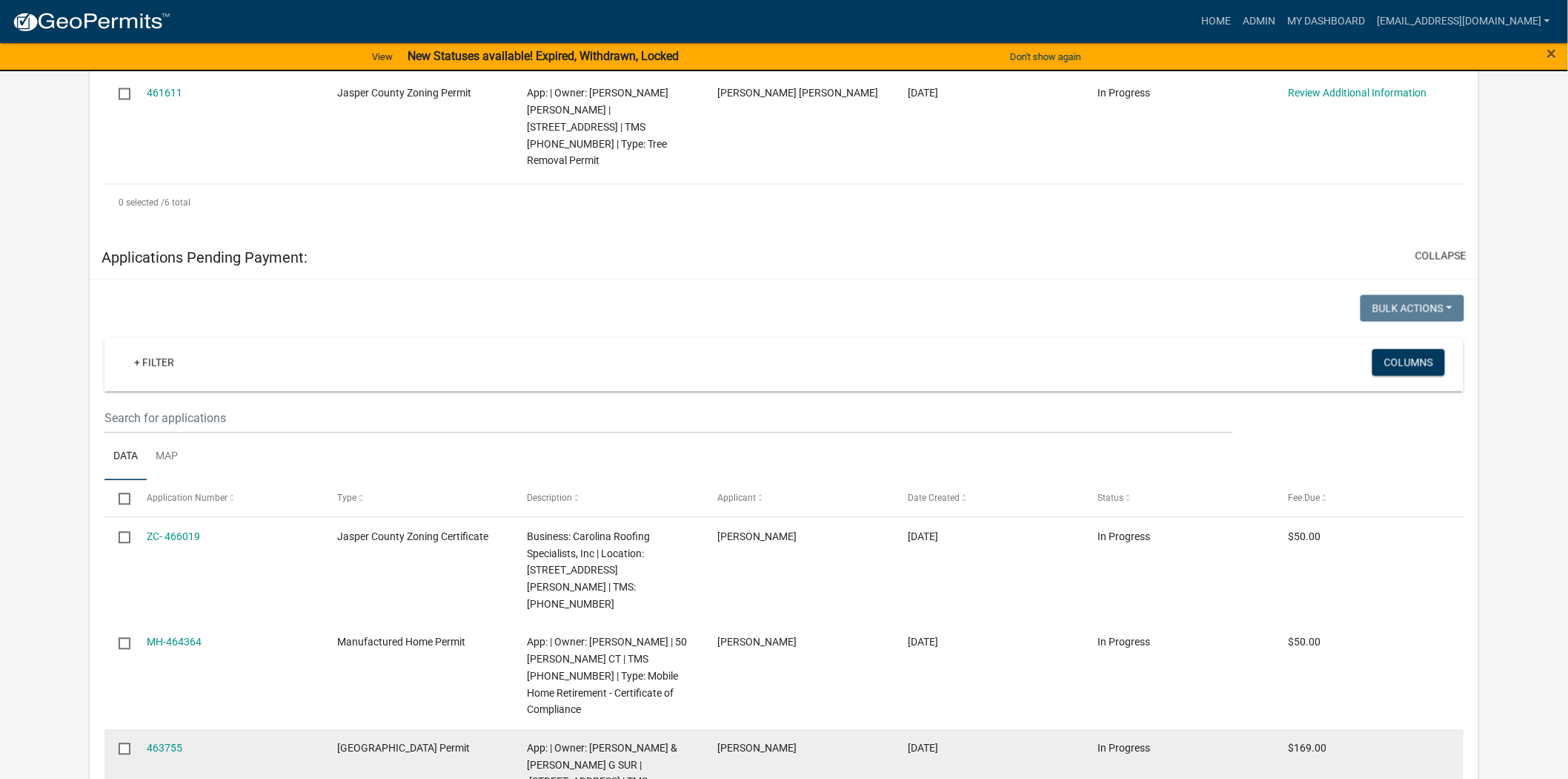
scroll to position [749, 0]
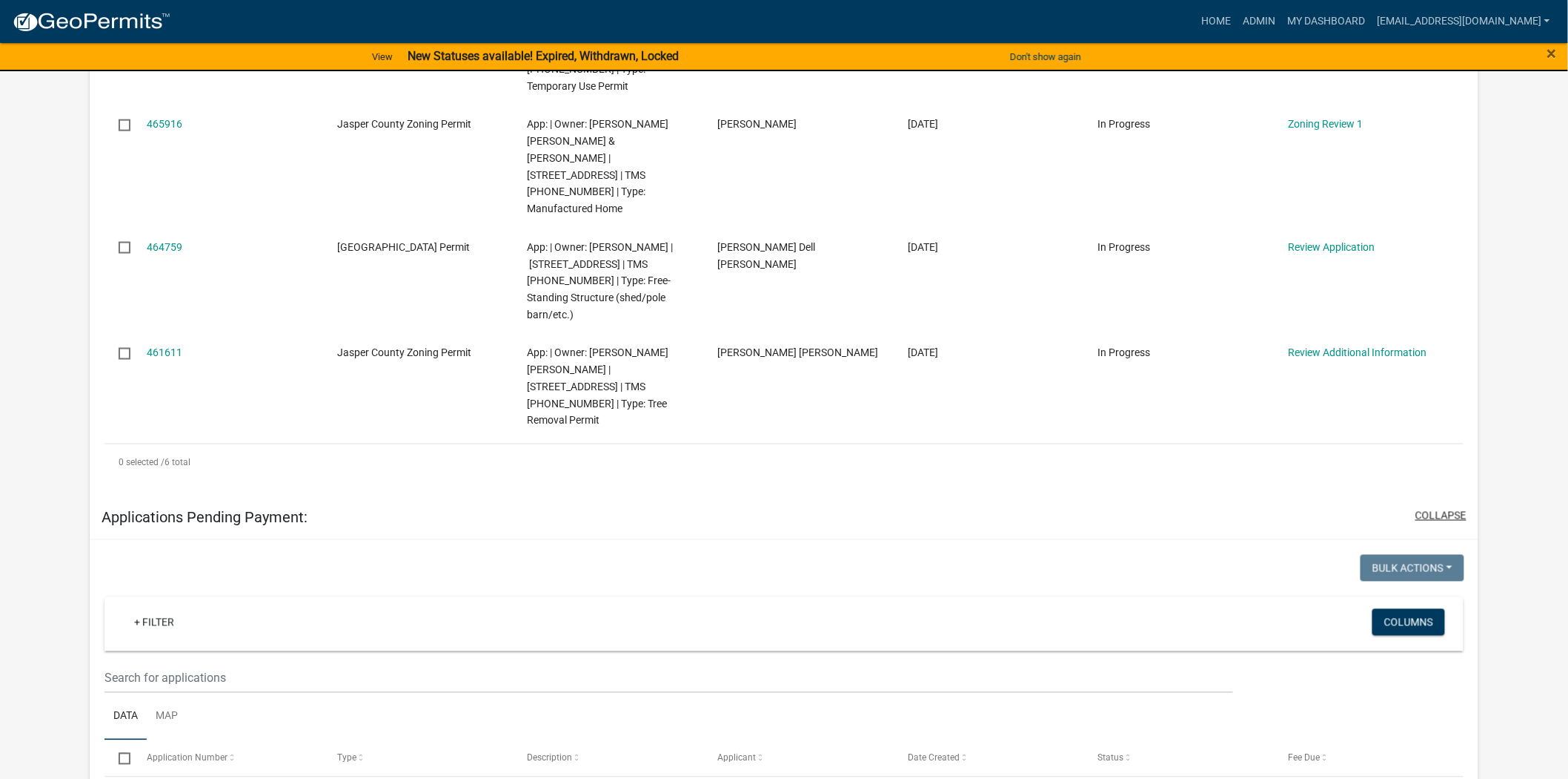
click at [1437, 508] on button "collapse" at bounding box center [1440, 516] width 51 height 15
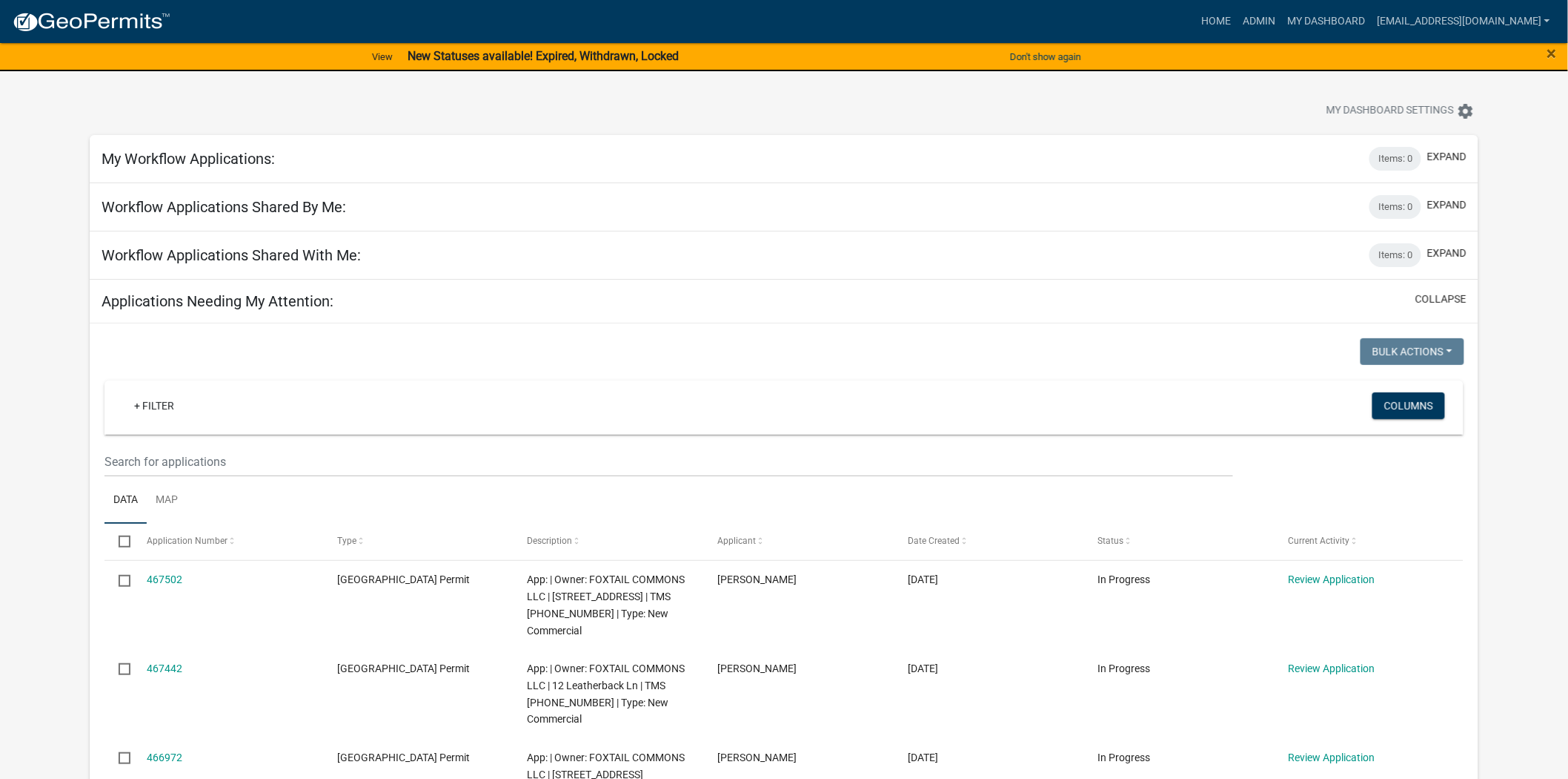
scroll to position [0, 0]
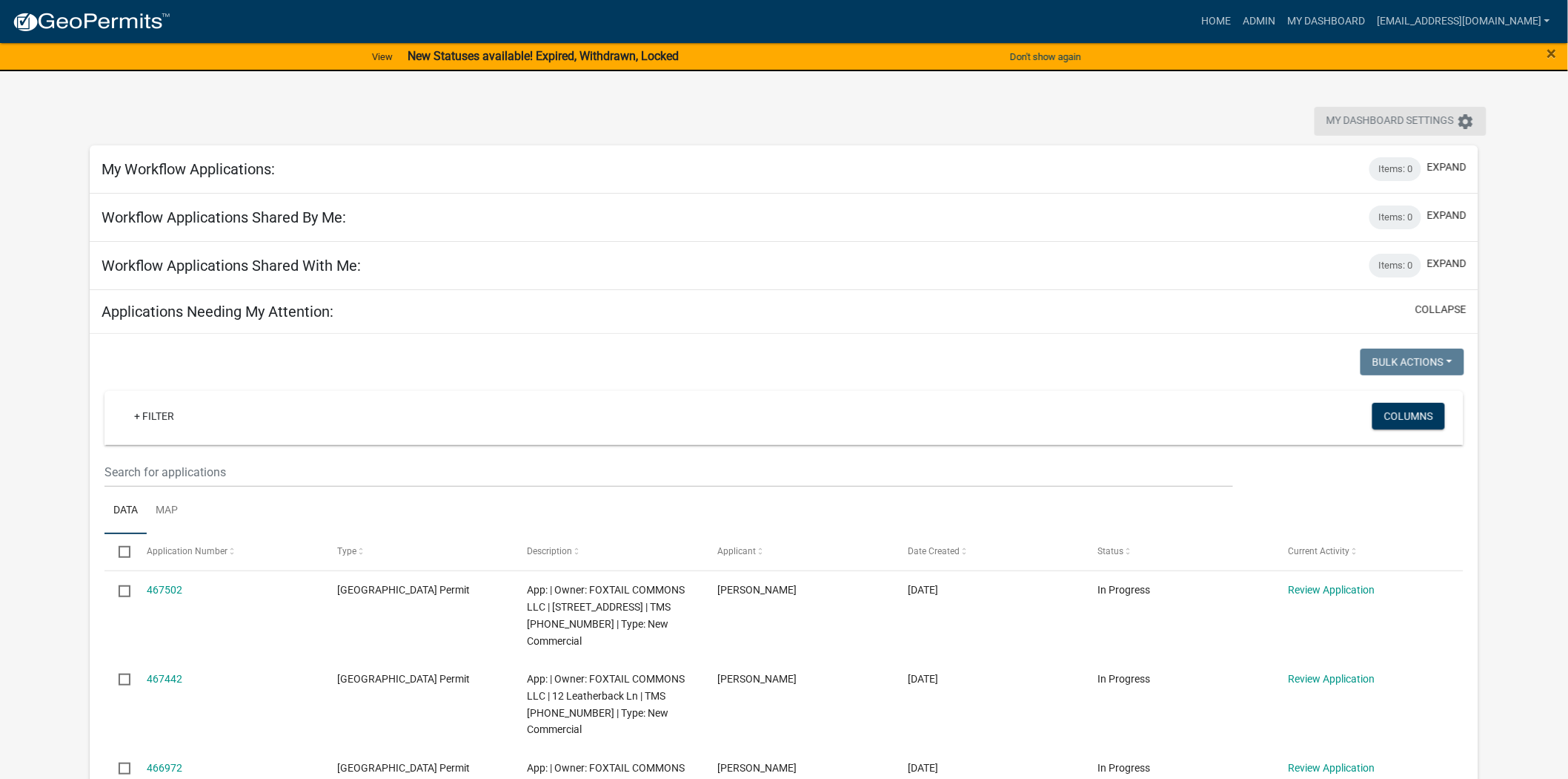
click at [1462, 112] on icon "settings" at bounding box center [1465, 121] width 17 height 17
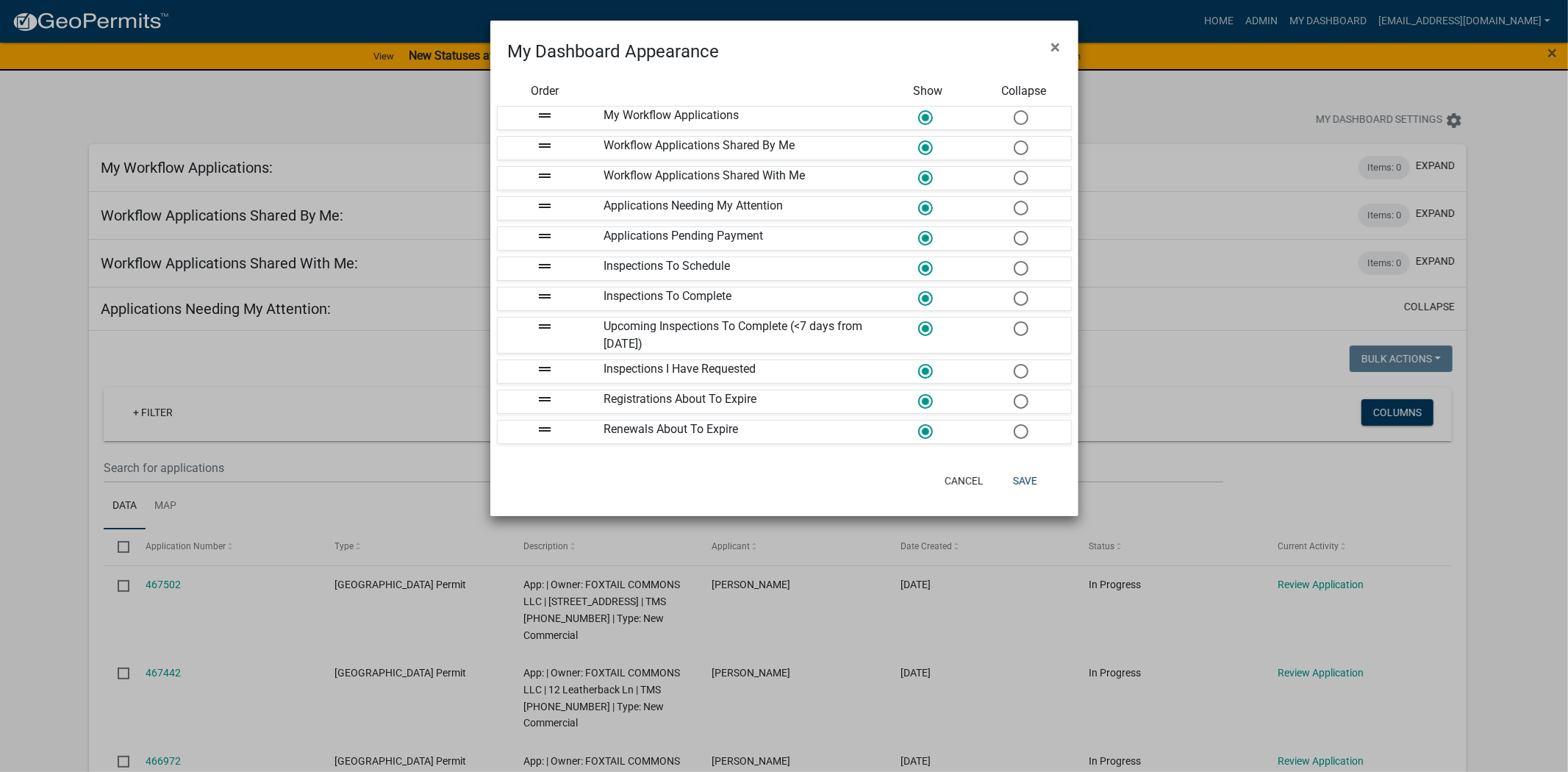
click at [1023, 141] on span at bounding box center [1021, 148] width 31 height 32
click at [1014, 140] on input "radio" at bounding box center [1014, 140] width 0 height 0
click at [1020, 176] on span at bounding box center [1021, 177] width 31 height 32
click at [1014, 171] on input "radio" at bounding box center [1014, 171] width 0 height 0
click at [1019, 207] on span at bounding box center [1021, 208] width 31 height 32
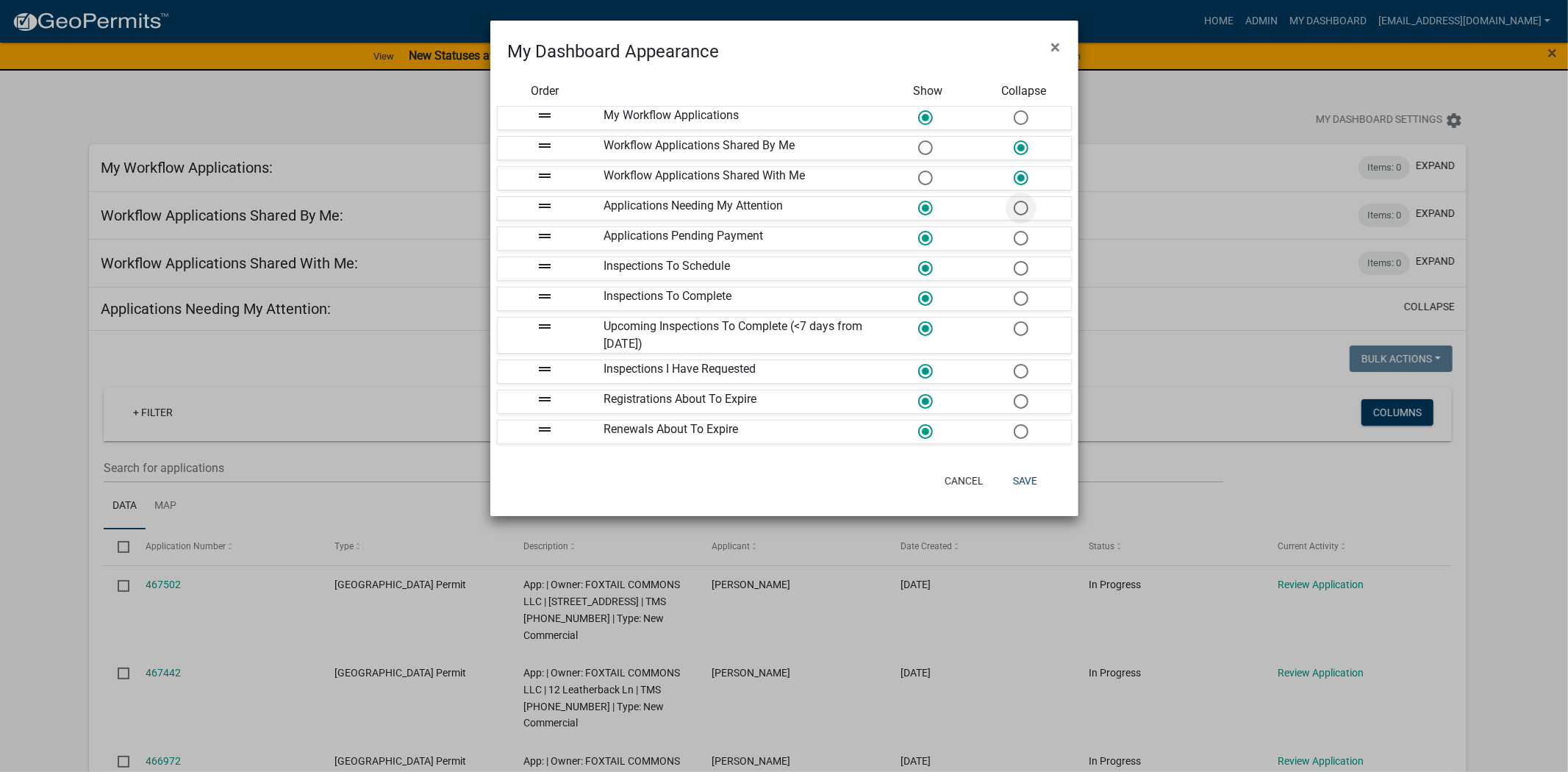
click at [1014, 200] on input "radio" at bounding box center [1014, 200] width 0 height 0
click at [1024, 237] on span at bounding box center [1021, 238] width 31 height 32
click at [1014, 231] on input "radio" at bounding box center [1014, 231] width 0 height 0
click at [1022, 269] on span at bounding box center [1021, 269] width 31 height 32
click at [1014, 261] on input "radio" at bounding box center [1014, 261] width 0 height 0
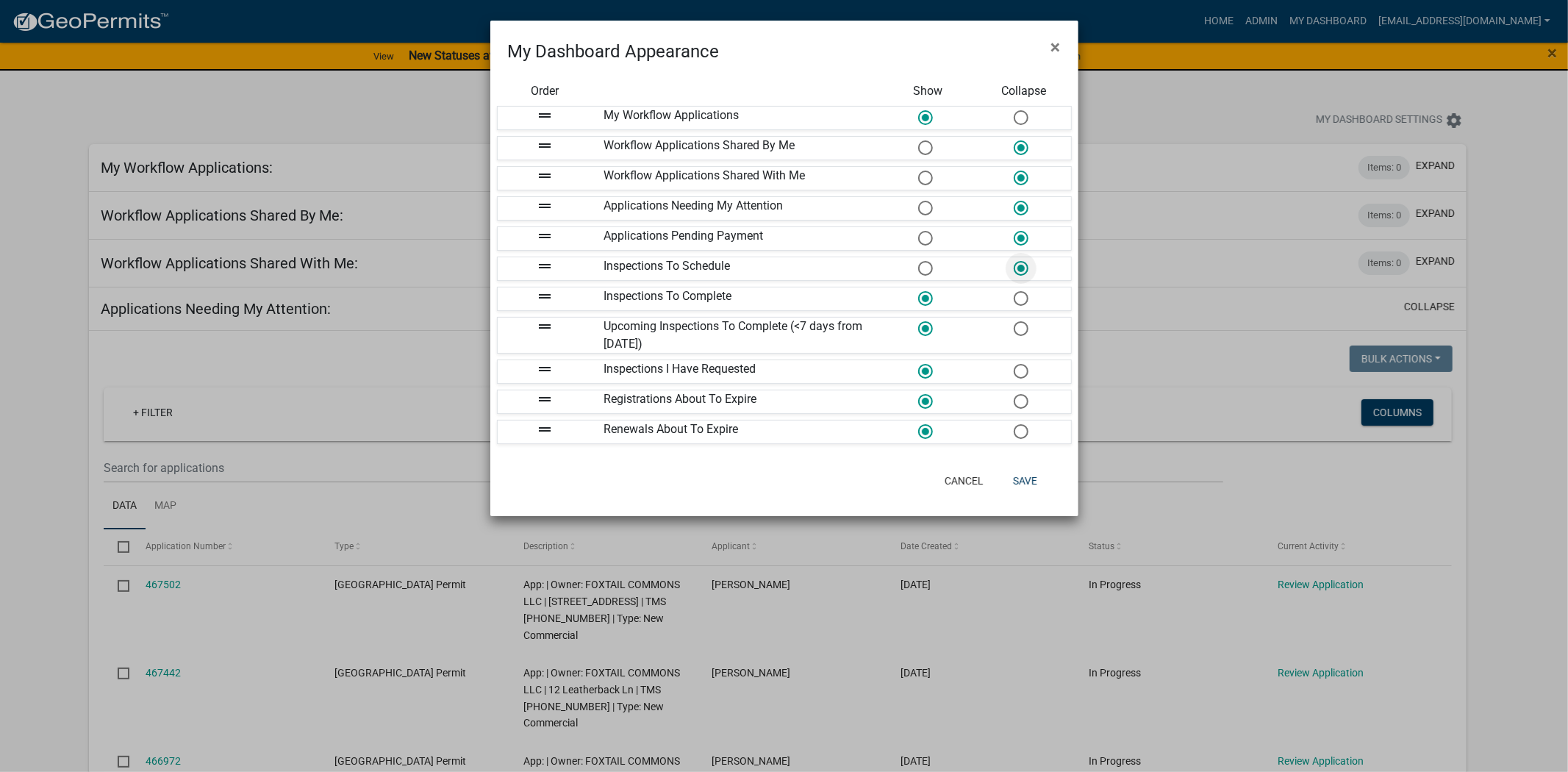
click at [1015, 301] on span at bounding box center [1021, 298] width 31 height 32
click at [1014, 291] on input "radio" at bounding box center [1014, 291] width 0 height 0
click at [1026, 328] on span at bounding box center [1021, 328] width 31 height 32
click at [1014, 321] on input "radio" at bounding box center [1014, 321] width 0 height 0
click at [1025, 369] on span at bounding box center [1021, 371] width 31 height 32
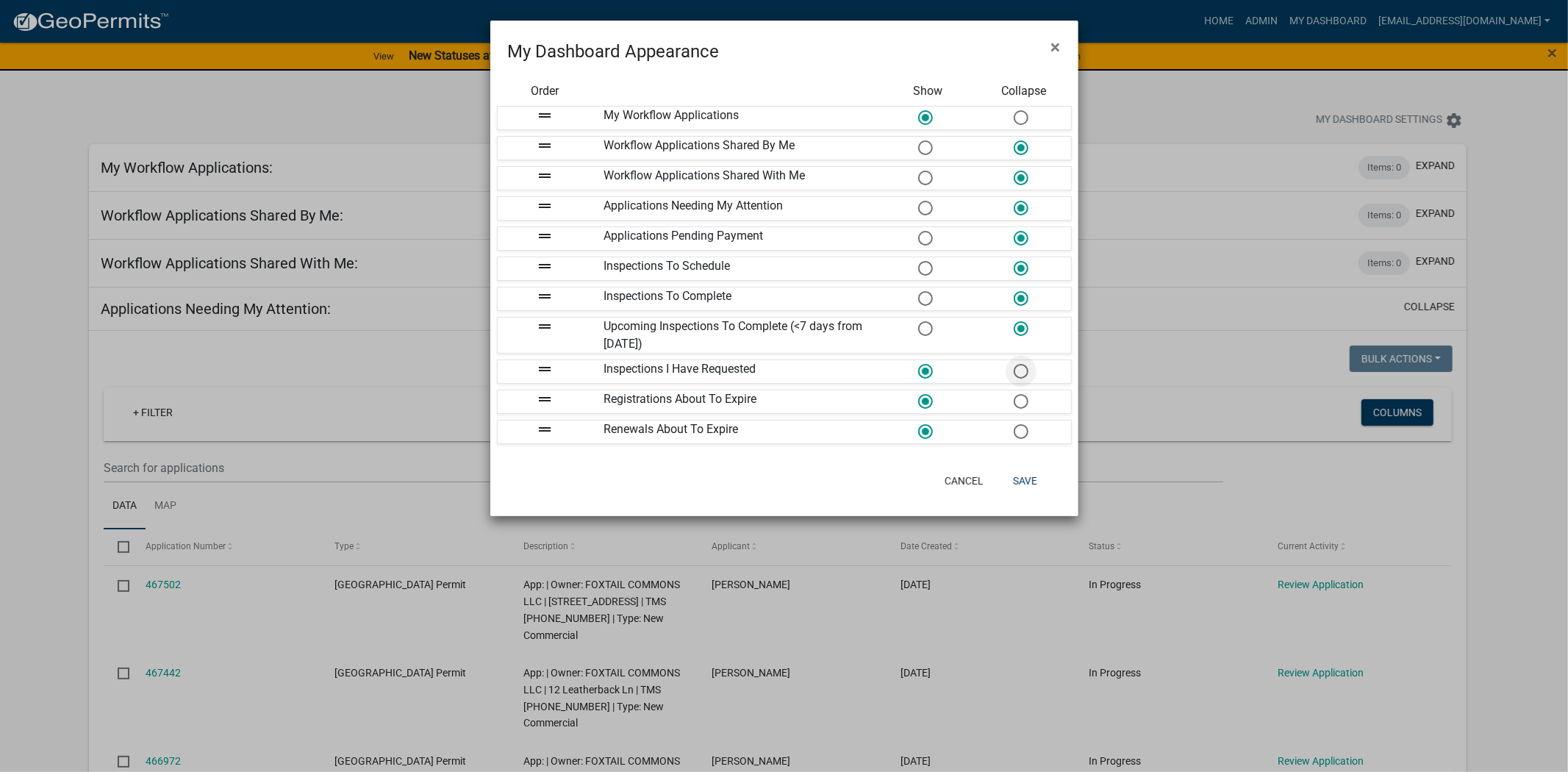
click at [1014, 363] on input "radio" at bounding box center [1014, 363] width 0 height 0
click at [1022, 401] on span at bounding box center [1021, 401] width 31 height 32
click at [1014, 394] on input "radio" at bounding box center [1014, 394] width 0 height 0
click at [1020, 430] on span at bounding box center [1021, 432] width 31 height 32
click at [1014, 424] on input "radio" at bounding box center [1014, 424] width 0 height 0
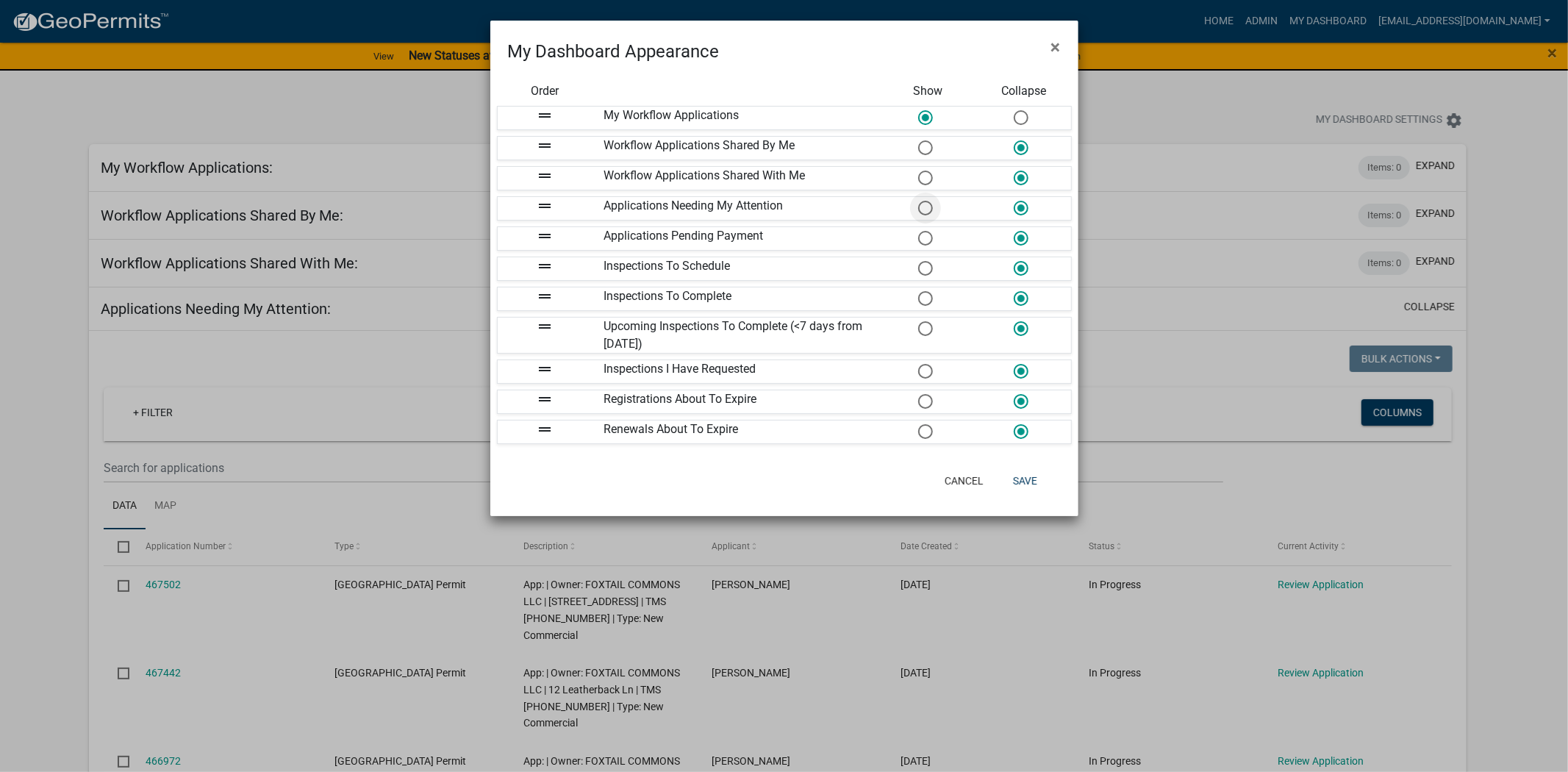
click at [928, 209] on span at bounding box center [926, 208] width 31 height 32
click at [918, 200] on input "radio" at bounding box center [918, 200] width 0 height 0
click at [1023, 118] on span at bounding box center [1021, 118] width 31 height 32
click at [1014, 110] on input "radio" at bounding box center [1014, 110] width 0 height 0
drag, startPoint x: 547, startPoint y: 206, endPoint x: 550, endPoint y: 105, distance: 101.0
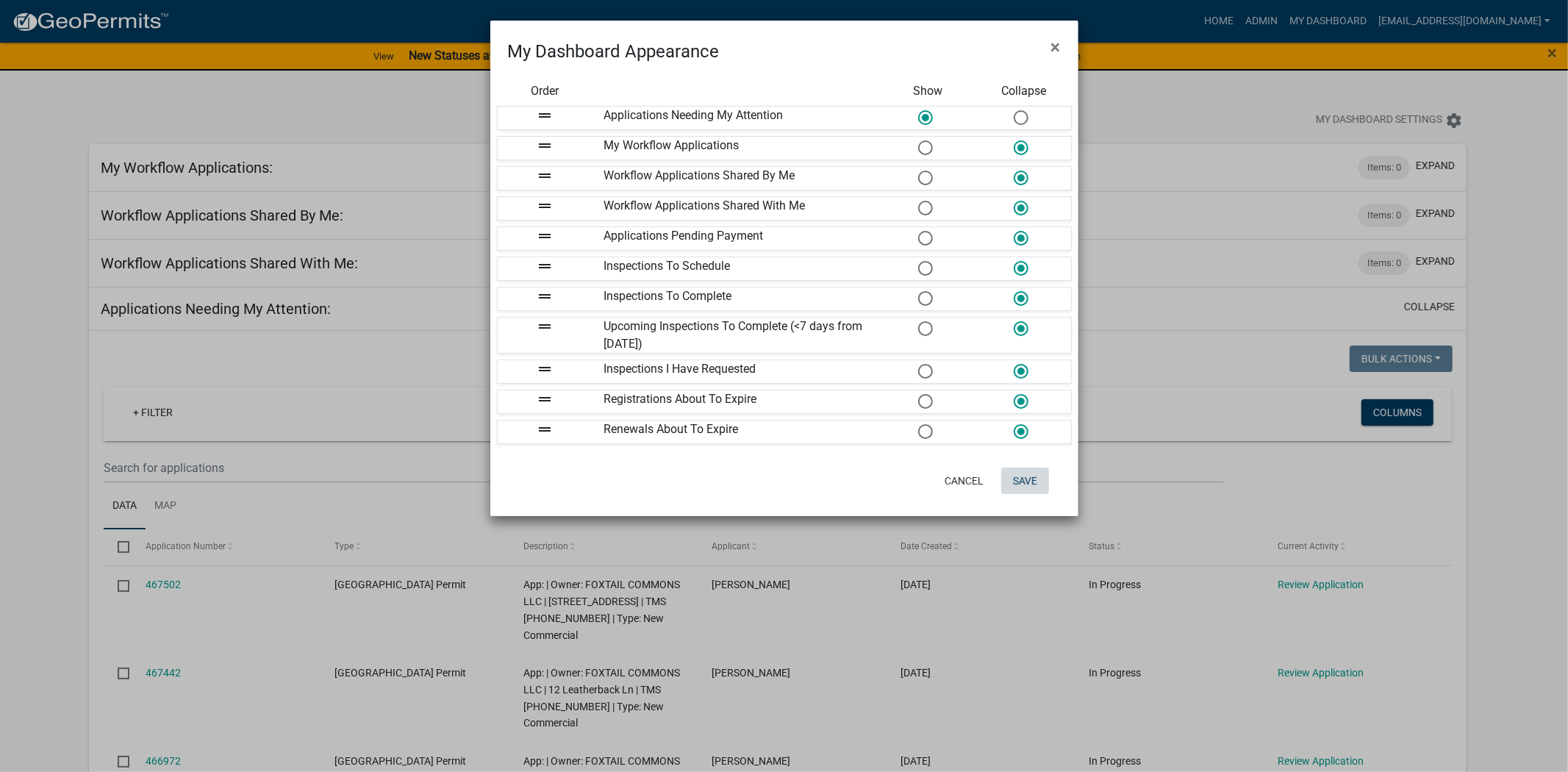
click at [1035, 481] on button "Save" at bounding box center [1026, 480] width 48 height 27
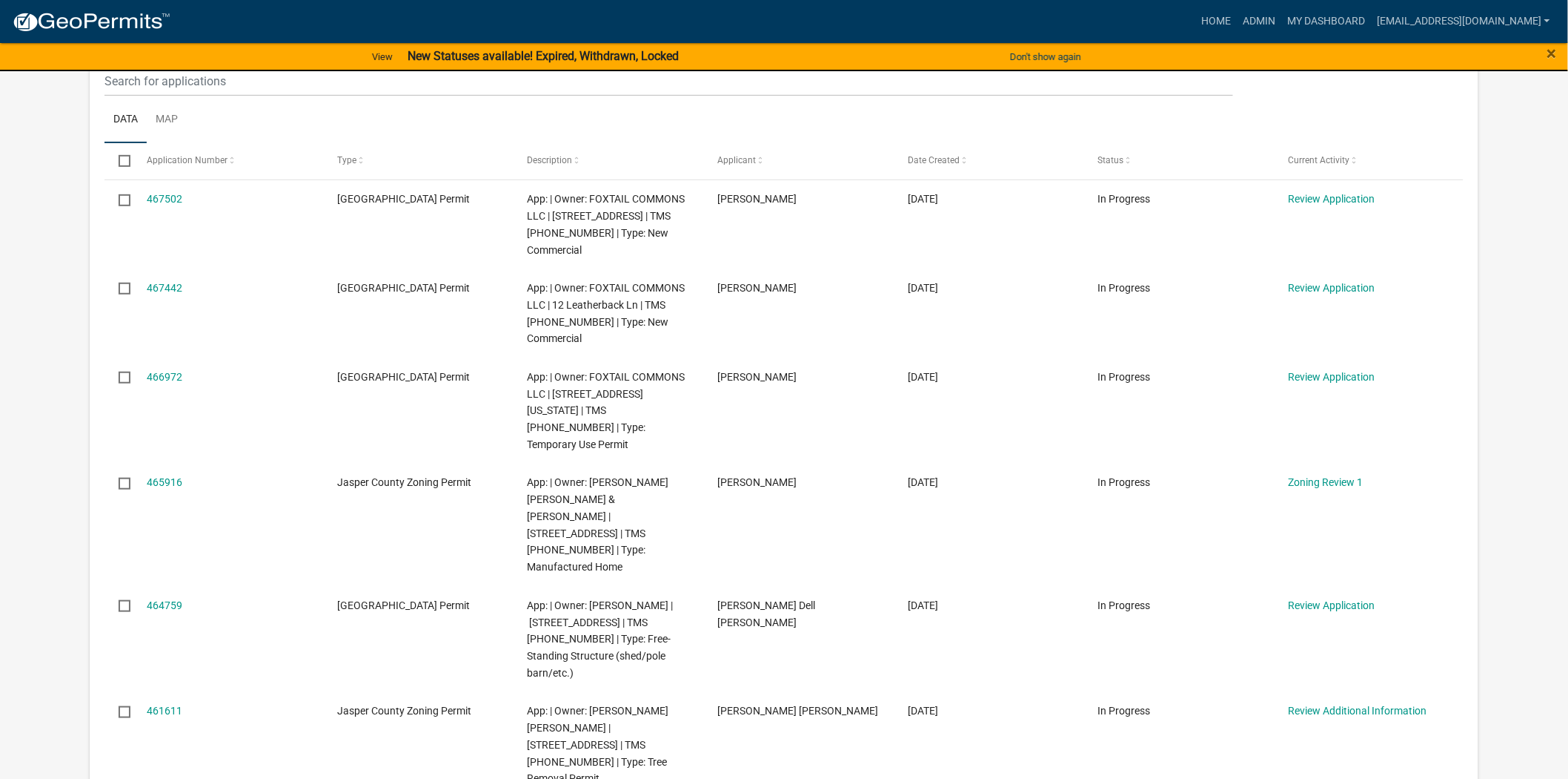
scroll to position [247, 0]
